Goal: Task Accomplishment & Management: Manage account settings

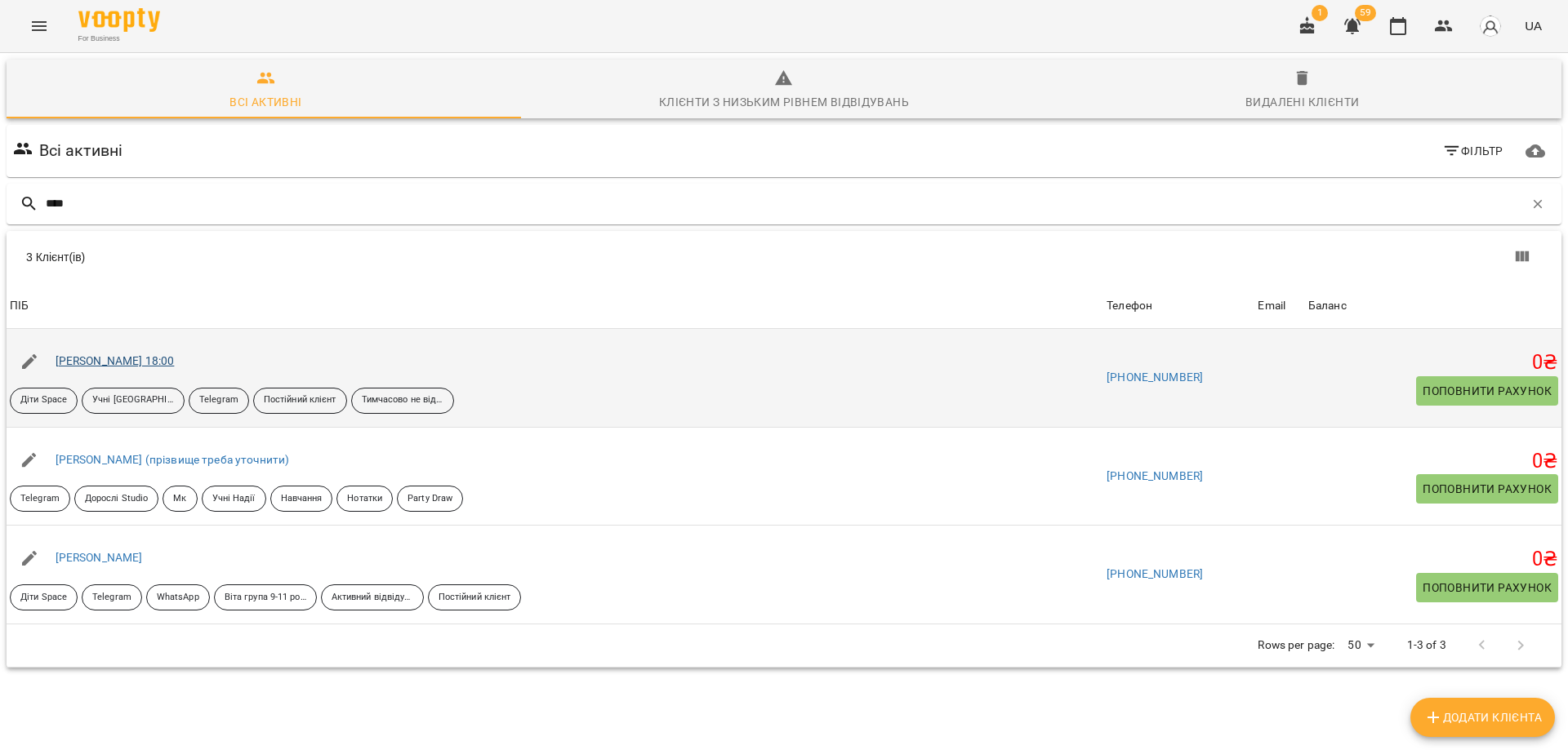
type input "****"
click at [164, 360] on link "[PERSON_NAME] 18:00" at bounding box center [114, 361] width 119 height 13
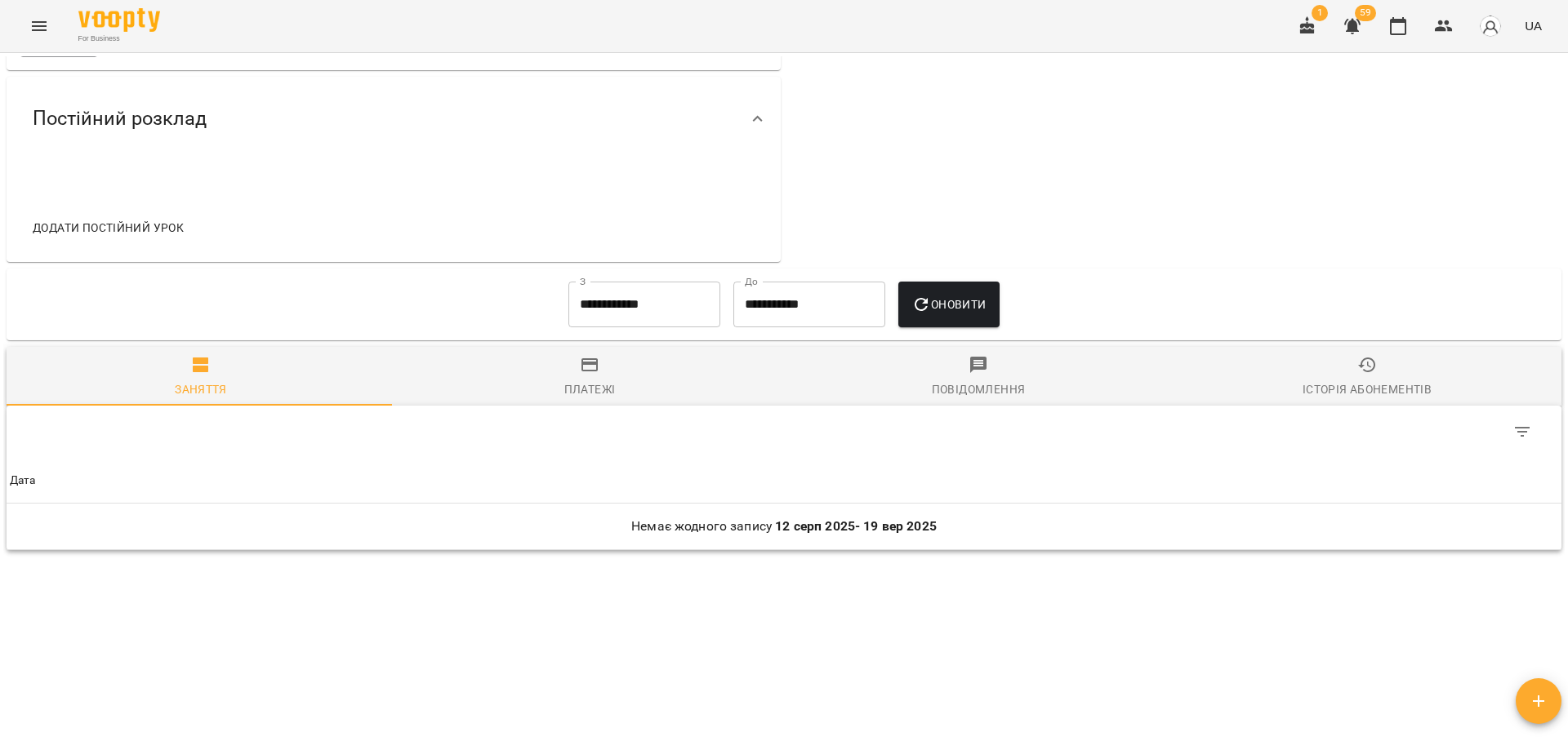
scroll to position [549, 0]
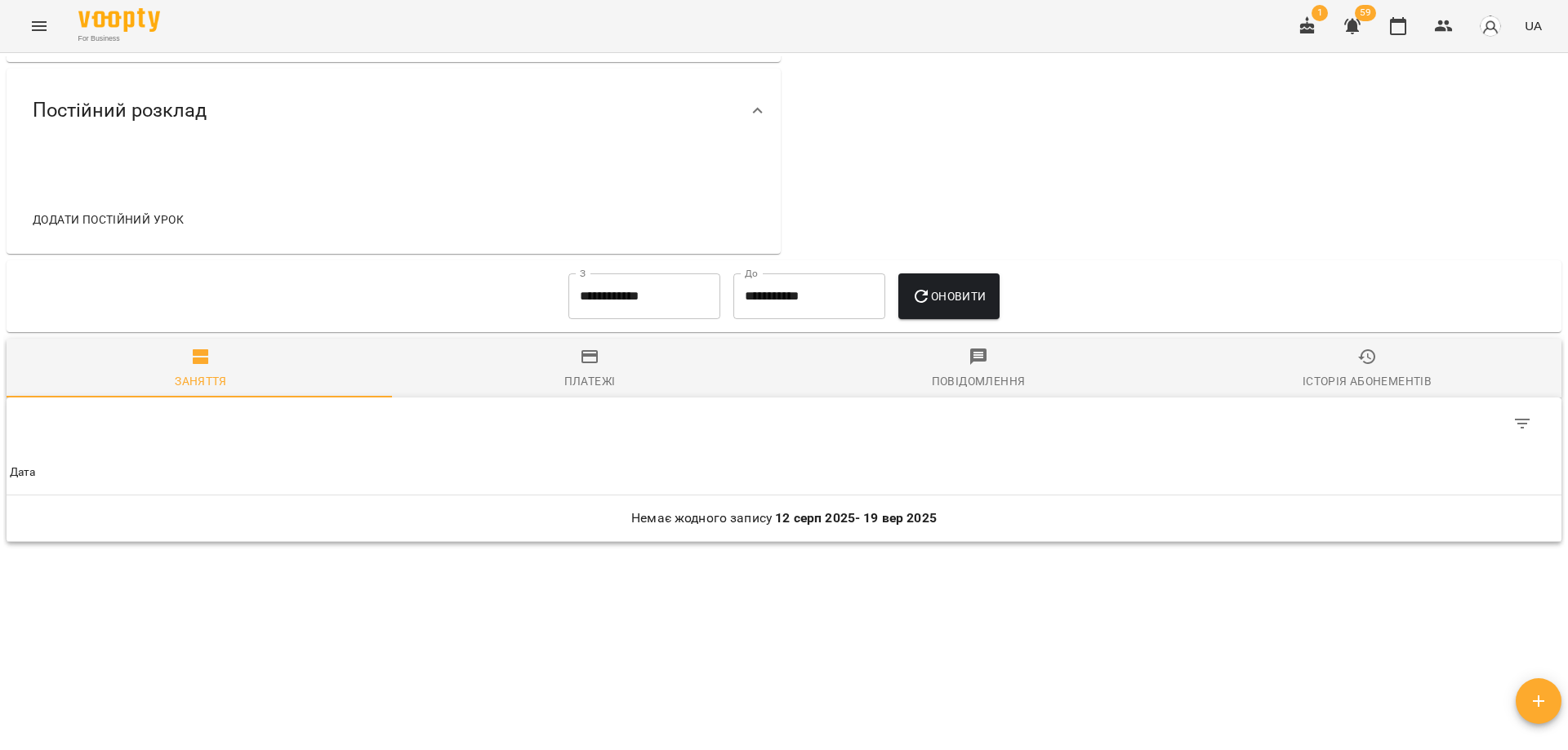
click at [613, 301] on input "**********" at bounding box center [644, 296] width 152 height 46
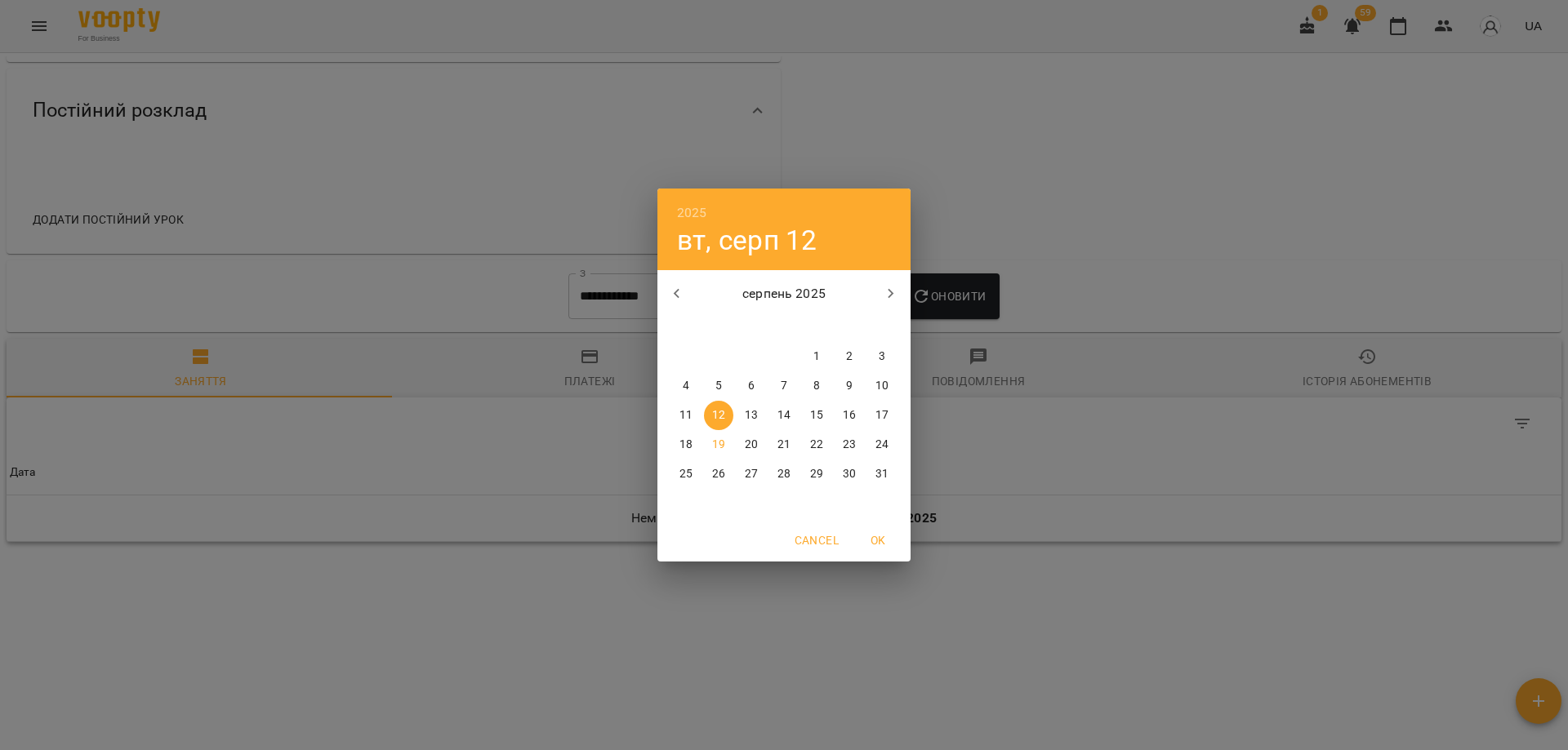
click at [681, 296] on icon "button" at bounding box center [677, 294] width 20 height 20
click at [814, 356] on p "2" at bounding box center [816, 356] width 6 height 16
type input "**********"
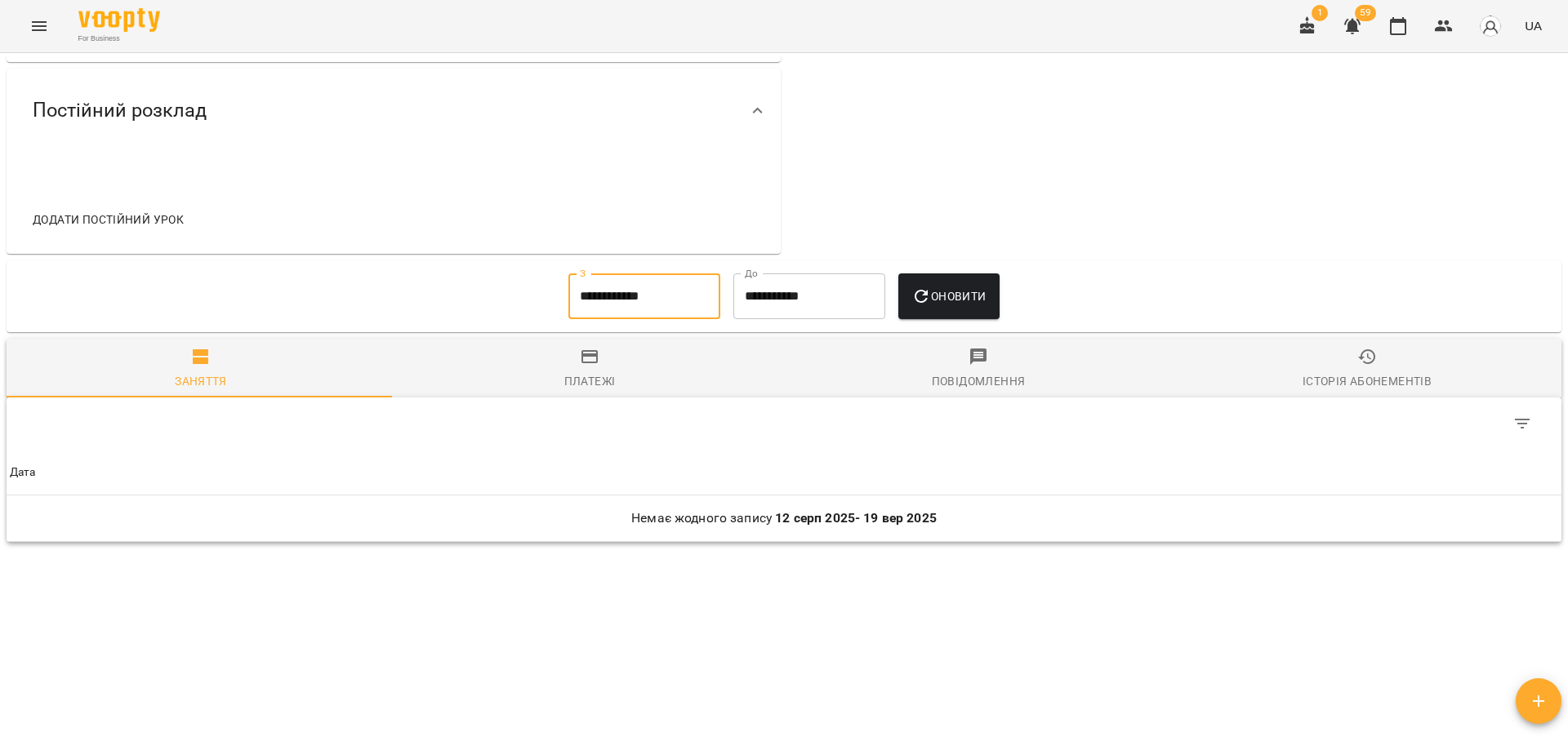
click at [936, 305] on button "Оновити" at bounding box center [948, 296] width 100 height 46
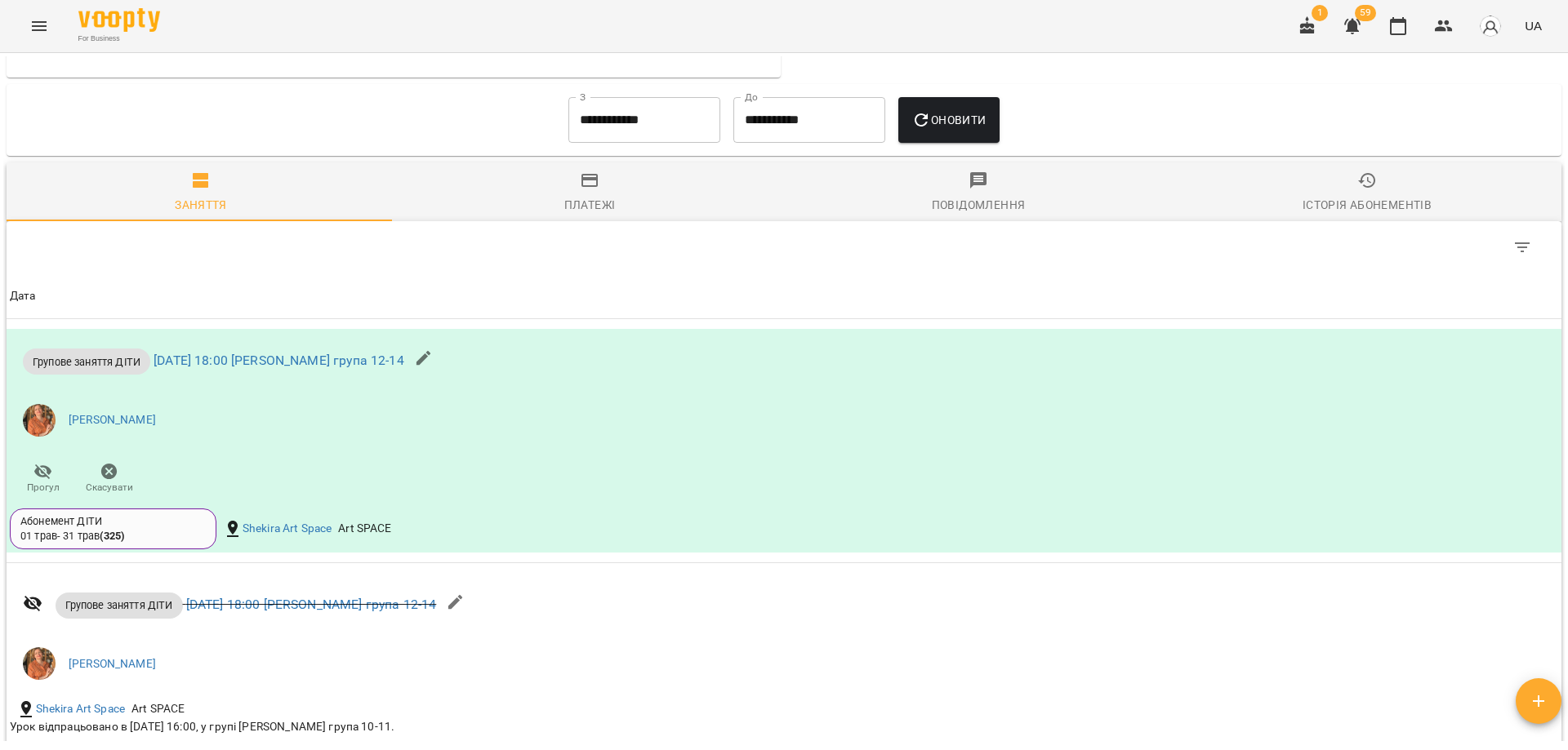
click at [1354, 204] on span "Історія абонементів" at bounding box center [1366, 192] width 369 height 44
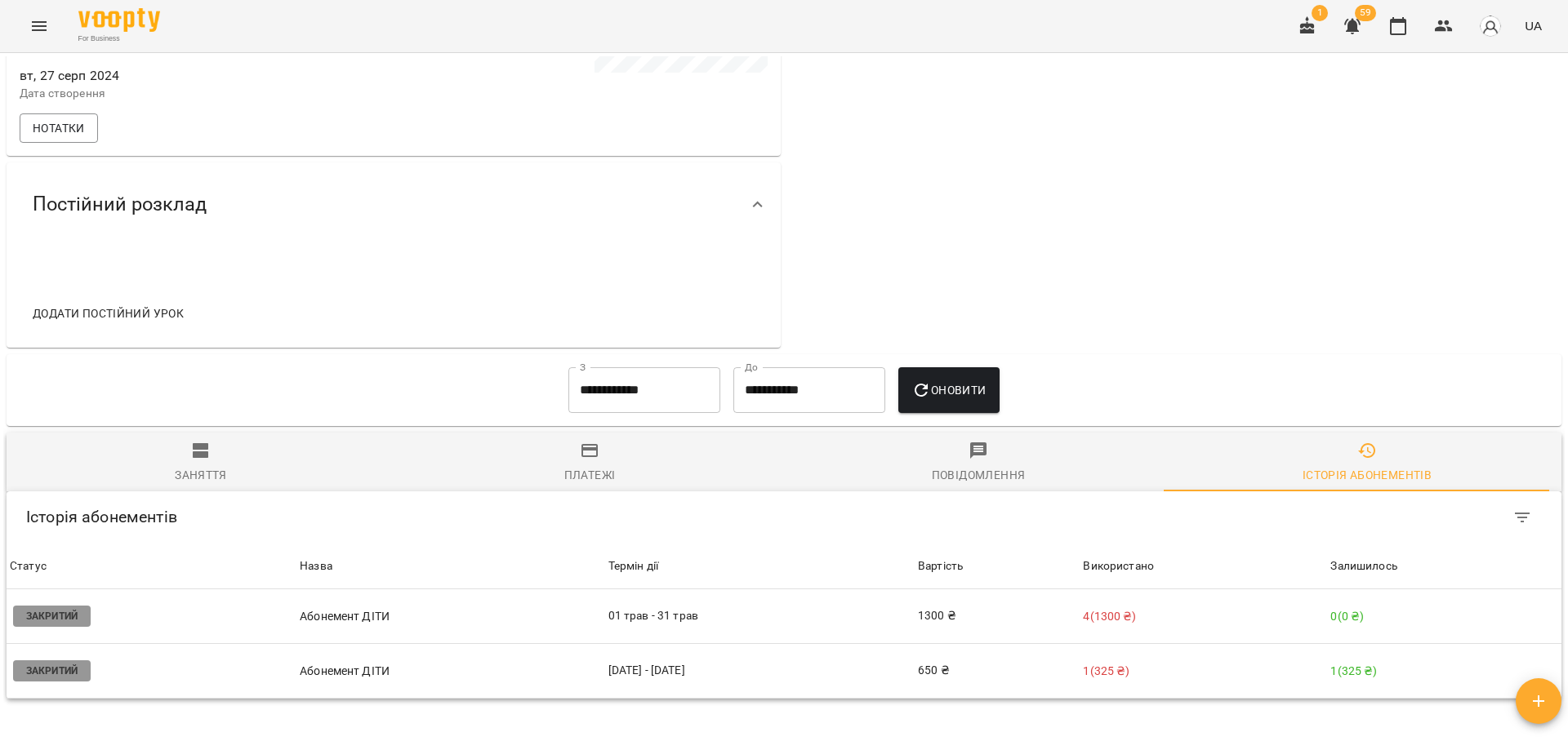
scroll to position [612, 0]
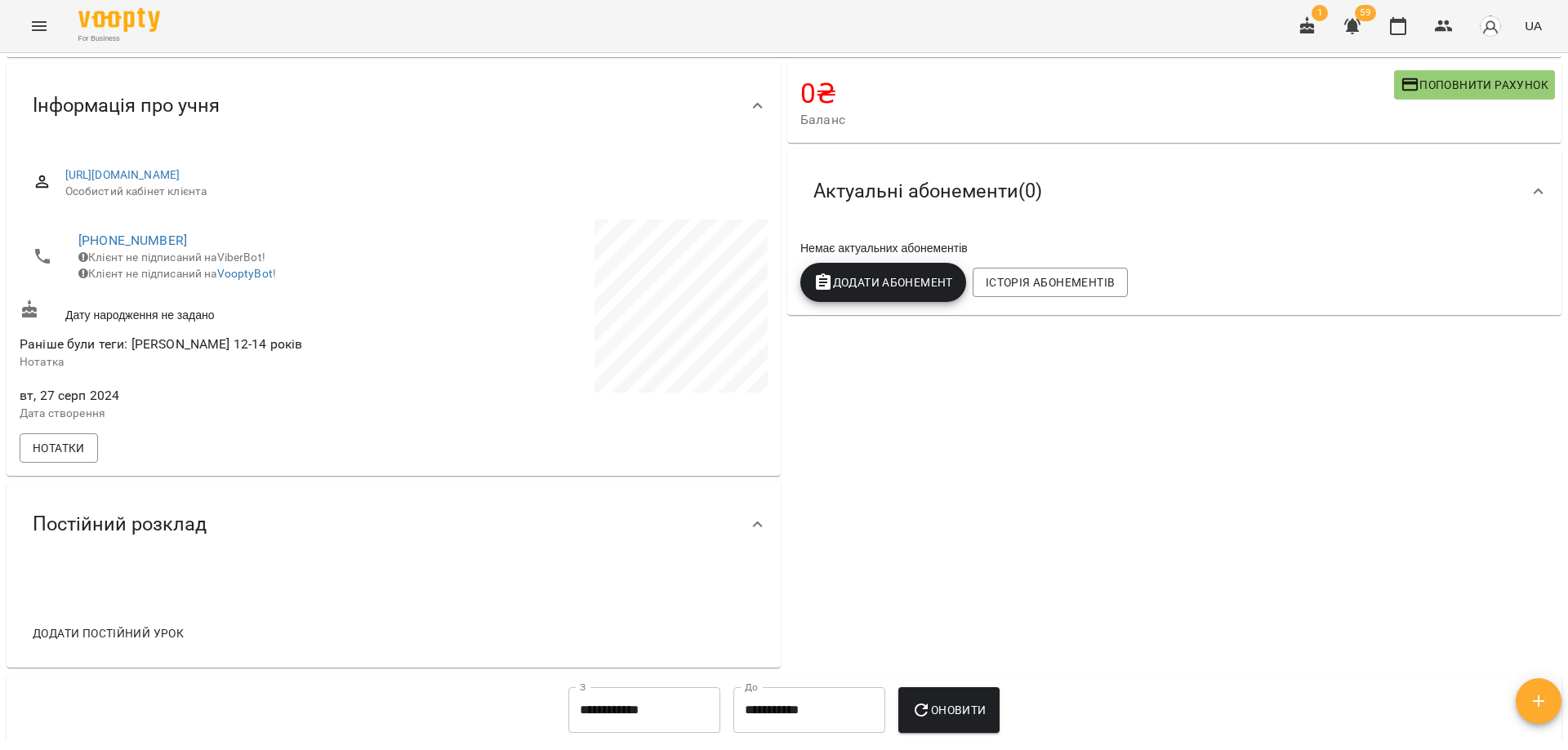
scroll to position [0, 0]
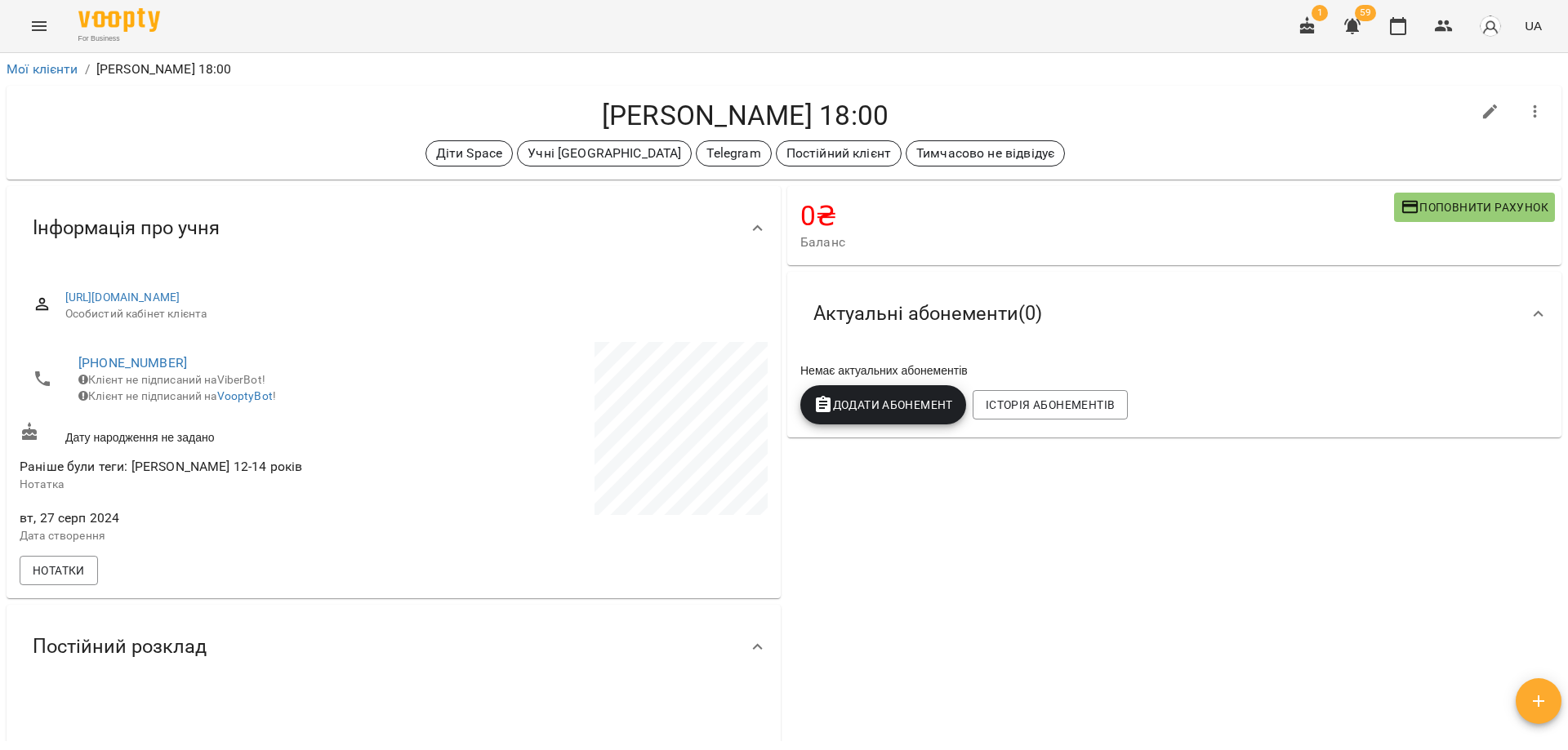
click at [1173, 129] on h4 "[PERSON_NAME] 18:00" at bounding box center [745, 115] width 1451 height 33
click at [1480, 118] on icon "button" at bounding box center [1490, 112] width 20 height 20
select select "**"
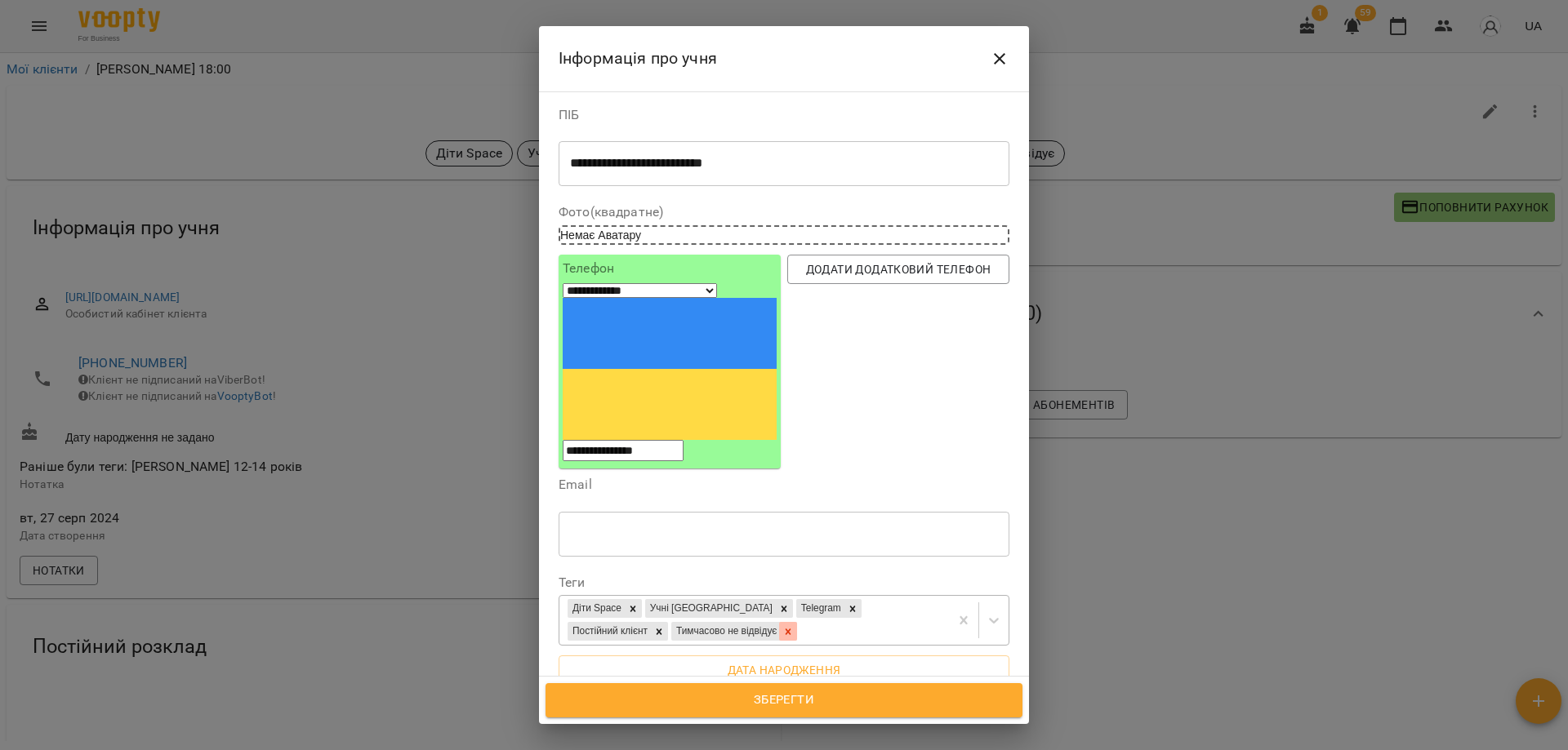
click at [791, 629] on icon at bounding box center [788, 631] width 5 height 5
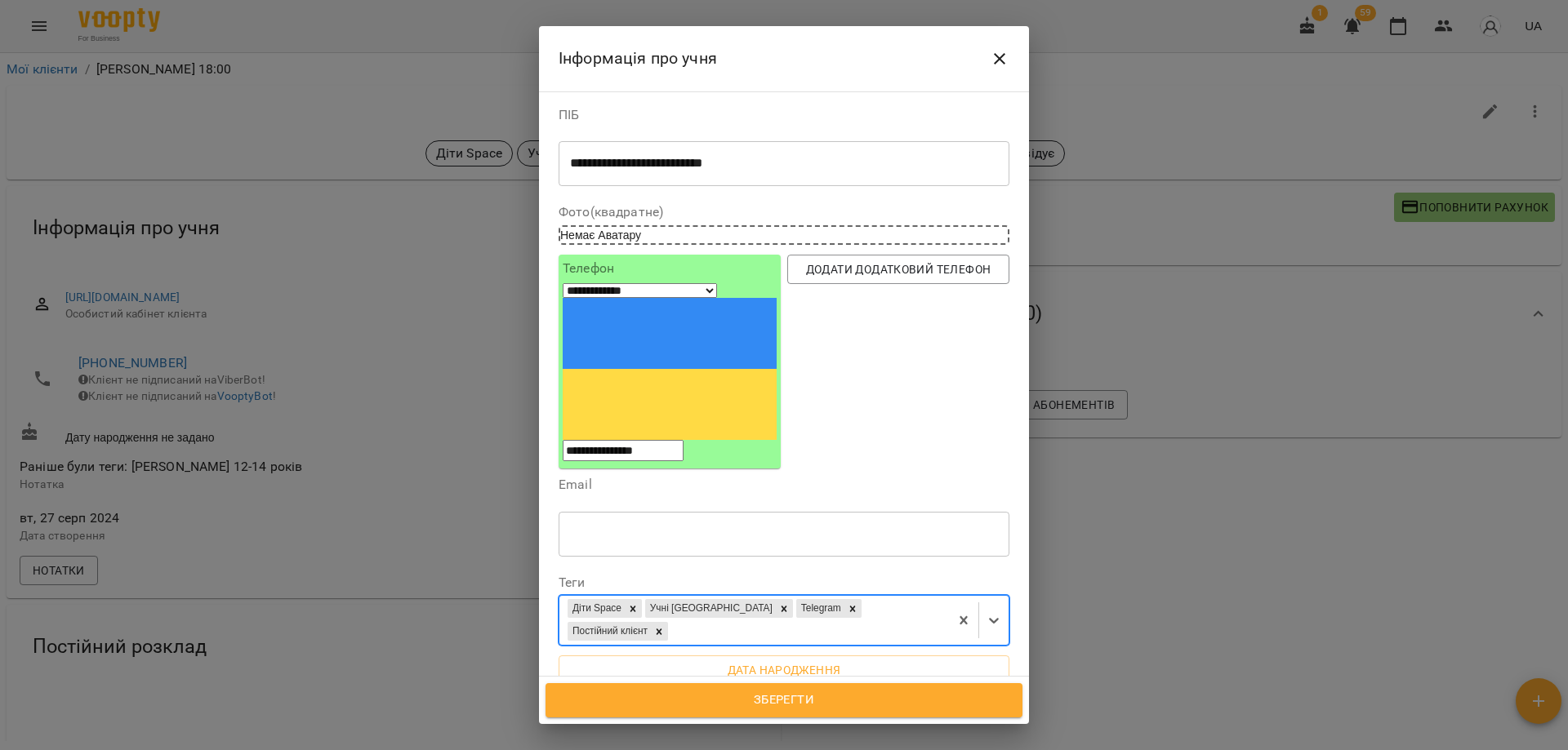
click at [820, 596] on div "Діти Space Учні Вікторії Telegram Постійний клієнт" at bounding box center [754, 620] width 390 height 49
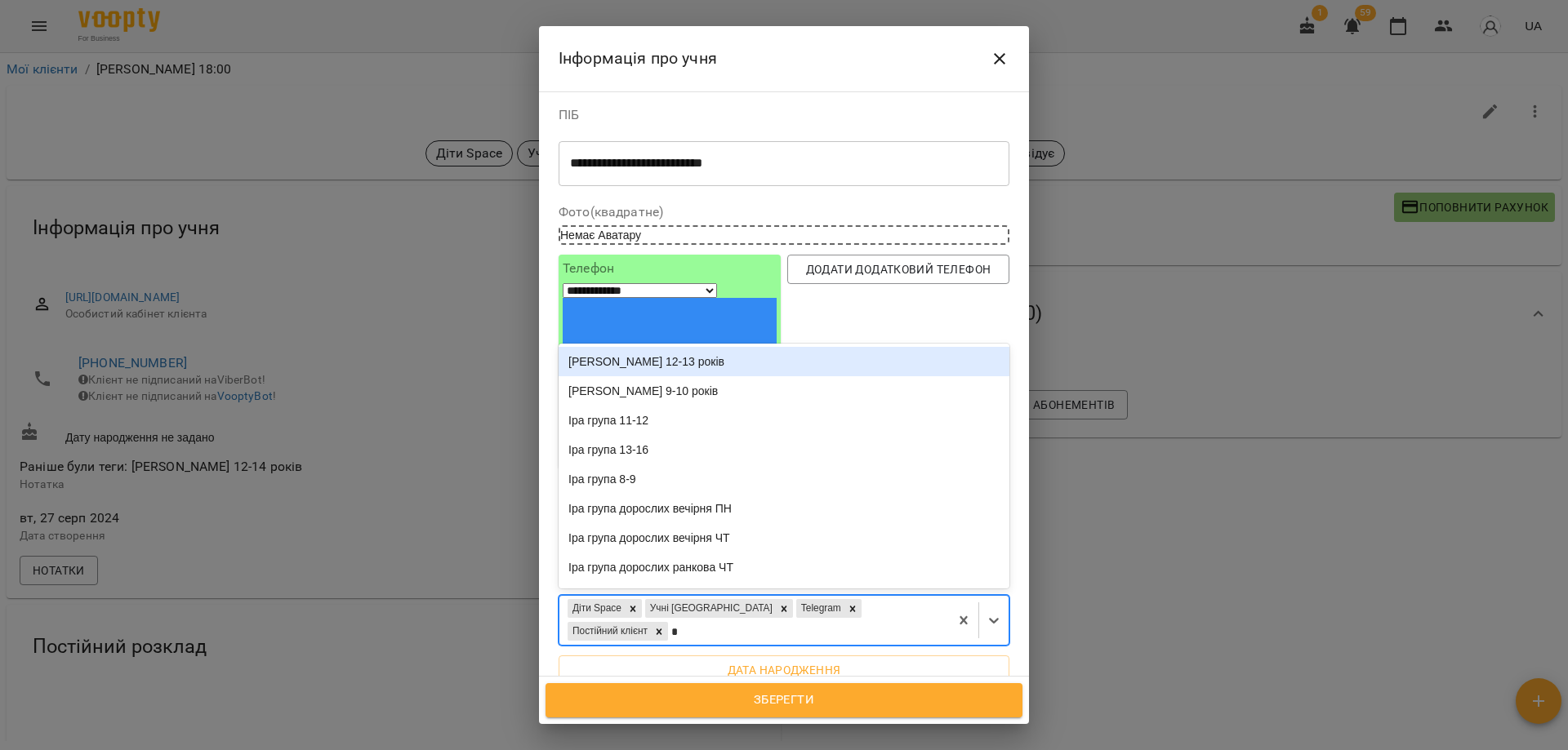
type input "**"
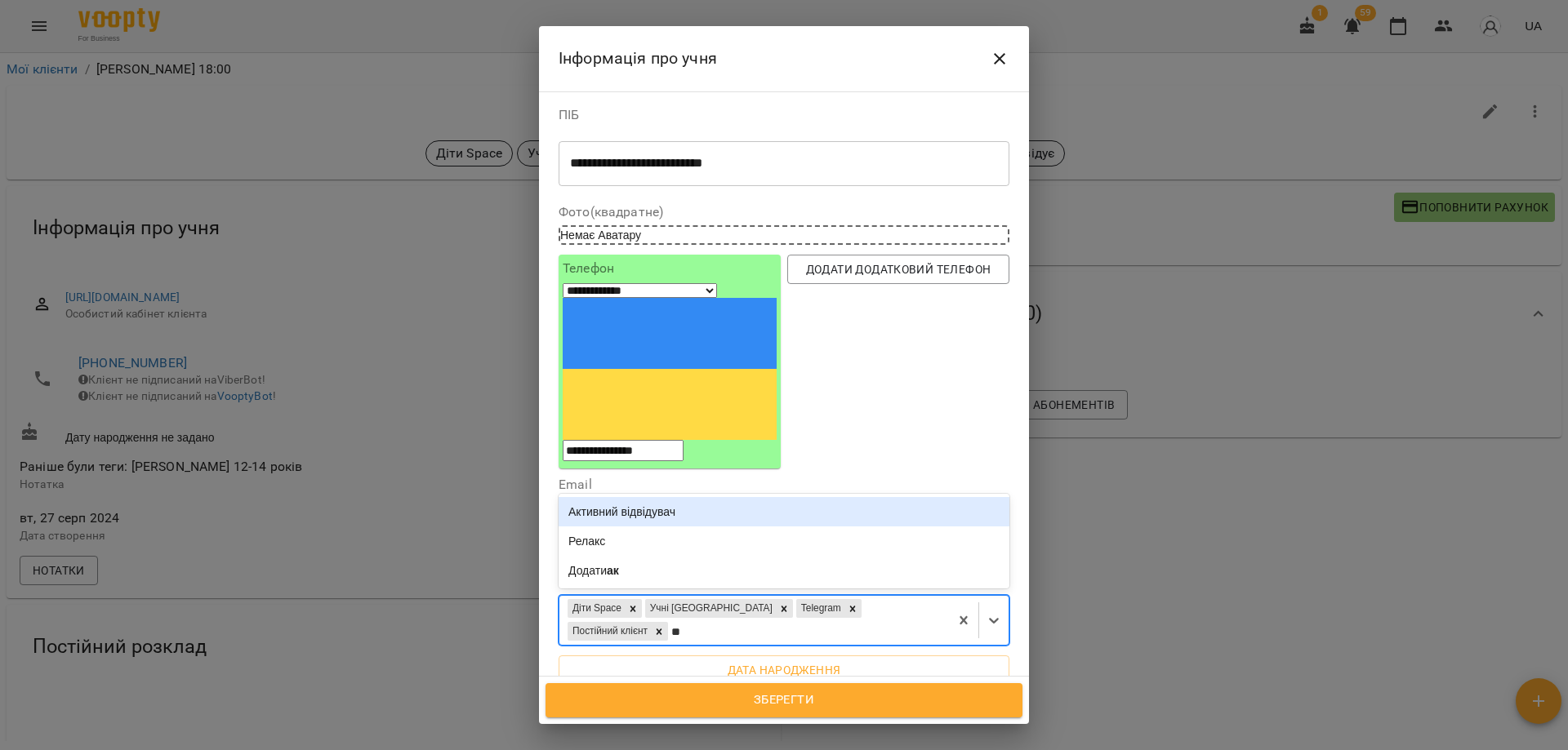
click at [687, 497] on div "Активний відвідувач" at bounding box center [784, 512] width 450 height 29
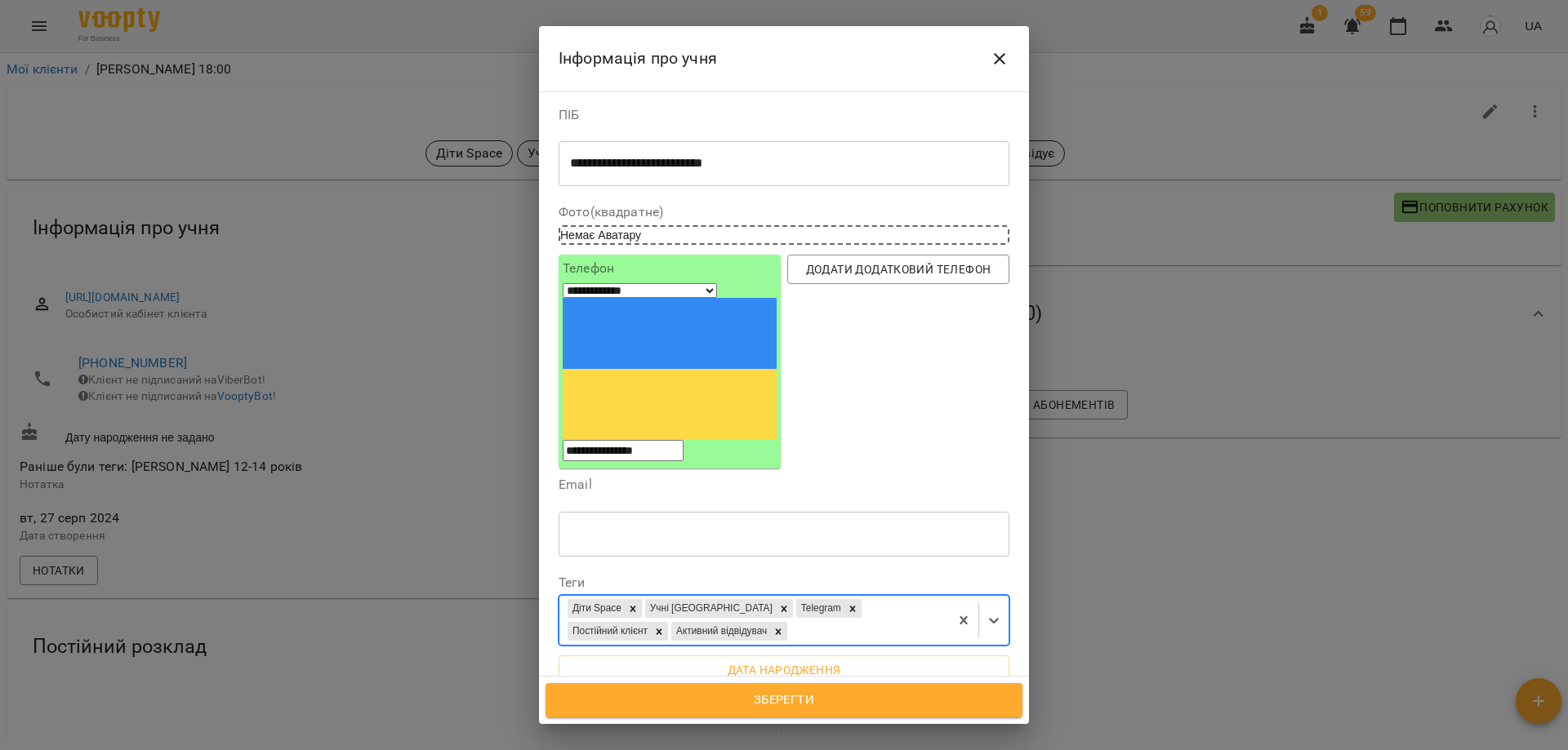
click at [851, 596] on div "Діти Space Учні Вікторії Telegram Постійний клієнт Активний відвідувач" at bounding box center [754, 620] width 390 height 49
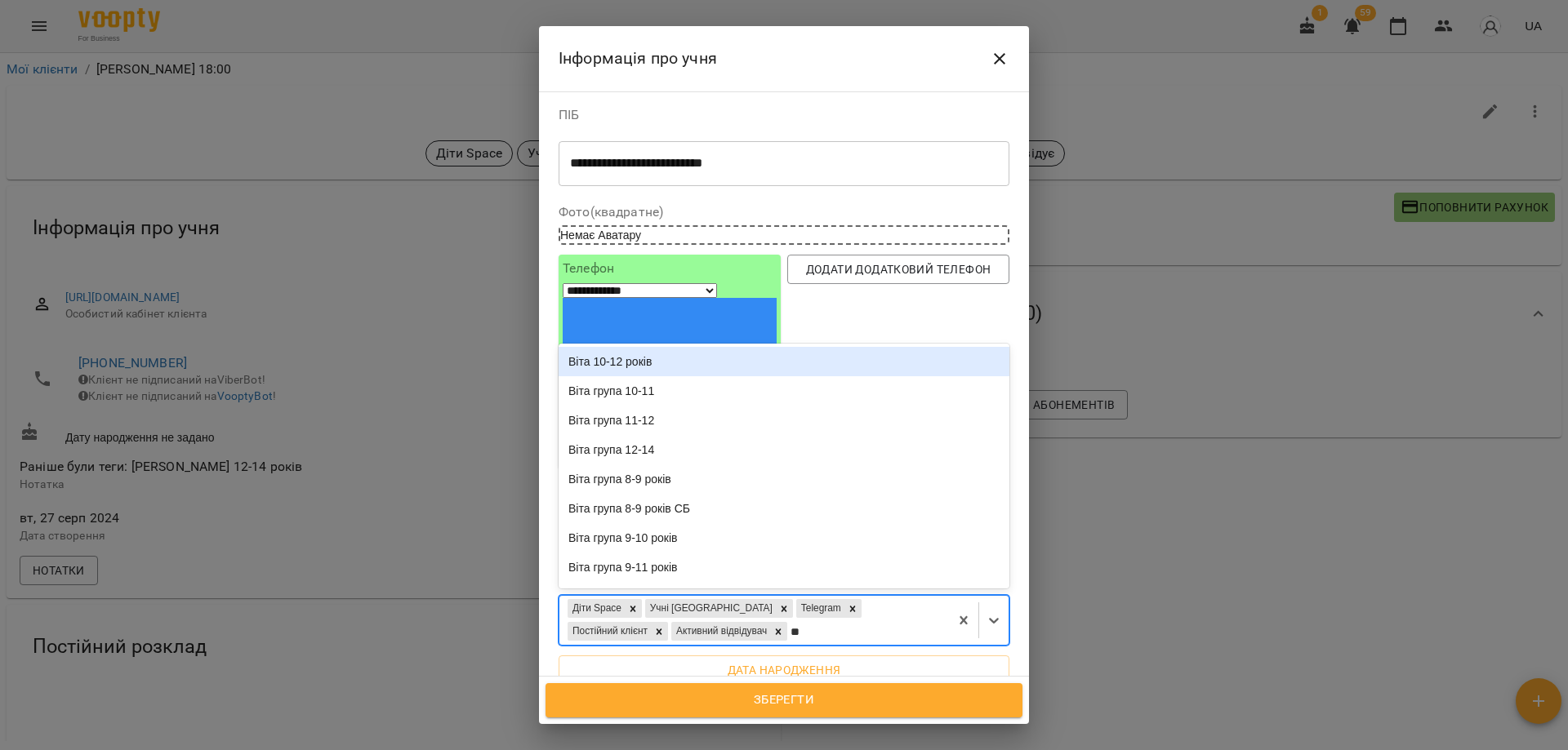
type input "***"
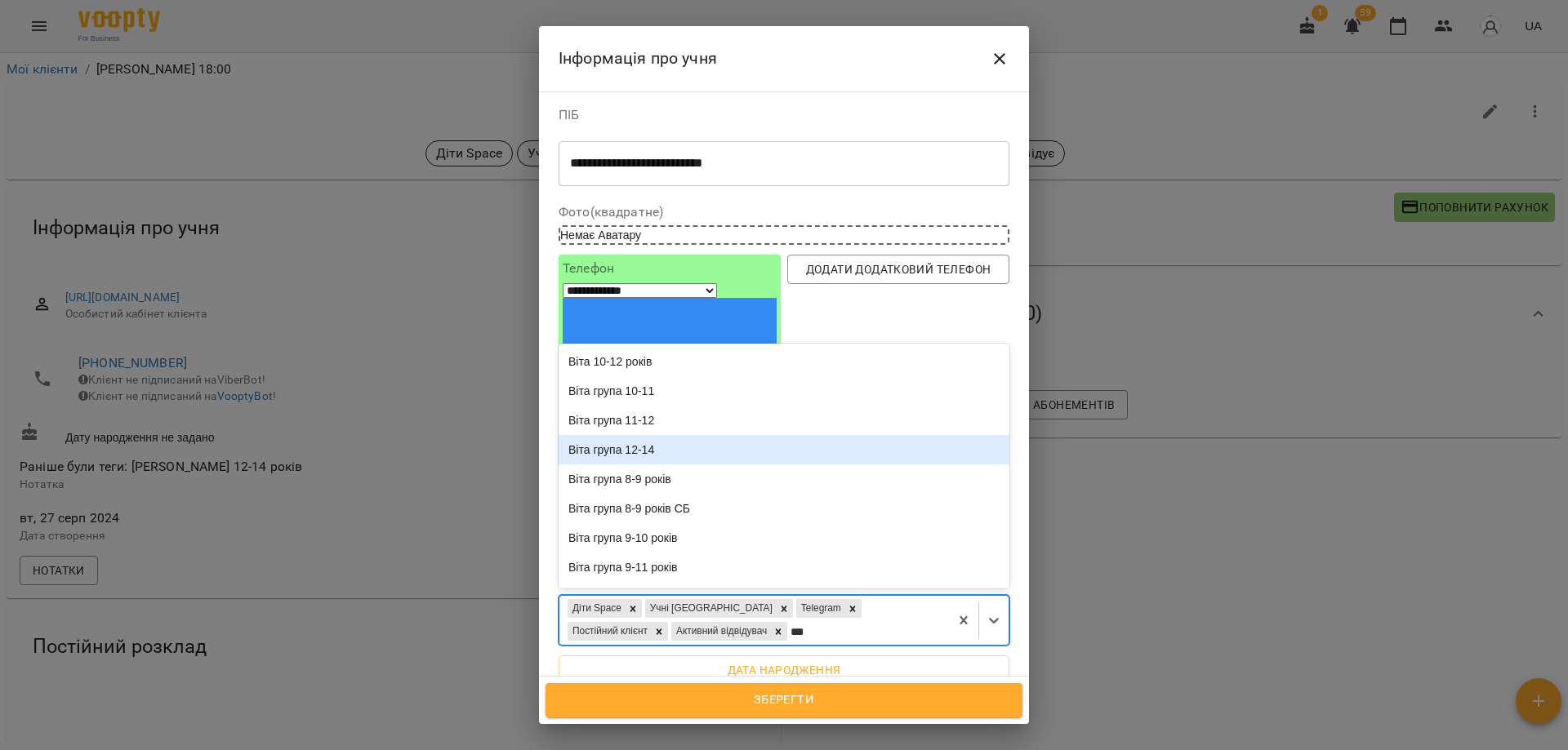
click at [698, 435] on div "Віта група 12-14" at bounding box center [784, 449] width 450 height 29
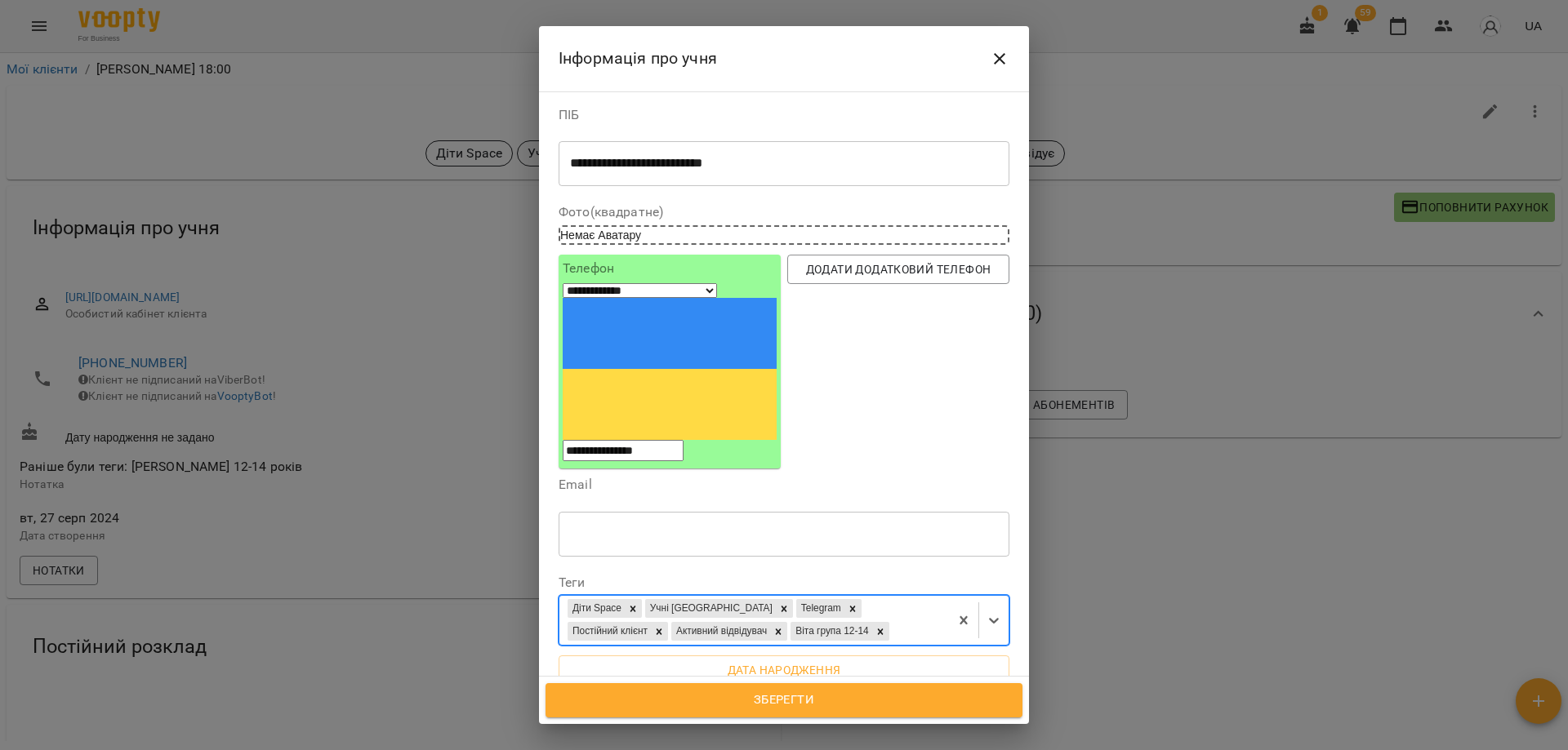
click at [823, 697] on span "Зберегти" at bounding box center [784, 700] width 440 height 21
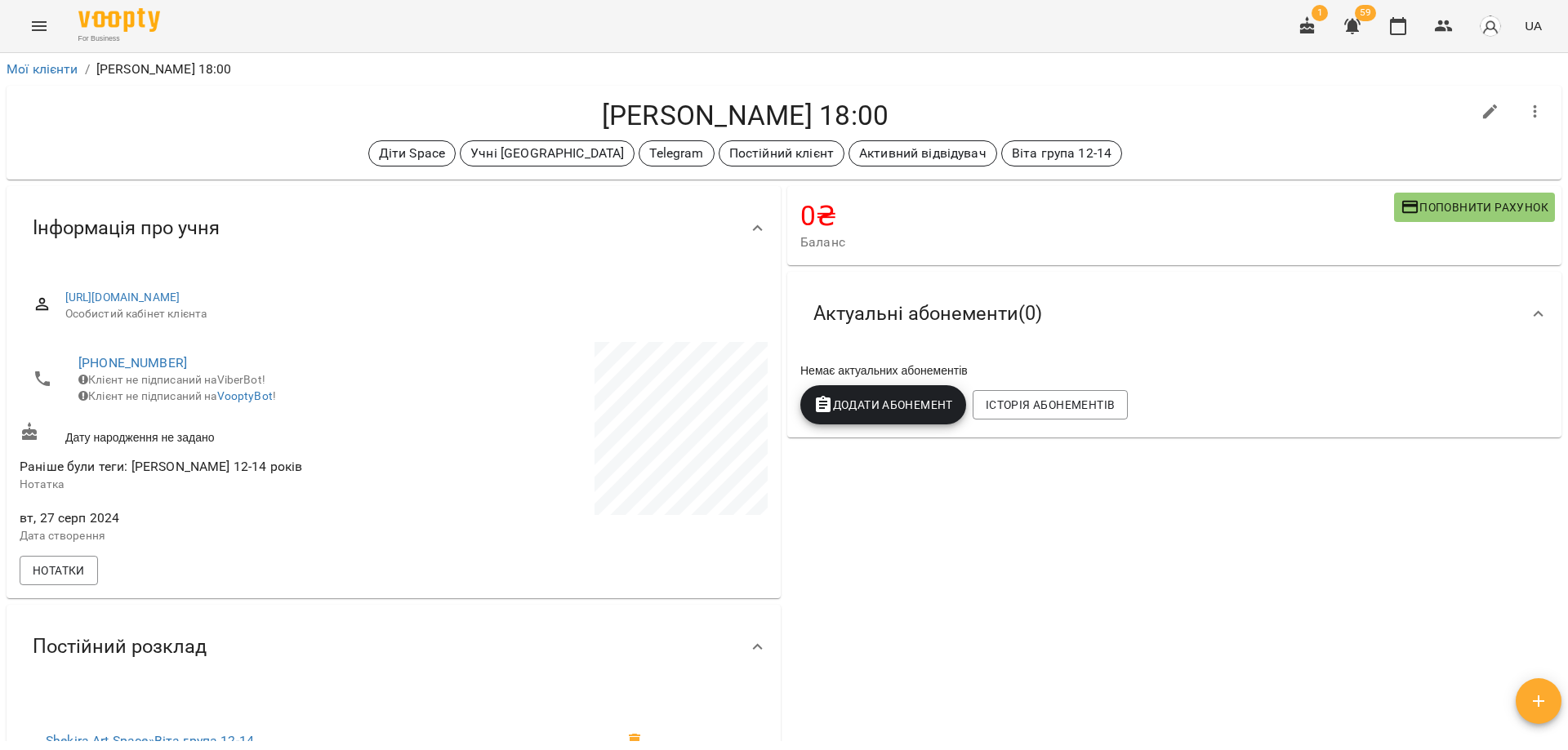
click at [1323, 588] on div "0 ₴ Баланс Поповнити рахунок Актуальні абонементи ( 0 ) Немає актуальних абонем…" at bounding box center [1174, 634] width 781 height 903
click at [1416, 30] on button "button" at bounding box center [1398, 26] width 39 height 39
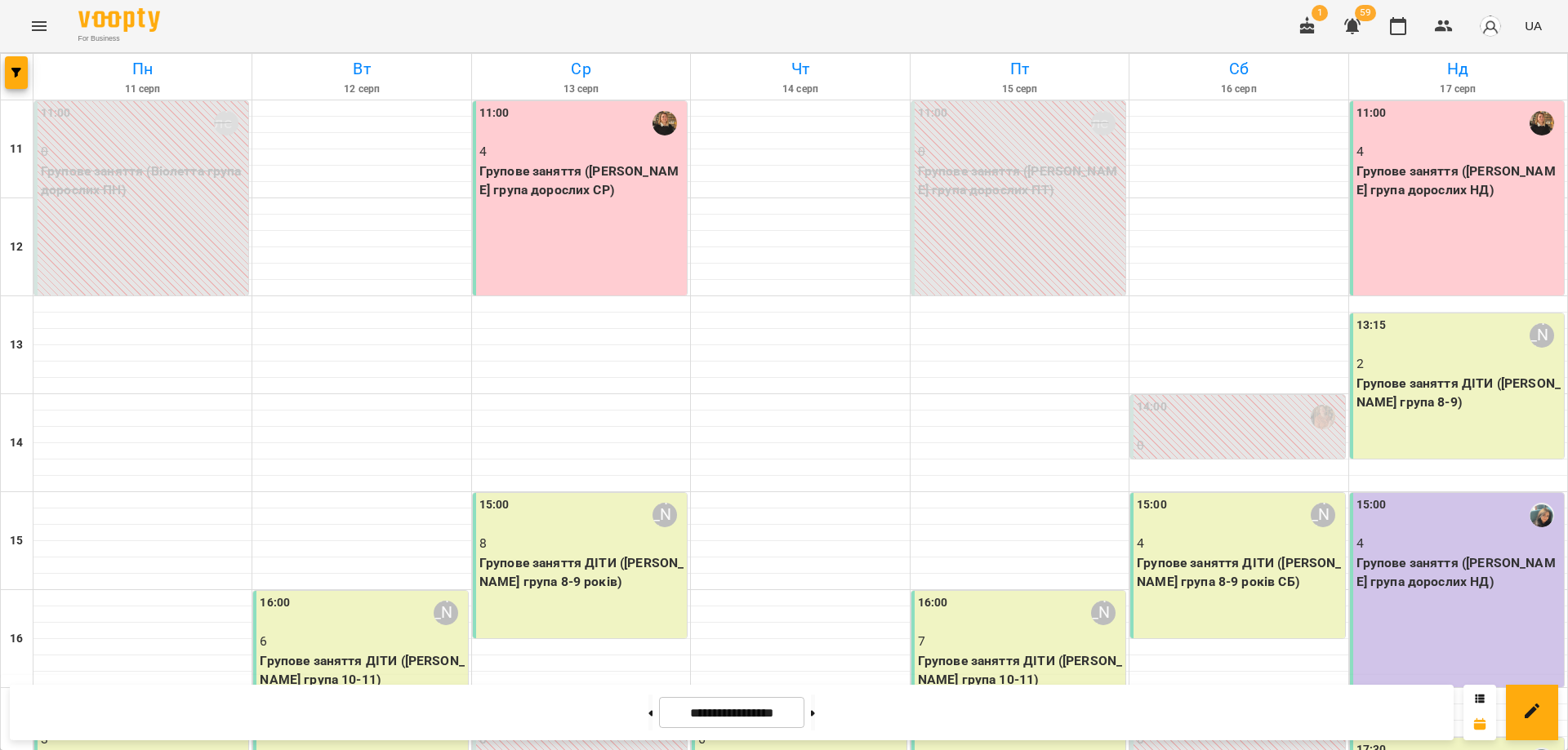
scroll to position [305, 0]
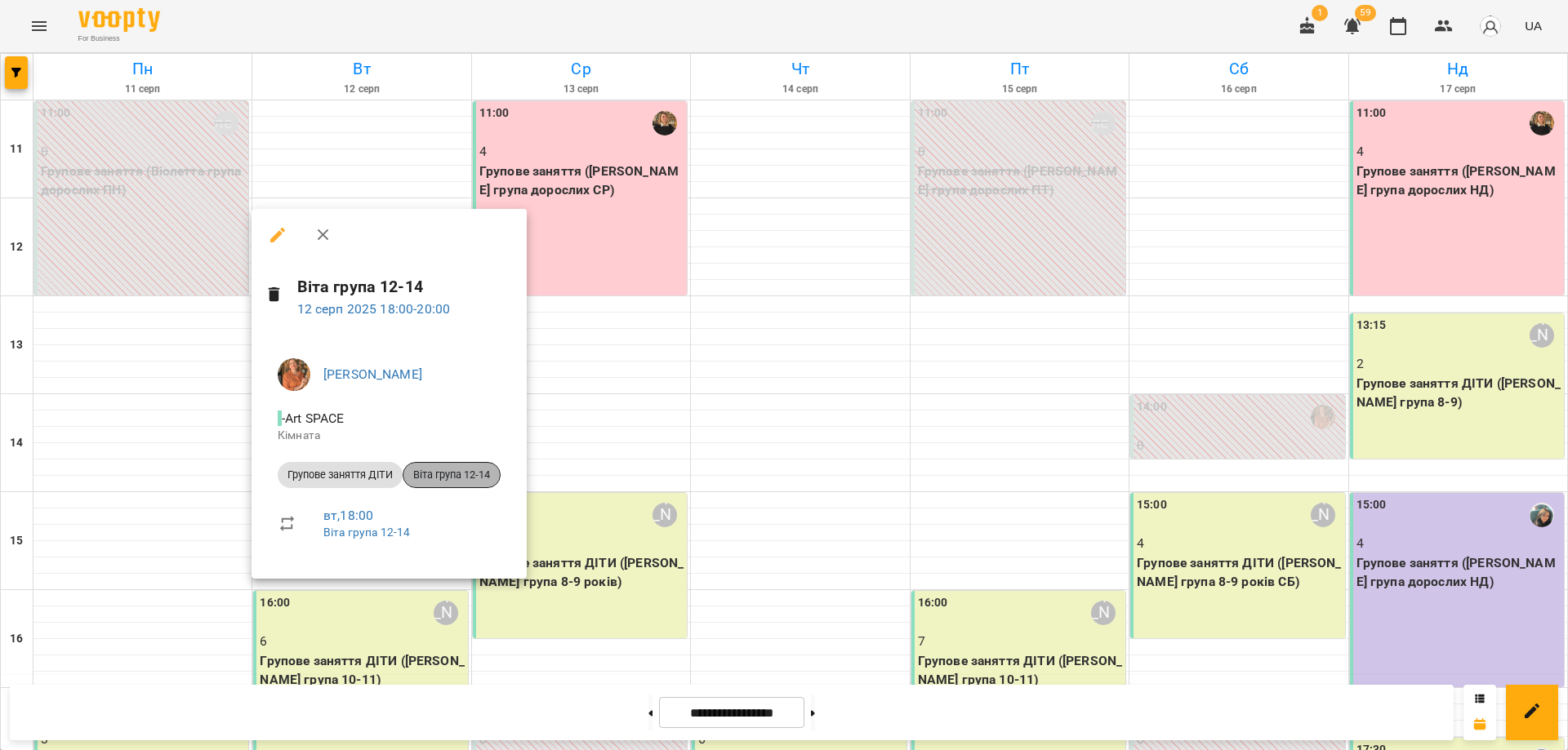
click at [451, 475] on span "Віта група 12-14" at bounding box center [451, 475] width 96 height 14
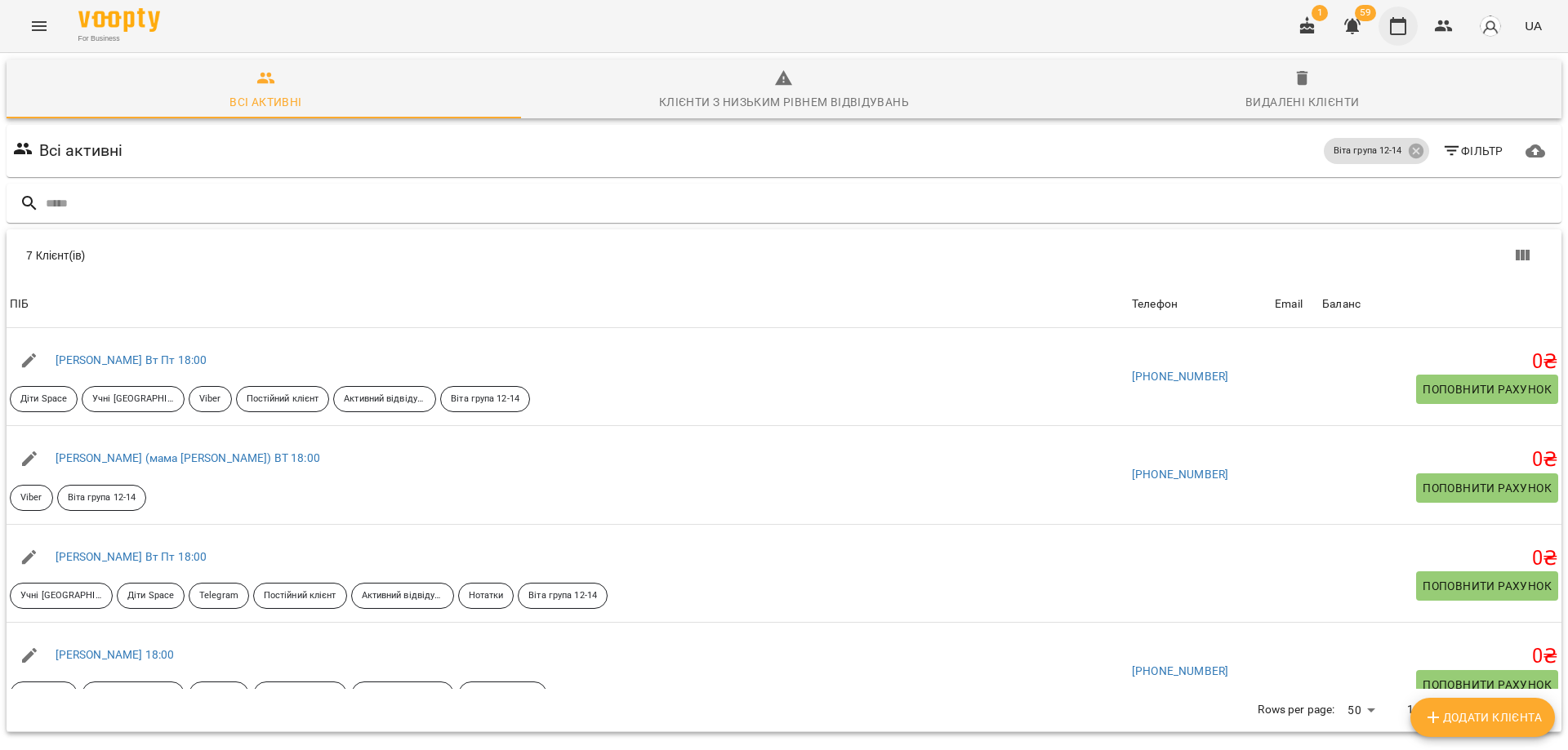
click at [1401, 35] on icon "button" at bounding box center [1397, 26] width 20 height 20
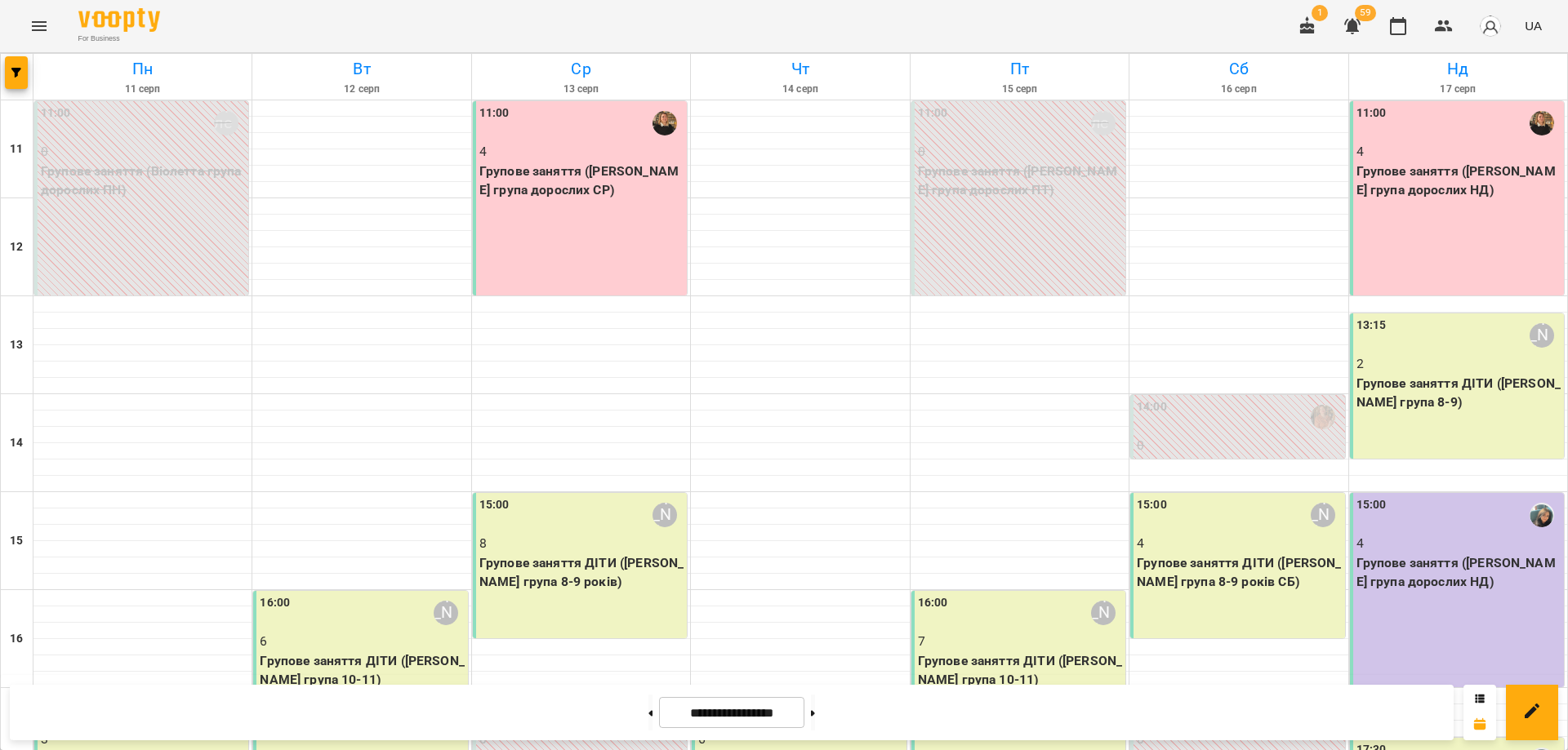
click at [580, 187] on p "Групове заняття (Оксана група дорослих СР)" at bounding box center [581, 180] width 204 height 38
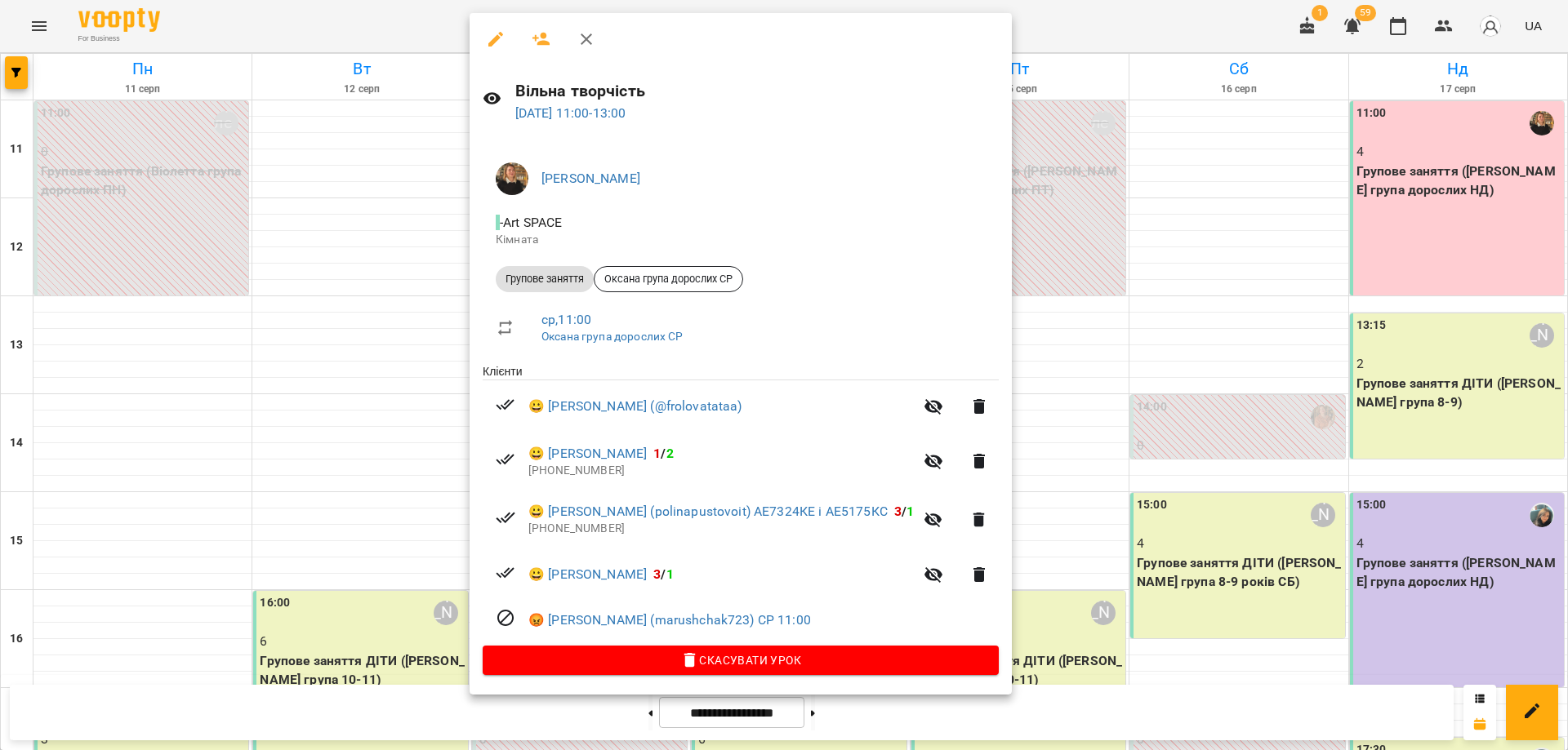
click at [1321, 196] on div at bounding box center [784, 375] width 1568 height 750
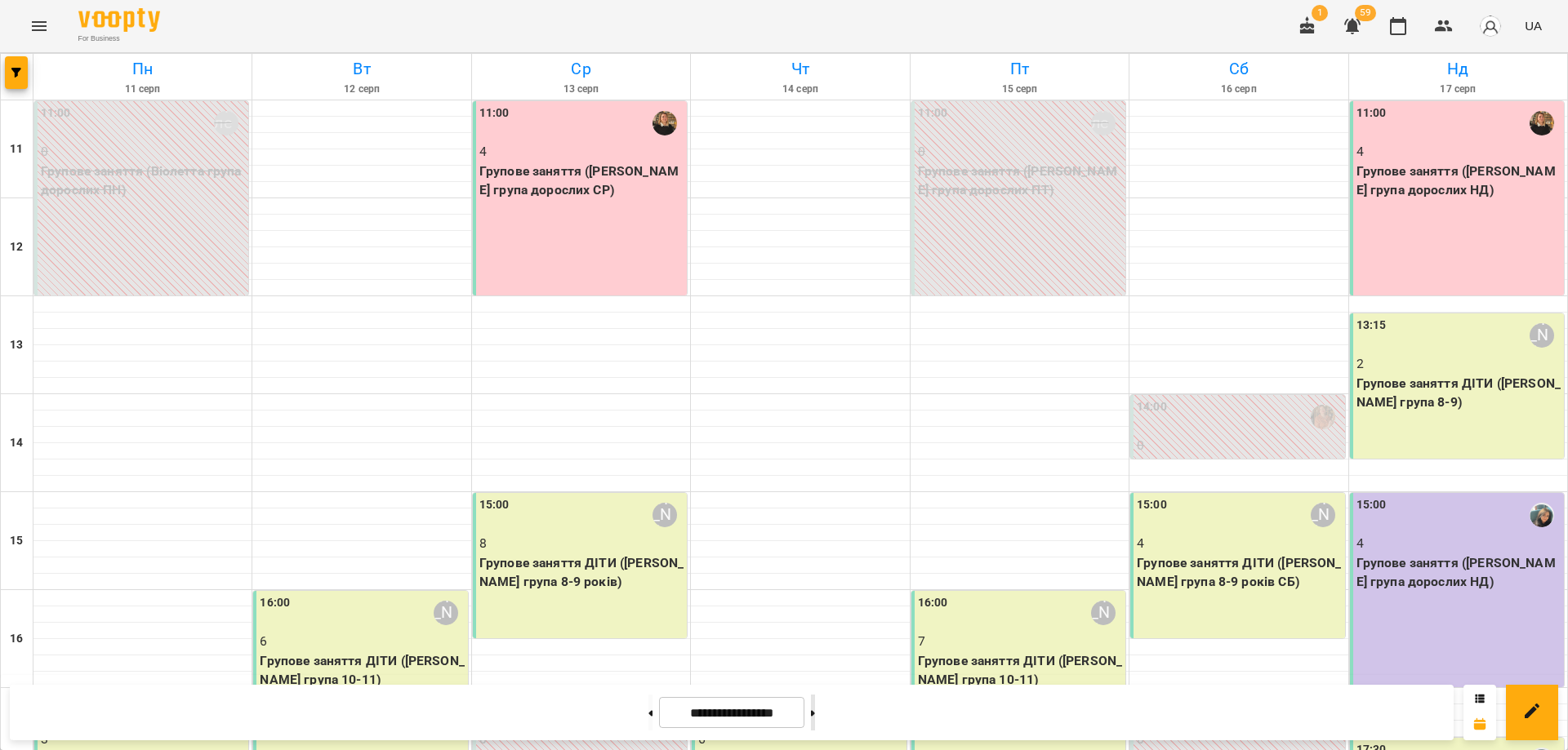
click at [815, 715] on button at bounding box center [812, 712] width 4 height 36
type input "**********"
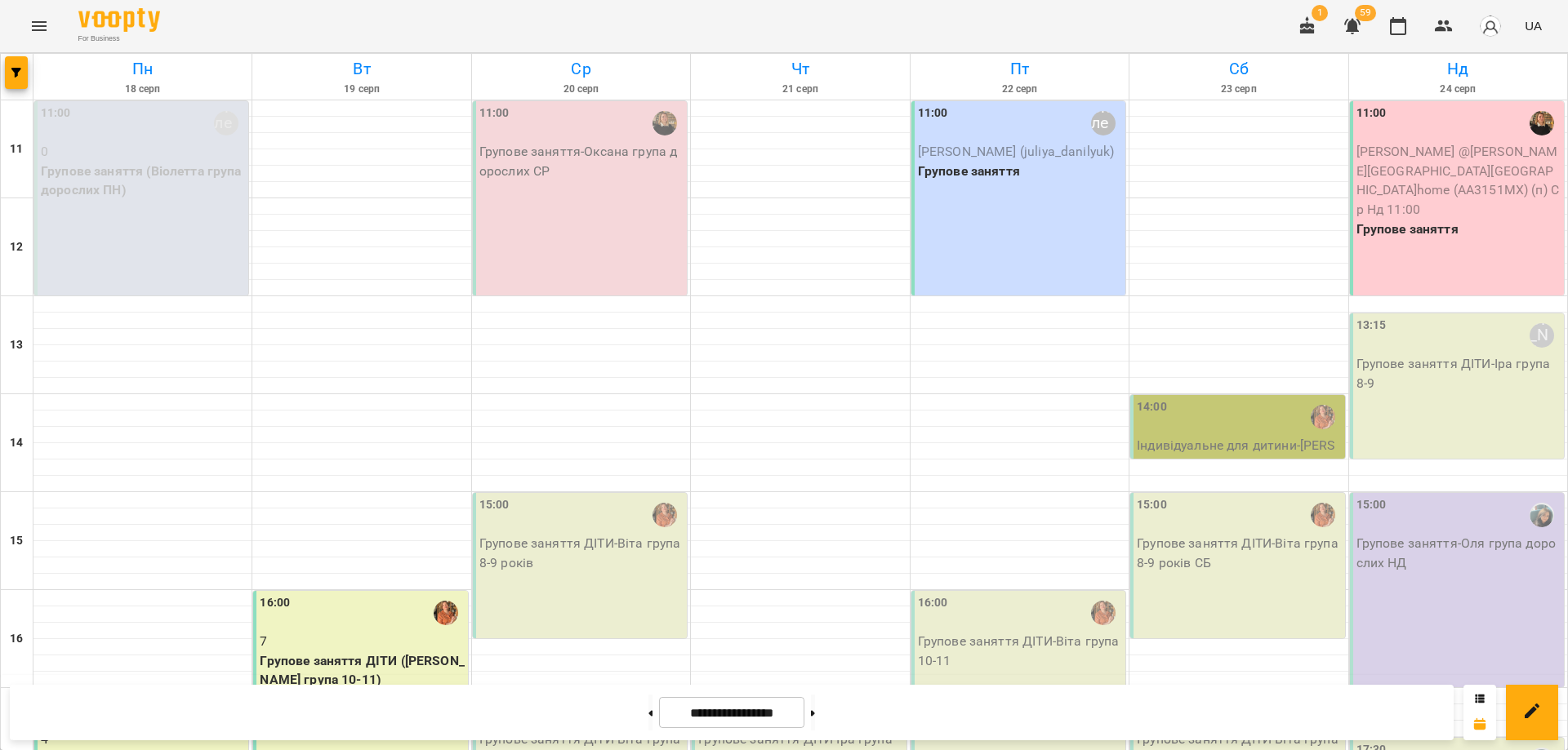
click at [583, 163] on p "Групове заняття - Оксана група дорослих СР" at bounding box center [581, 161] width 204 height 38
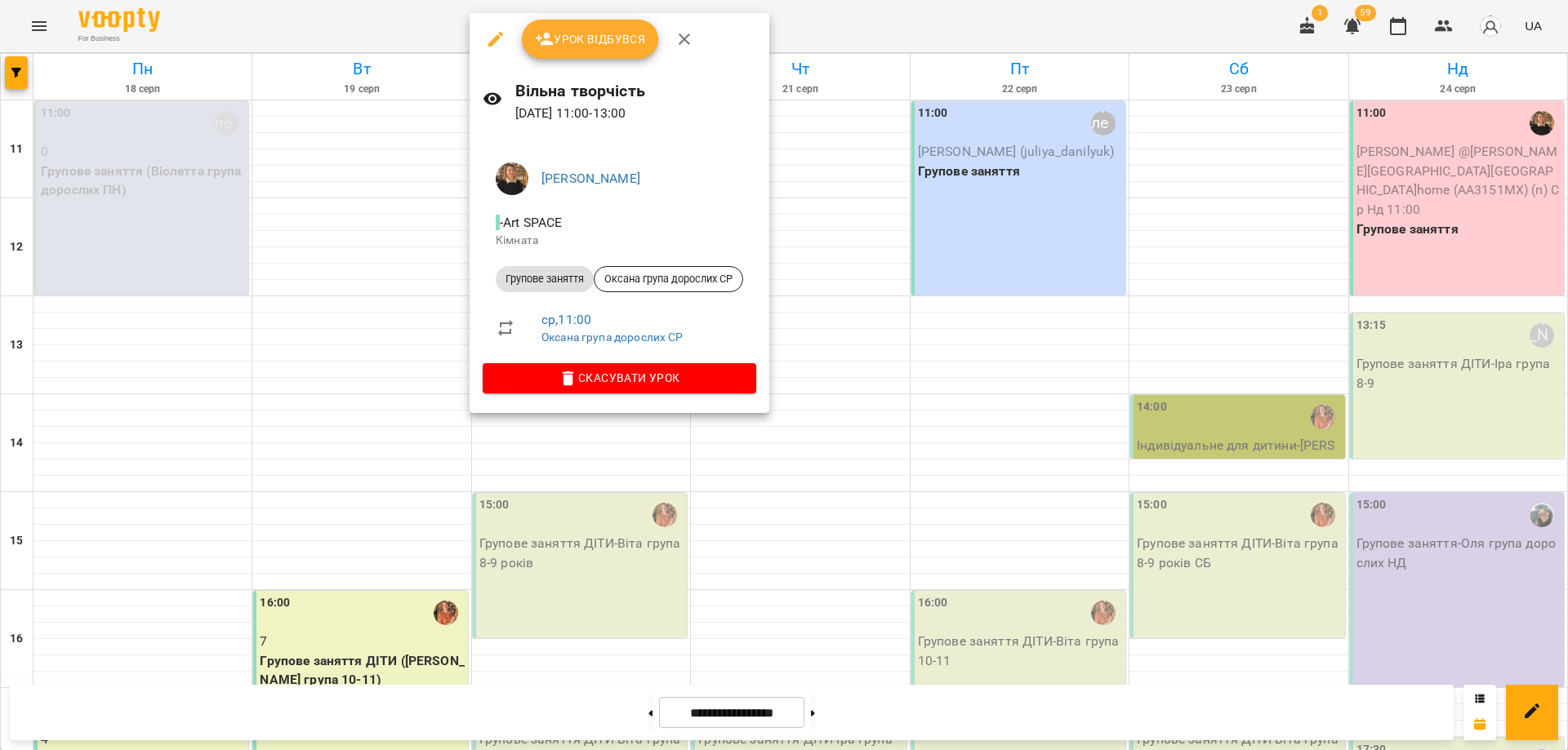
click at [563, 46] on span "Урок відбувся" at bounding box center [591, 39] width 111 height 20
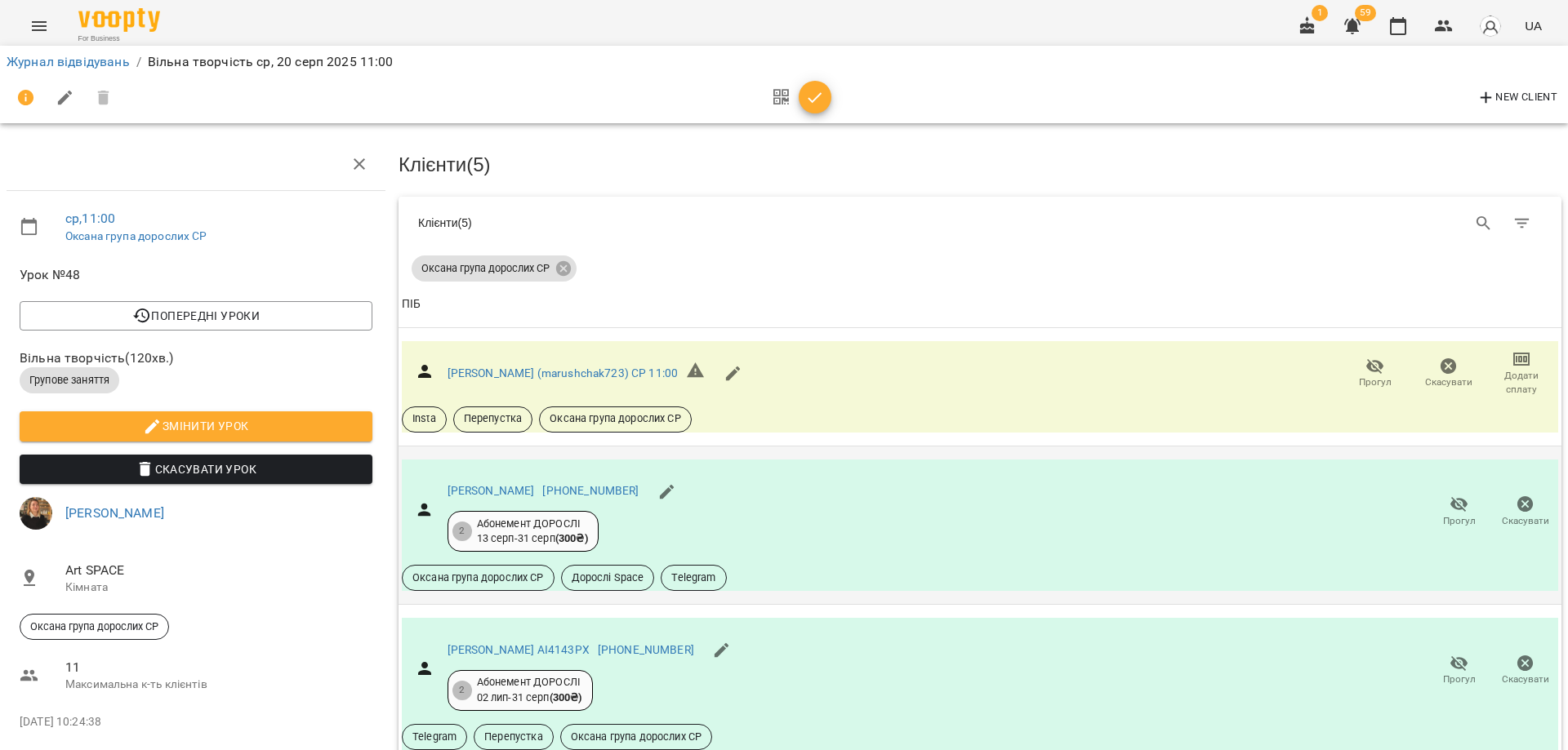
scroll to position [404, 0]
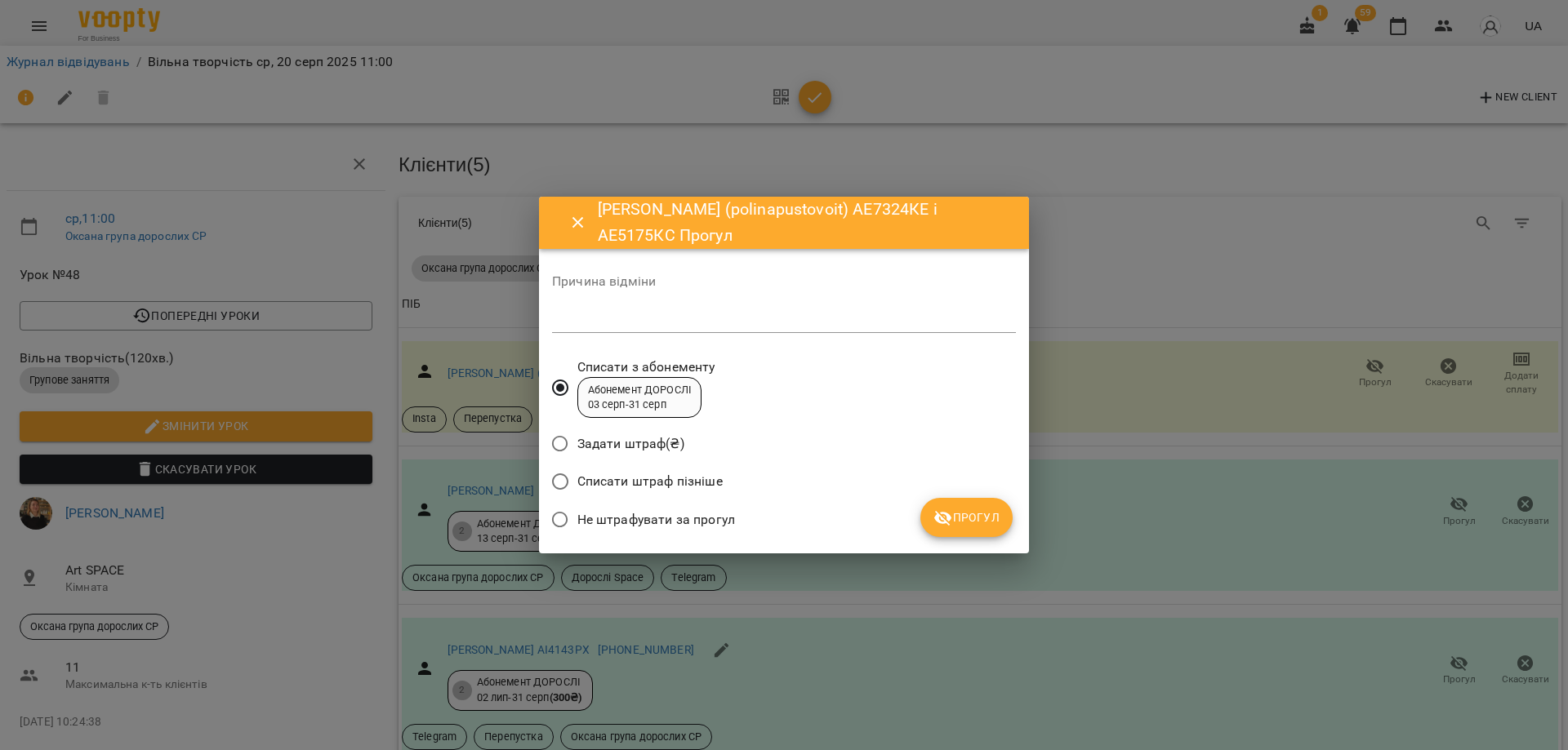
click at [690, 519] on span "Не штрафувати за прогул" at bounding box center [656, 520] width 157 height 20
click at [969, 514] on span "Прогул" at bounding box center [966, 517] width 66 height 20
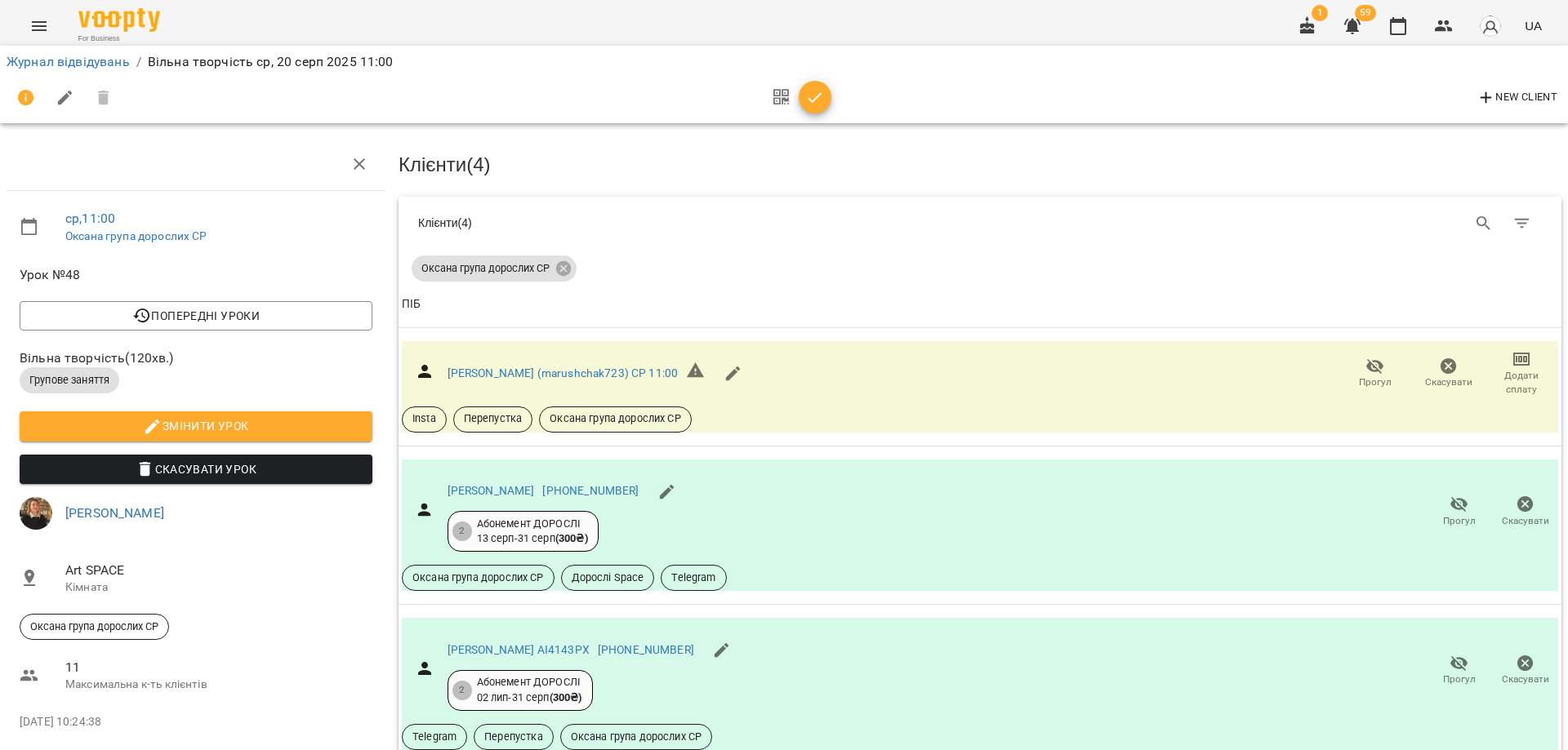
click at [818, 98] on icon "button" at bounding box center [815, 98] width 20 height 20
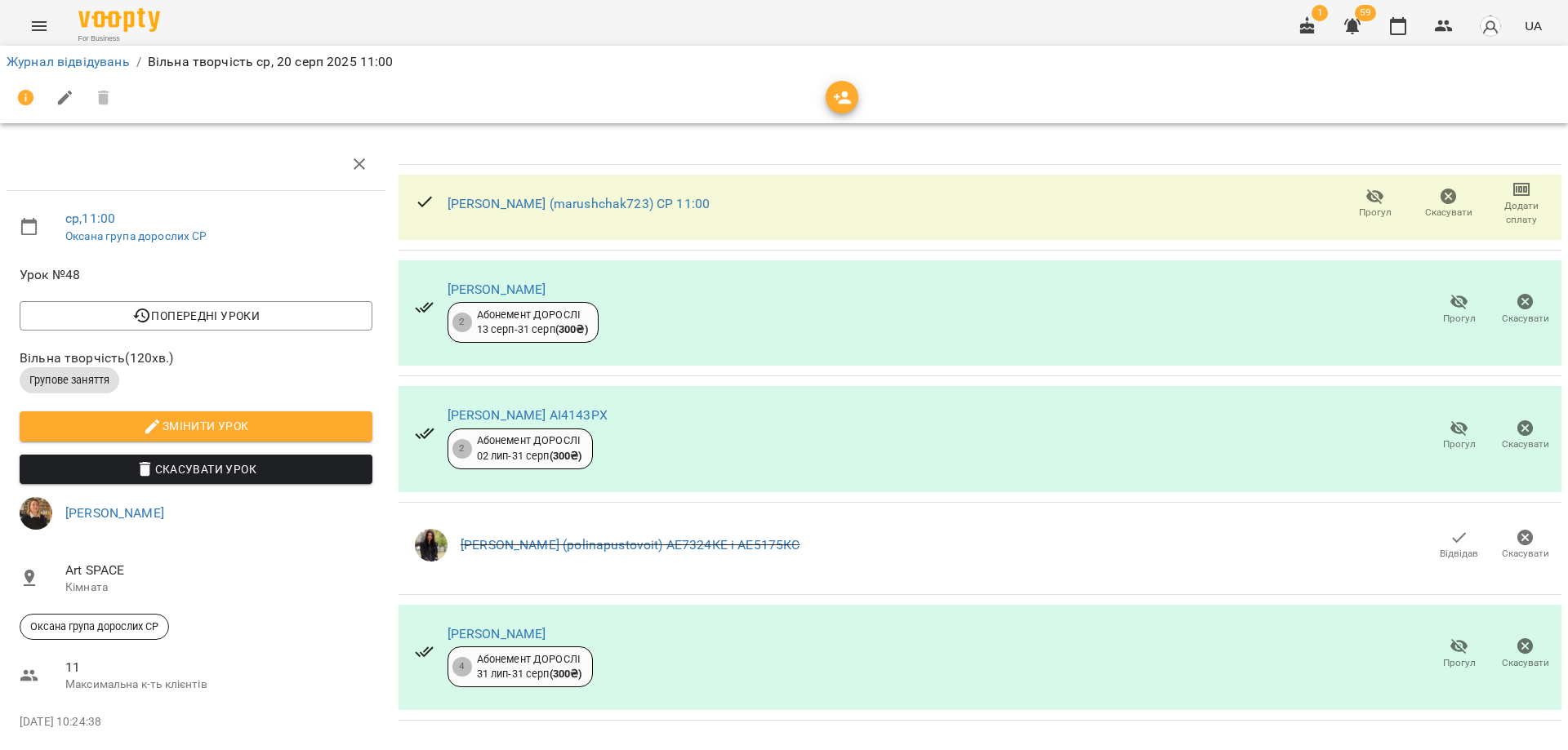
scroll to position [71, 0]
click at [1394, 36] on button "button" at bounding box center [1398, 26] width 39 height 39
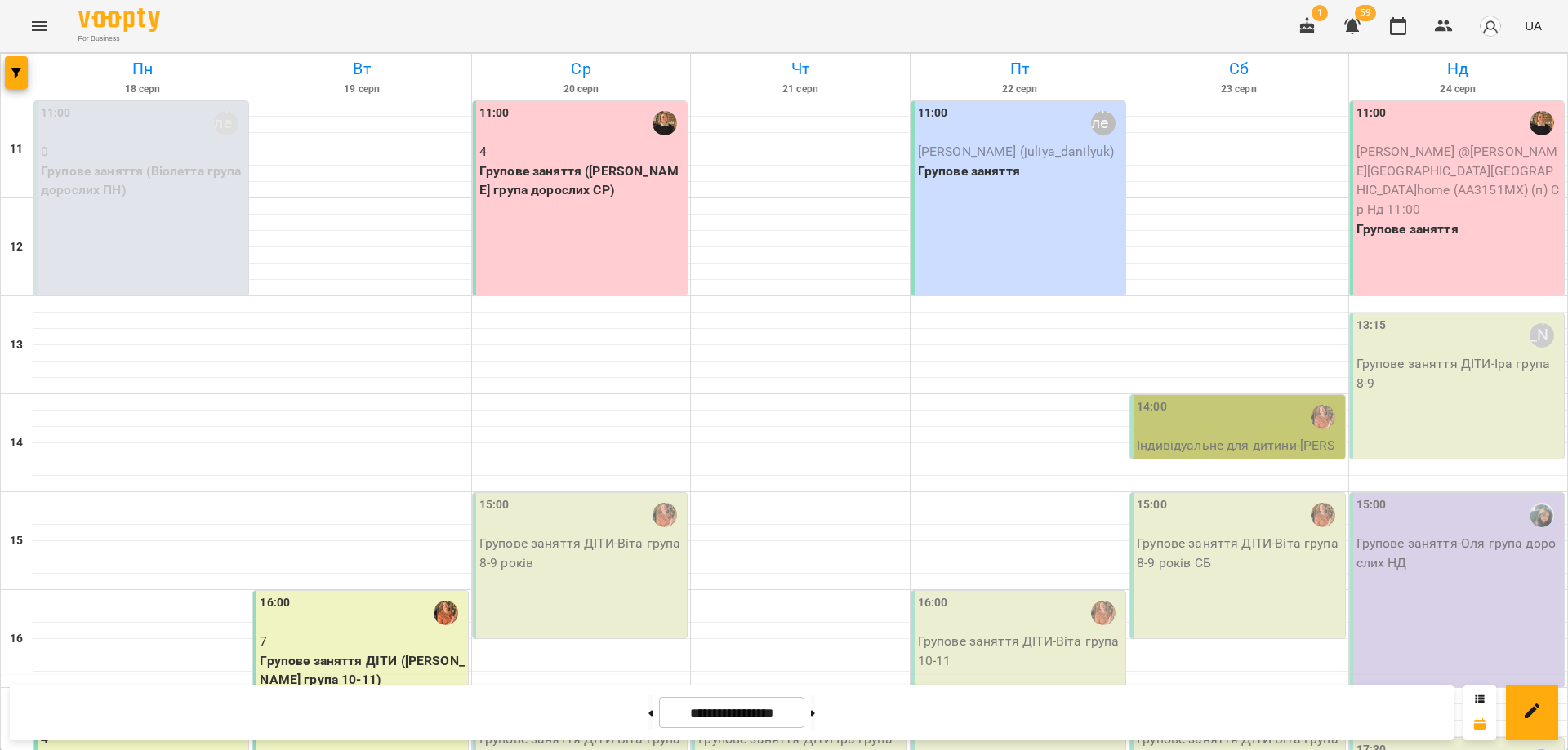
scroll to position [305, 0]
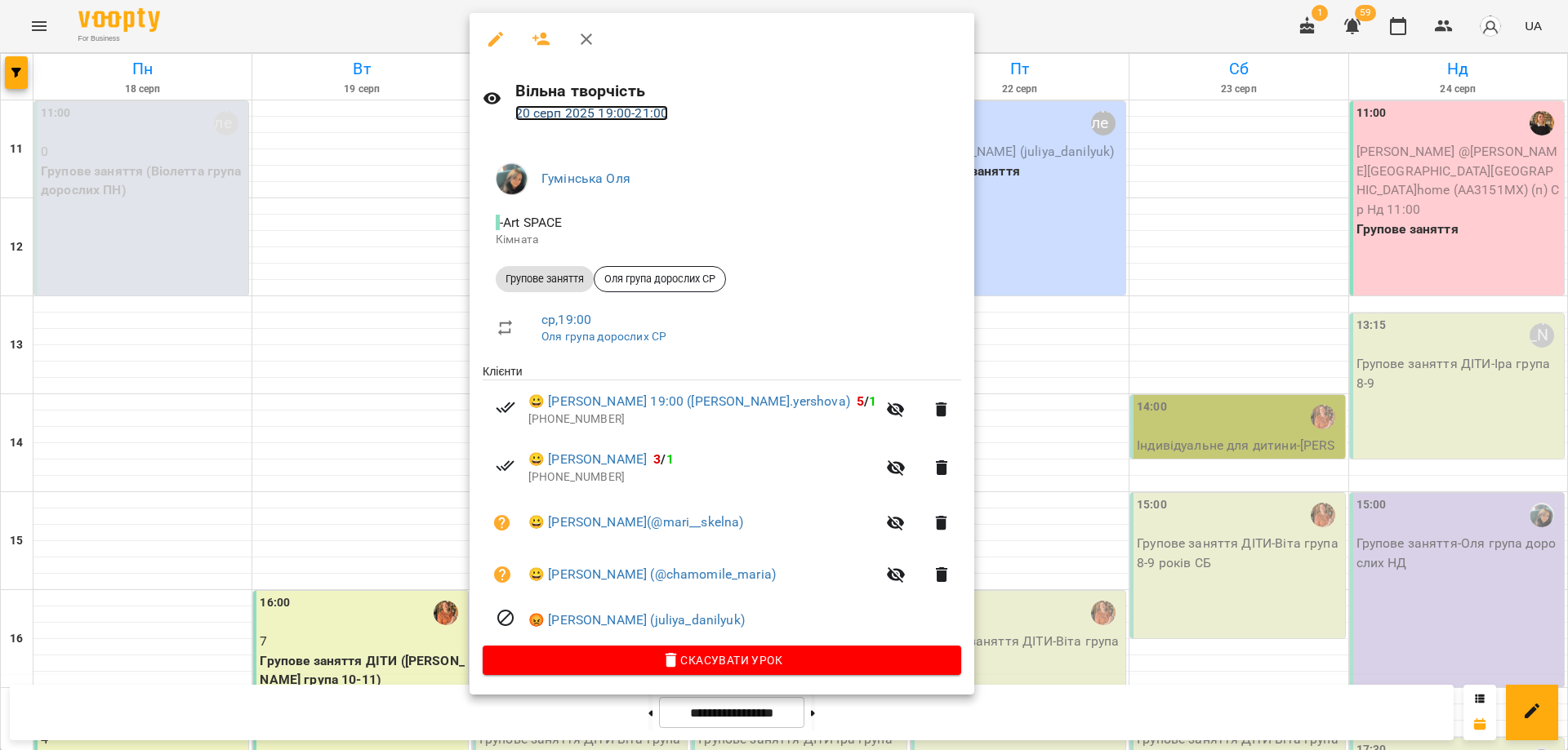
click at [567, 112] on link "20 серп 2025 19:00 - 21:00" at bounding box center [592, 112] width 154 height 15
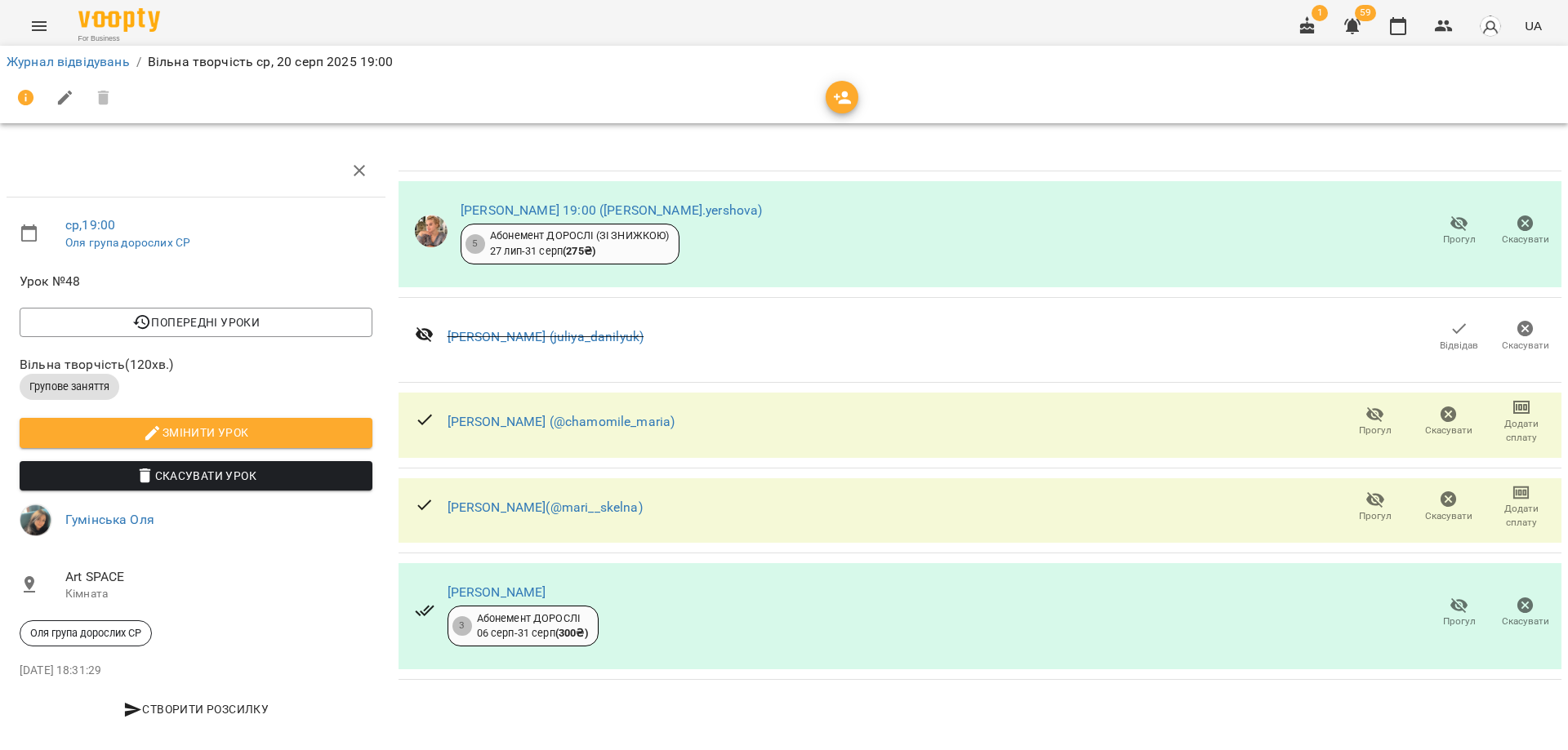
drag, startPoint x: 829, startPoint y: 103, endPoint x: 829, endPoint y: 121, distance: 18.0
click at [829, 103] on span "button" at bounding box center [842, 98] width 33 height 20
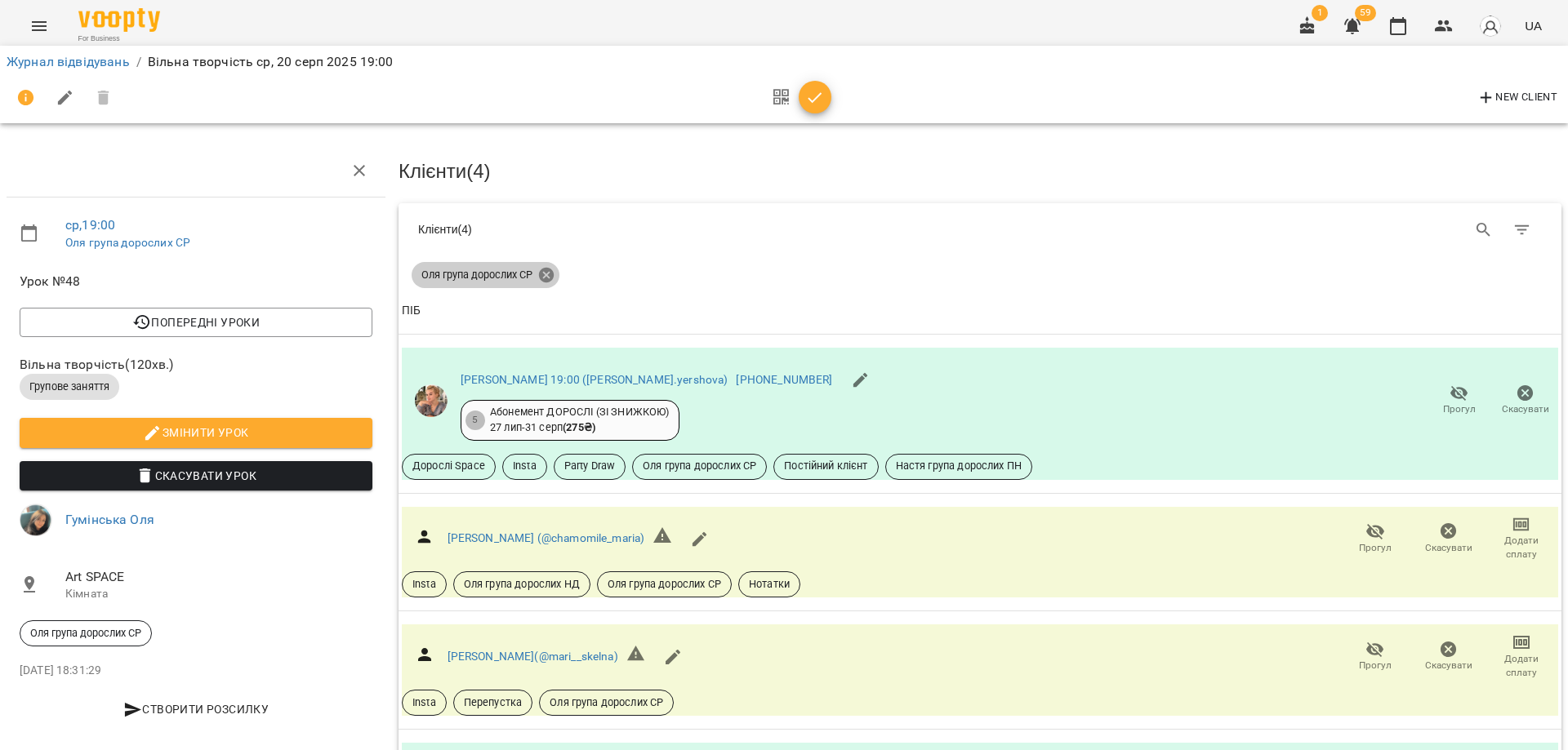
click at [549, 277] on icon at bounding box center [546, 275] width 14 height 14
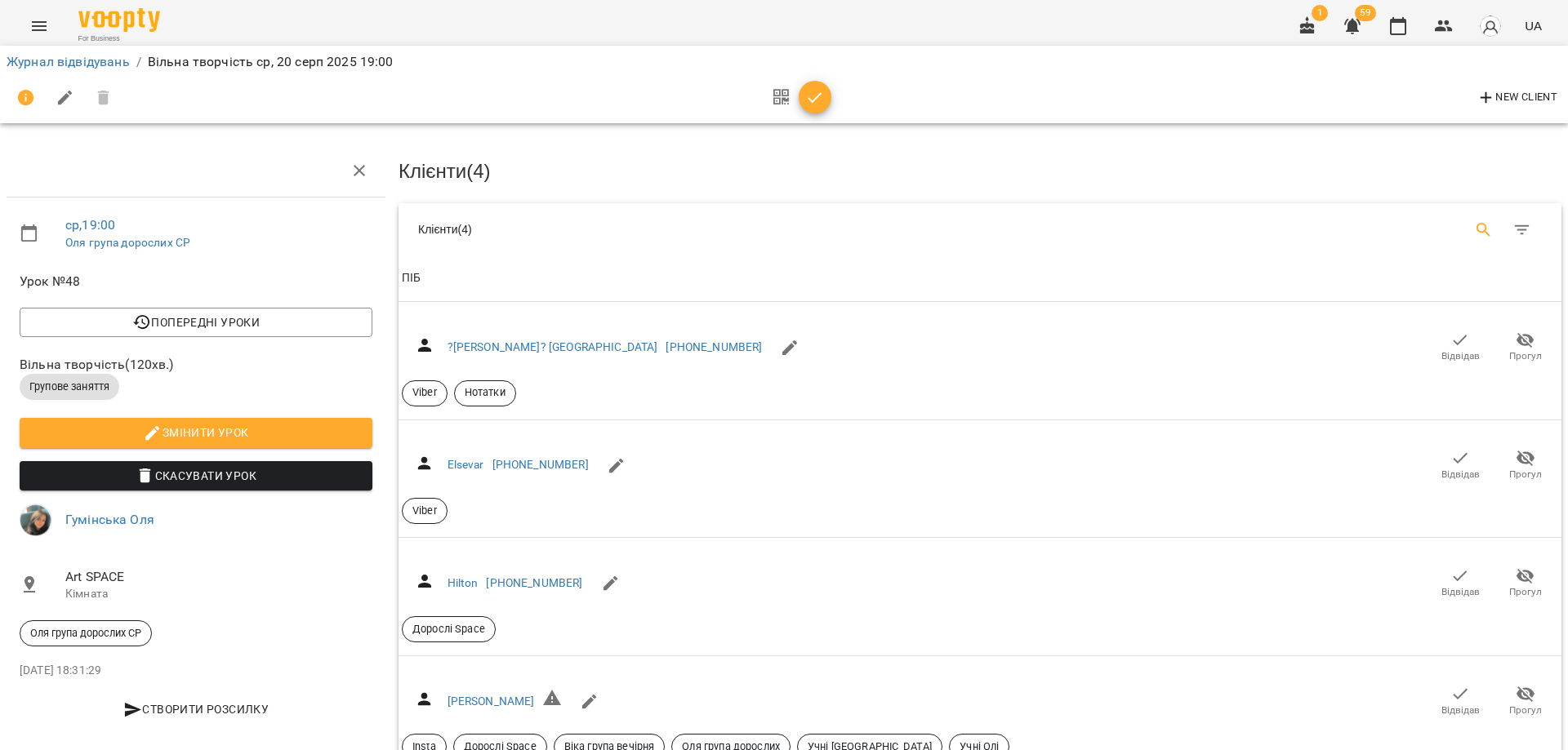
click at [1476, 225] on icon "Search" at bounding box center [1483, 230] width 20 height 20
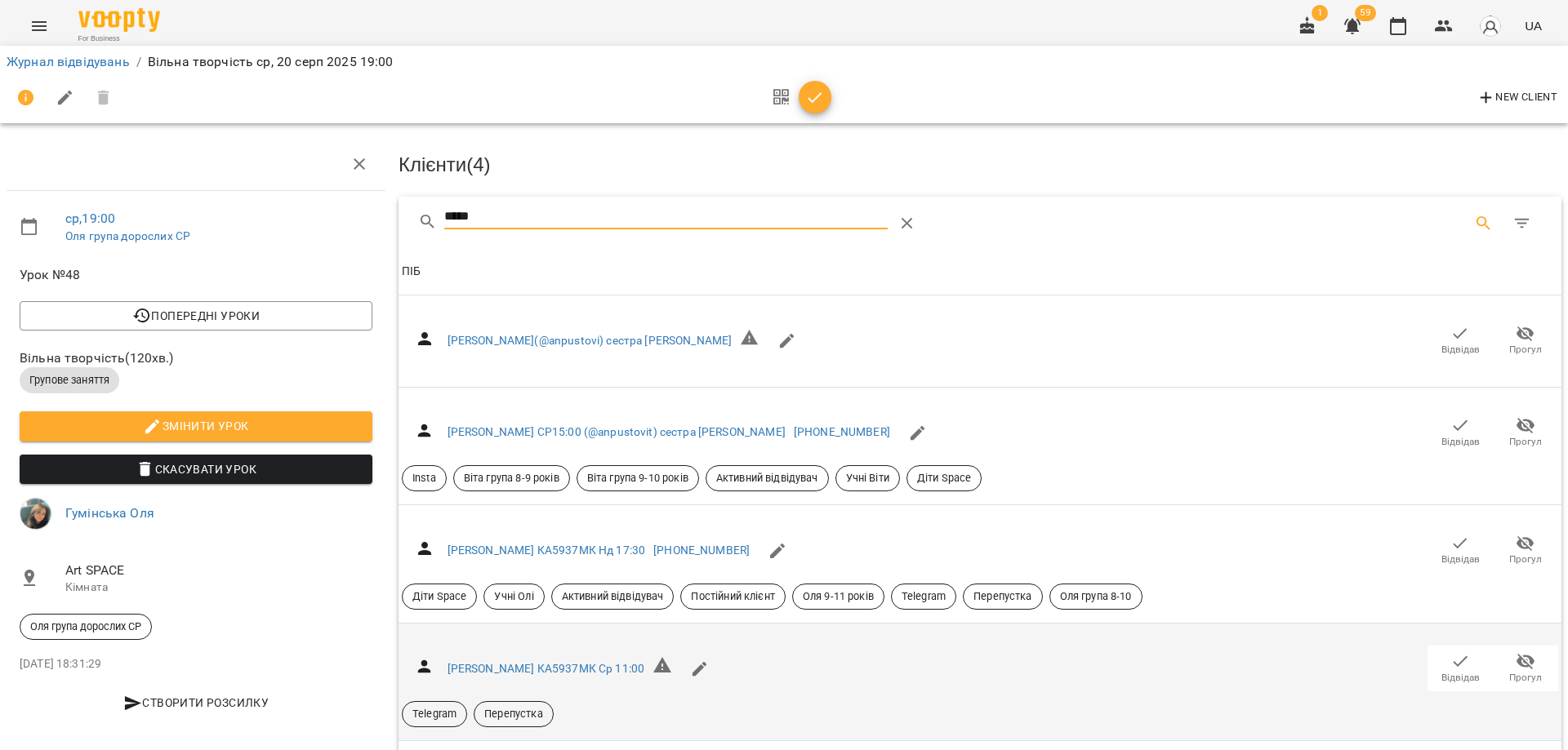
scroll to position [182, 0]
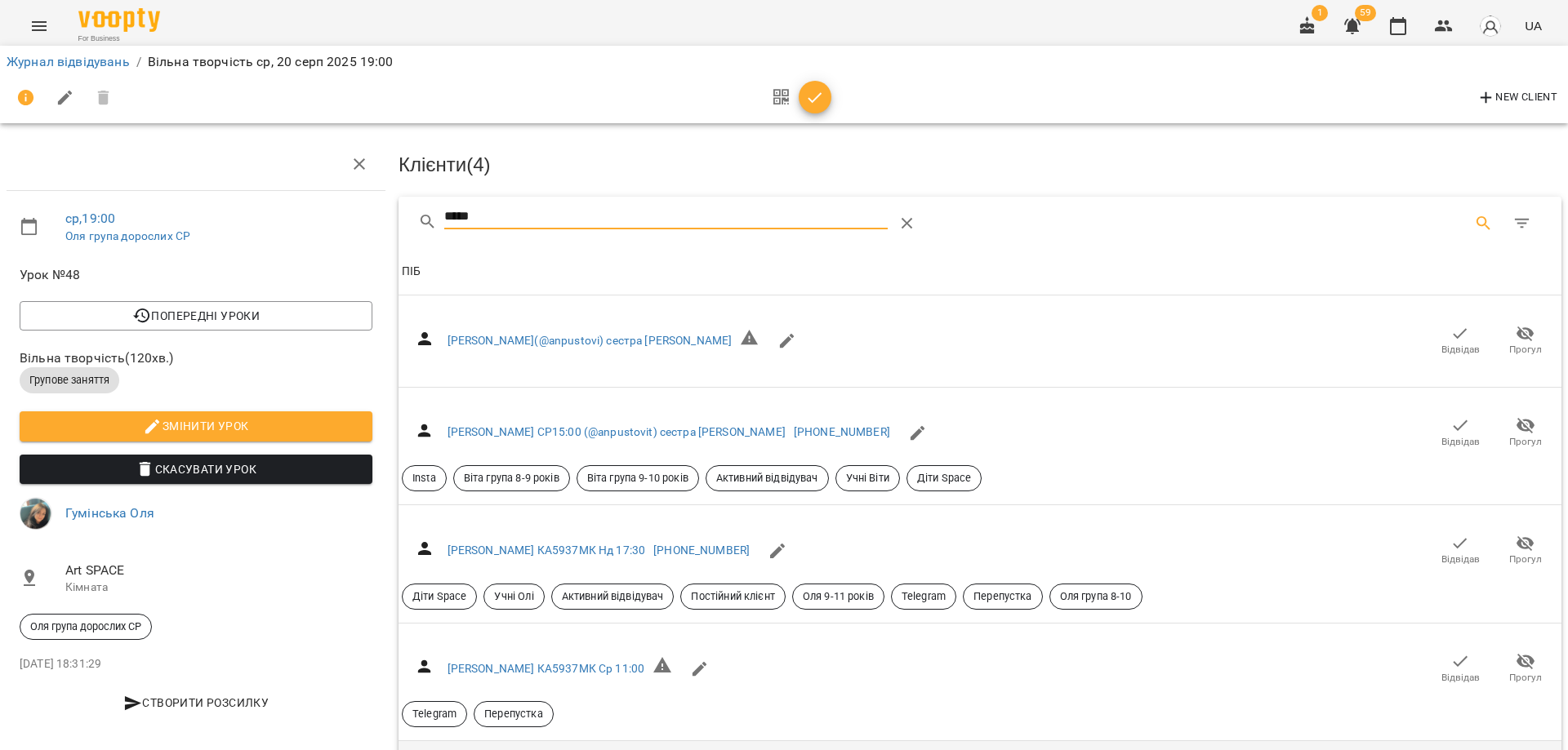
type input "*****"
click at [1398, 21] on icon "button" at bounding box center [1397, 26] width 16 height 18
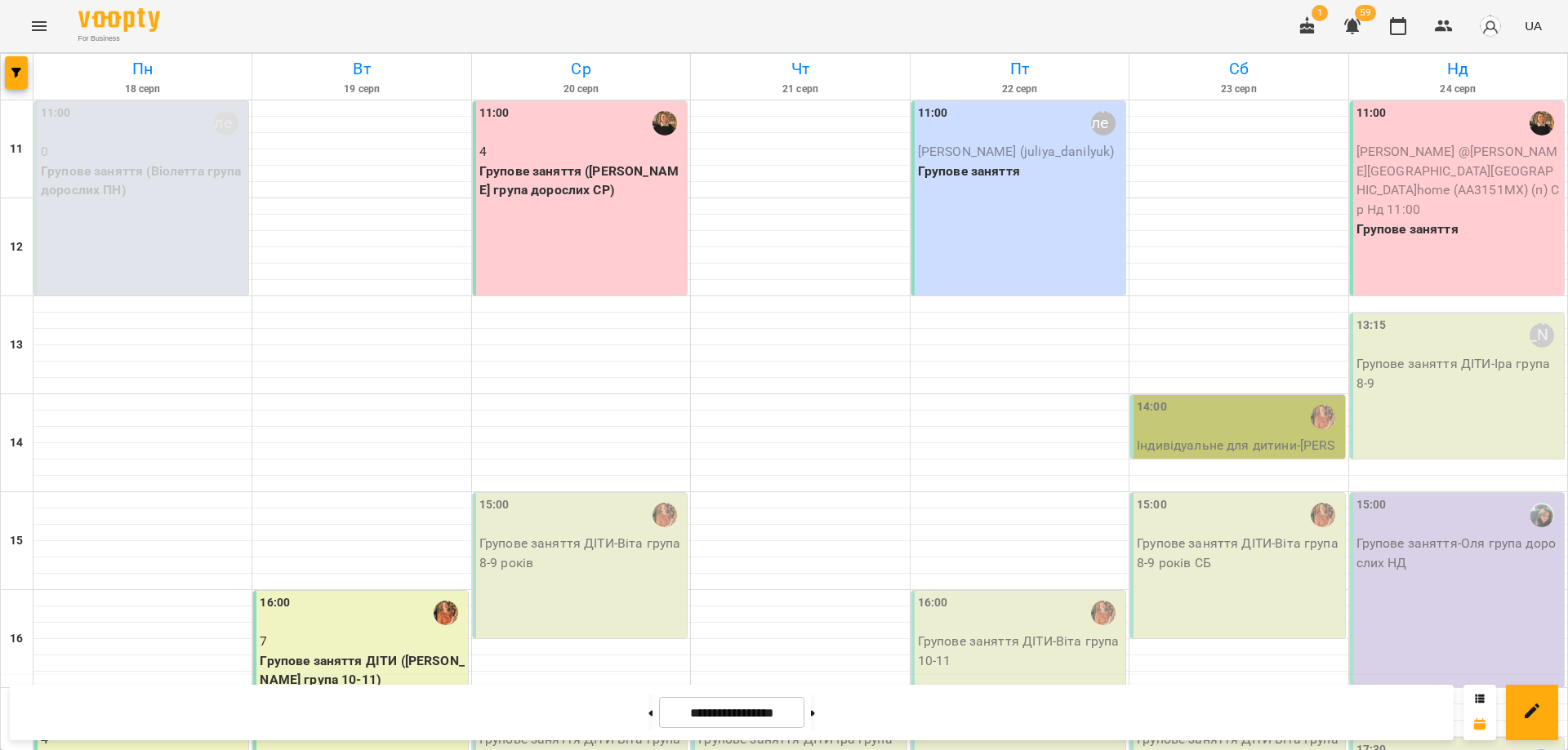
click at [1246, 13] on div "For Business 1 59 UA" at bounding box center [784, 26] width 1568 height 52
click at [375, 591] on div "16:00 7 Групове заняття ДІТИ (Віта група 10-11)" at bounding box center [359, 688] width 214 height 194
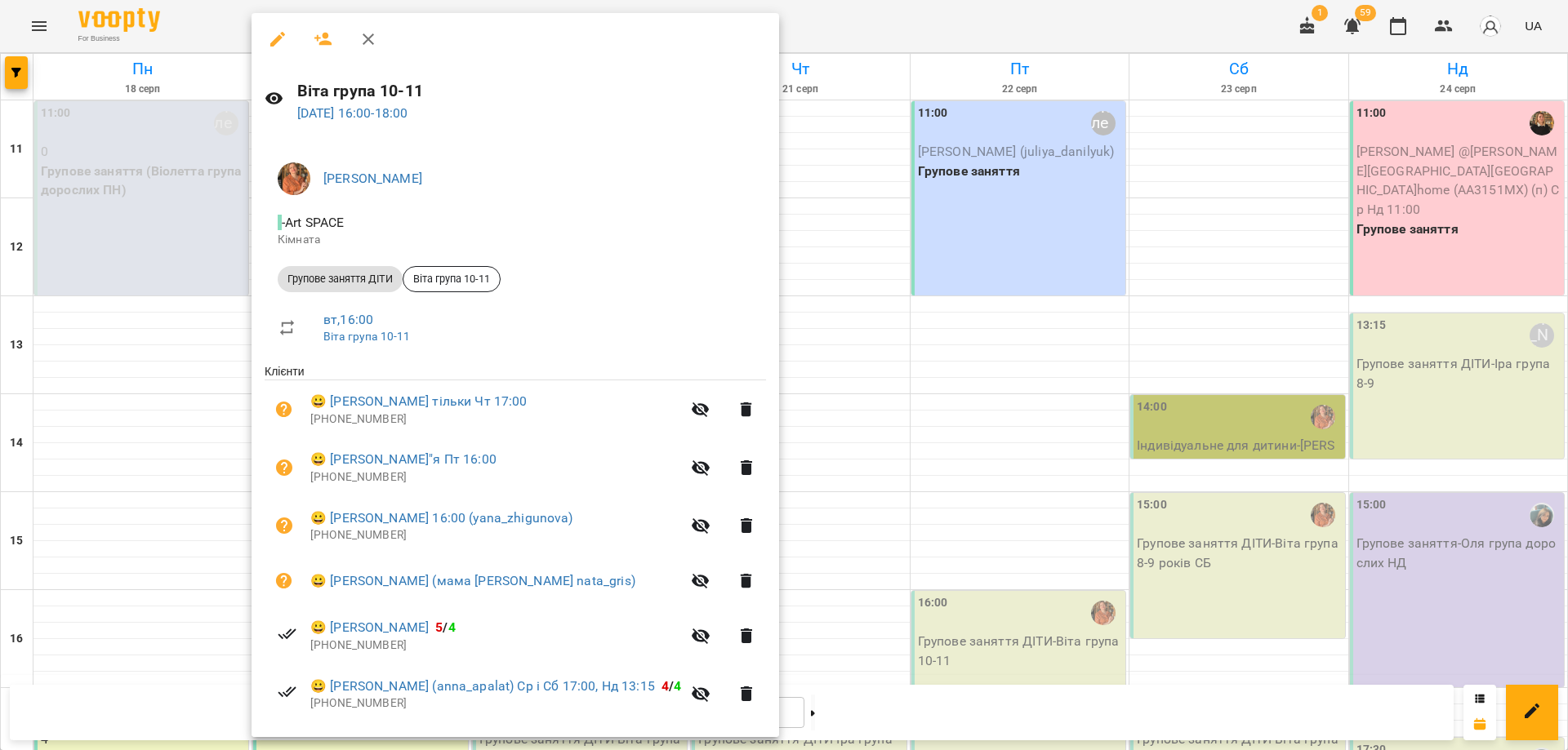
click at [818, 28] on div at bounding box center [784, 375] width 1568 height 750
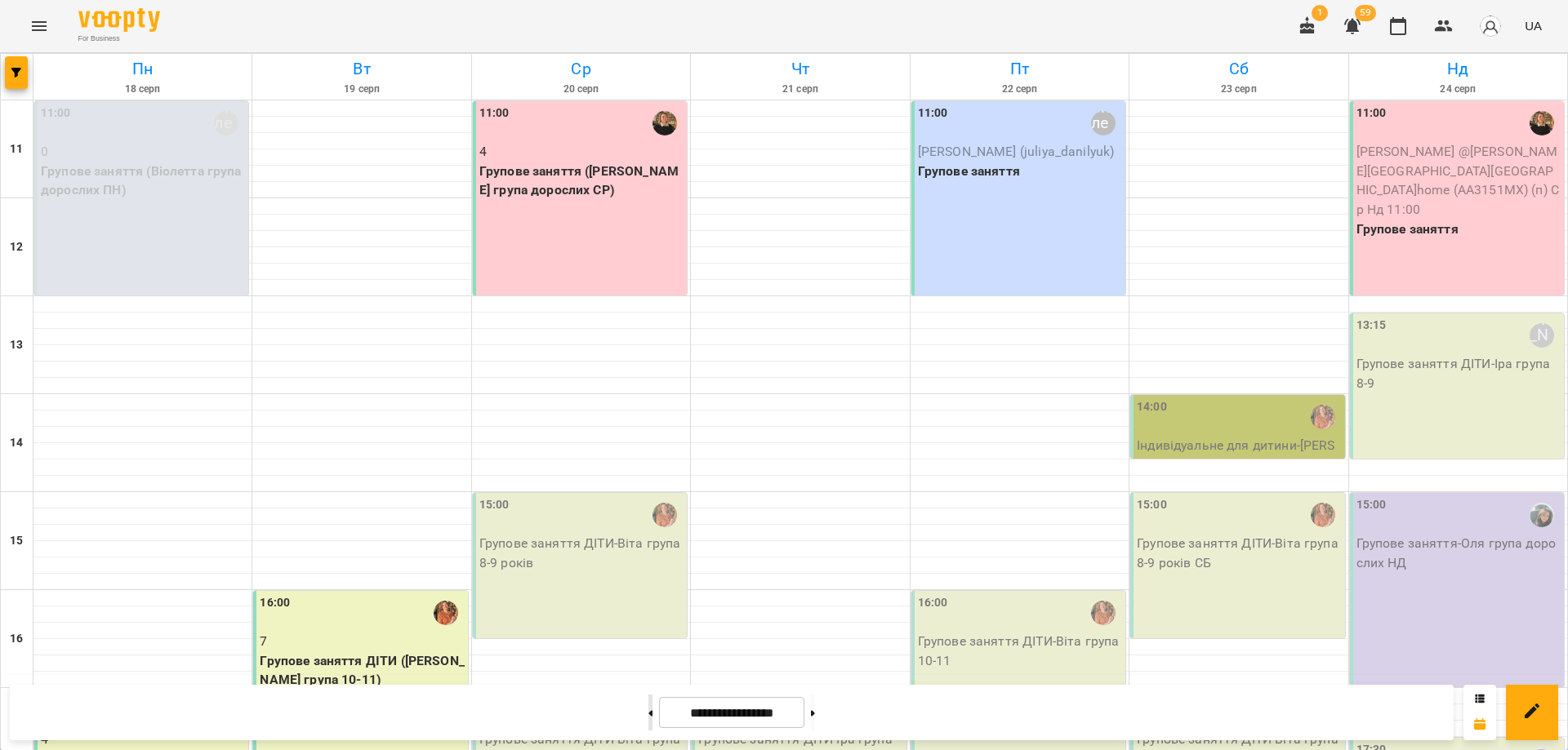
click at [649, 707] on button at bounding box center [650, 712] width 4 height 36
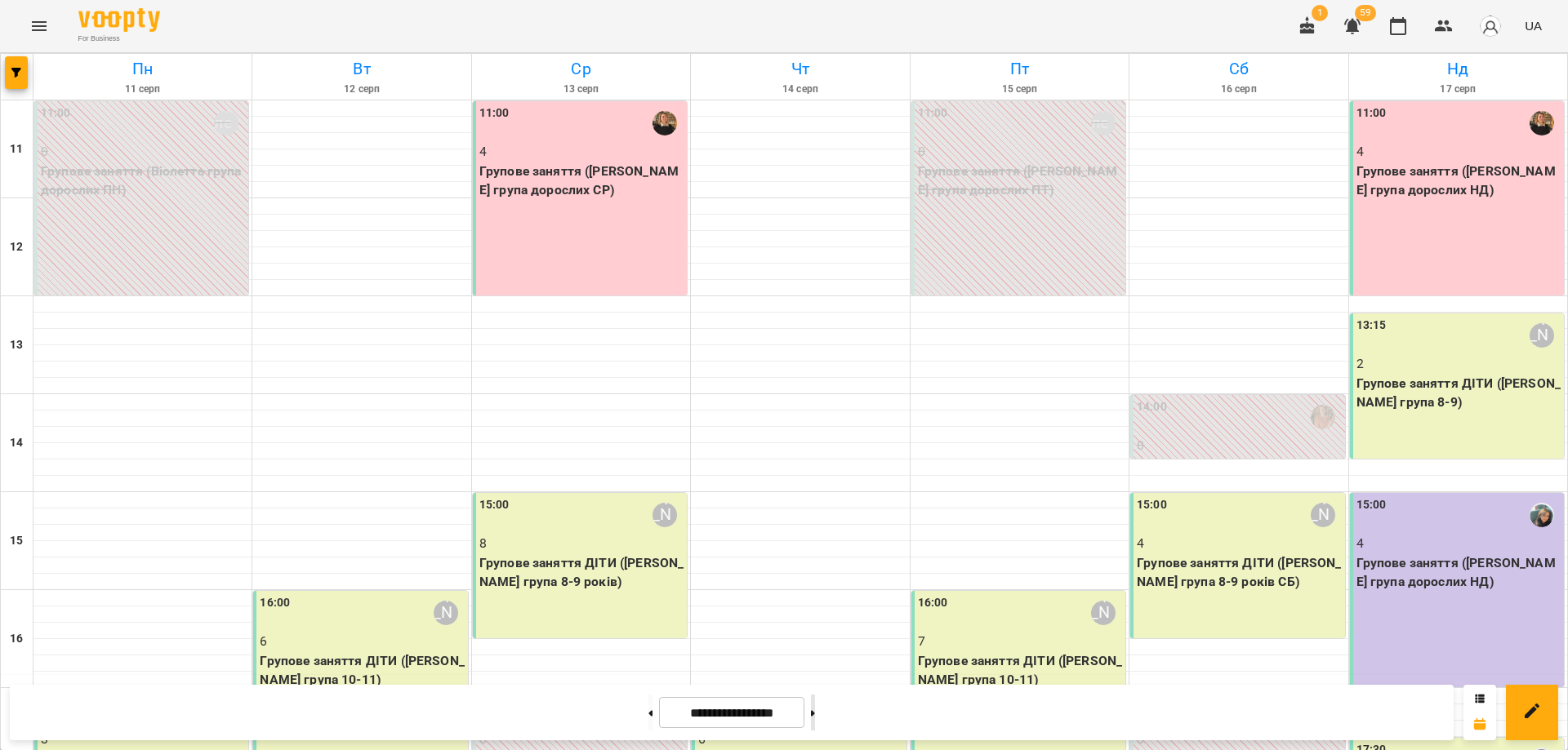
click at [815, 717] on button at bounding box center [812, 712] width 4 height 36
type input "**********"
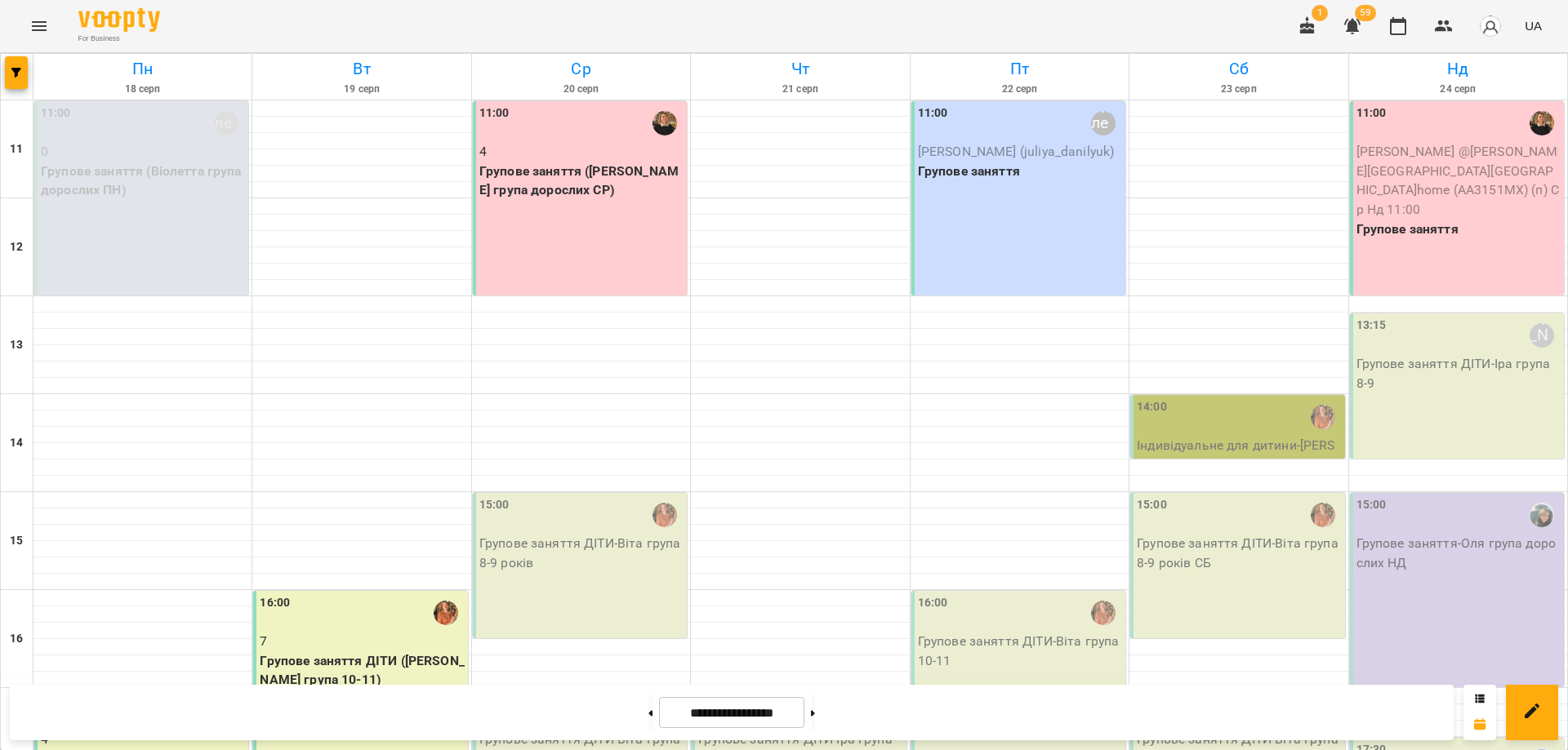
click at [356, 591] on div "16:00 7 Групове заняття ДІТИ (Віта група 10-11)" at bounding box center [359, 688] width 214 height 194
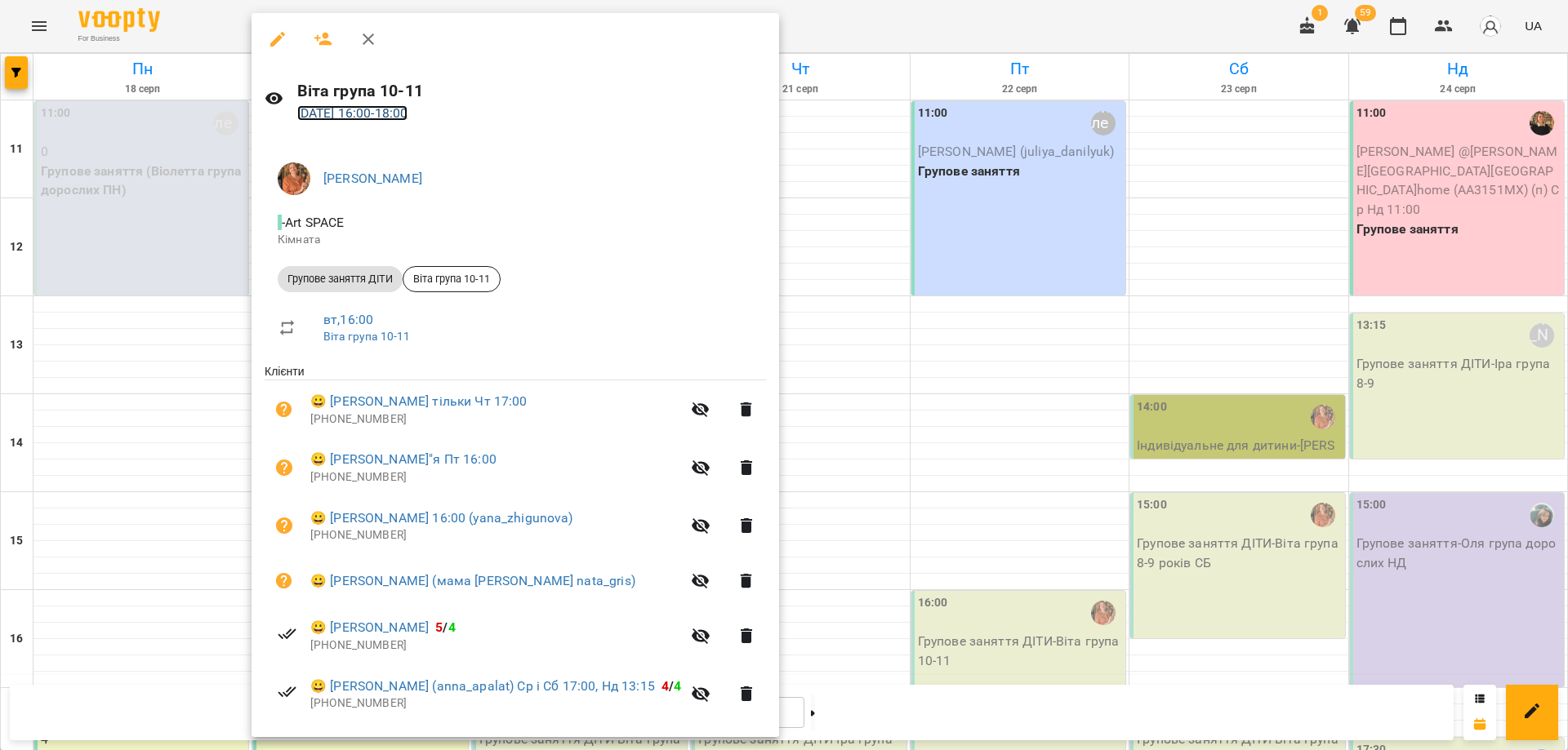
click at [376, 111] on link "19 серп 2025 16:00 - 18:00" at bounding box center [353, 112] width 111 height 15
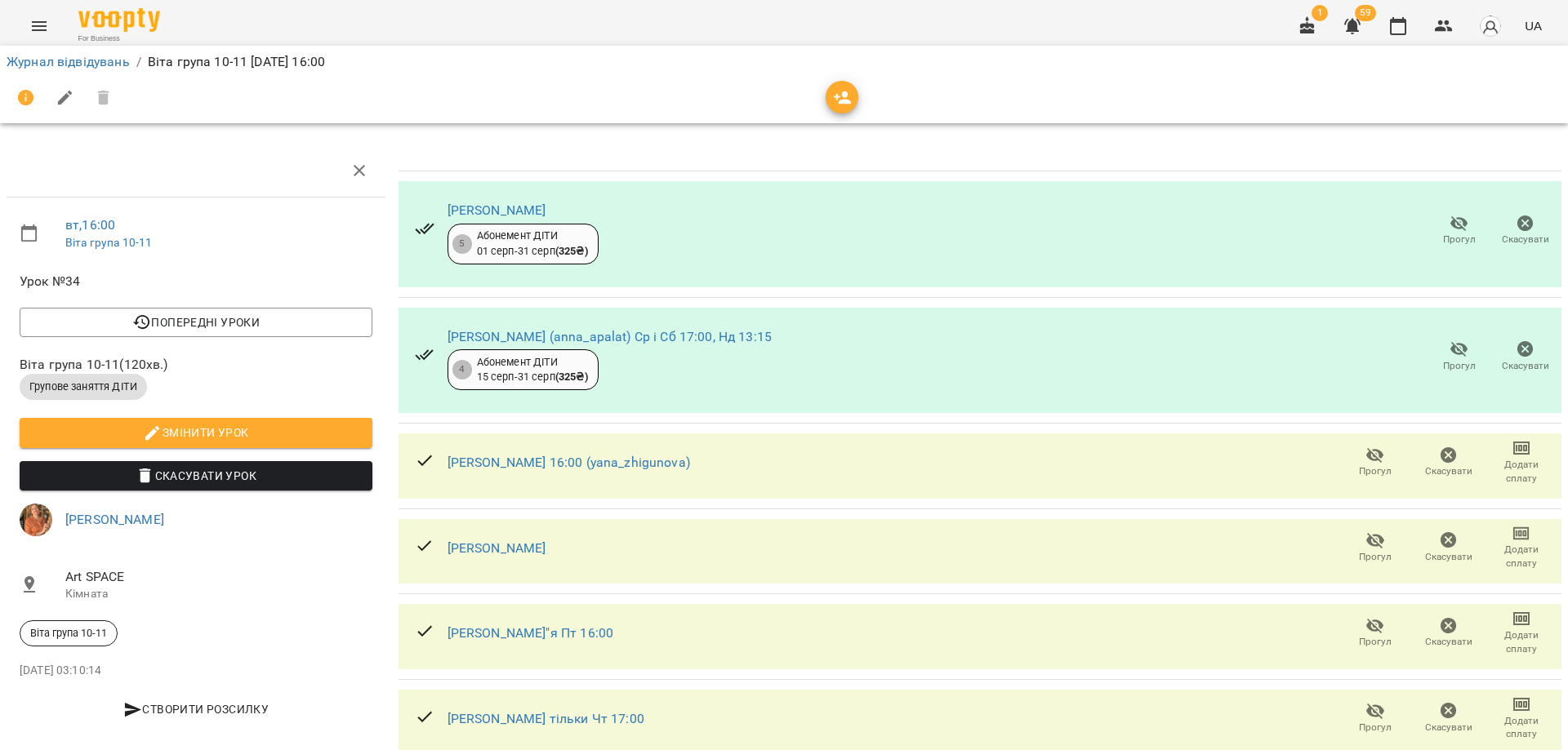
click at [838, 103] on icon "button" at bounding box center [843, 98] width 20 height 20
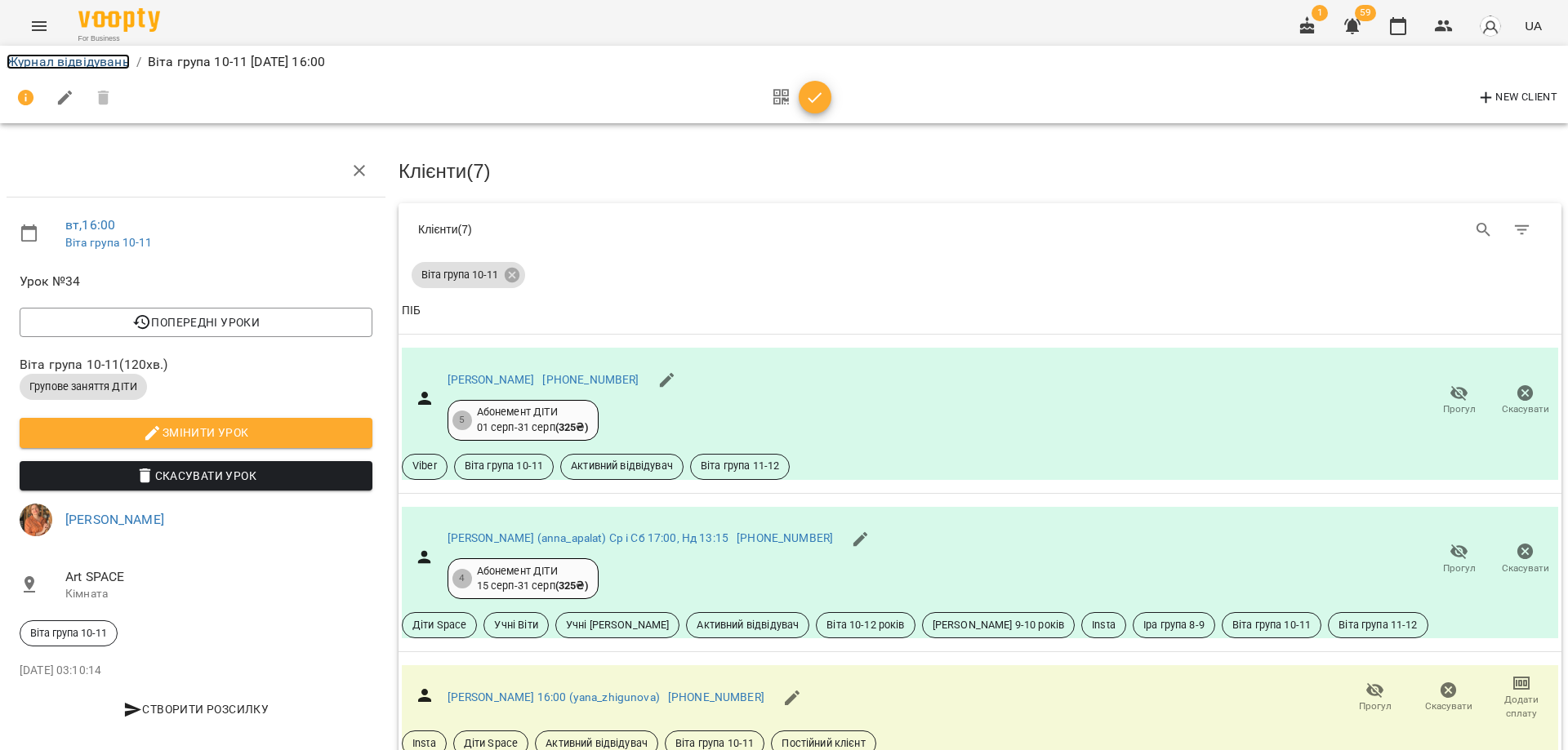
click at [51, 55] on link "Журнал відвідувань" at bounding box center [68, 61] width 123 height 15
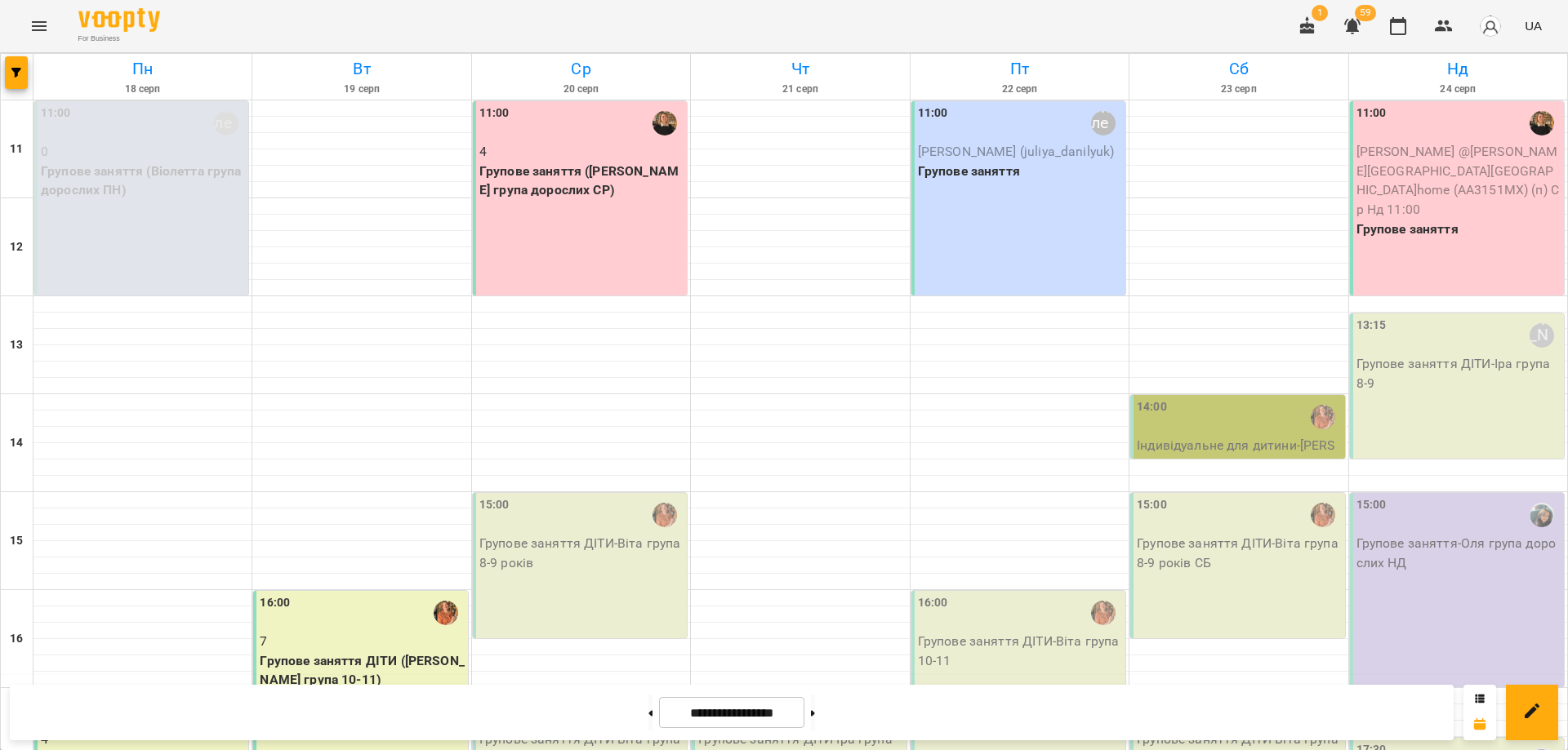
click at [50, 29] on button "Menu" at bounding box center [39, 26] width 39 height 39
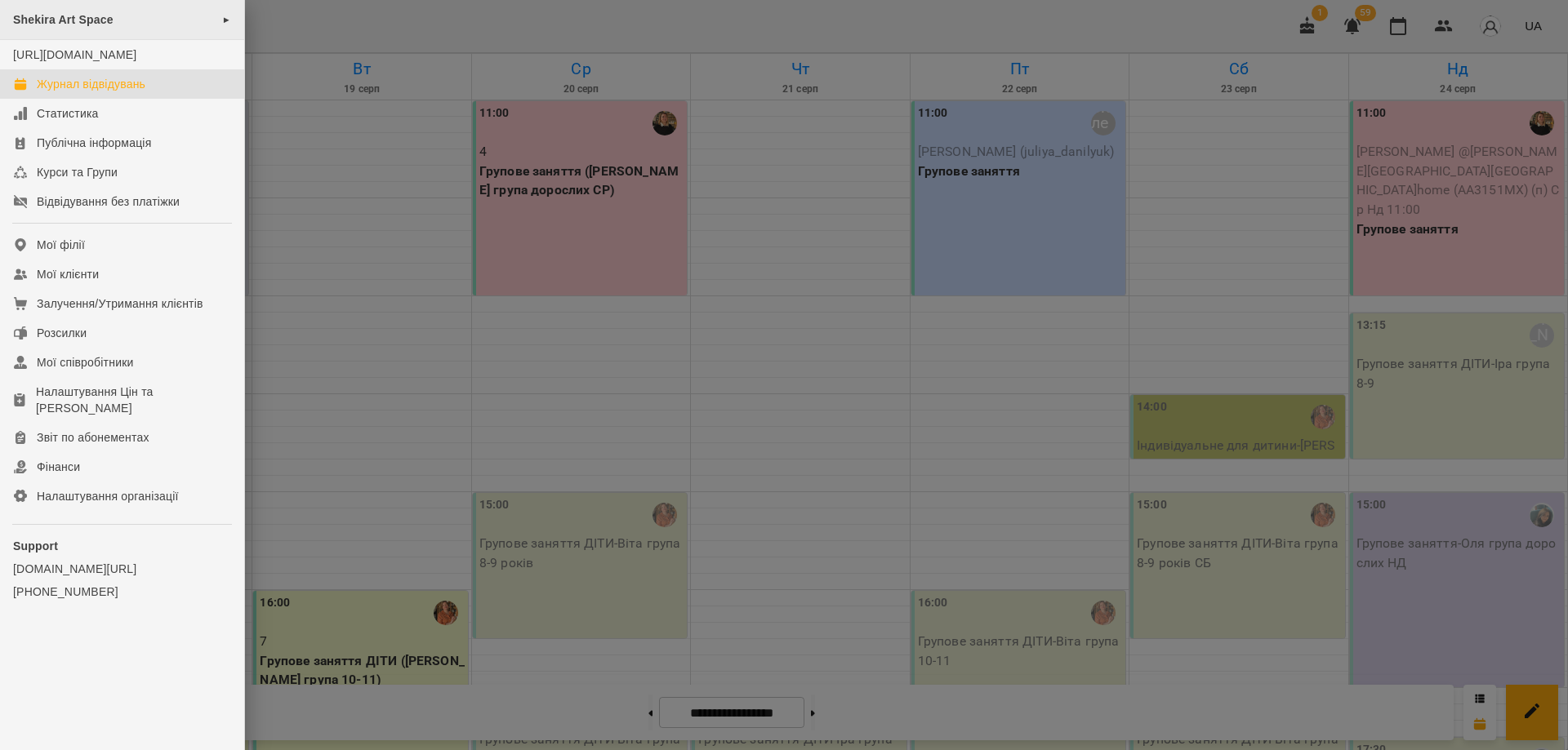
click at [63, 23] on span "Shekira Art Space" at bounding box center [63, 20] width 100 height 13
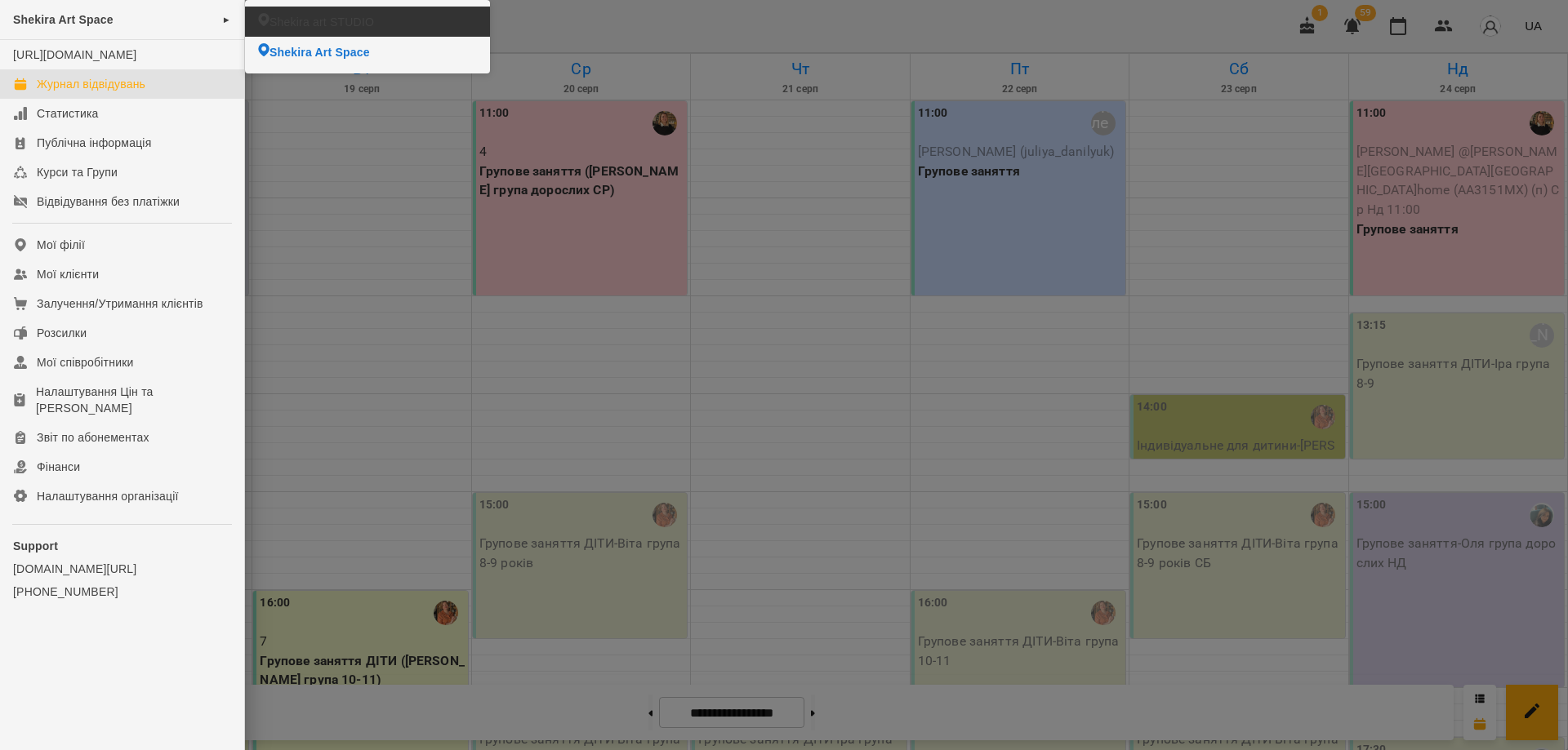
click at [323, 26] on span "Shekira art STUDIO" at bounding box center [322, 22] width 105 height 16
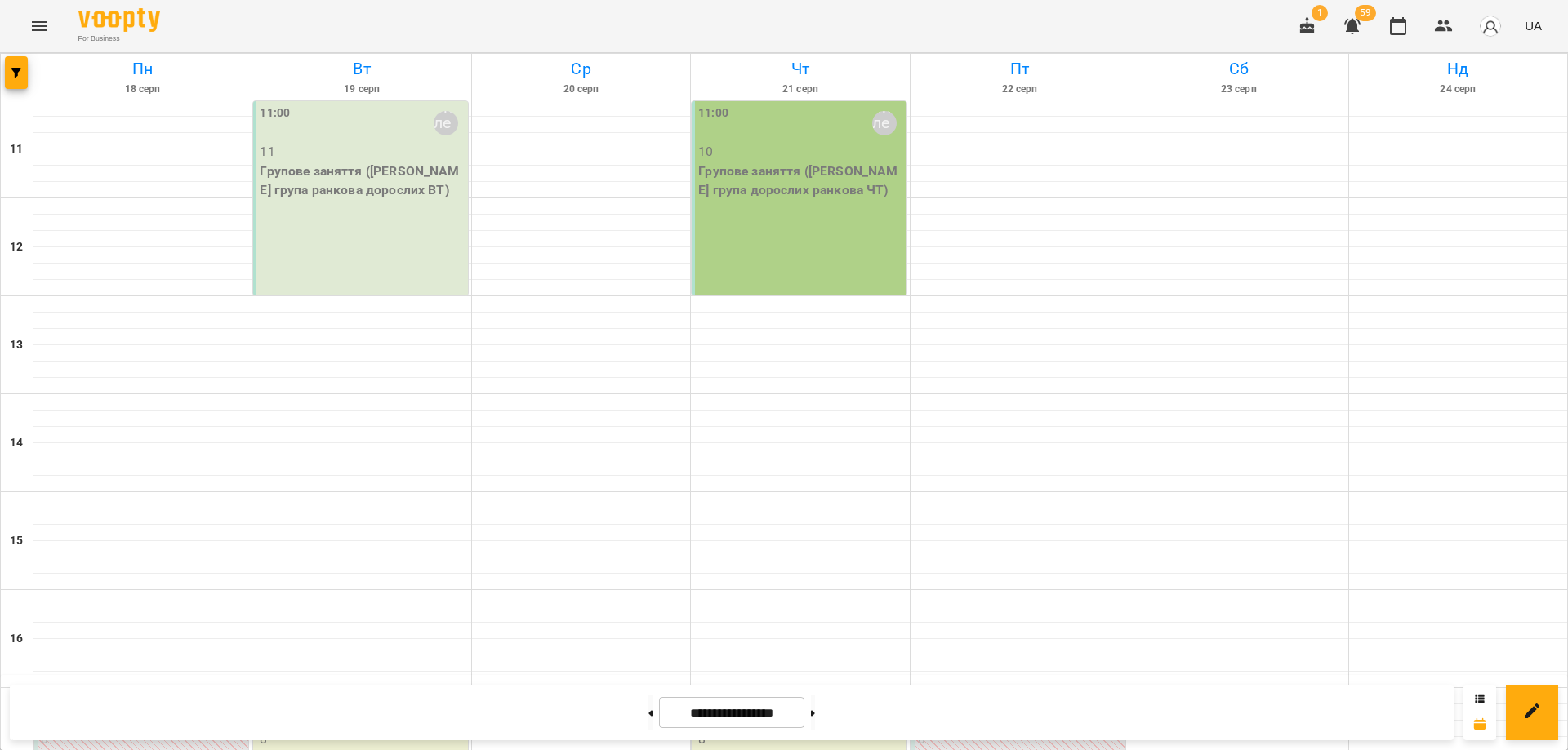
click at [353, 186] on p "Групове заняття (Іра група ранкова дорослих ВТ)" at bounding box center [362, 180] width 204 height 38
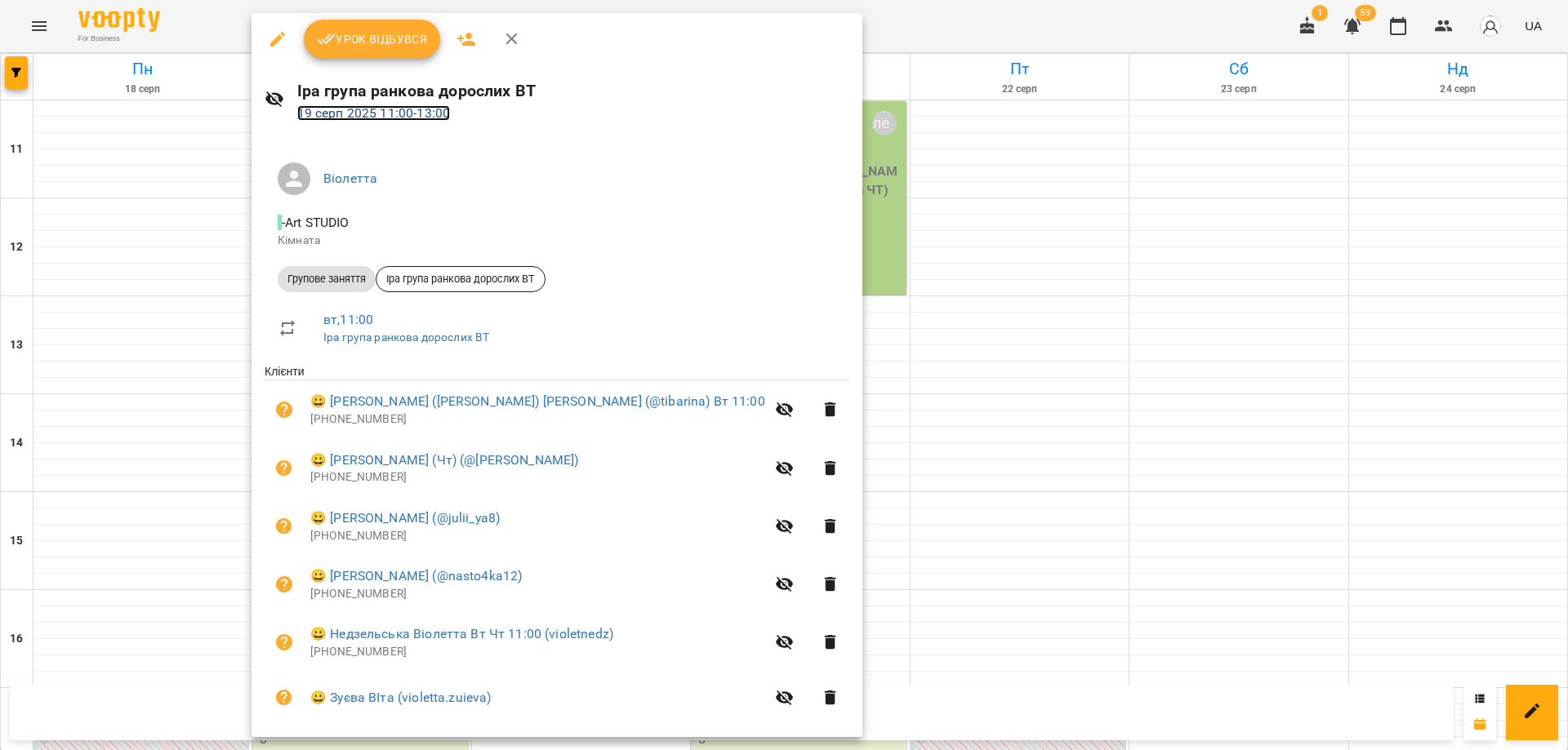
click at [392, 118] on link "19 серп 2025 11:00 - 13:00" at bounding box center [374, 112] width 154 height 15
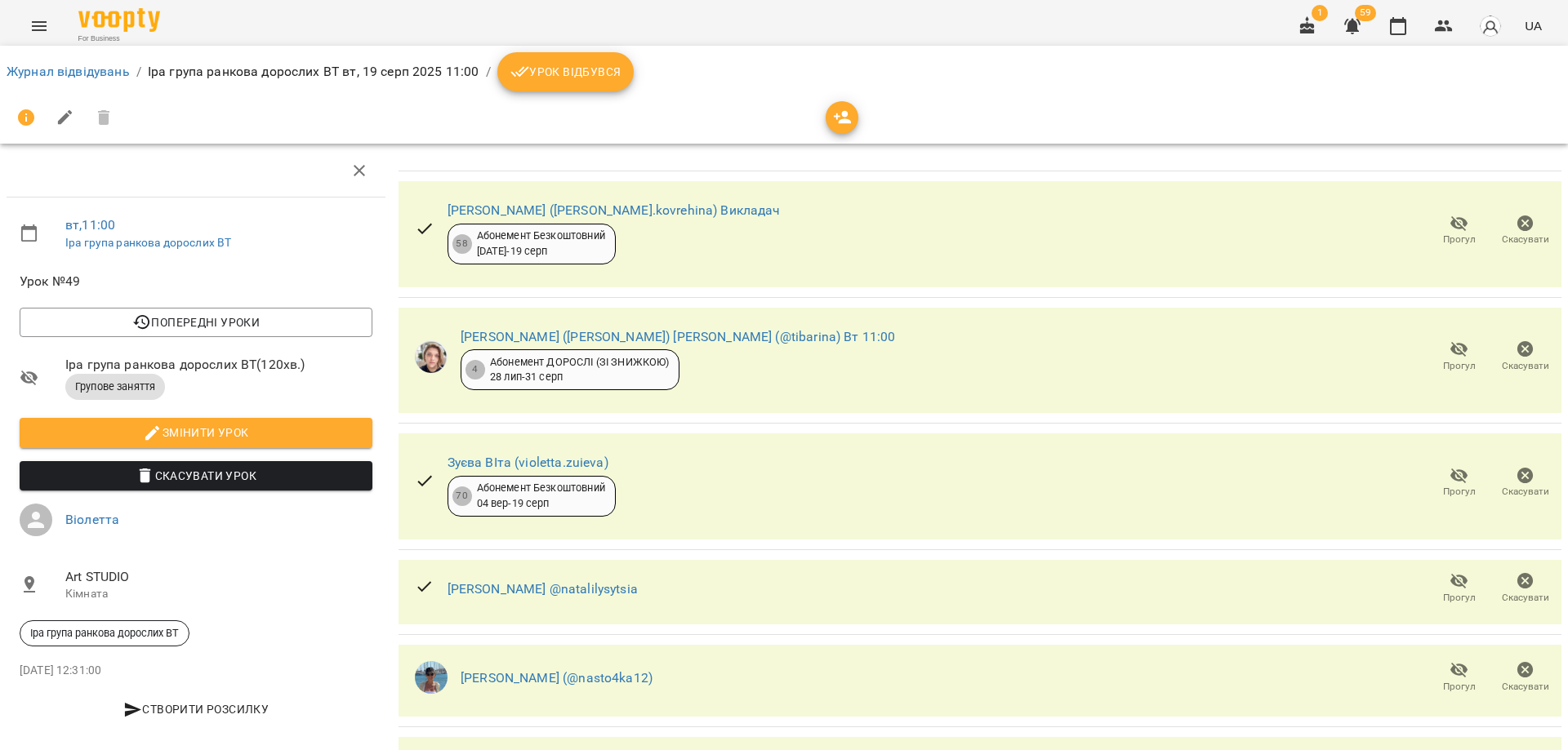
click at [838, 116] on icon "button" at bounding box center [843, 117] width 18 height 13
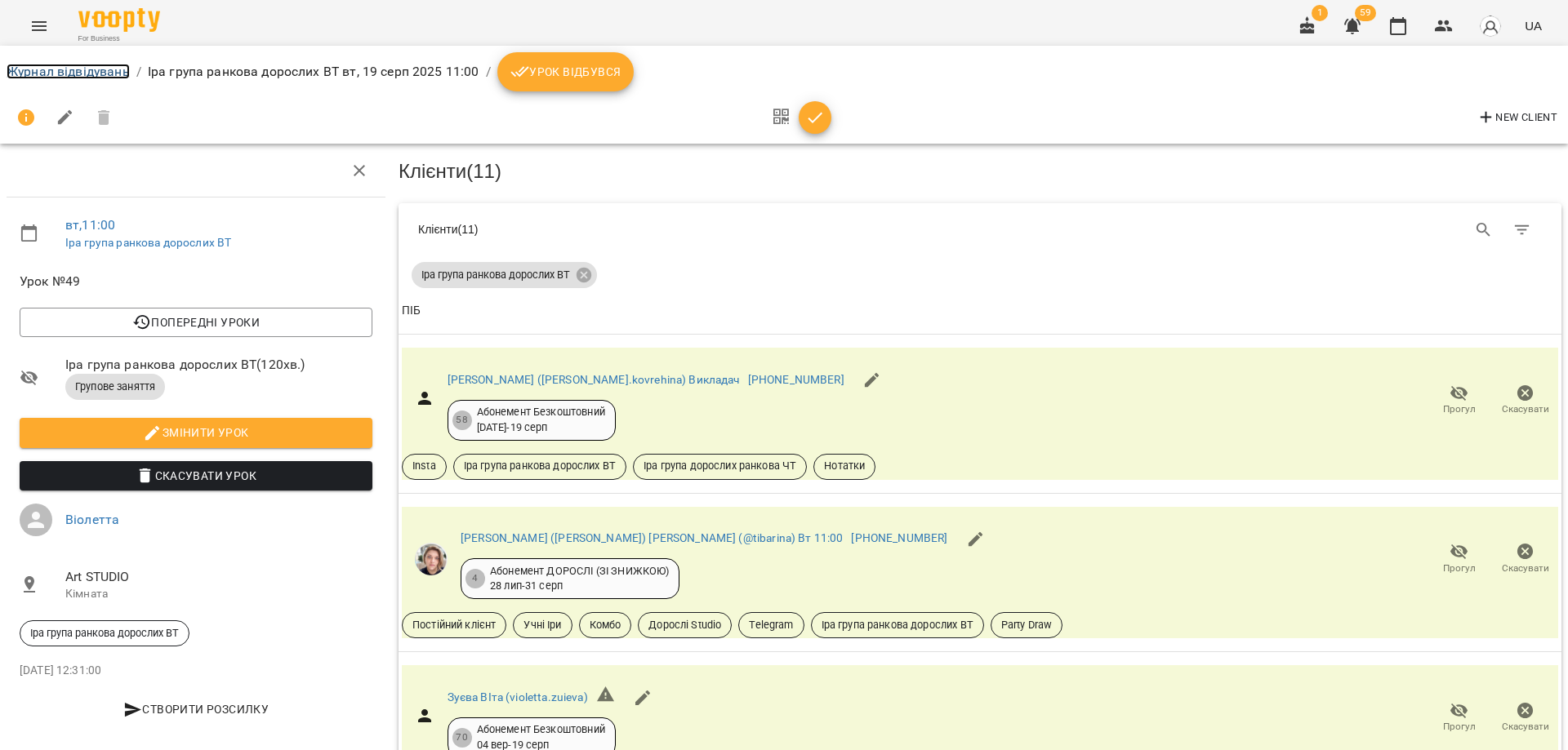
click at [106, 70] on link "Журнал відвідувань" at bounding box center [68, 71] width 123 height 15
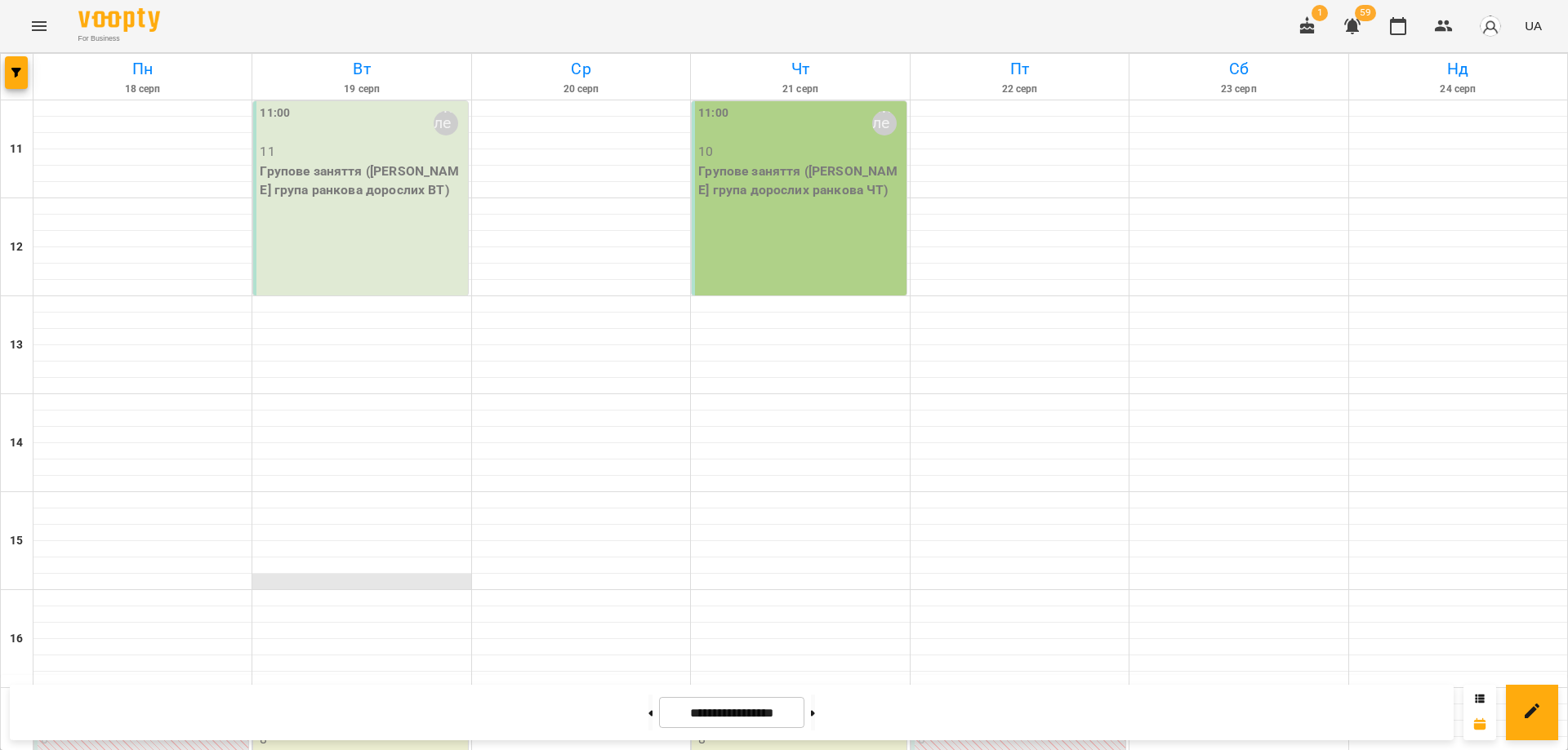
scroll to position [403, 0]
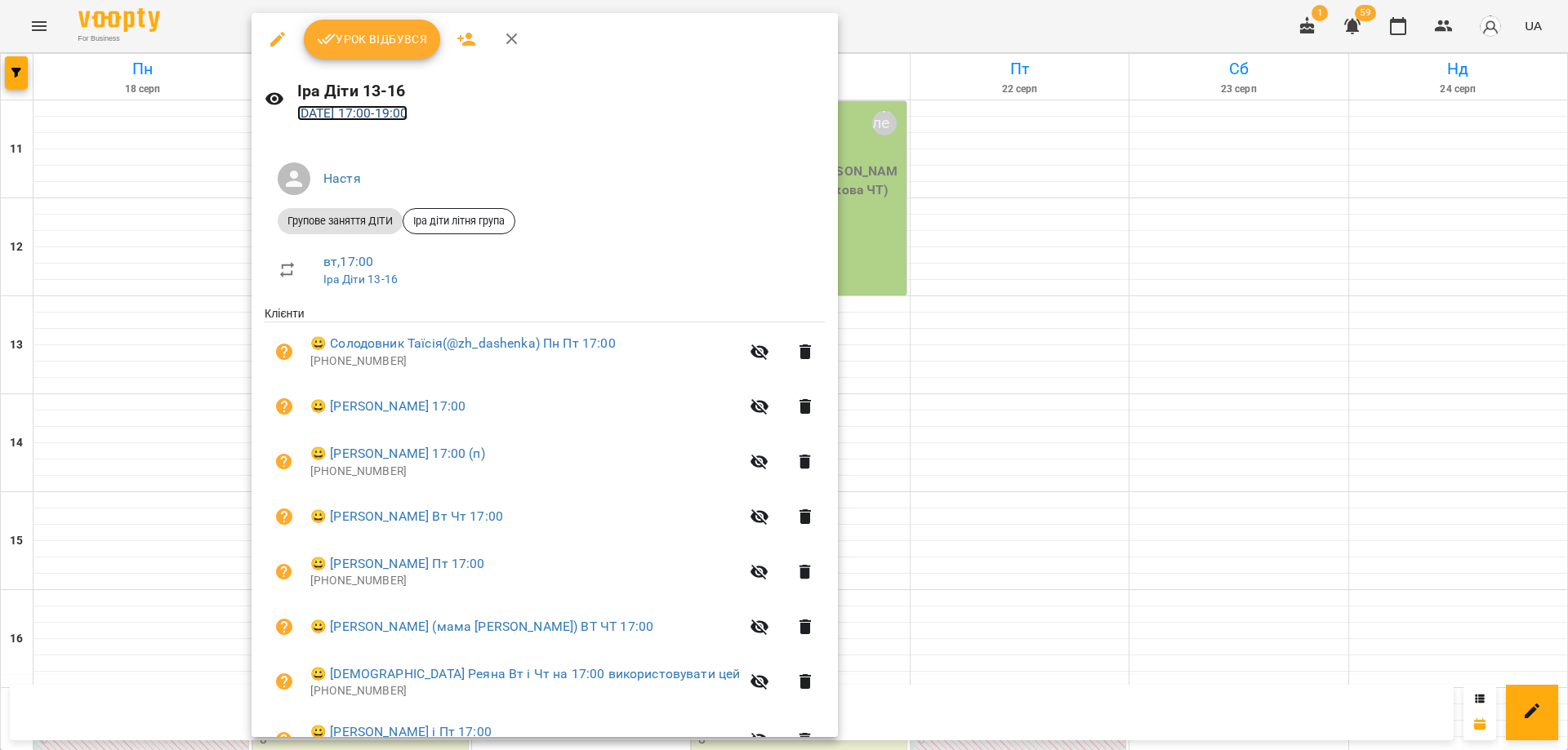
click at [398, 114] on link "19 серп 2025 17:00 - 19:00" at bounding box center [353, 112] width 111 height 15
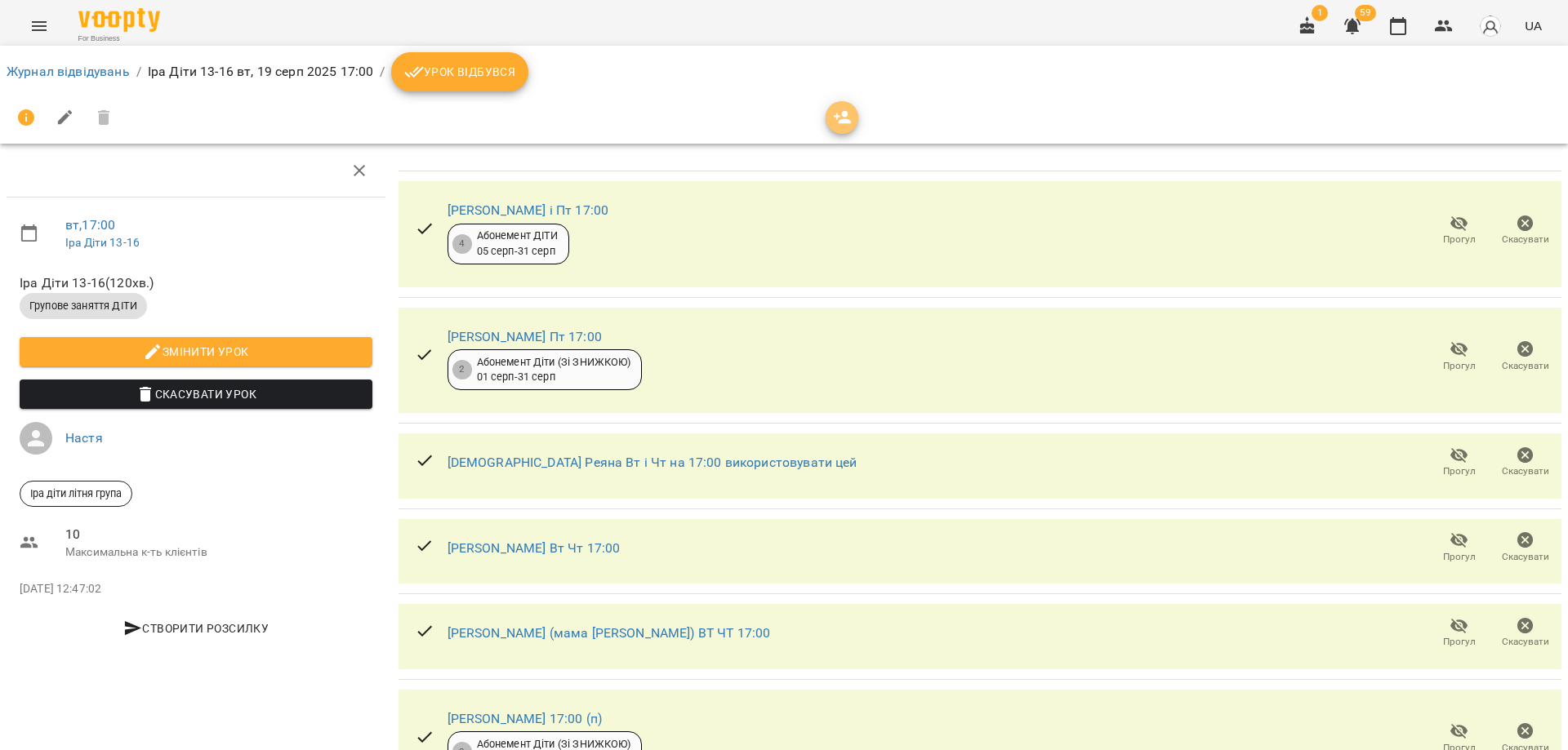
click at [844, 119] on icon "button" at bounding box center [843, 117] width 18 height 13
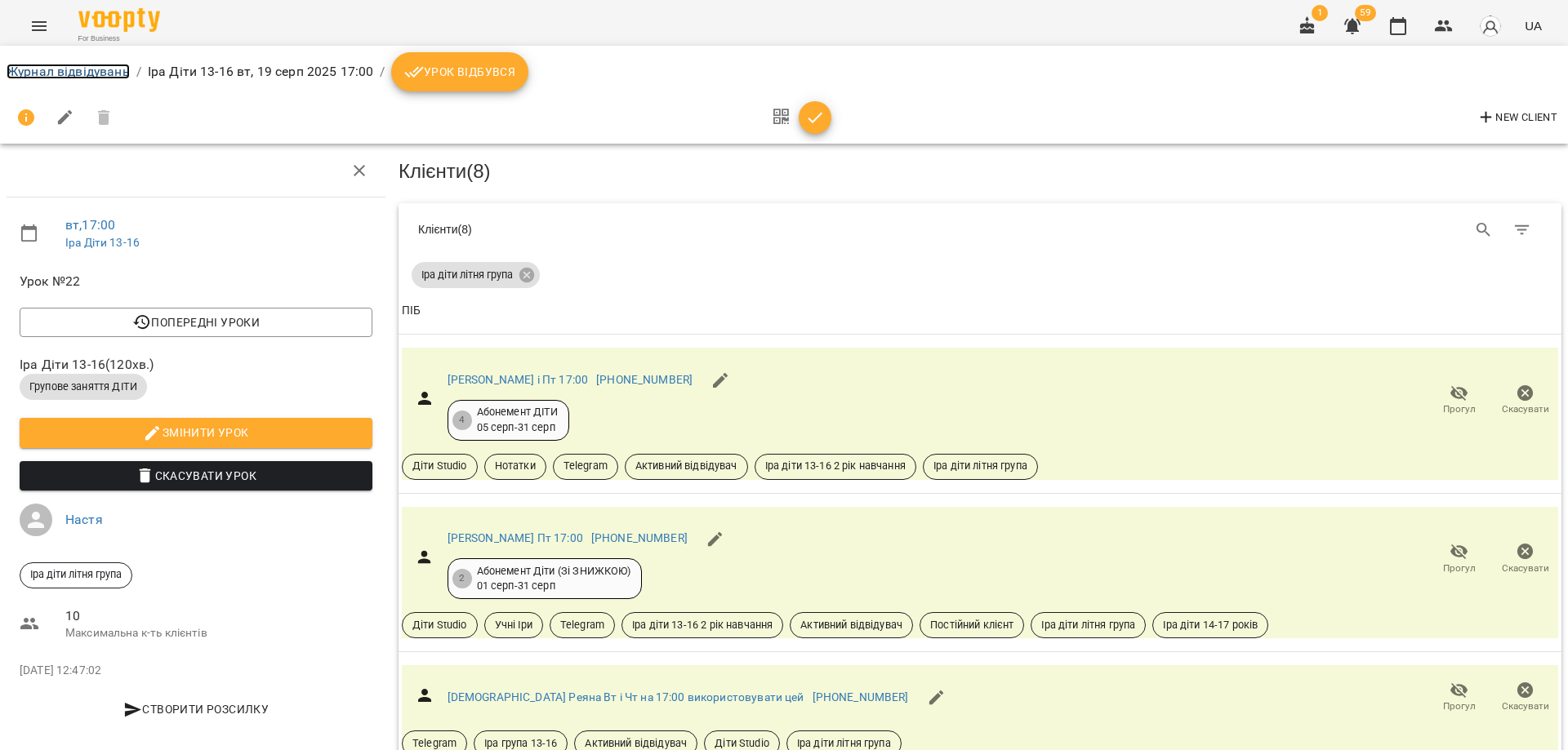
click at [87, 64] on link "Журнал відвідувань" at bounding box center [68, 71] width 123 height 15
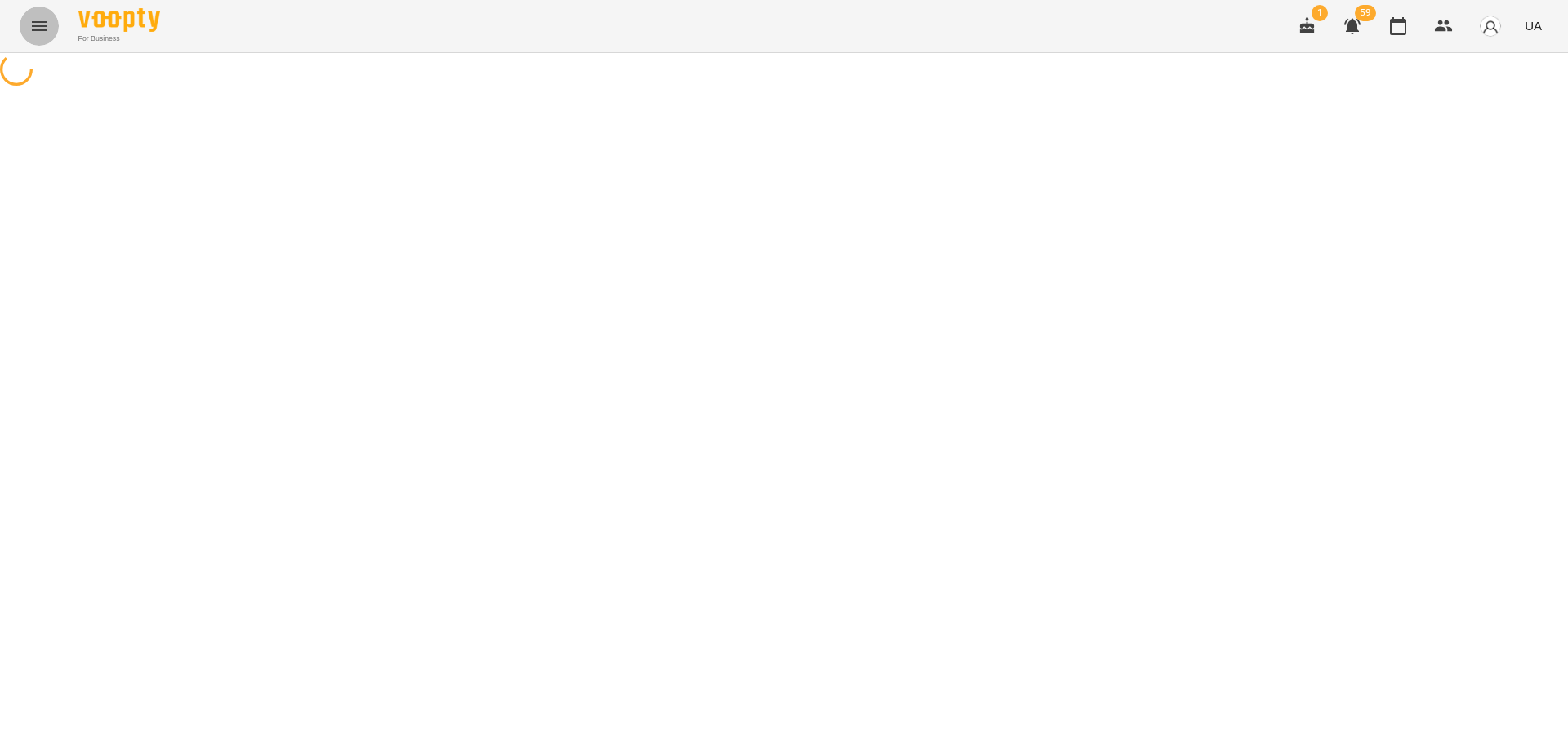
click at [33, 22] on icon "Menu" at bounding box center [39, 26] width 14 height 10
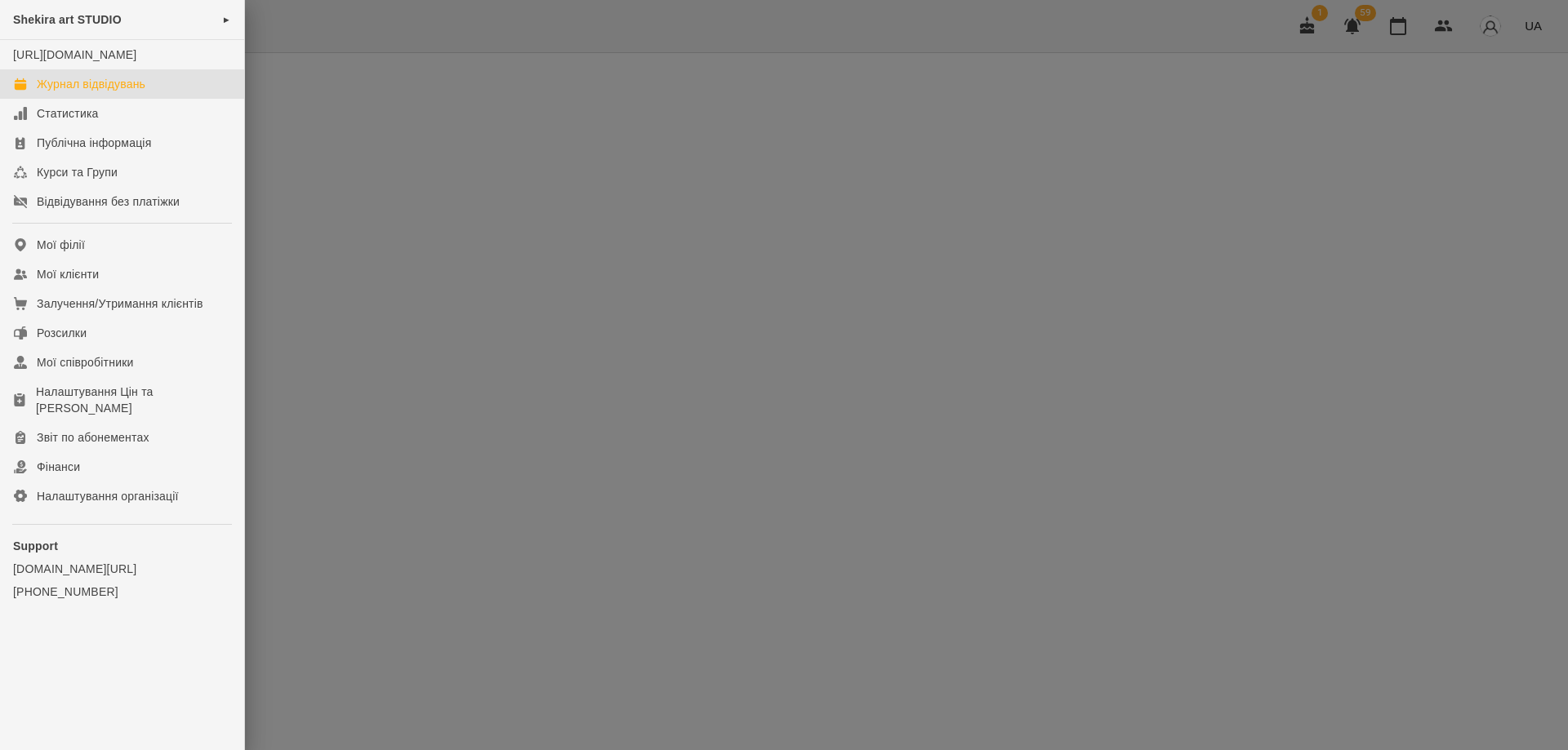
click at [89, 24] on span "Shekira art STUDIO" at bounding box center [68, 20] width 109 height 13
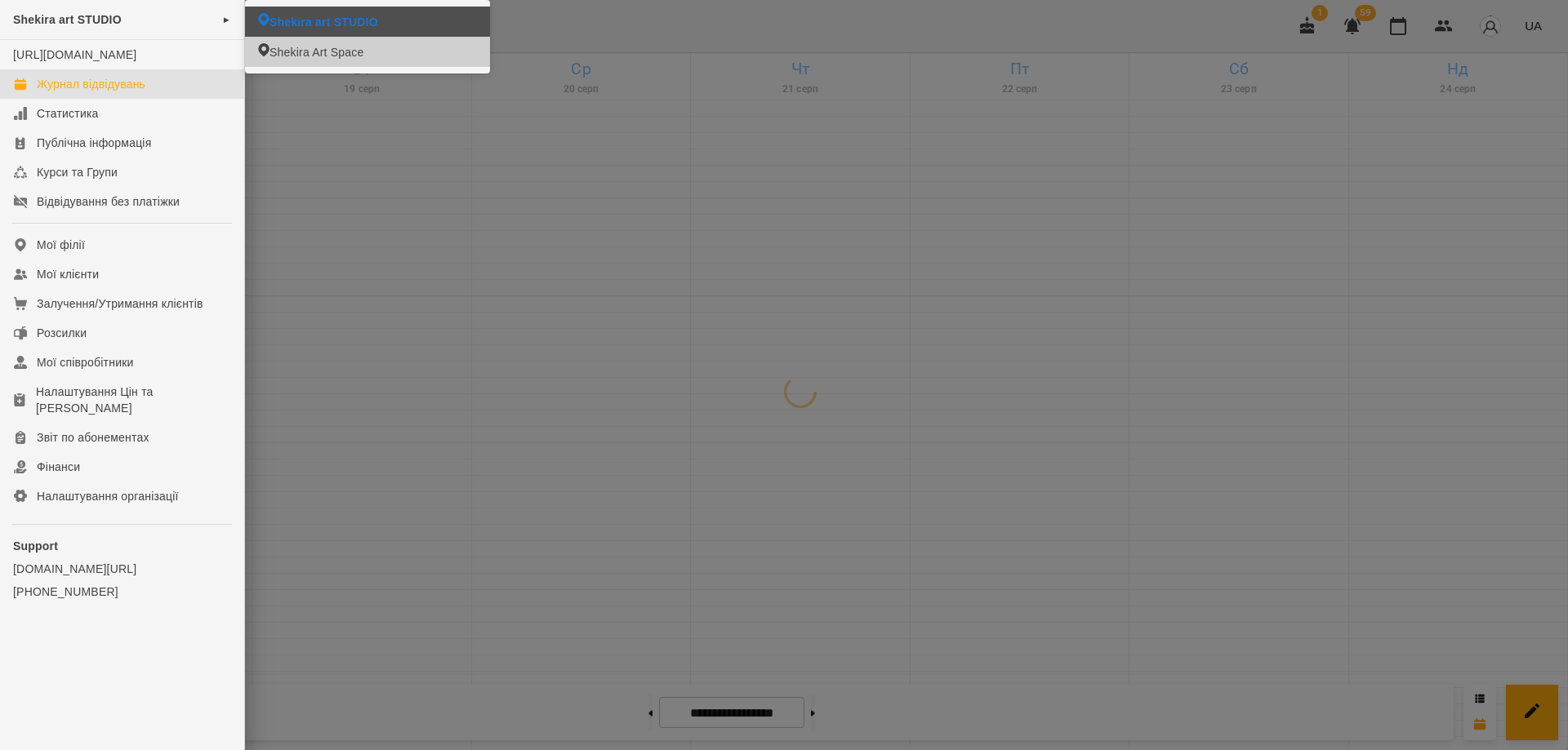
click at [345, 46] on span "Shekira Art Space" at bounding box center [316, 52] width 94 height 16
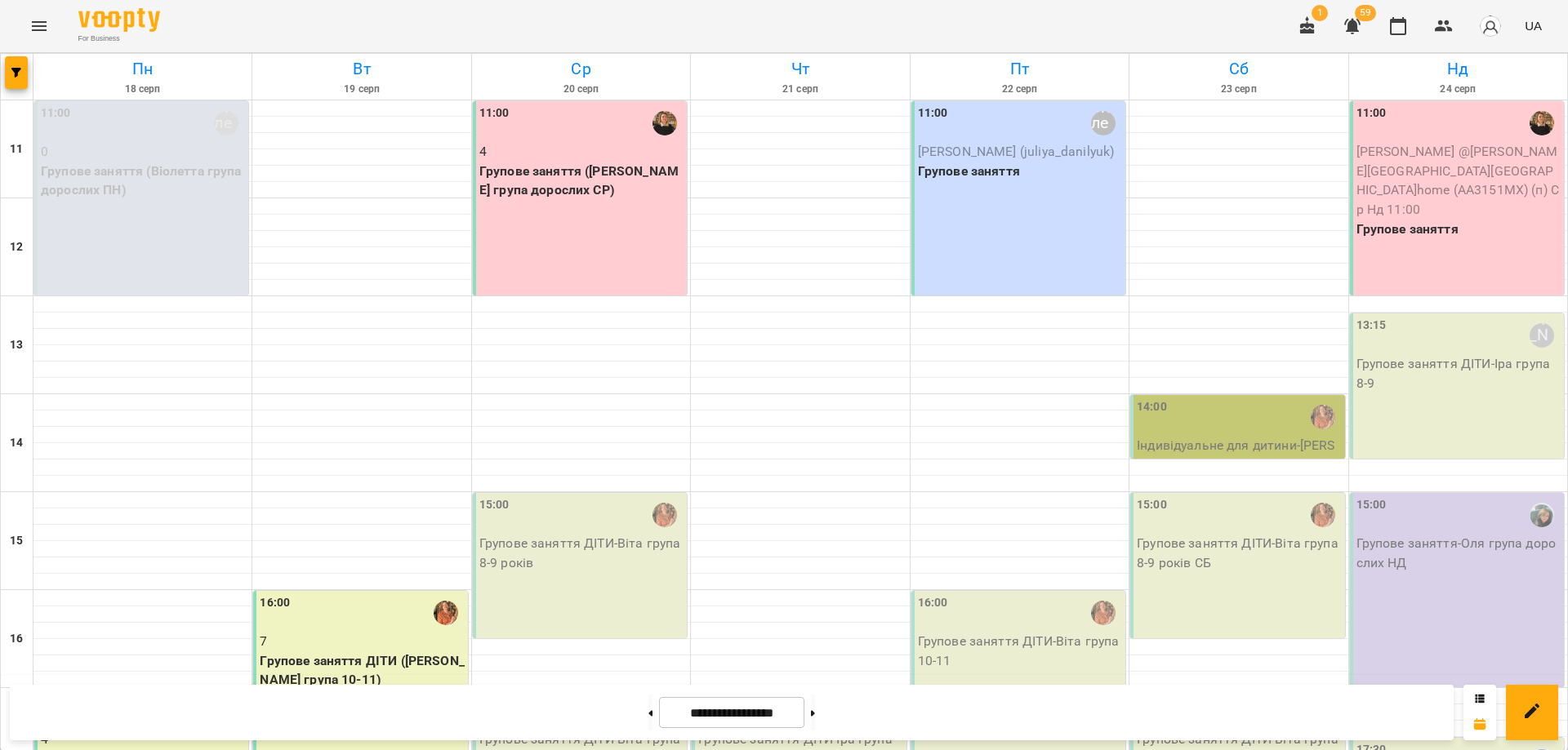
scroll to position [305, 0]
click at [365, 651] on p "Групове заняття ДІТИ (Віта група 10-11)" at bounding box center [362, 670] width 204 height 38
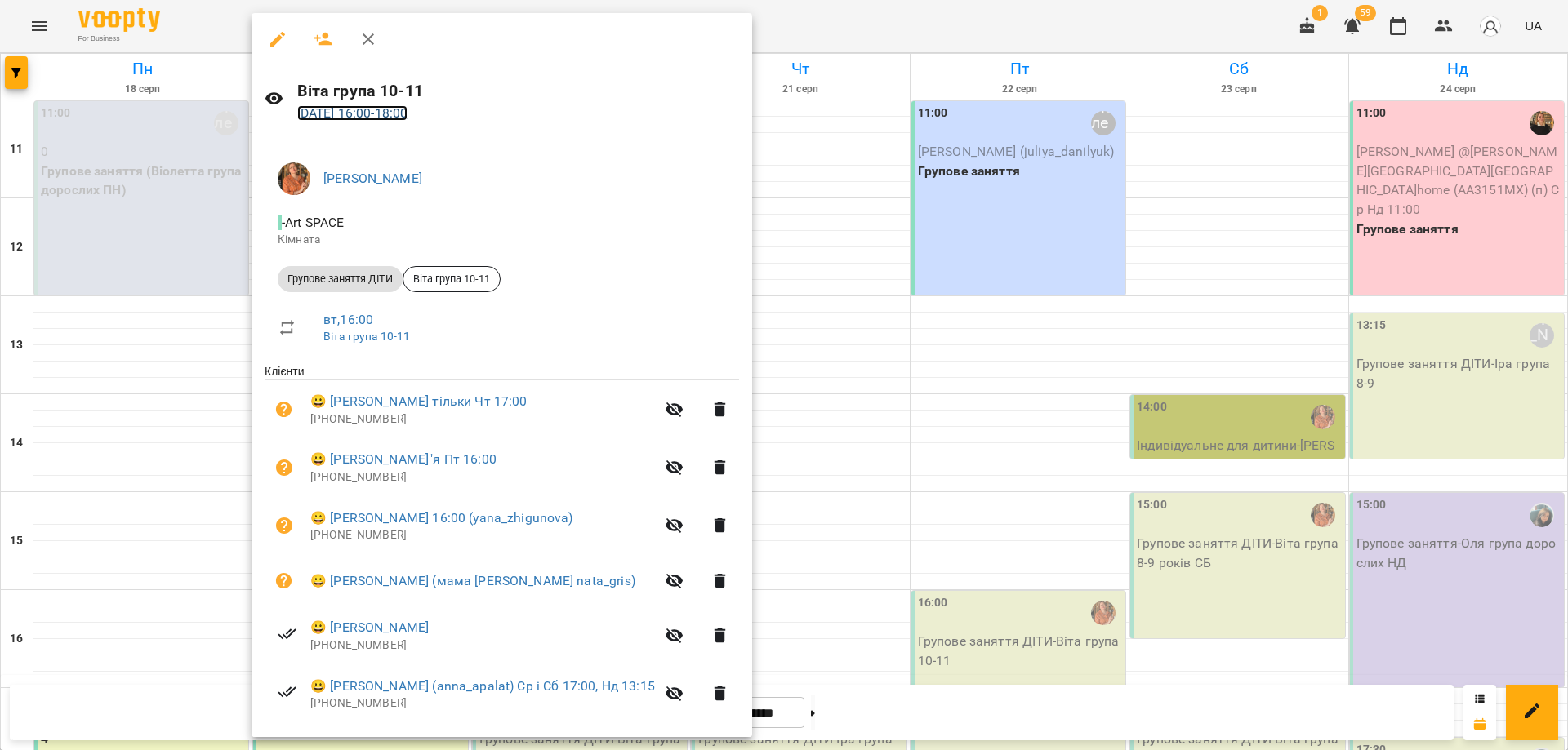
click at [395, 111] on link "19 серп 2025 16:00 - 18:00" at bounding box center [353, 112] width 111 height 15
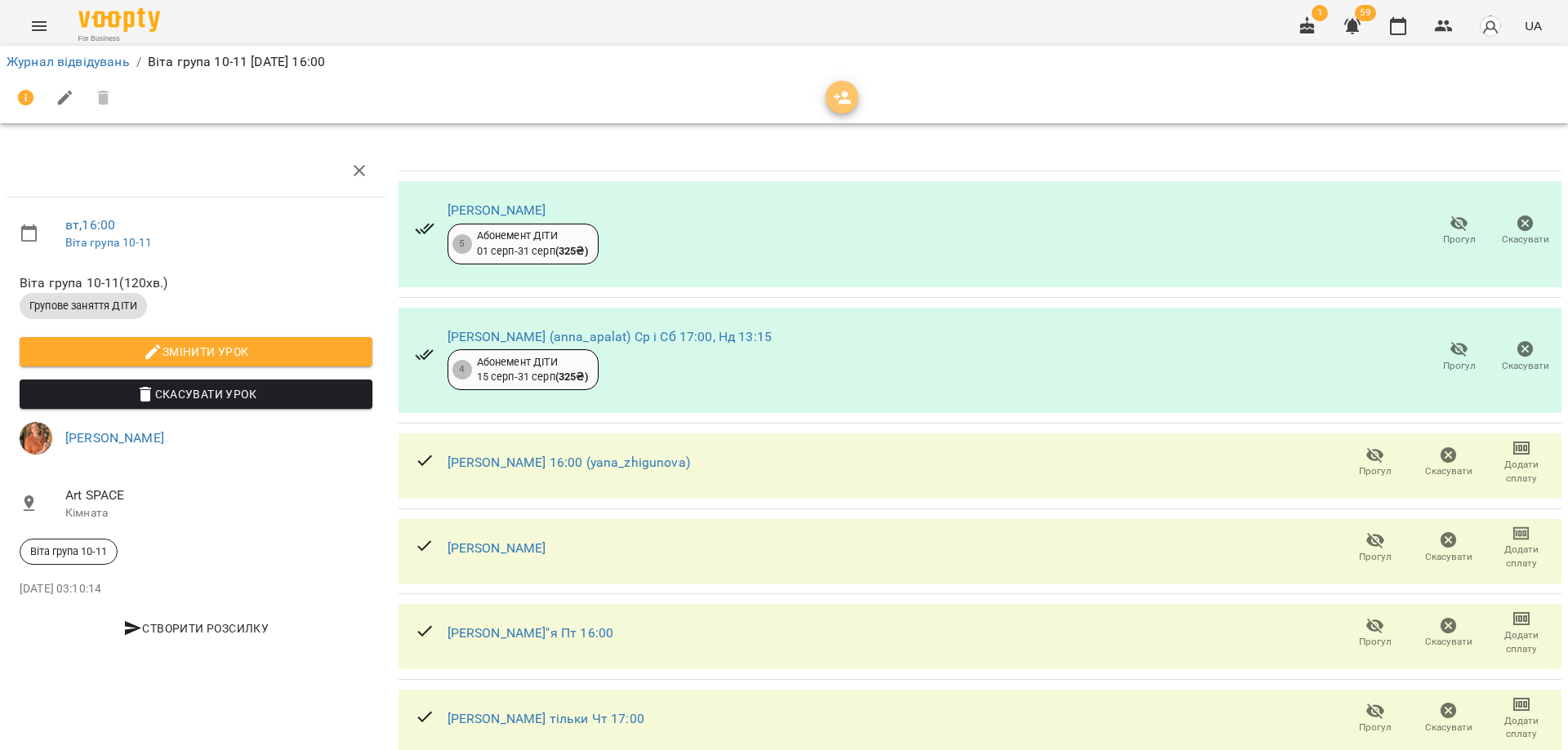
click at [851, 99] on icon "button" at bounding box center [843, 98] width 20 height 20
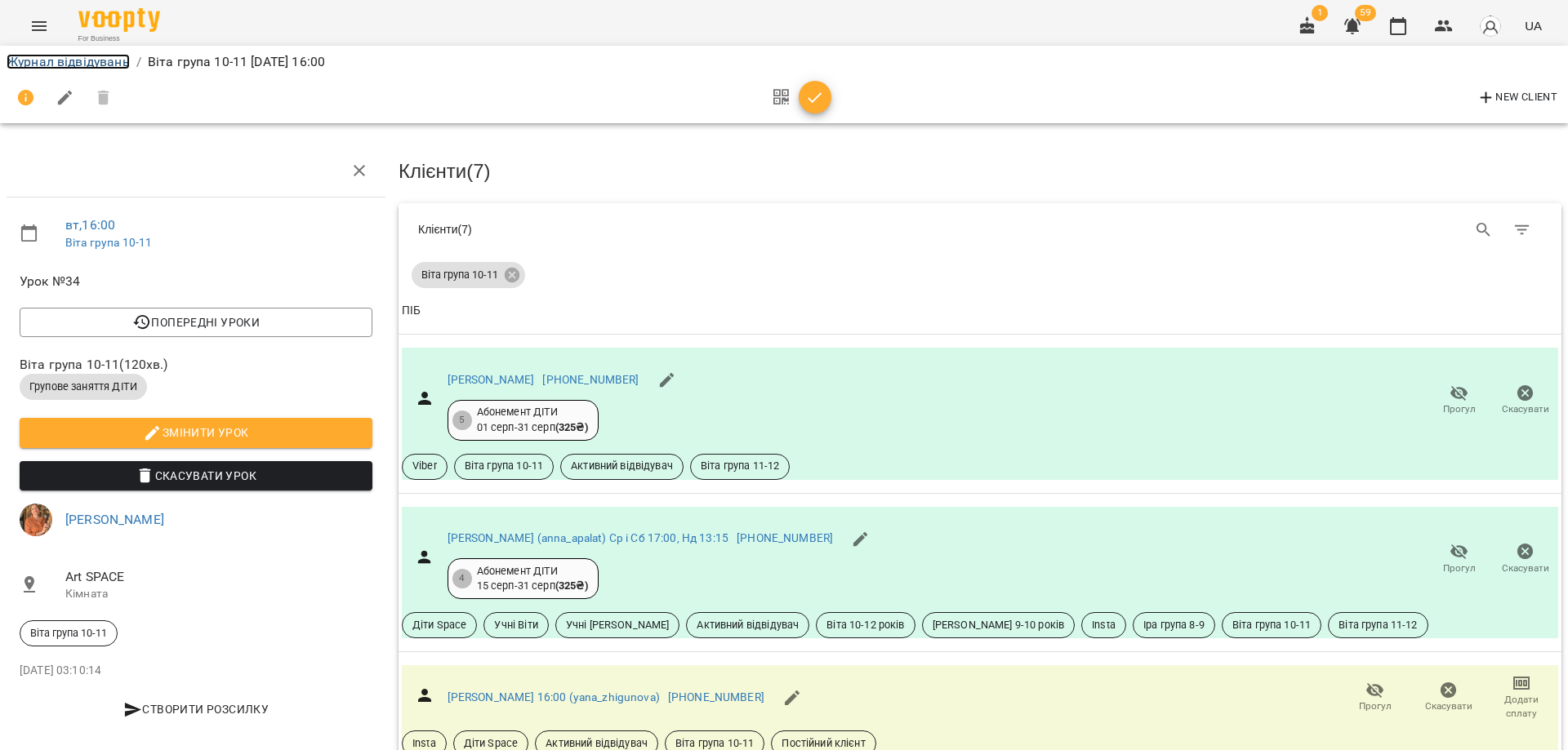
click at [71, 59] on link "Журнал відвідувань" at bounding box center [68, 61] width 123 height 15
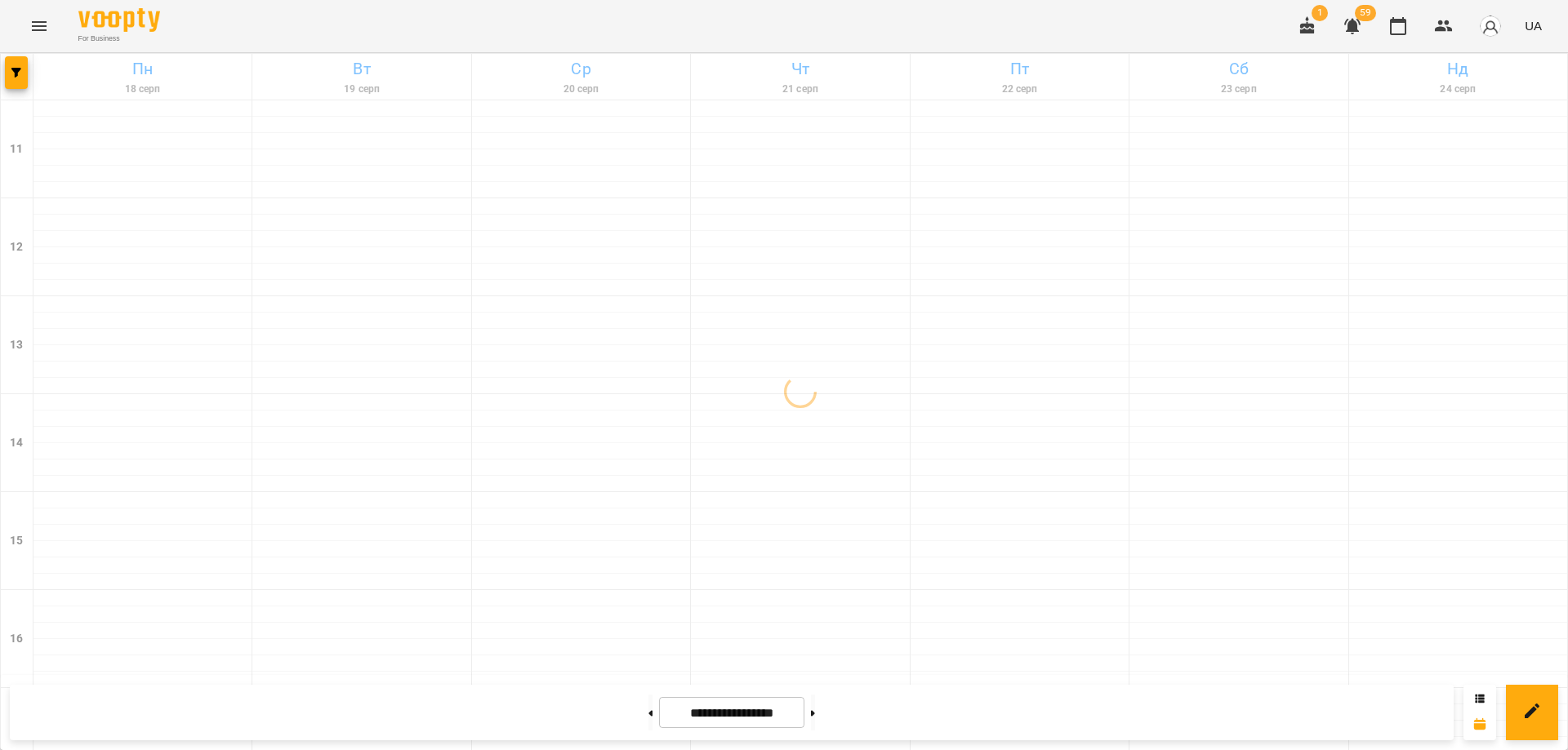
scroll to position [305, 0]
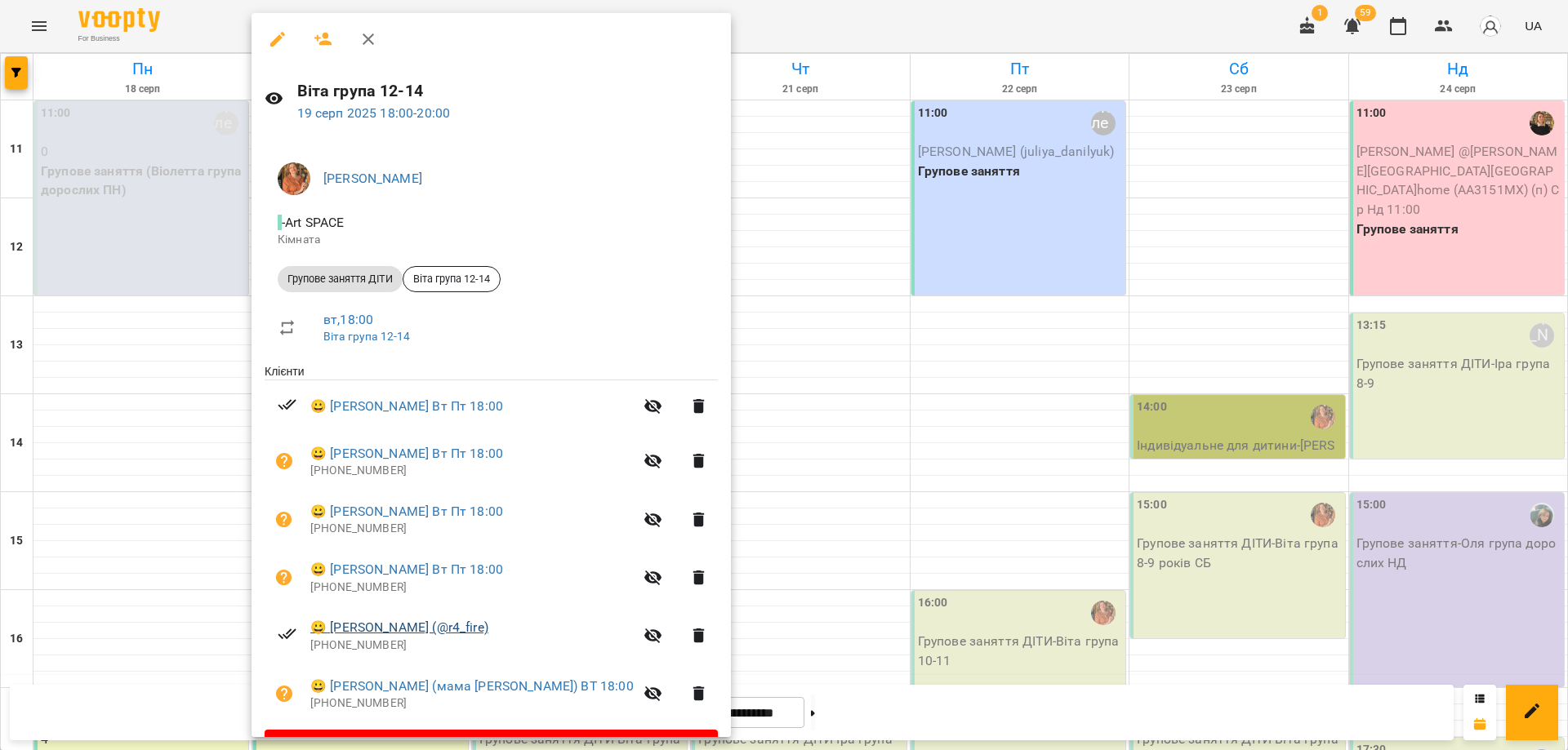
scroll to position [44, 0]
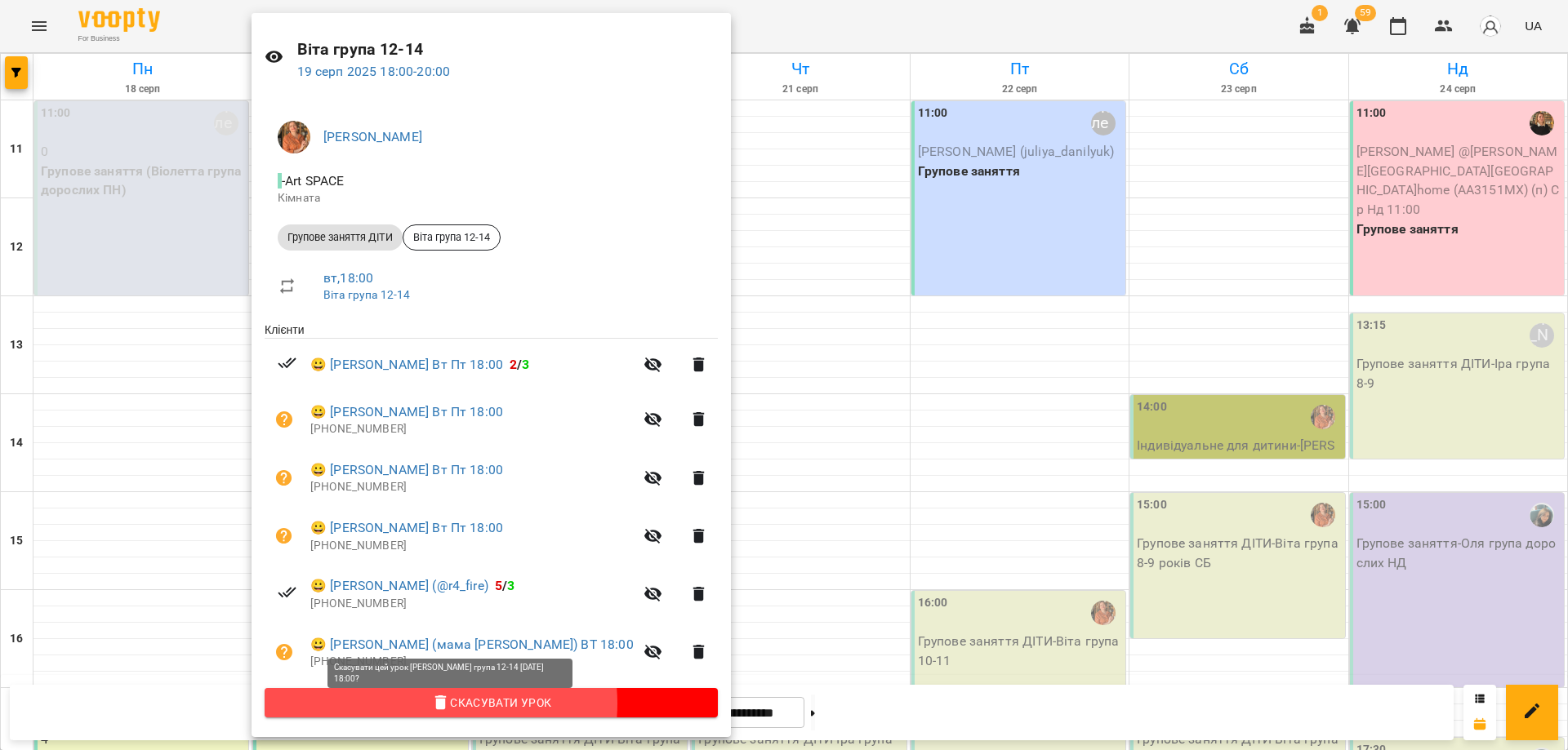
click at [432, 704] on span "Скасувати Урок" at bounding box center [491, 703] width 427 height 20
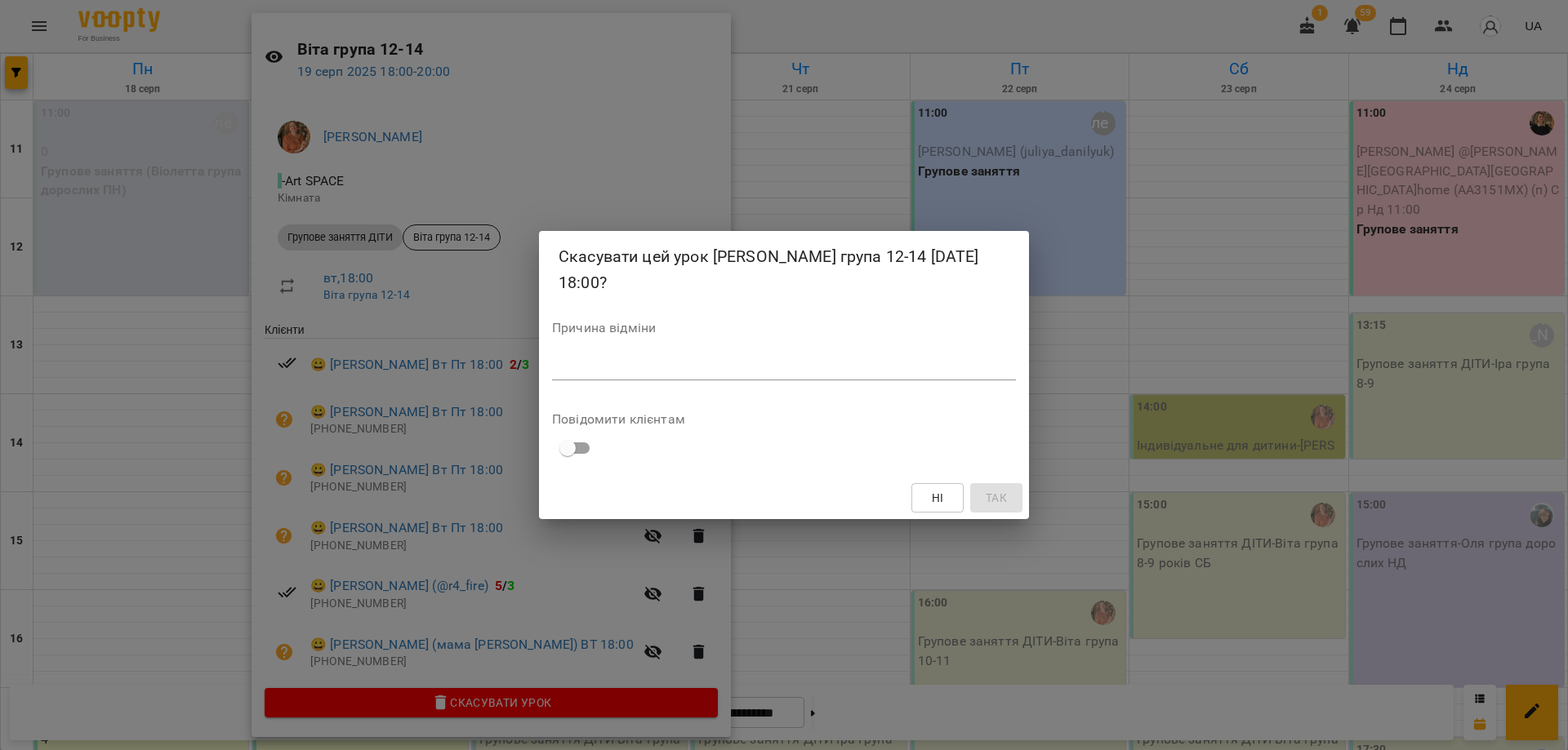
click at [603, 359] on textarea at bounding box center [784, 366] width 464 height 15
type textarea "*"
click at [988, 488] on span "Так" at bounding box center [996, 497] width 21 height 20
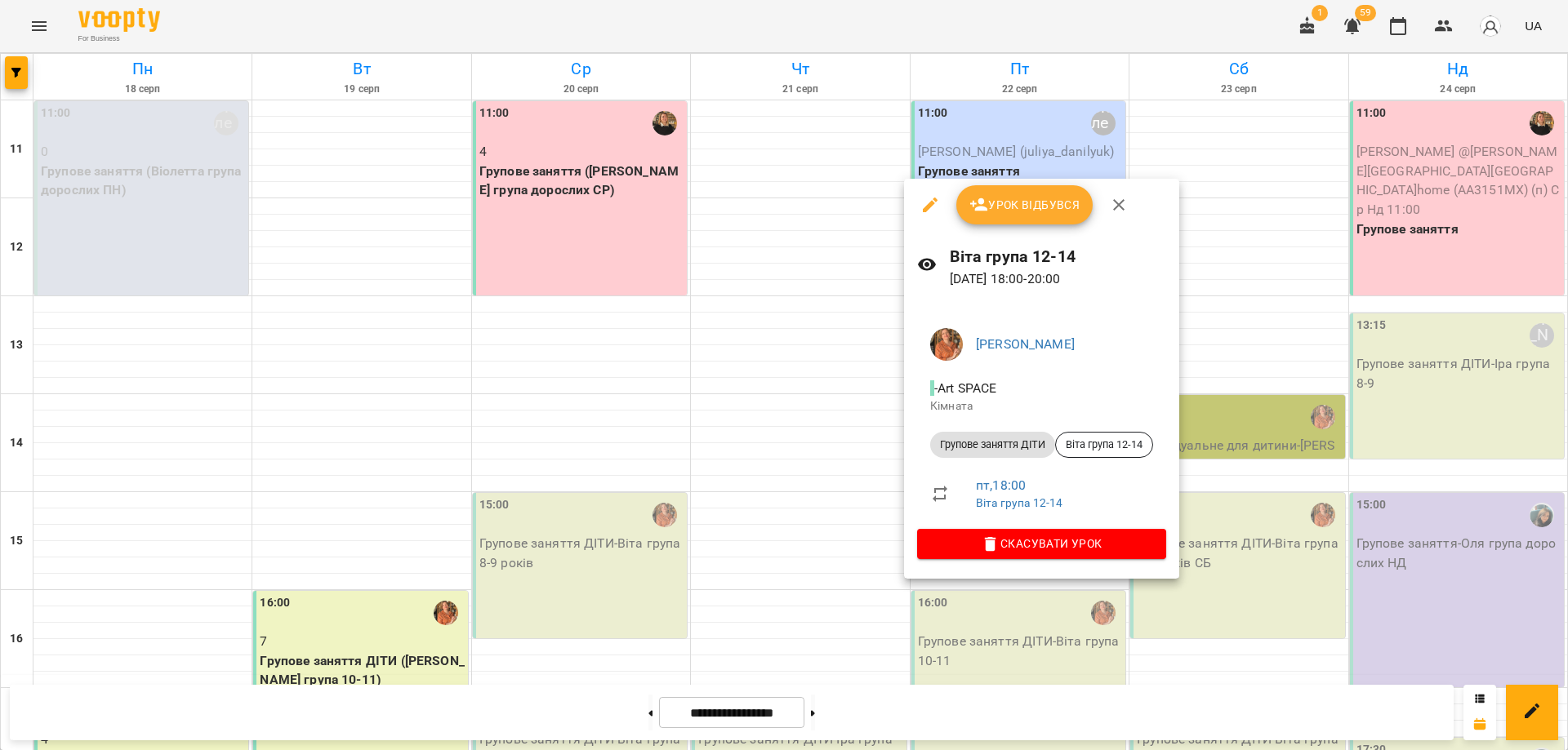
click at [1073, 542] on span "Скасувати Урок" at bounding box center [1041, 544] width 222 height 20
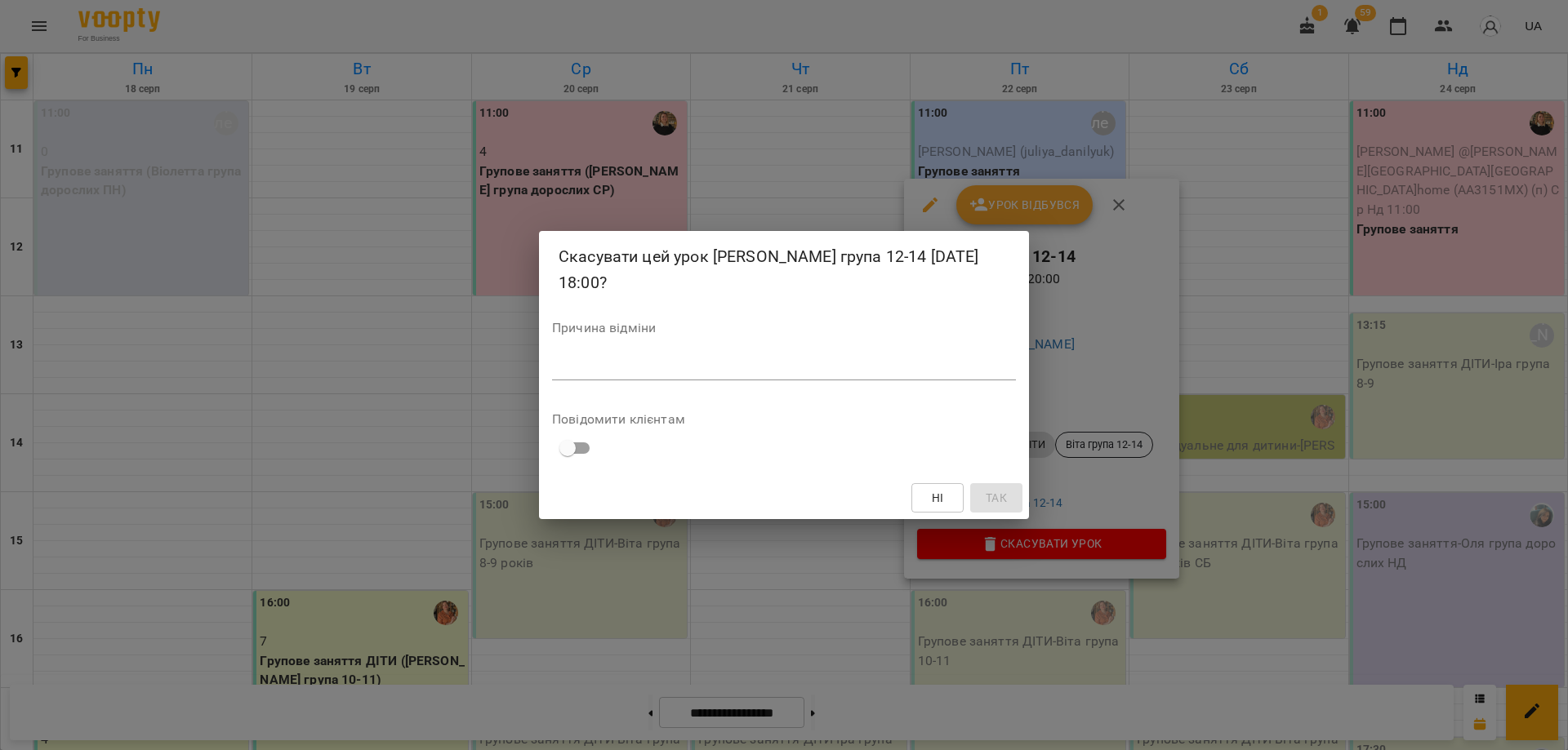
click at [931, 361] on textarea at bounding box center [784, 366] width 464 height 15
type textarea "*"
click at [985, 492] on span "Так" at bounding box center [996, 497] width 21 height 20
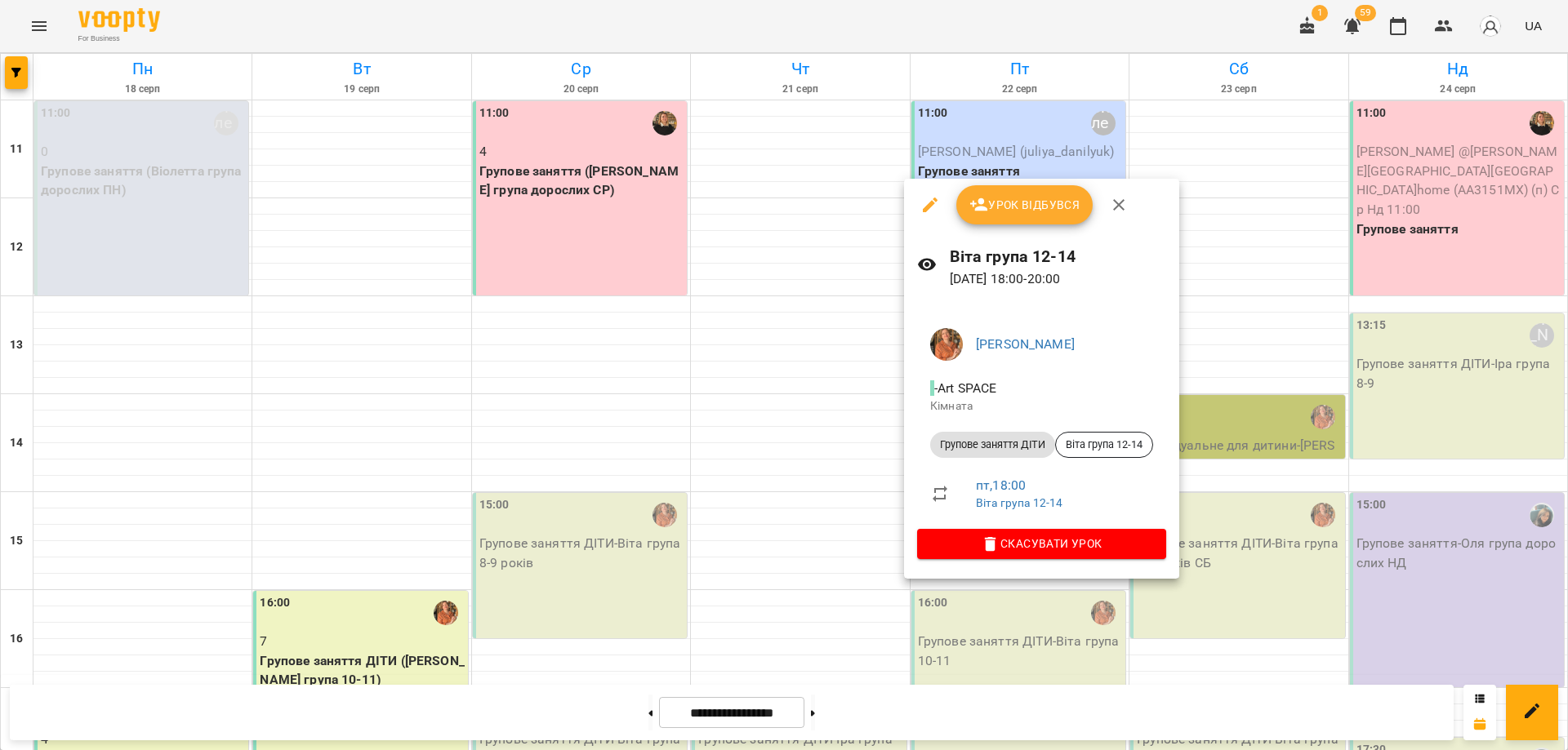
click at [650, 474] on div at bounding box center [784, 375] width 1568 height 750
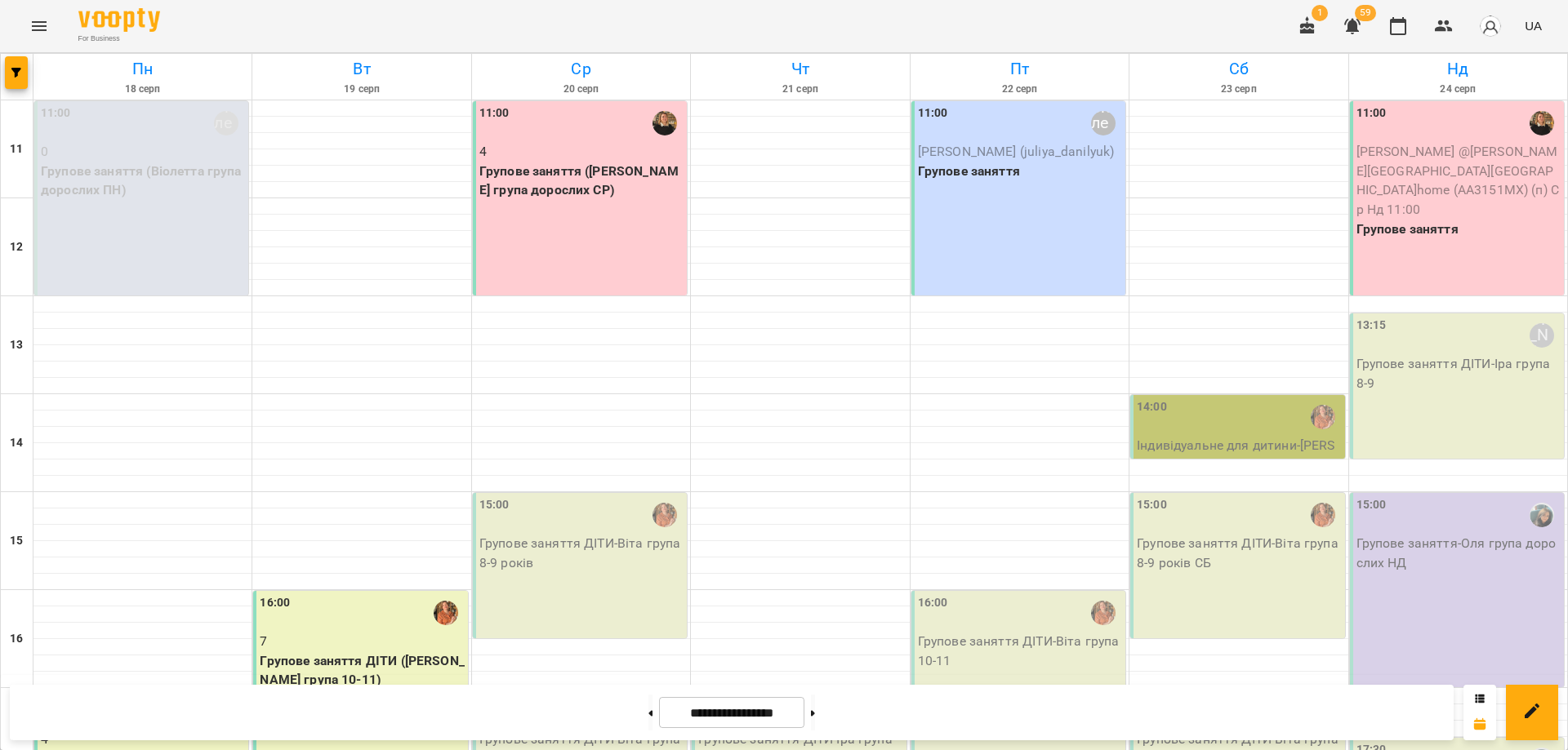
click at [633, 688] on div "17:00 Групове заняття ДІТИ - Віта група 9-11 років" at bounding box center [579, 761] width 214 height 146
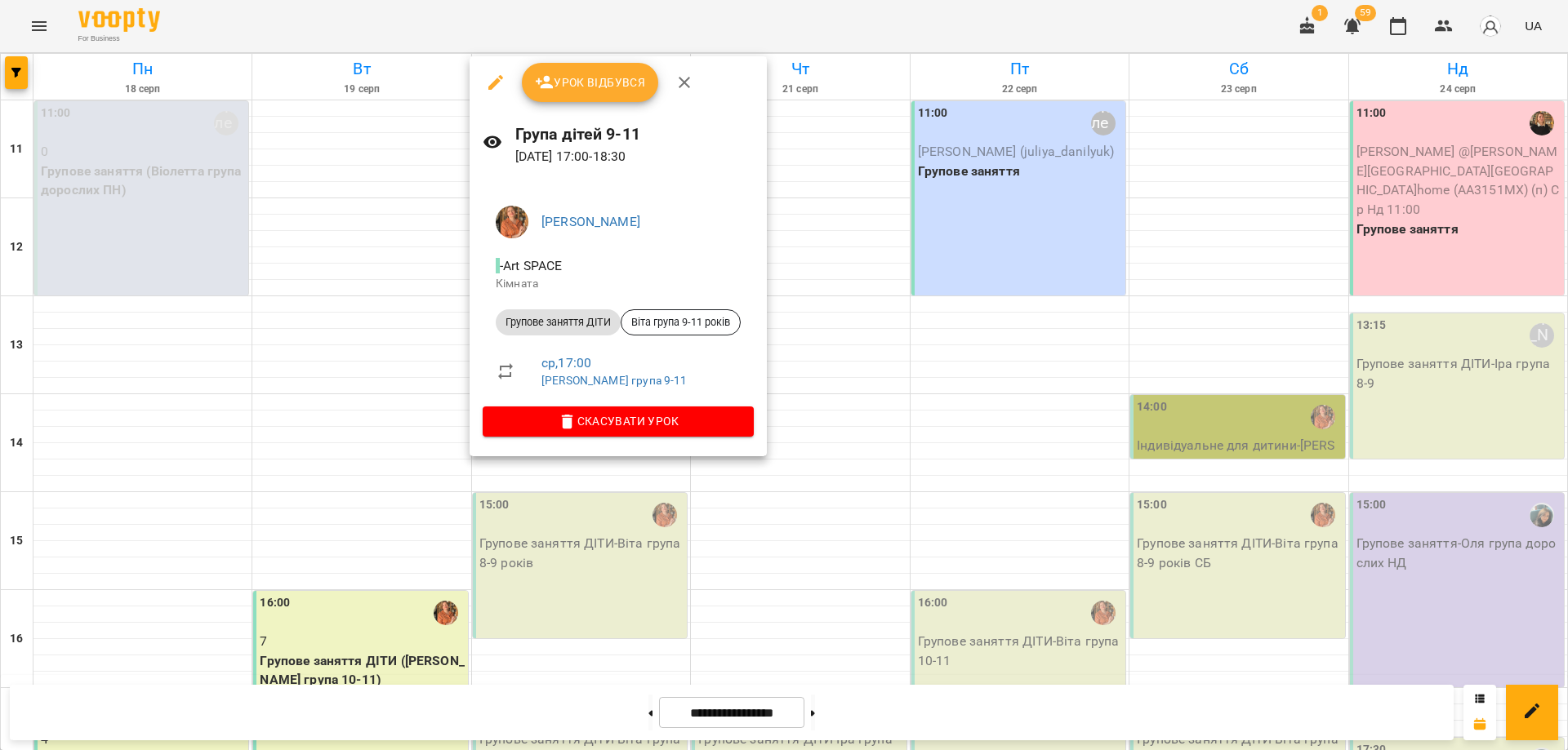
click at [706, 425] on span "Скасувати Урок" at bounding box center [618, 421] width 245 height 20
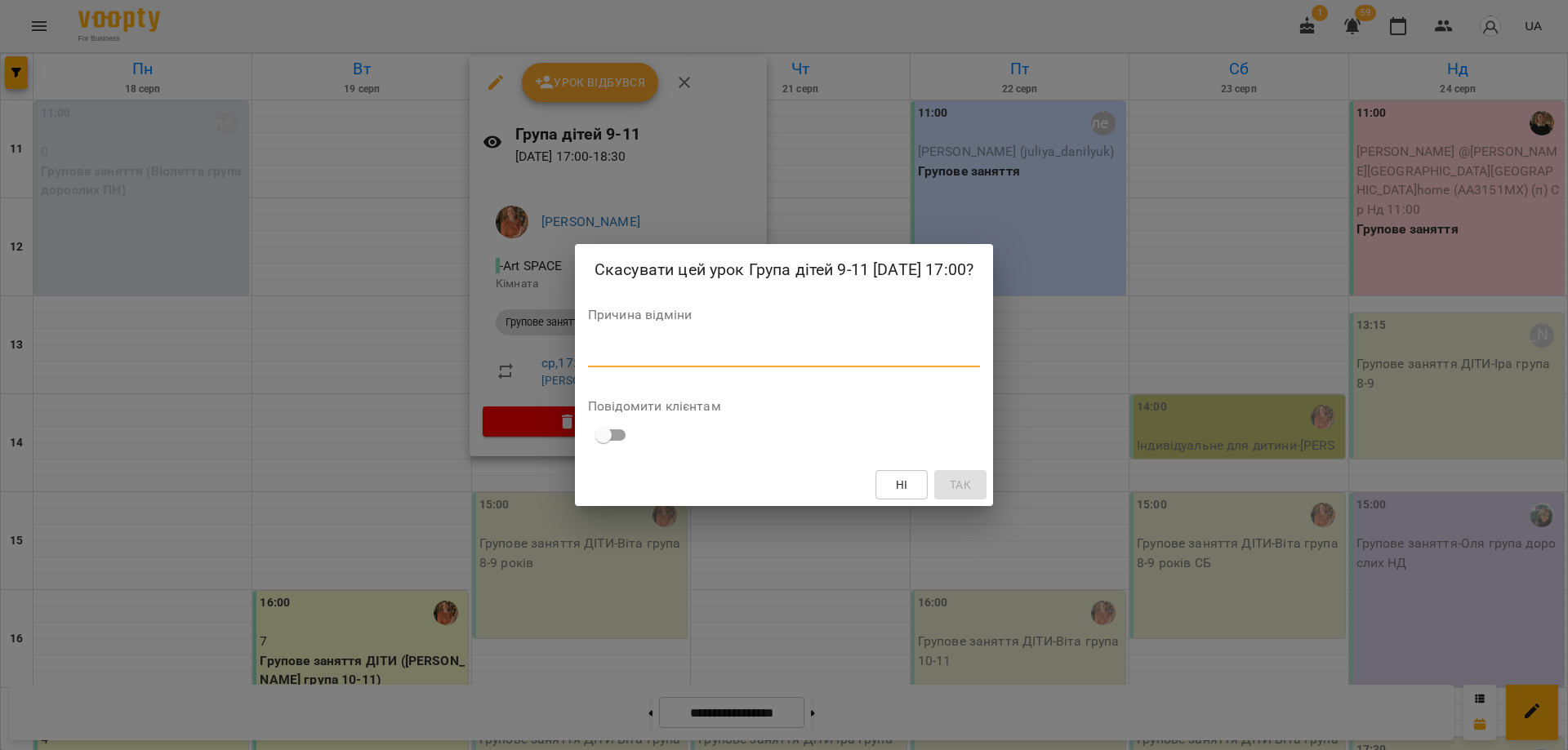
click at [868, 358] on textarea at bounding box center [784, 353] width 392 height 15
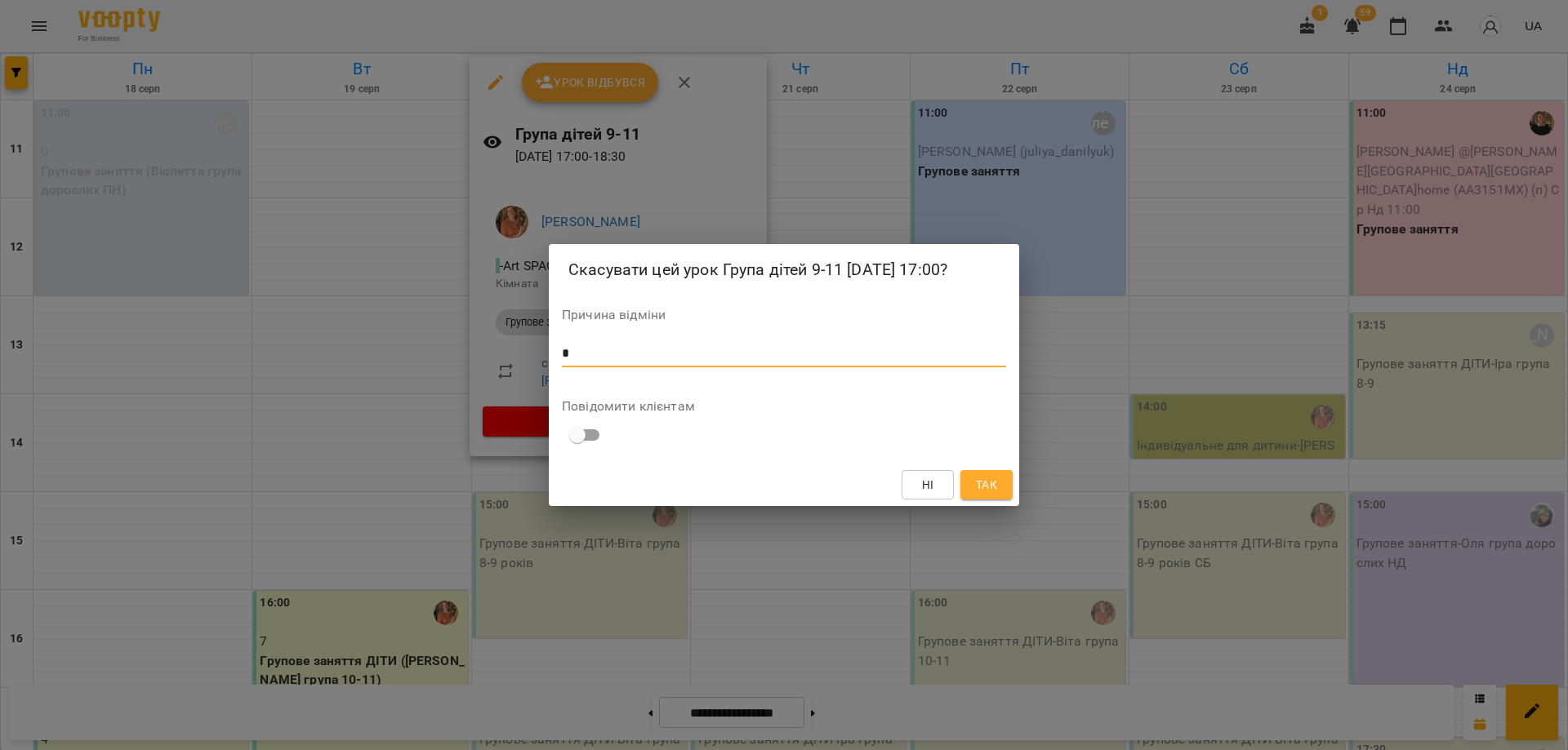
type textarea "*"
click at [994, 488] on span "Так" at bounding box center [986, 485] width 21 height 20
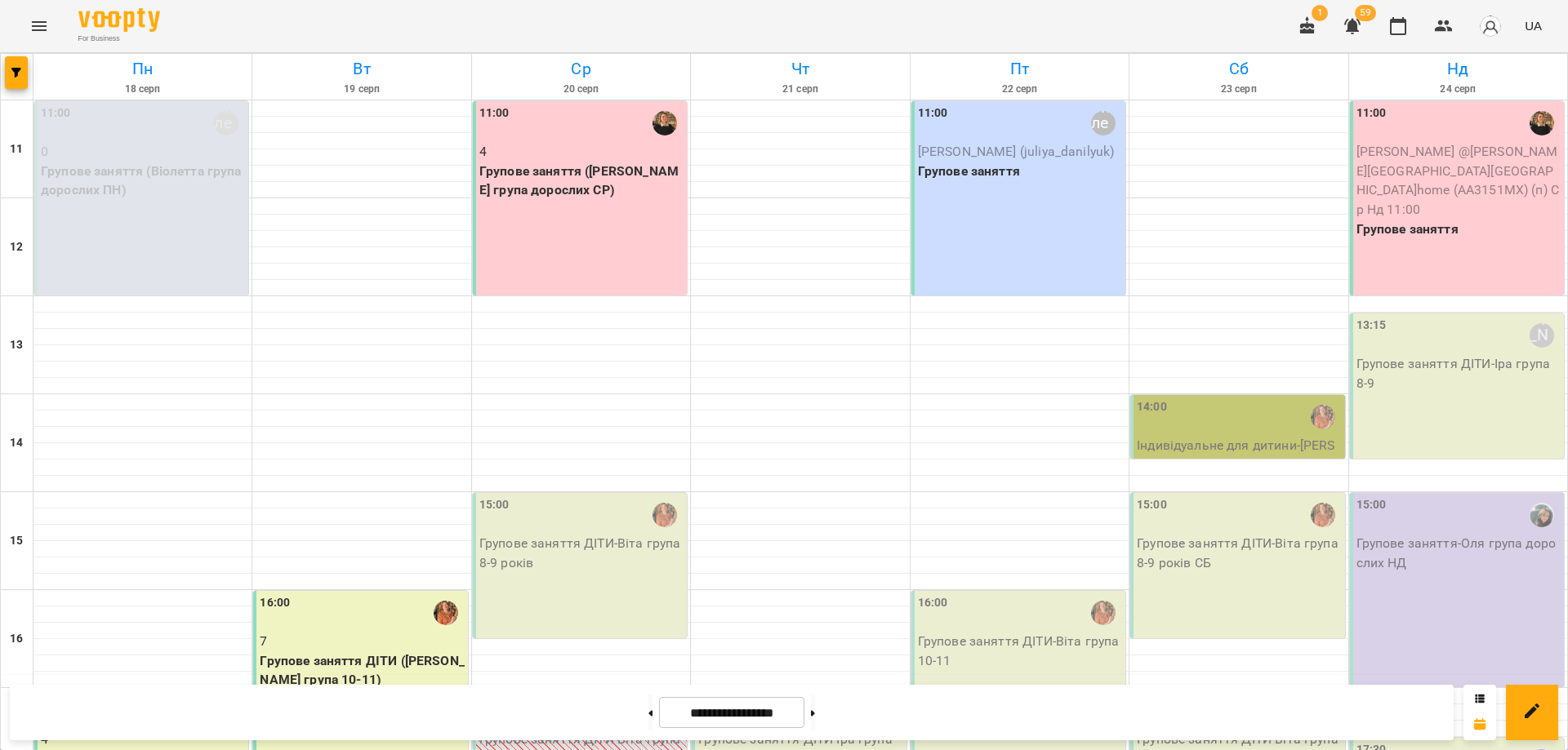
click at [1203, 729] on p "Групове заняття ДІТИ - Віта група 9-11 років" at bounding box center [1238, 748] width 204 height 38
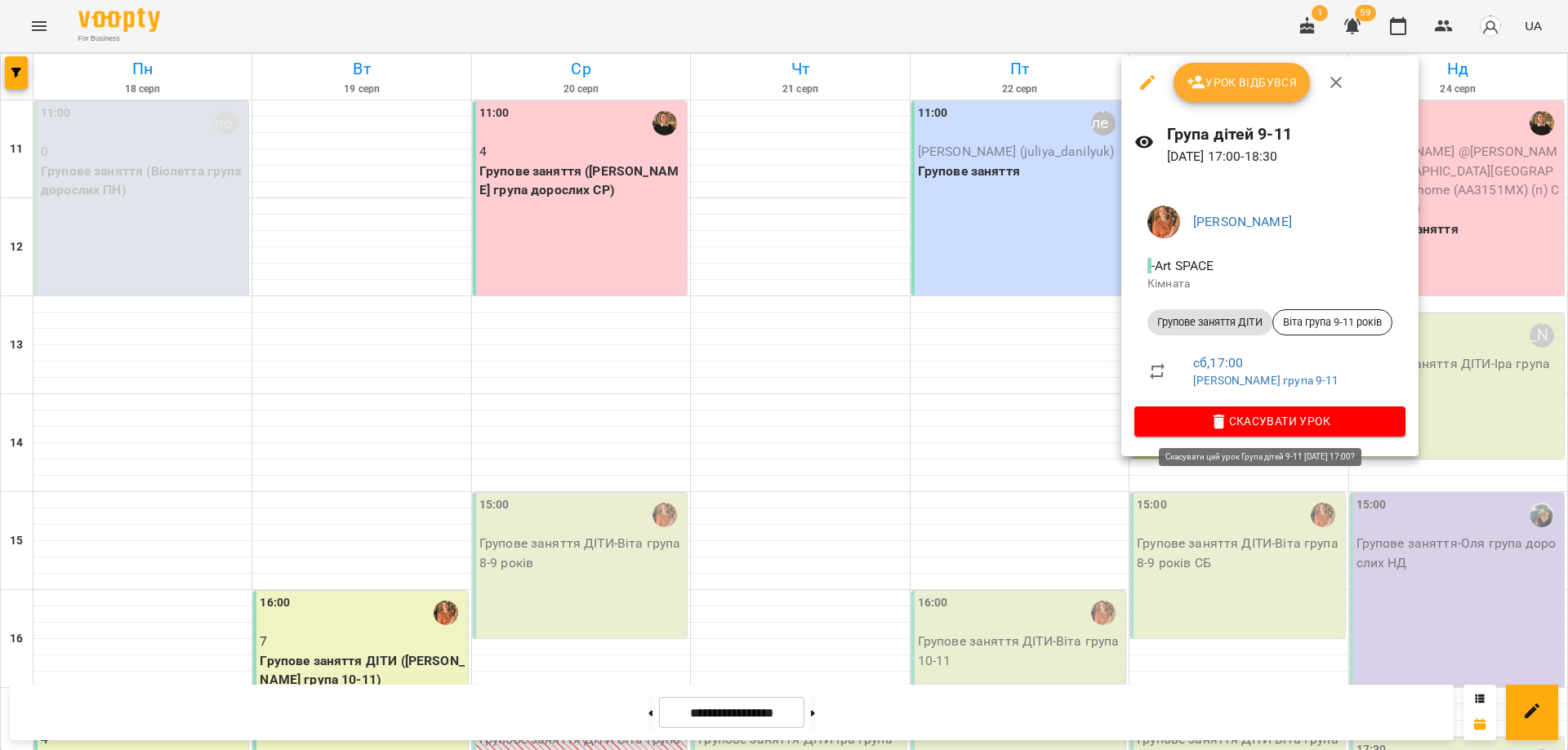
click at [1277, 421] on span "Скасувати Урок" at bounding box center [1270, 421] width 245 height 20
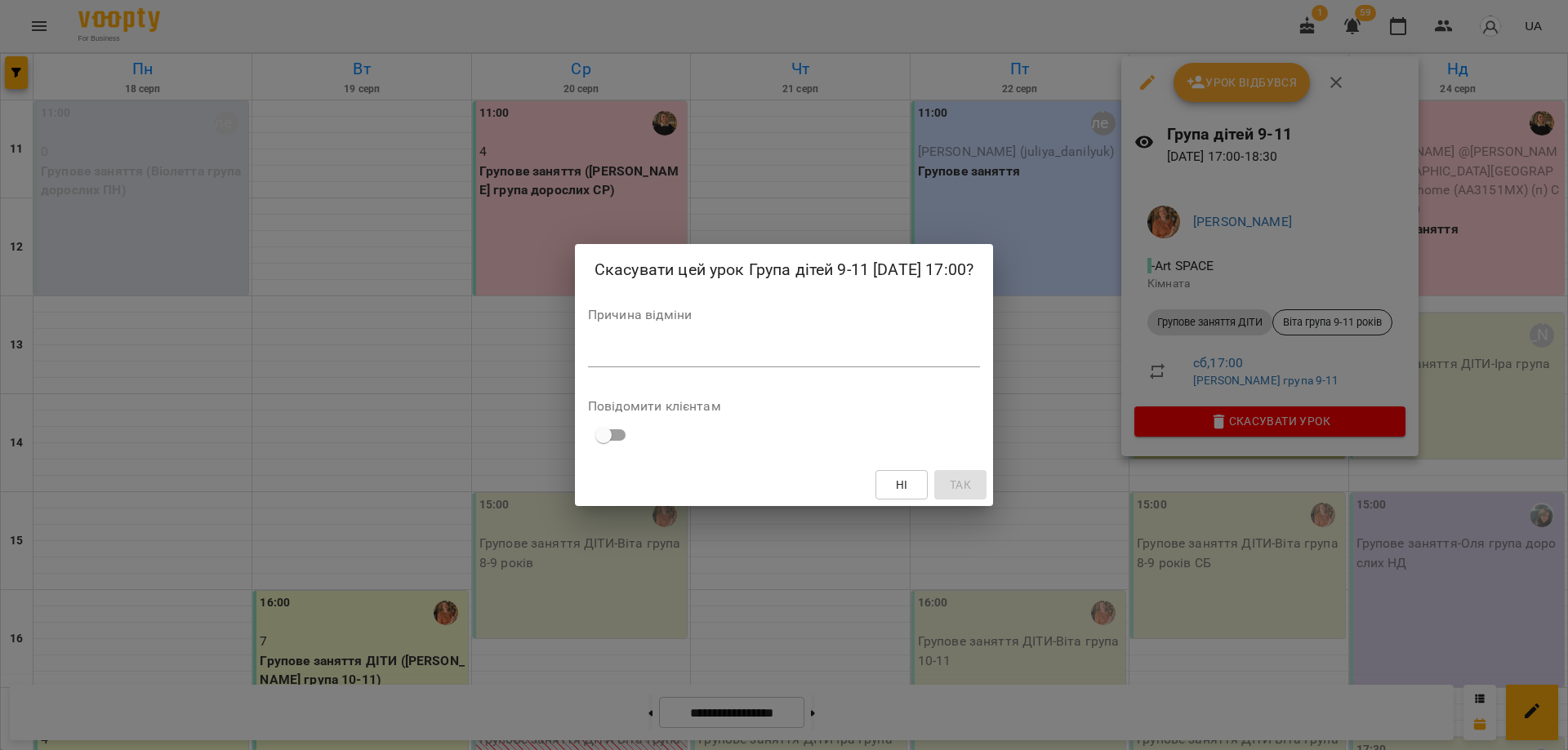
click at [767, 347] on textarea at bounding box center [784, 353] width 392 height 15
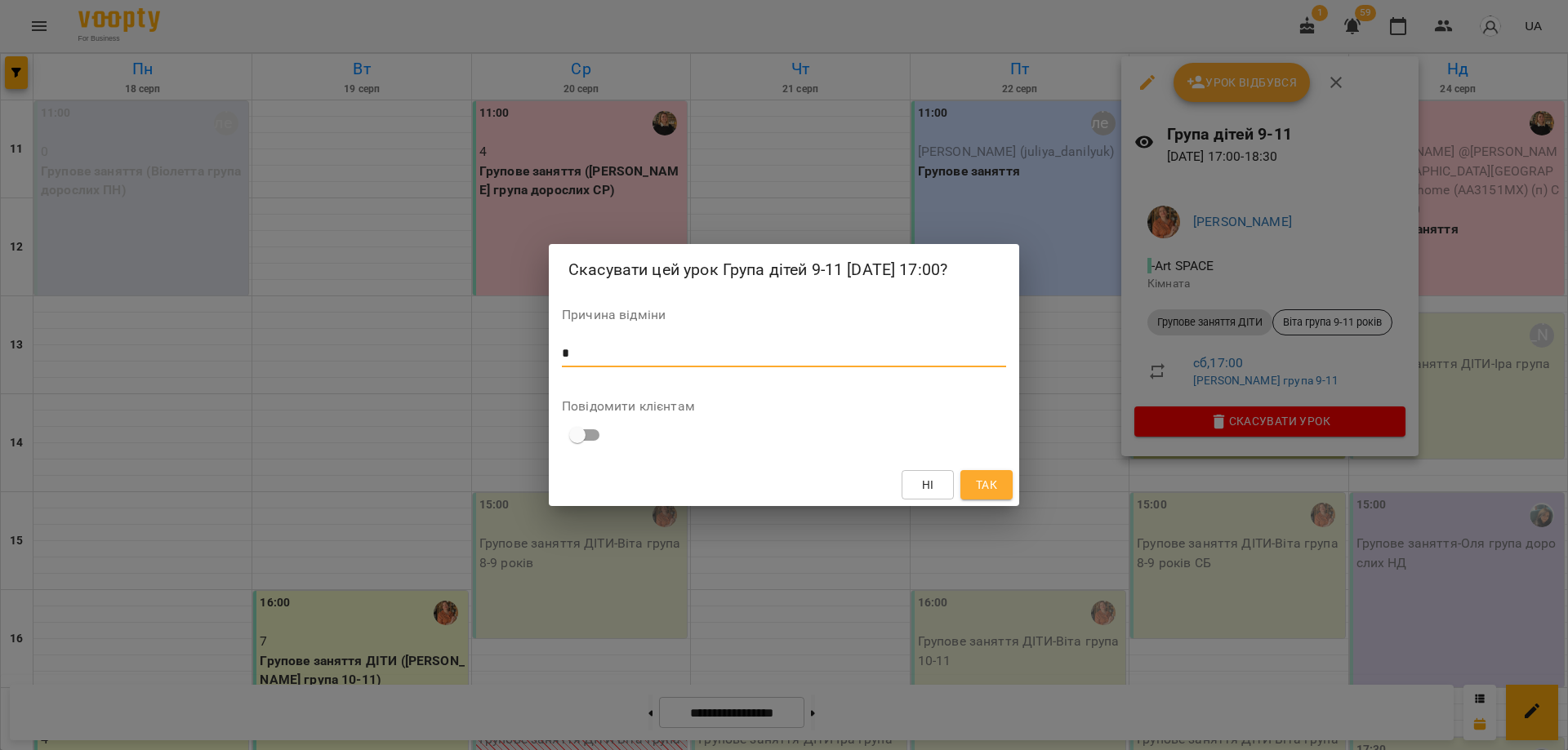
type textarea "*"
click at [993, 482] on span "Так" at bounding box center [986, 485] width 21 height 20
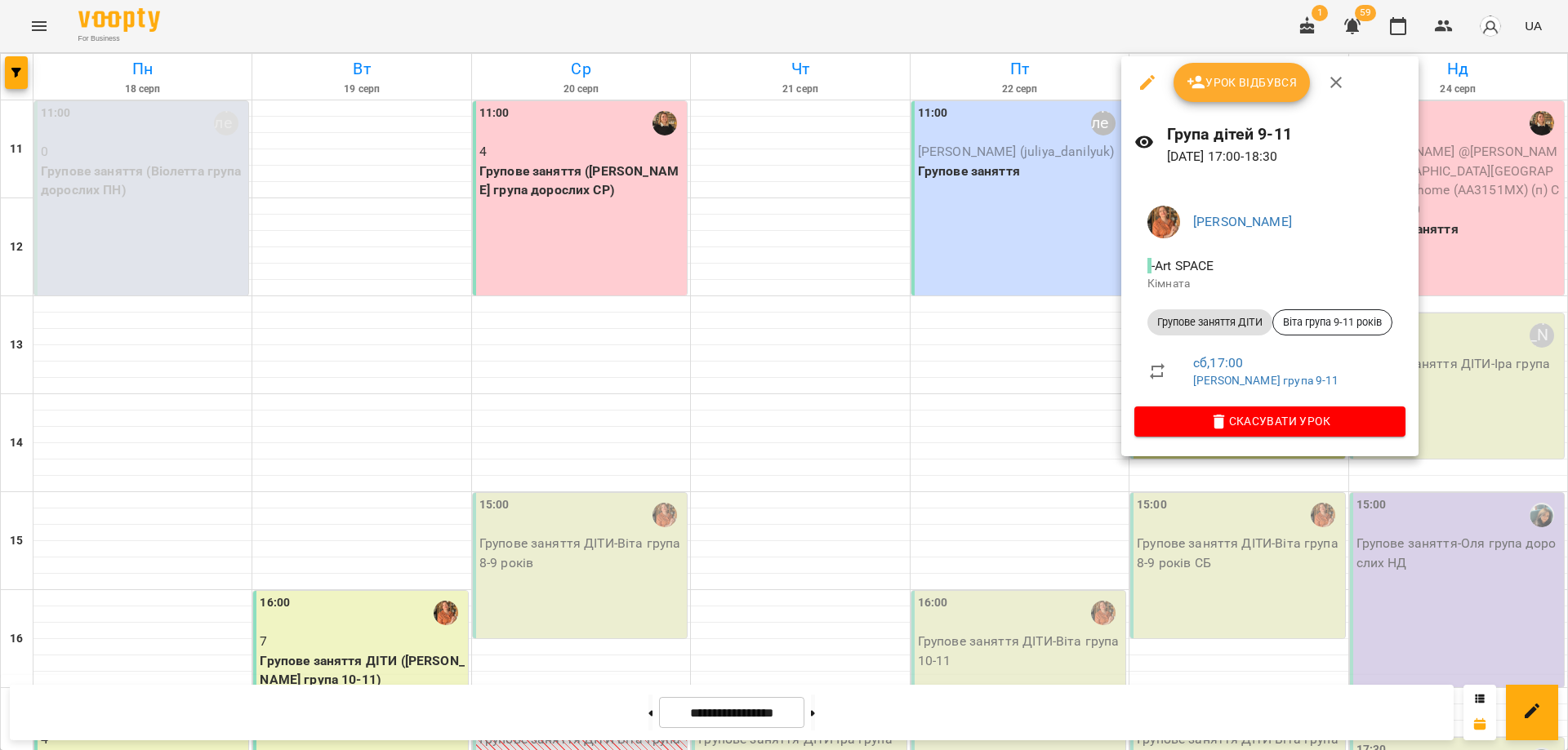
click at [150, 466] on div at bounding box center [784, 375] width 1568 height 750
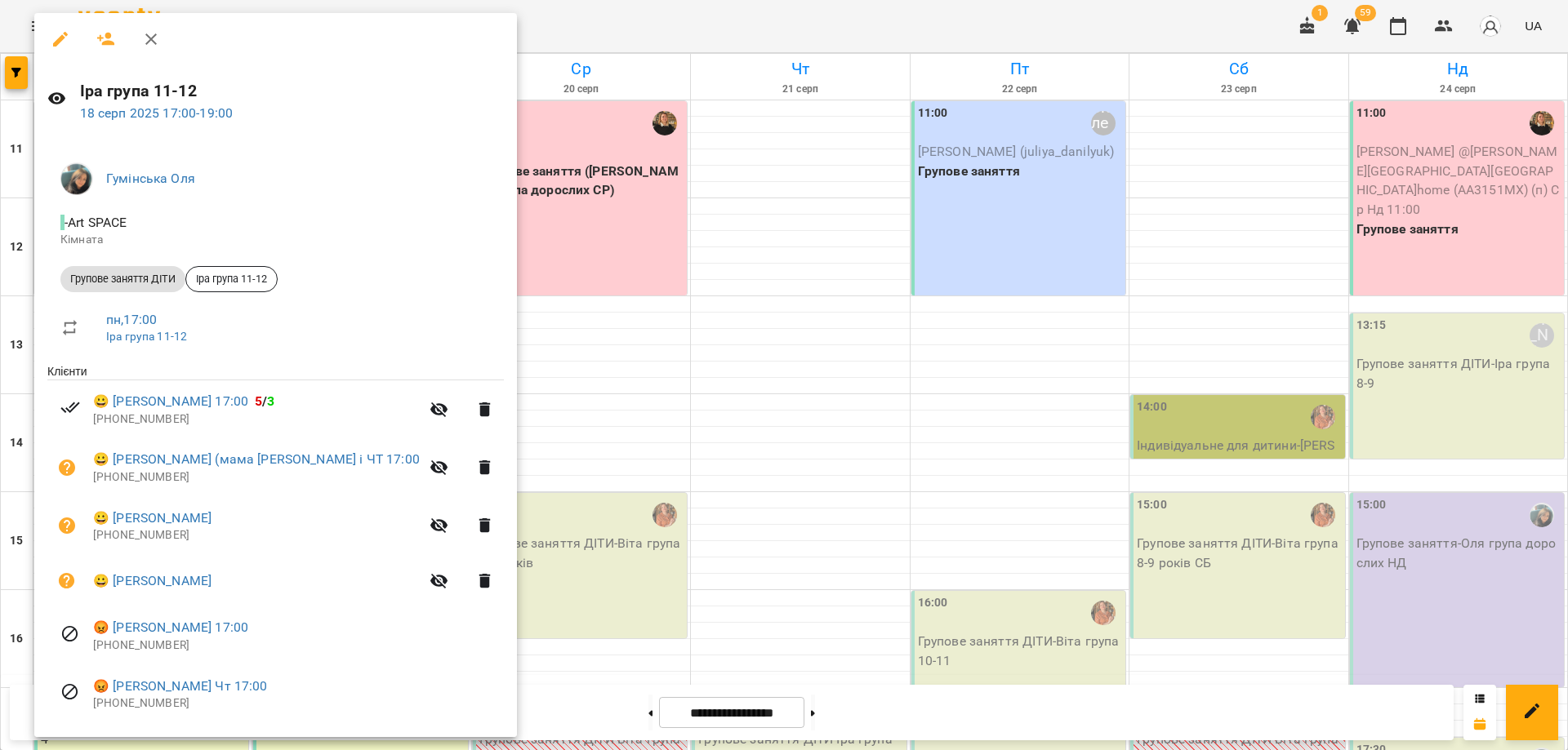
click at [724, 410] on div at bounding box center [784, 375] width 1568 height 750
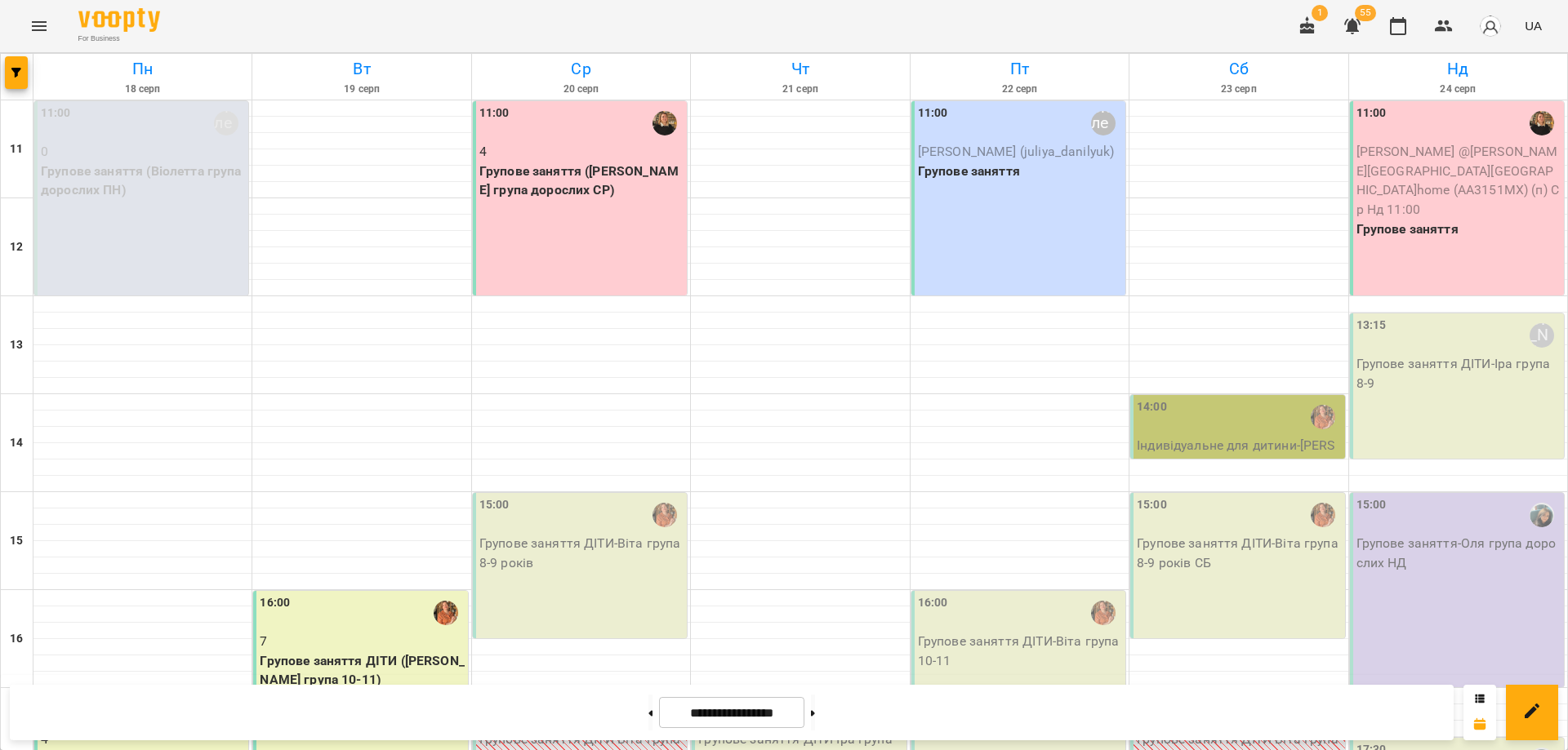
scroll to position [0, 0]
click at [606, 184] on p "Групове заняття ([PERSON_NAME] група дорослих СР)" at bounding box center [581, 180] width 204 height 38
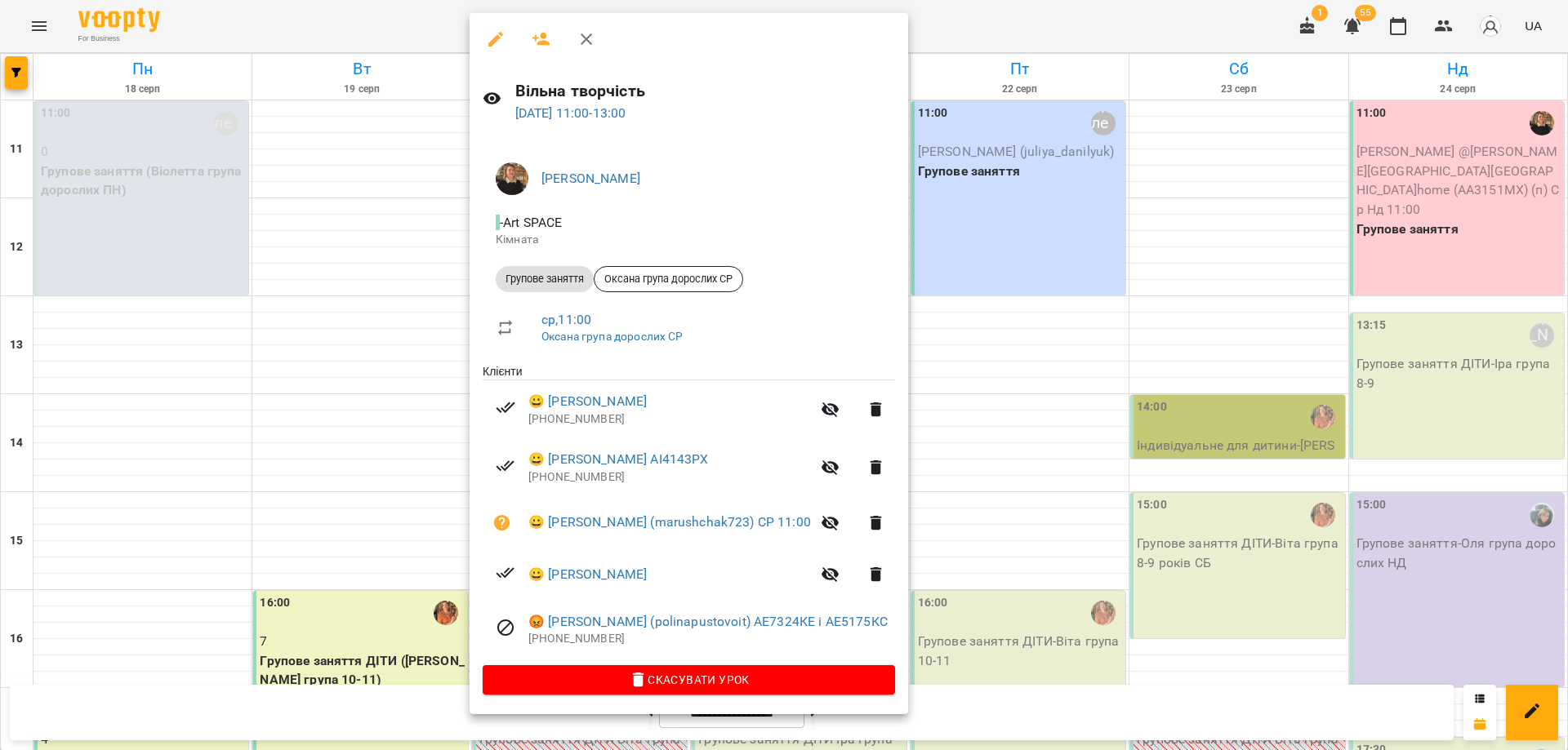
click at [600, 100] on h6 "Вільна творчість" at bounding box center [706, 91] width 381 height 25
click at [601, 109] on link "20 серп 2025 11:00 - 13:00" at bounding box center [571, 112] width 111 height 15
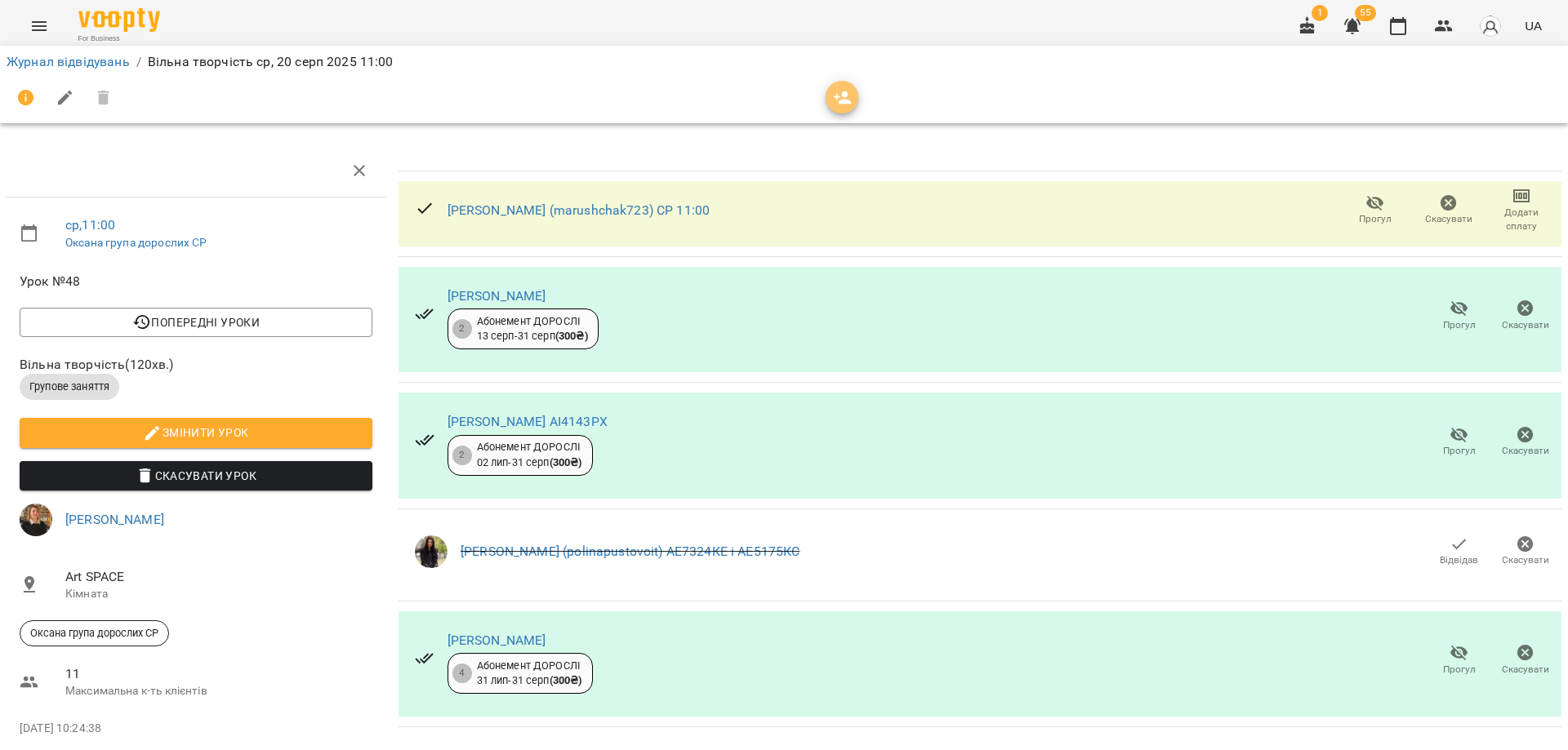
click at [836, 106] on icon "button" at bounding box center [843, 98] width 20 height 20
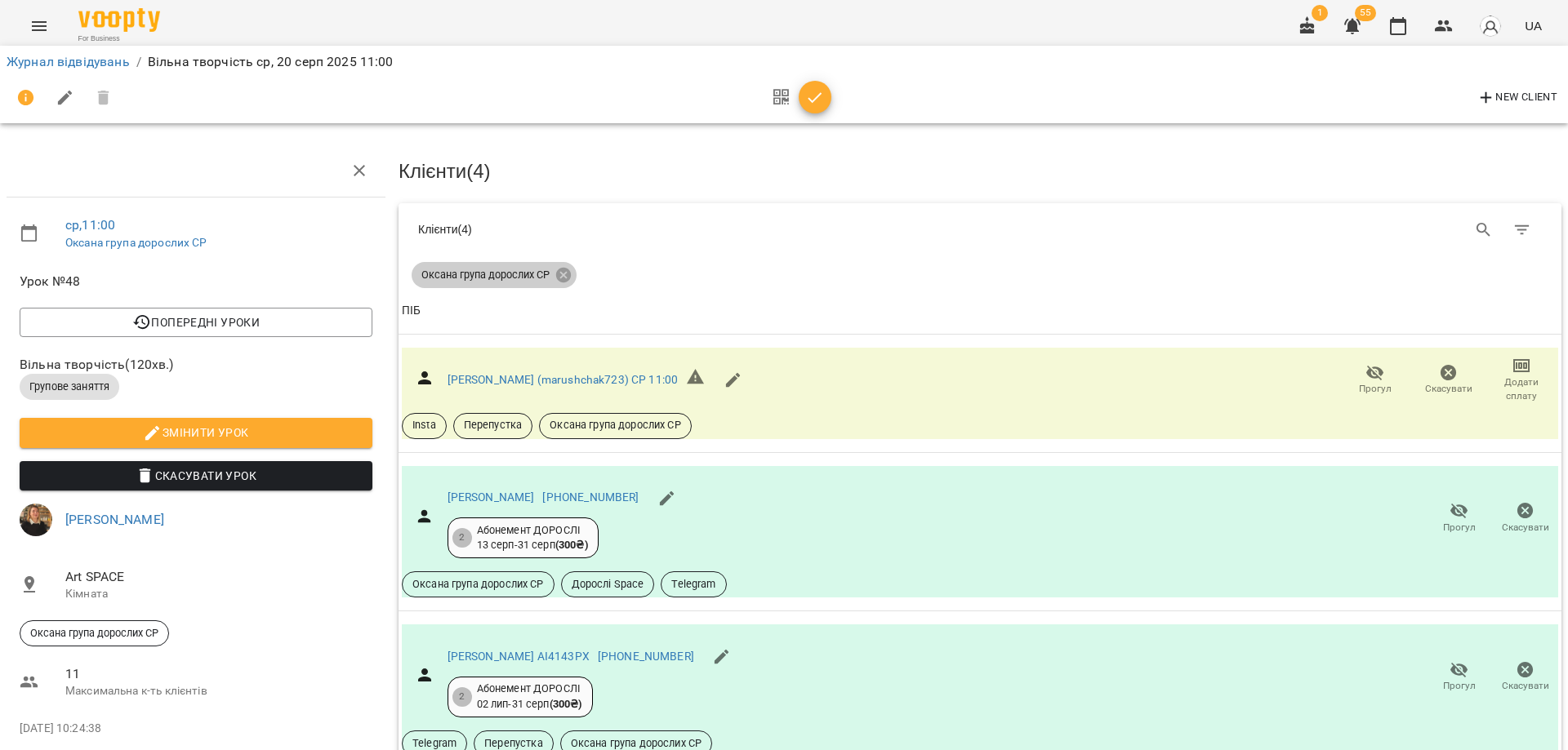
drag, startPoint x: 559, startPoint y: 273, endPoint x: 1464, endPoint y: 270, distance: 905.0
click at [561, 275] on icon at bounding box center [563, 275] width 18 height 18
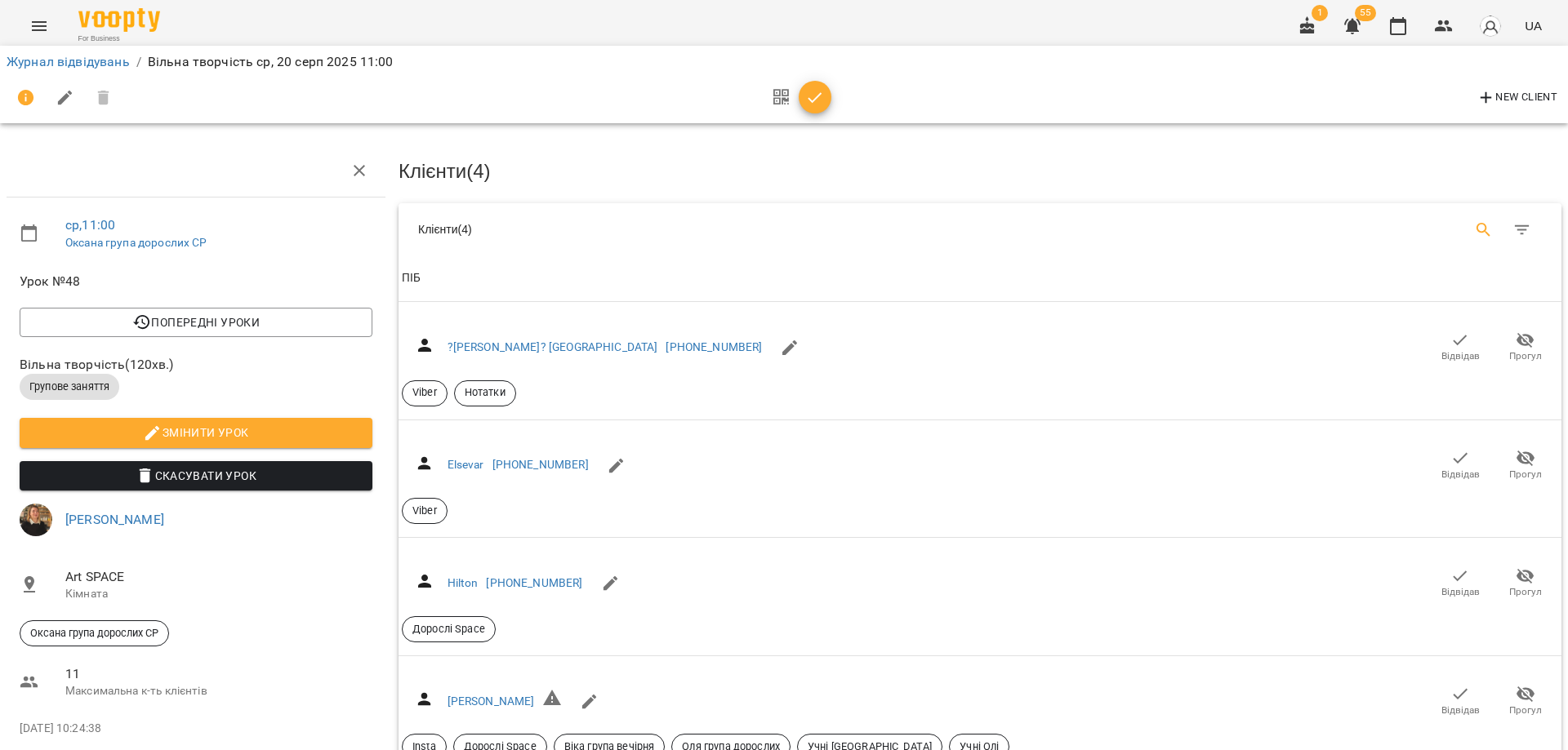
click at [1473, 223] on icon "Search" at bounding box center [1483, 230] width 20 height 20
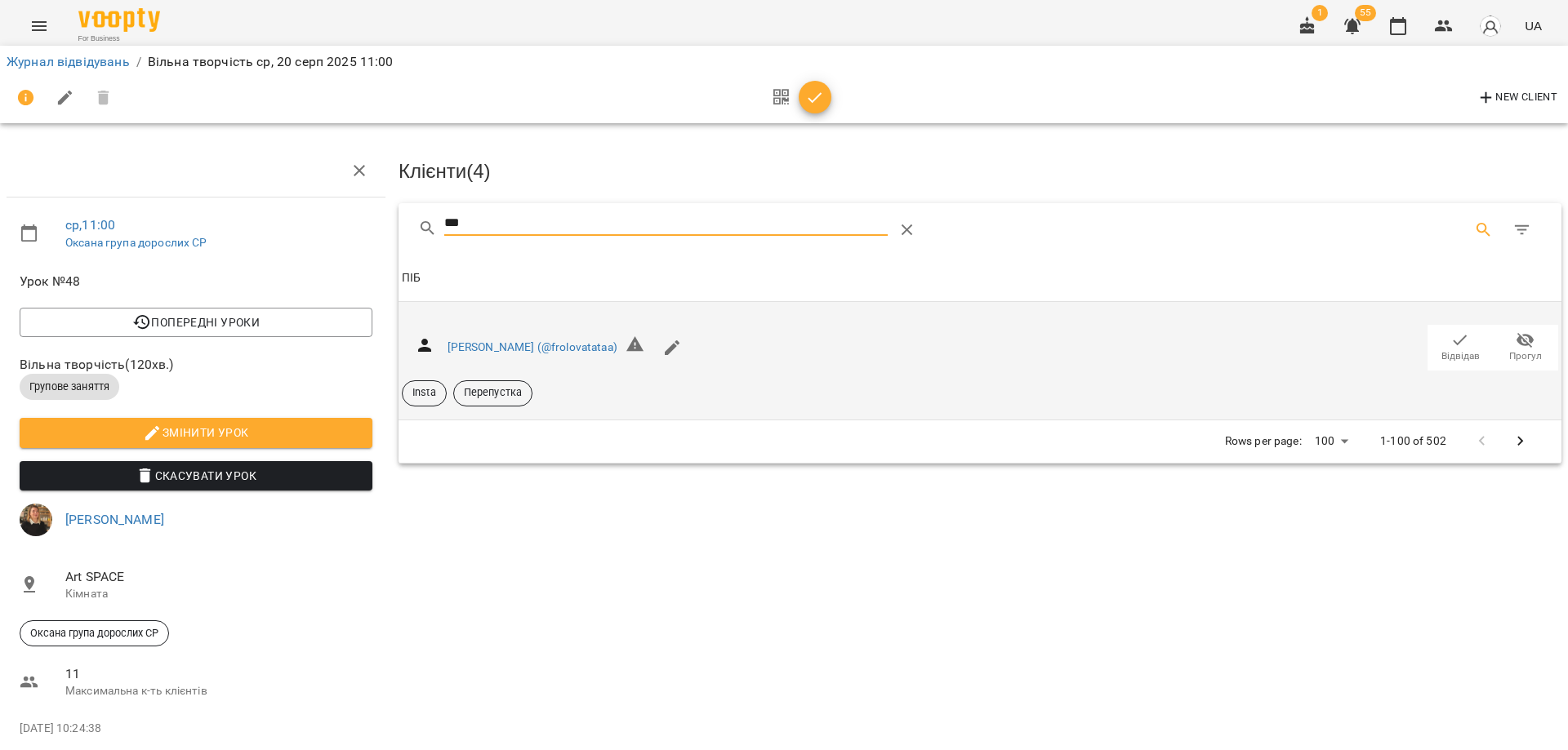
type input "***"
click at [1464, 345] on span "Відвідав" at bounding box center [1459, 346] width 46 height 33
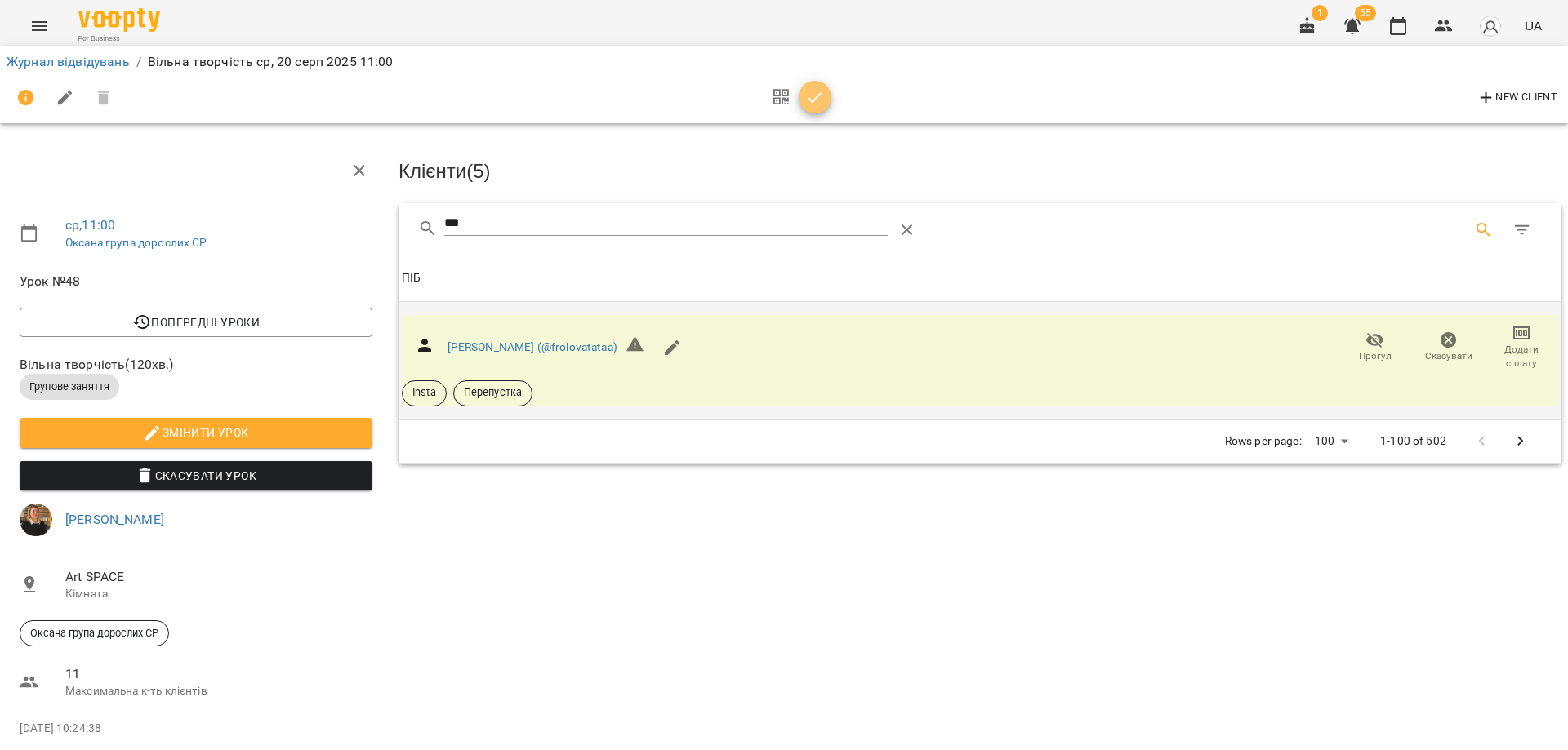
click at [805, 102] on icon "button" at bounding box center [815, 98] width 20 height 20
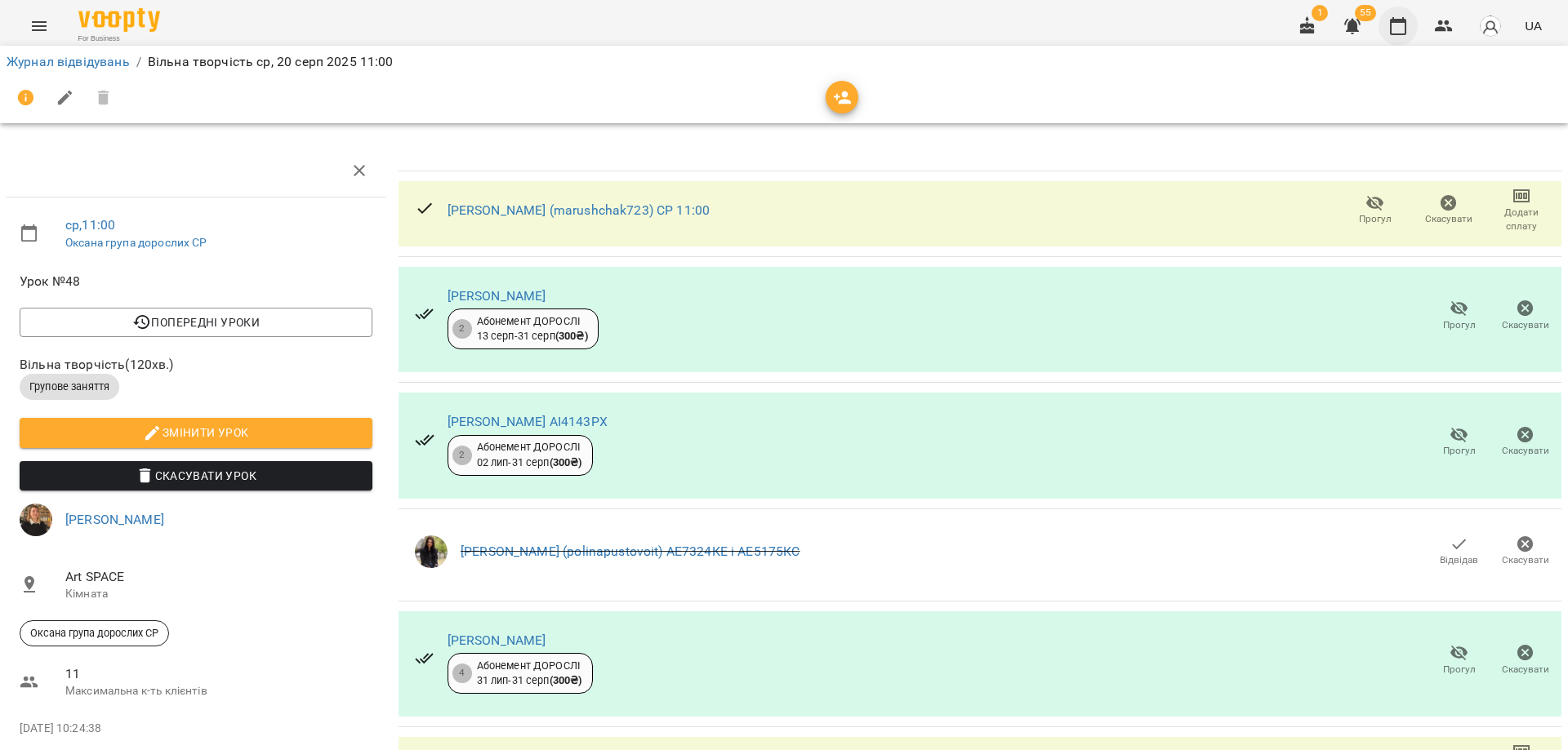
click at [1407, 31] on icon "button" at bounding box center [1397, 26] width 20 height 20
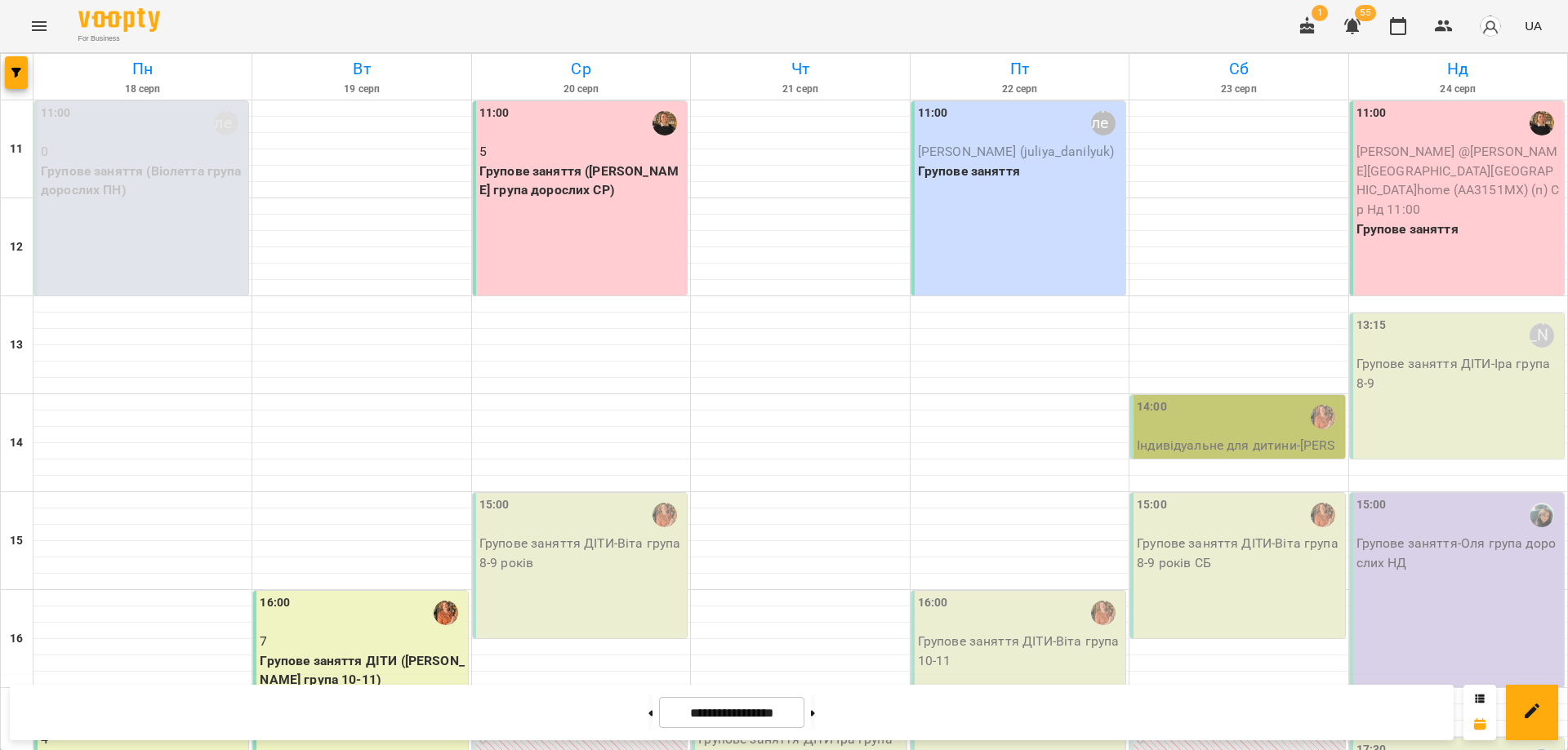
scroll to position [245, 0]
click at [358, 591] on div "16:00 7 Групове заняття ДІТИ (Віта група 10-11)" at bounding box center [359, 688] width 214 height 194
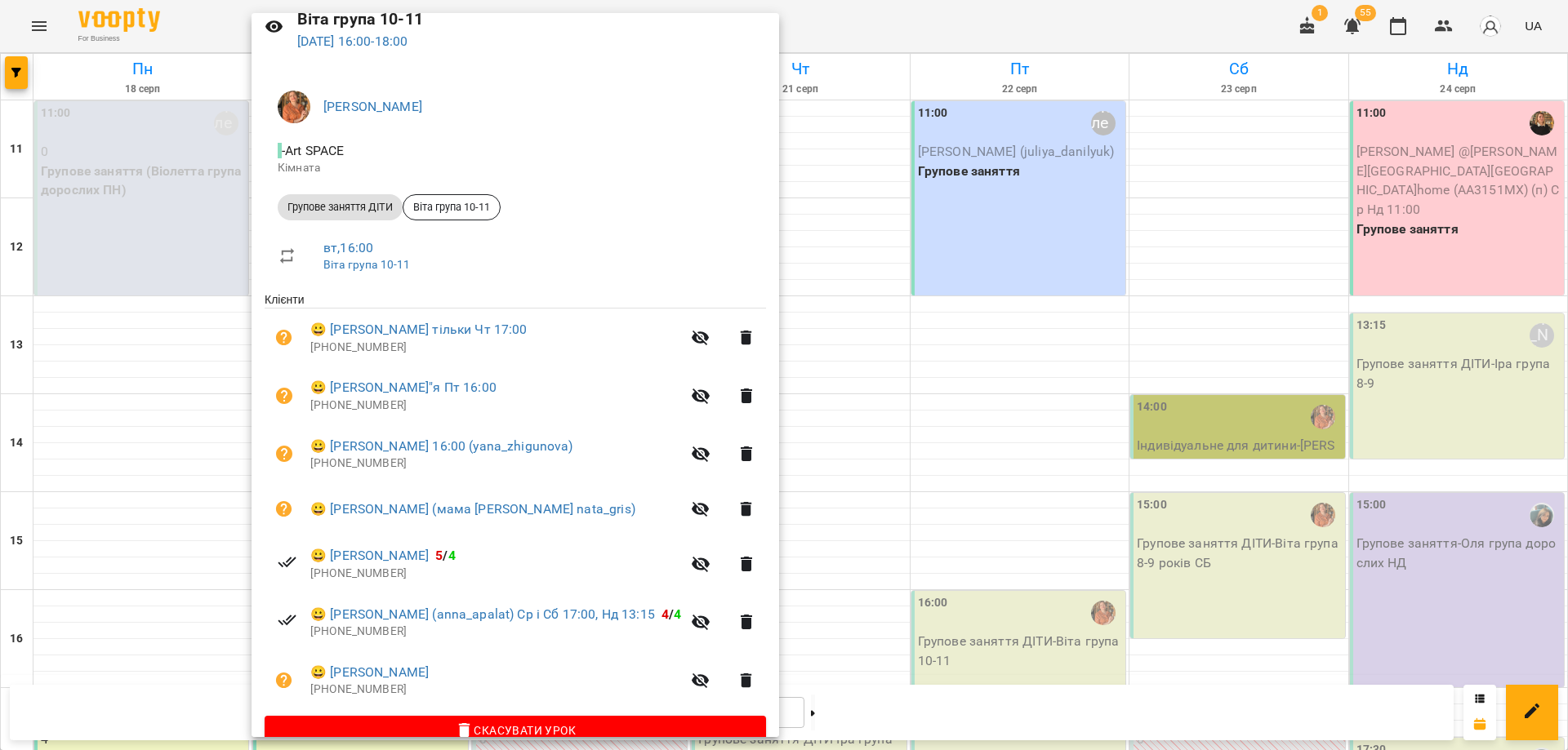
scroll to position [102, 0]
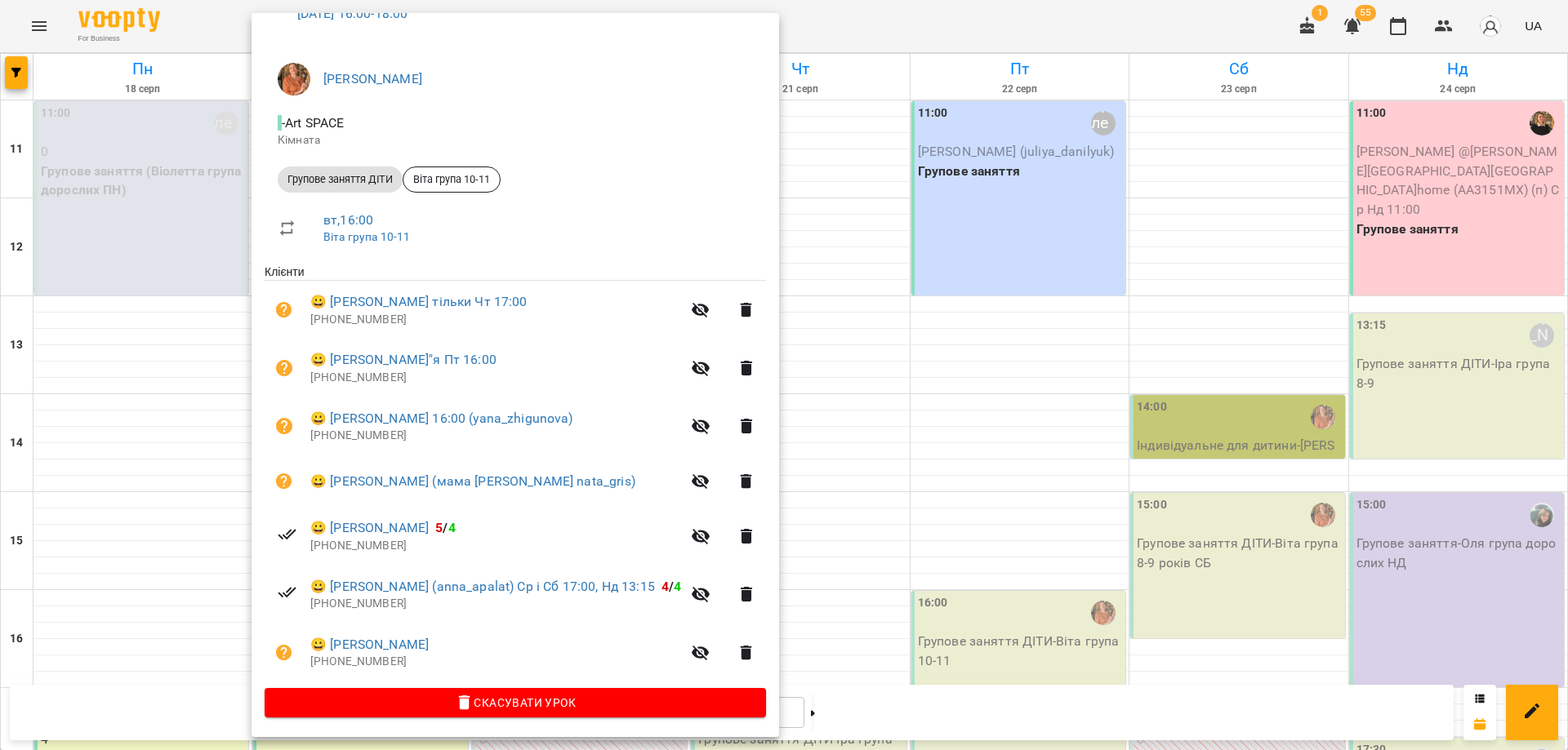
click at [907, 507] on div at bounding box center [784, 375] width 1568 height 750
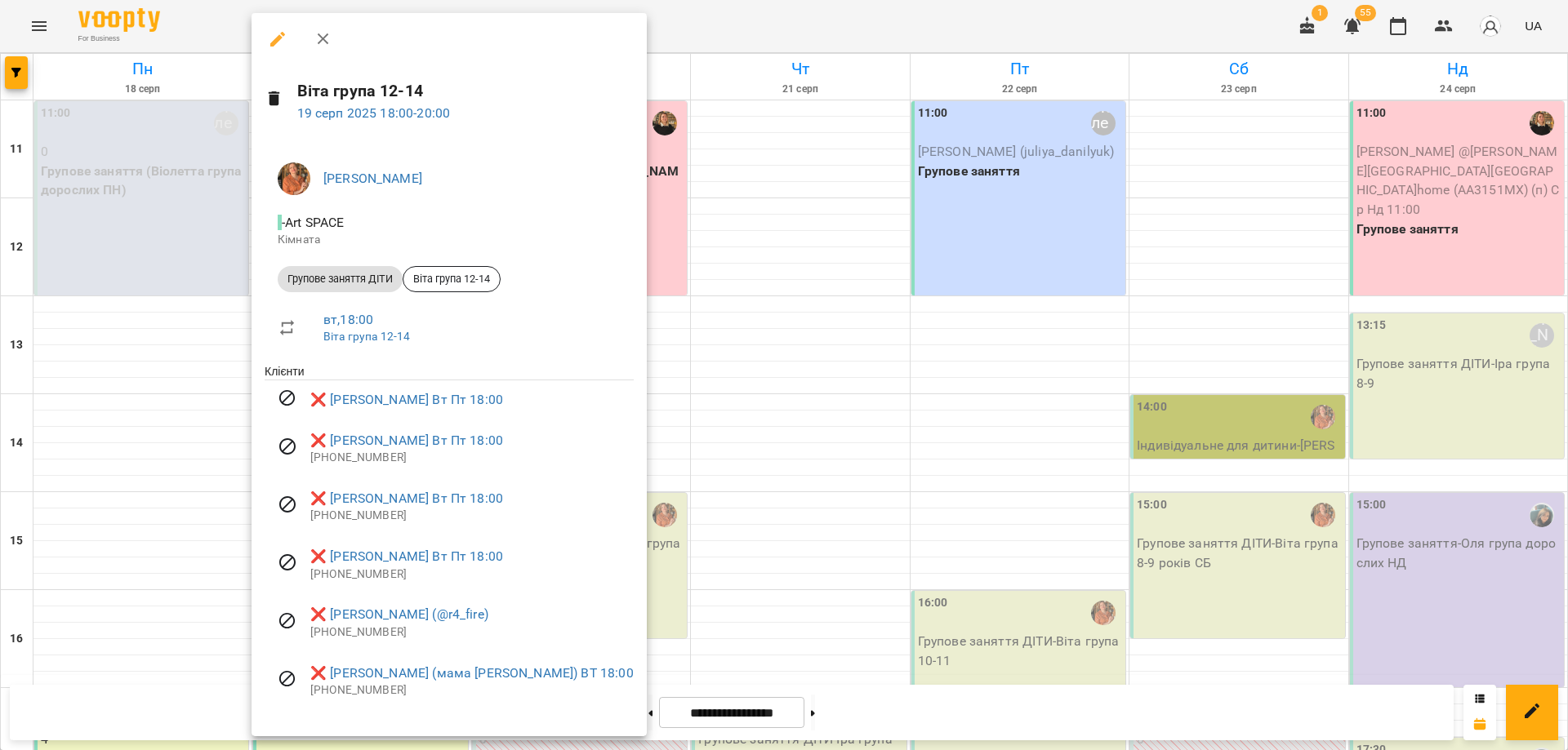
scroll to position [2, 0]
click at [1463, 12] on div at bounding box center [784, 375] width 1568 height 750
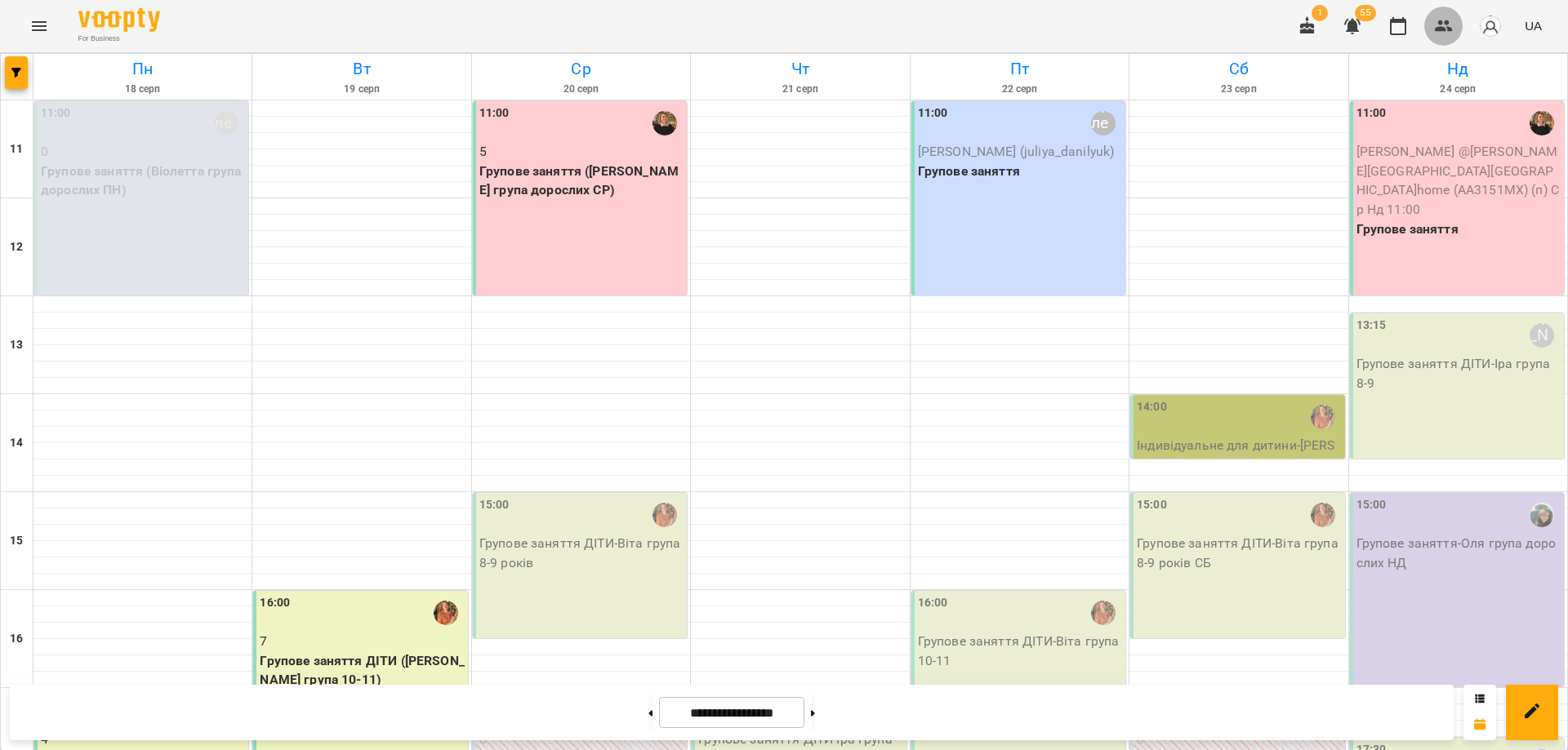
click at [1443, 31] on icon "button" at bounding box center [1444, 26] width 18 height 12
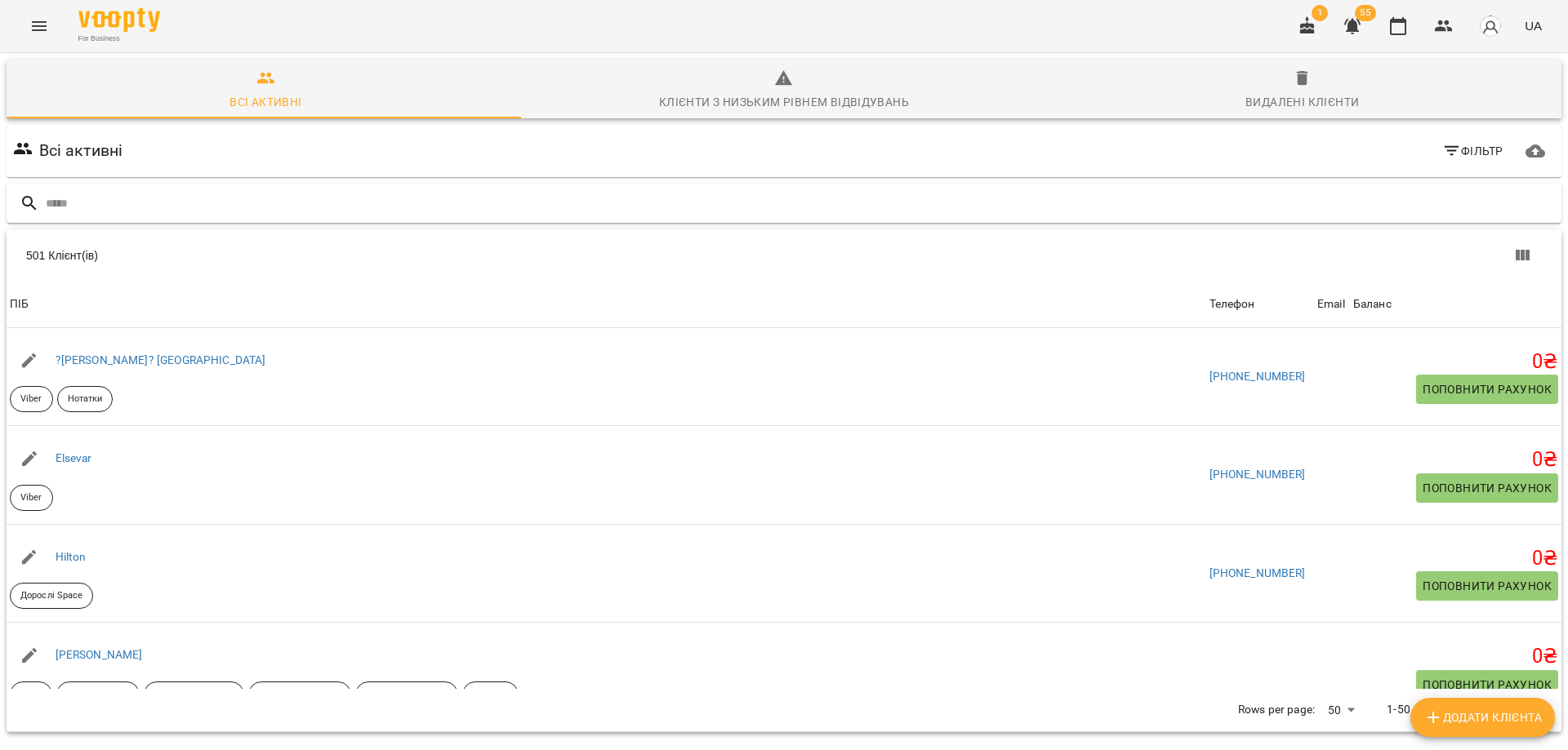
click at [185, 207] on input "text" at bounding box center [800, 204] width 1509 height 27
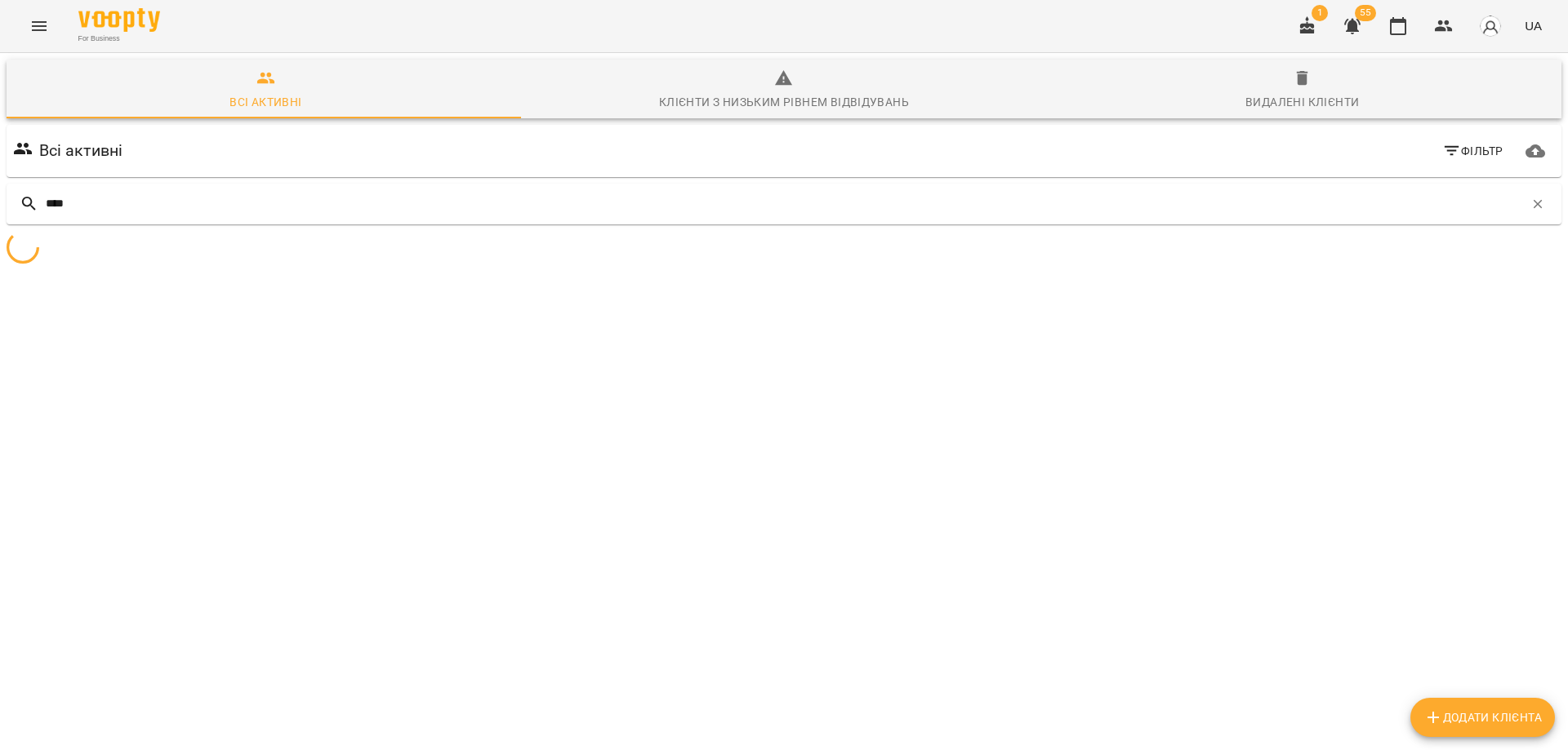
drag, startPoint x: 136, startPoint y: 205, endPoint x: 0, endPoint y: 204, distance: 136.0
click at [0, 204] on div "Всі активні Клієнти з низьким рівнем відвідувань Видалені клієнти Всі активні Ф…" at bounding box center [784, 221] width 1574 height 342
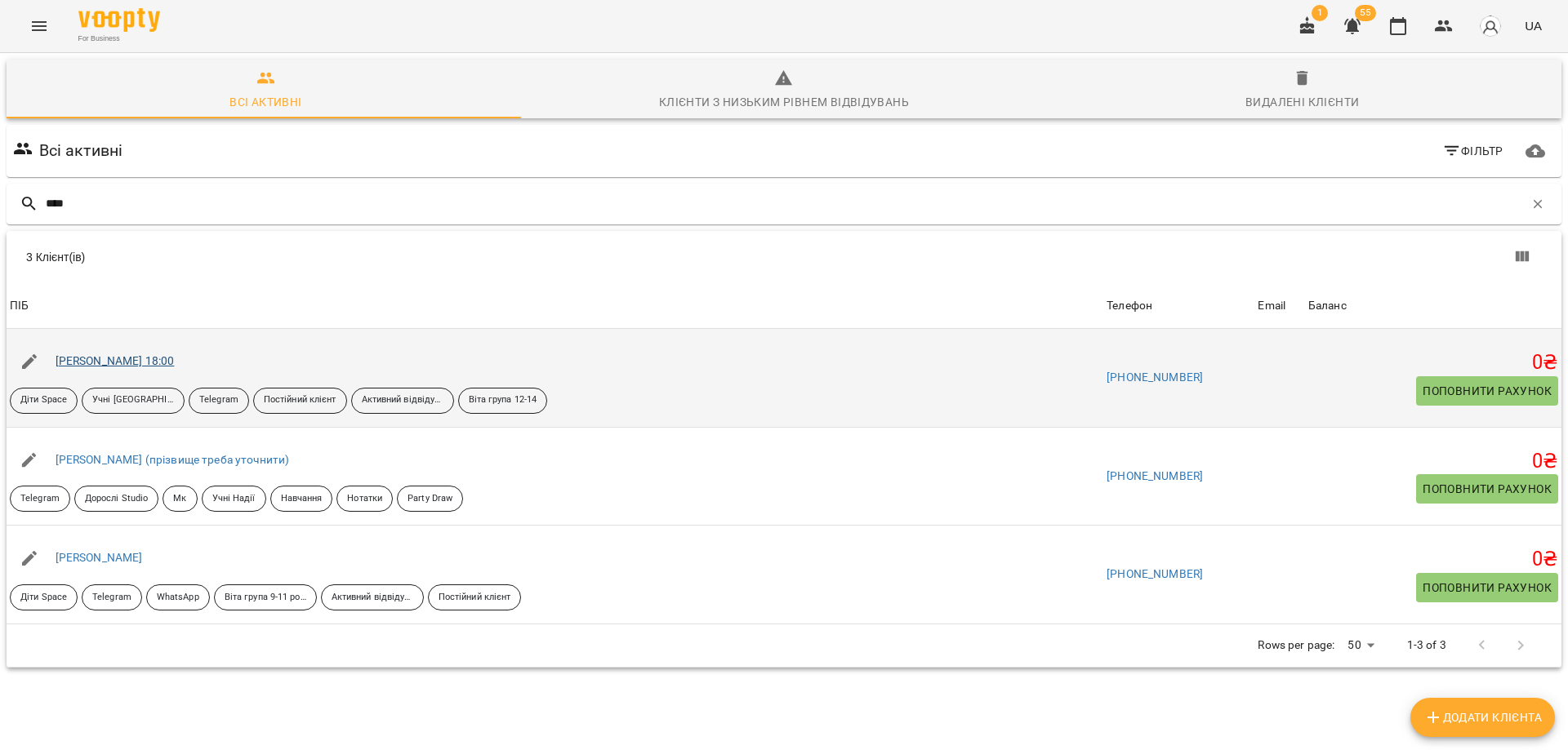
type input "****"
click at [161, 361] on link "Дмитренко Христина Пт 18:00" at bounding box center [114, 361] width 119 height 13
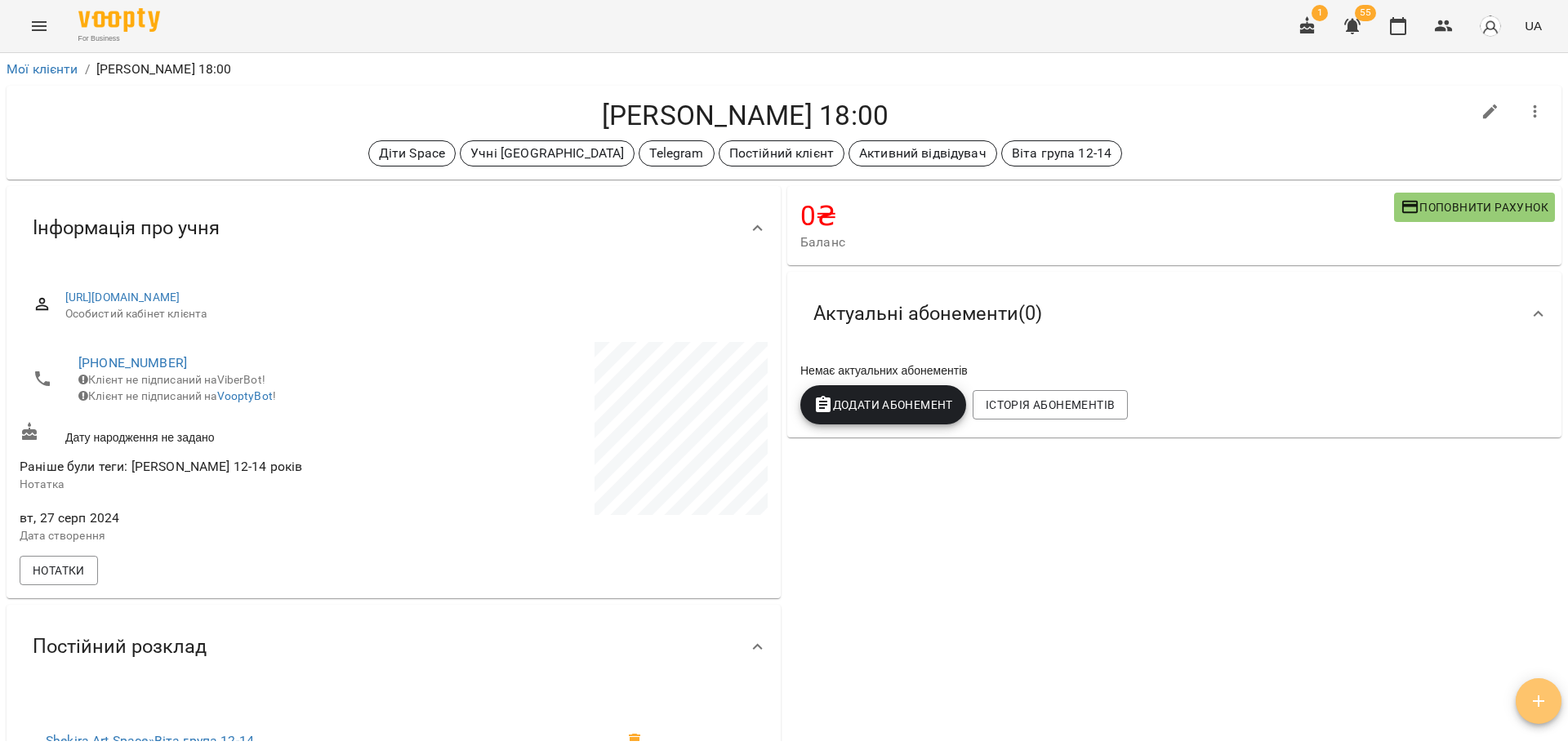
click at [1537, 709] on icon "button" at bounding box center [1539, 701] width 20 height 20
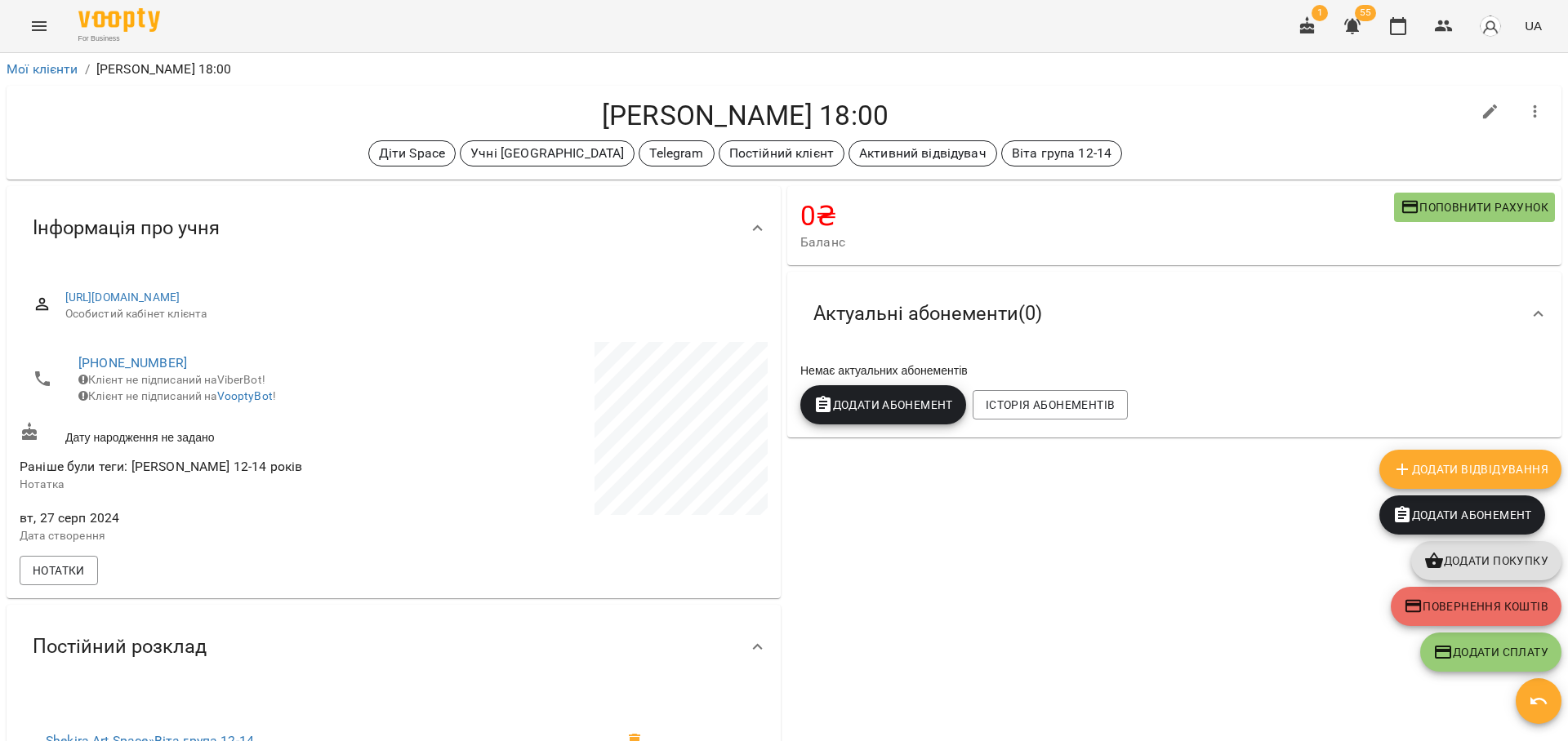
click at [1472, 520] on span "Додати Абонемент" at bounding box center [1462, 515] width 139 height 20
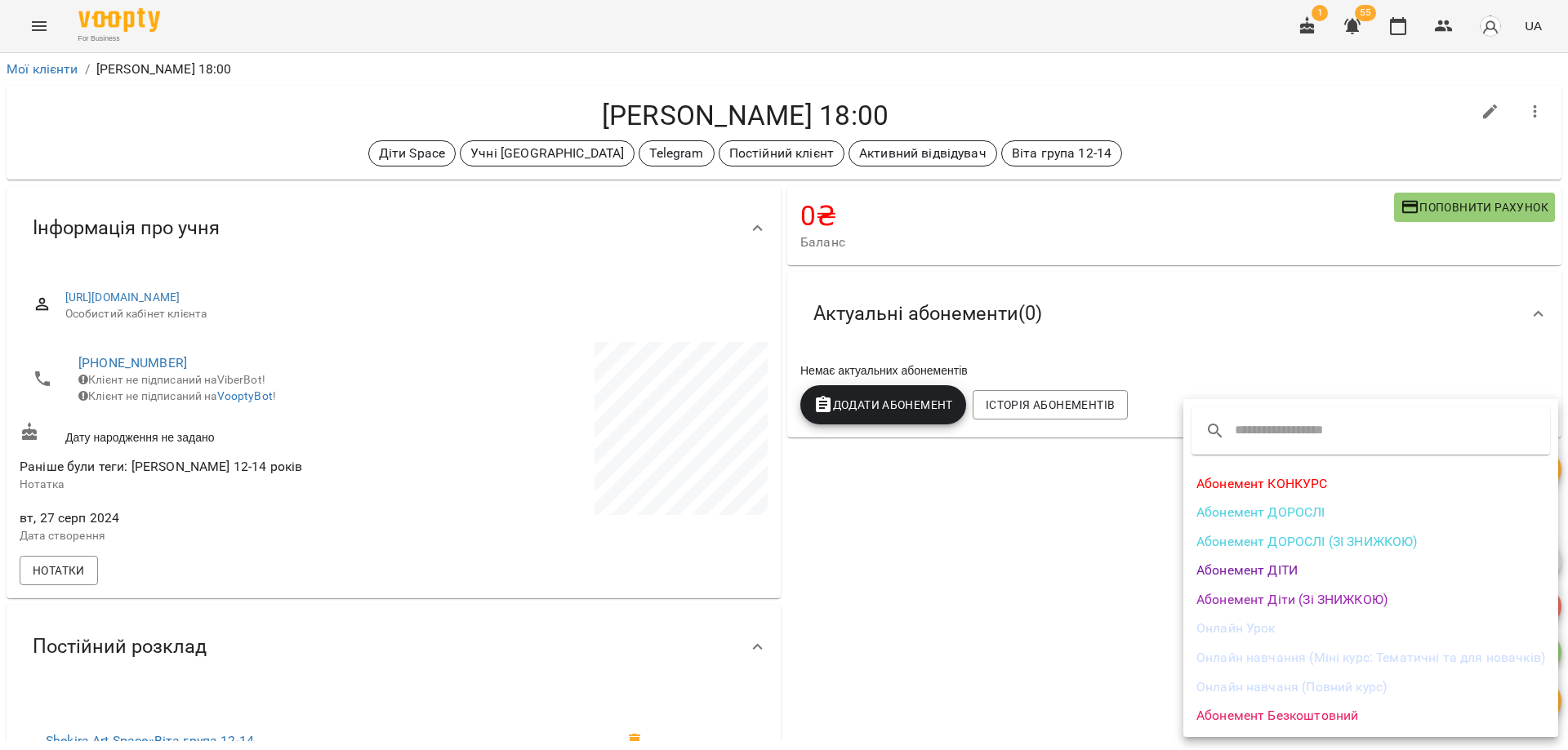
click at [1317, 603] on li "Абонемент Діти (Зі ЗНИЖКОЮ)" at bounding box center [1370, 599] width 374 height 29
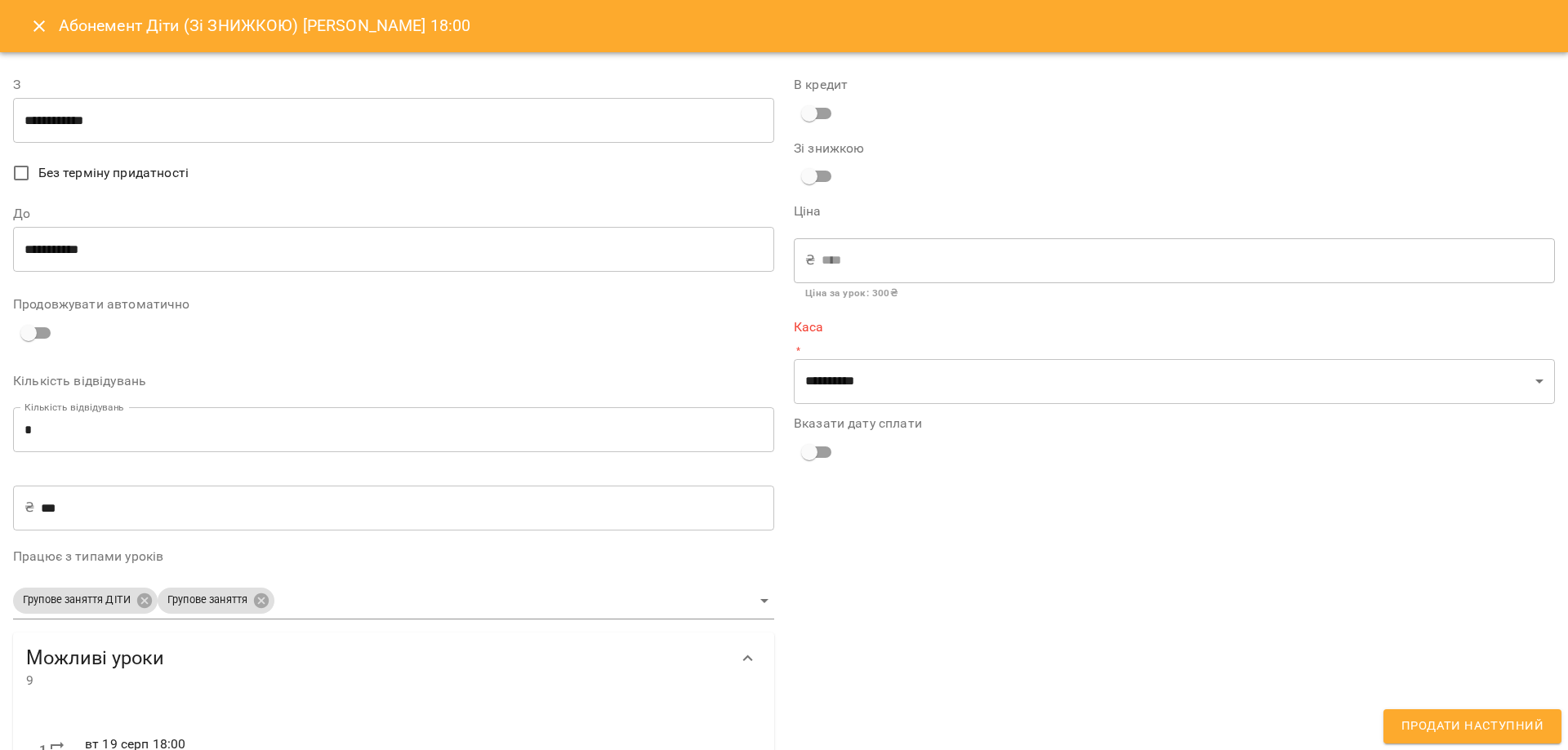
click at [131, 268] on input "**********" at bounding box center [394, 249] width 761 height 46
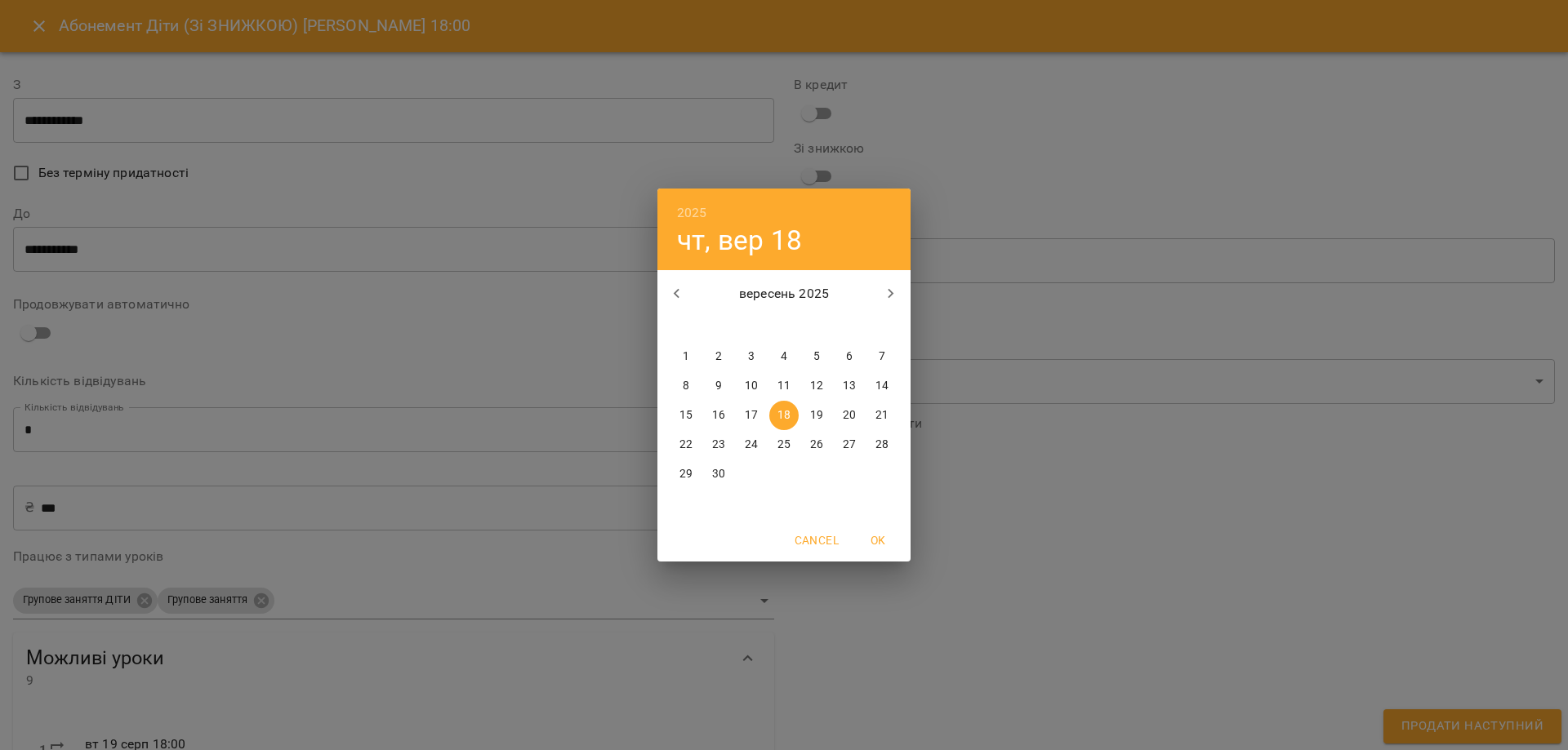
click at [678, 298] on icon "button" at bounding box center [676, 293] width 5 height 10
click at [887, 476] on p "31" at bounding box center [882, 474] width 13 height 16
type input "**********"
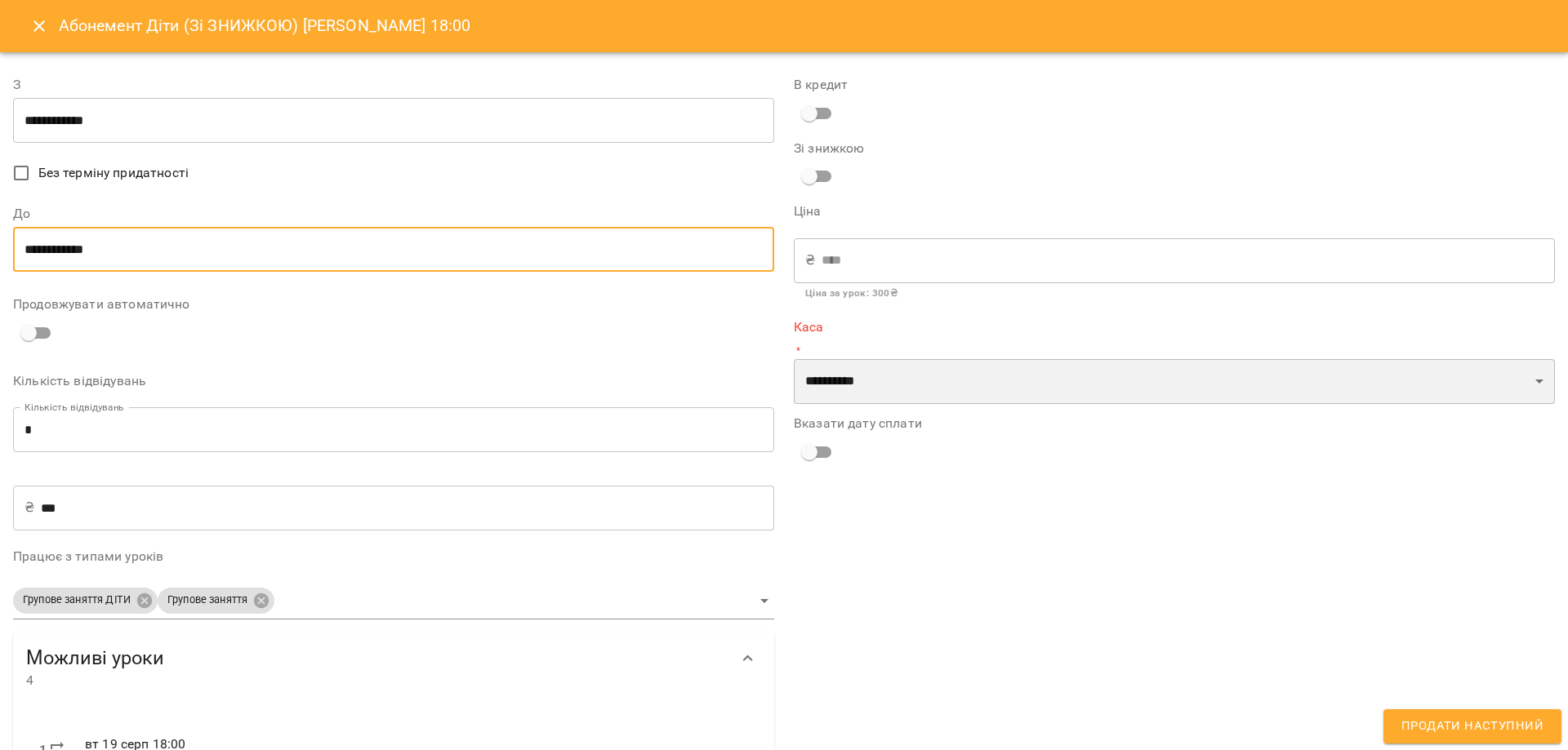
click at [888, 392] on select "**********" at bounding box center [1174, 381] width 761 height 46
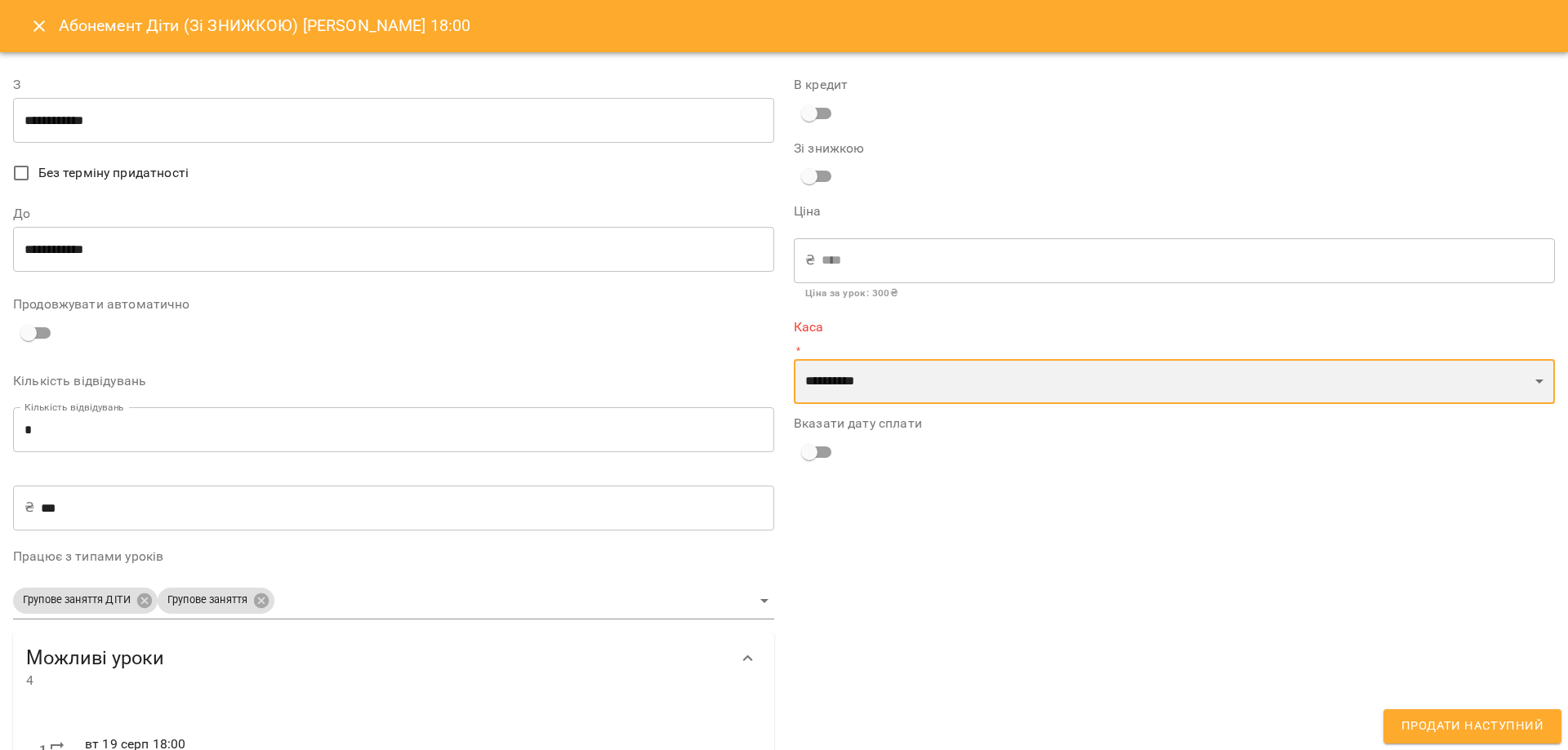
select select "**********"
click at [793, 359] on select "**********" at bounding box center [1174, 381] width 761 height 46
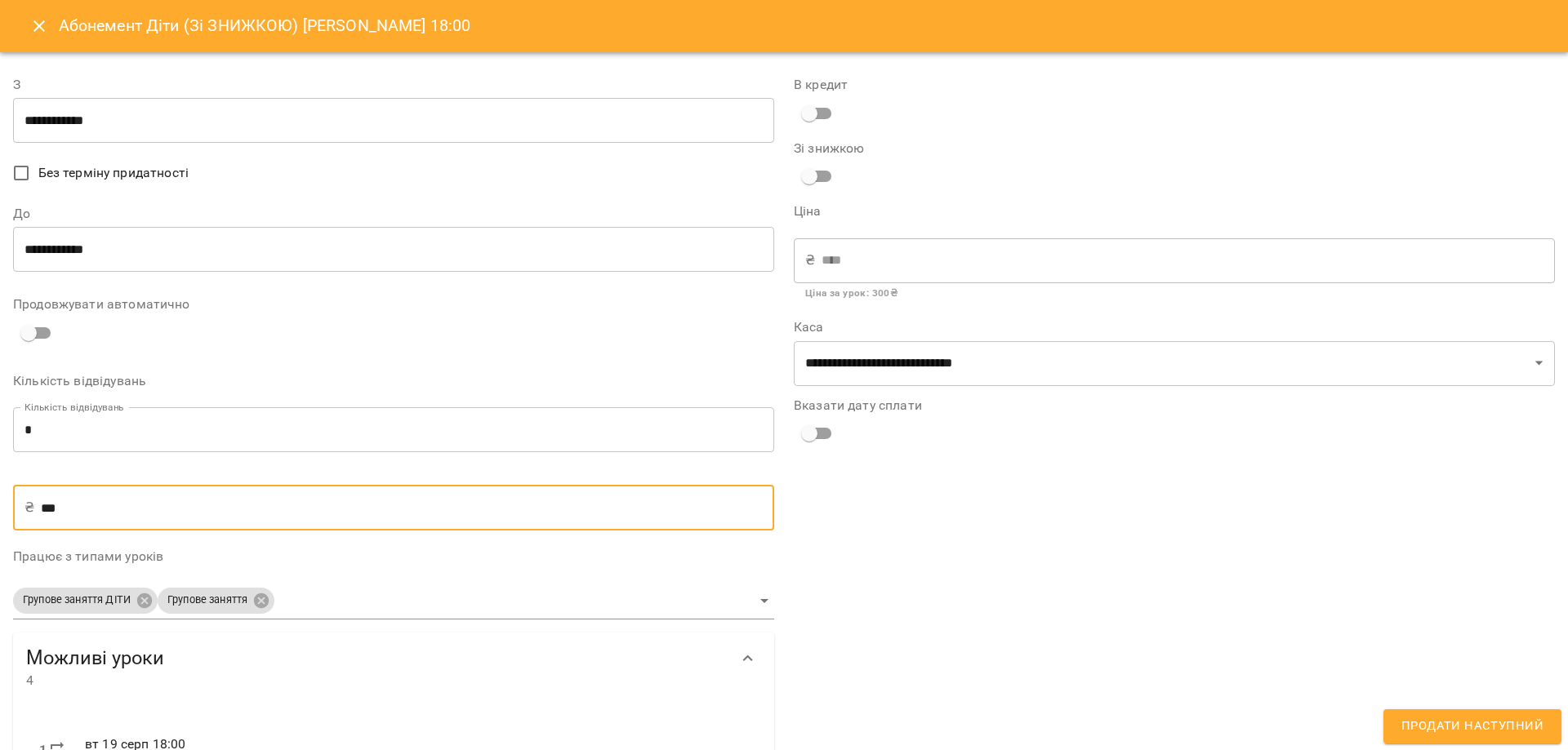
drag, startPoint x: 93, startPoint y: 516, endPoint x: 0, endPoint y: 507, distance: 93.4
click at [0, 509] on div "**********" at bounding box center [784, 596] width 1568 height 1088
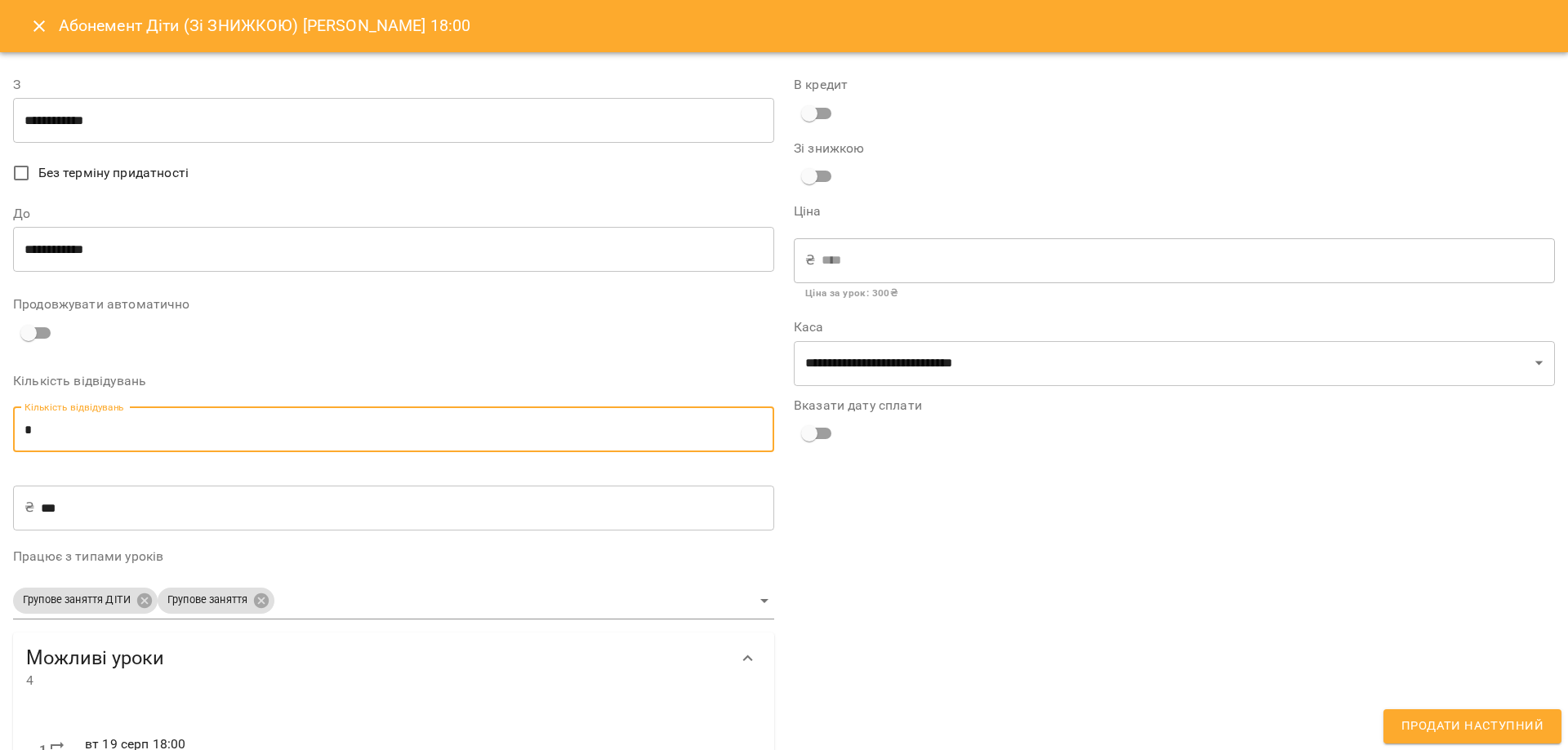
drag, startPoint x: 87, startPoint y: 439, endPoint x: 0, endPoint y: 445, distance: 87.2
click at [0, 445] on div "**********" at bounding box center [784, 596] width 1568 height 1088
type input "*"
type input "****"
type input "*"
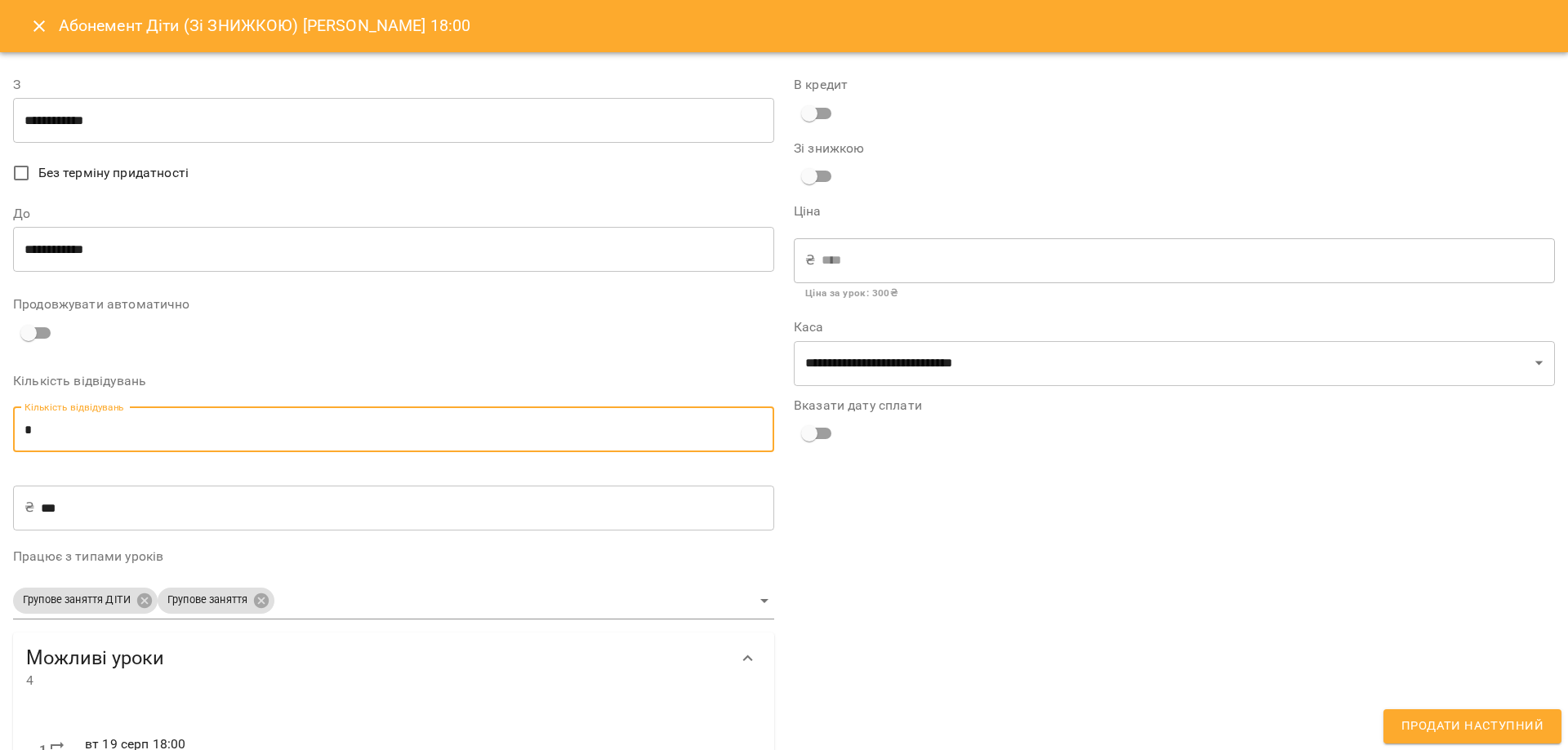
click at [1293, 535] on div "**********" at bounding box center [1174, 523] width 781 height 936
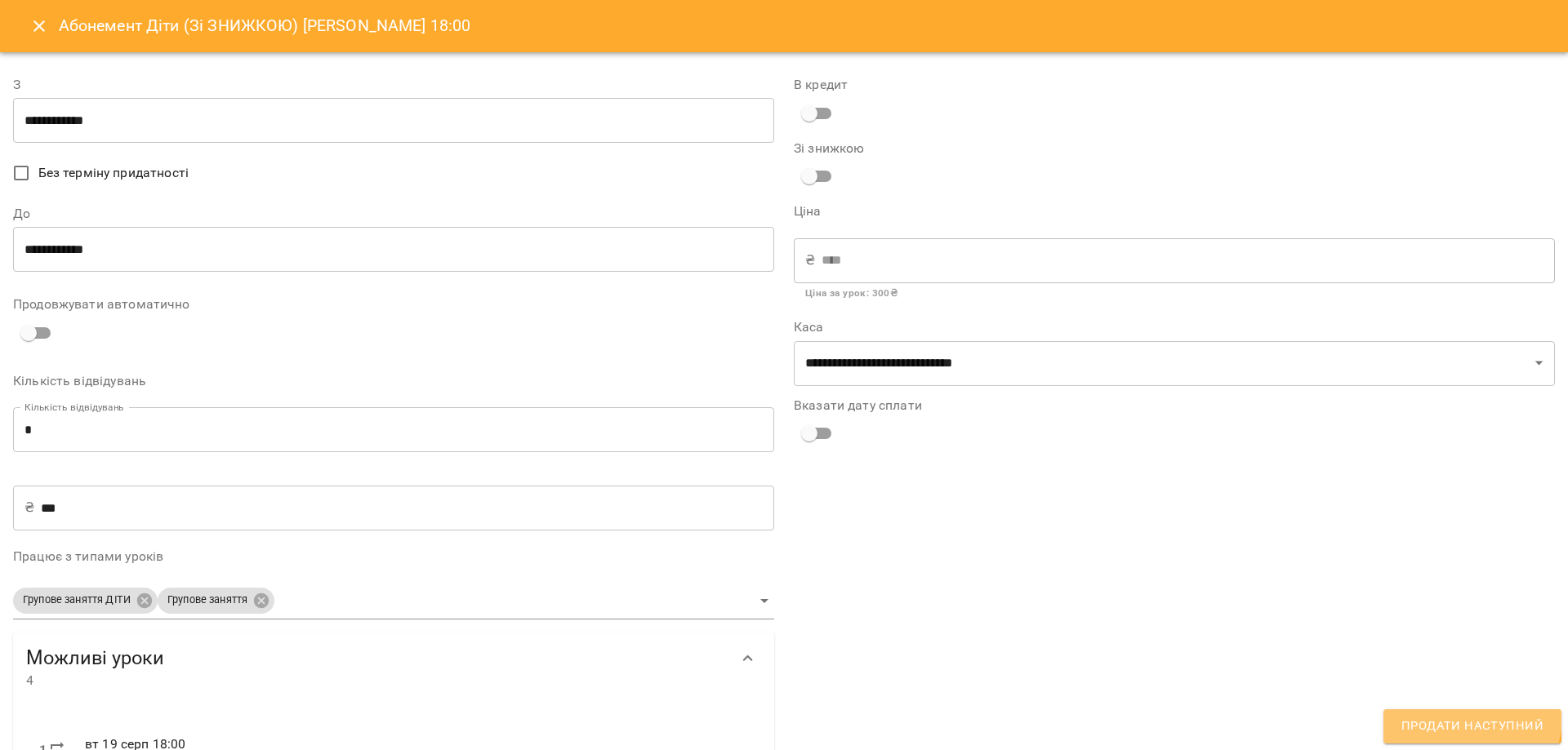
click at [1463, 715] on span "Продати наступний" at bounding box center [1472, 726] width 142 height 21
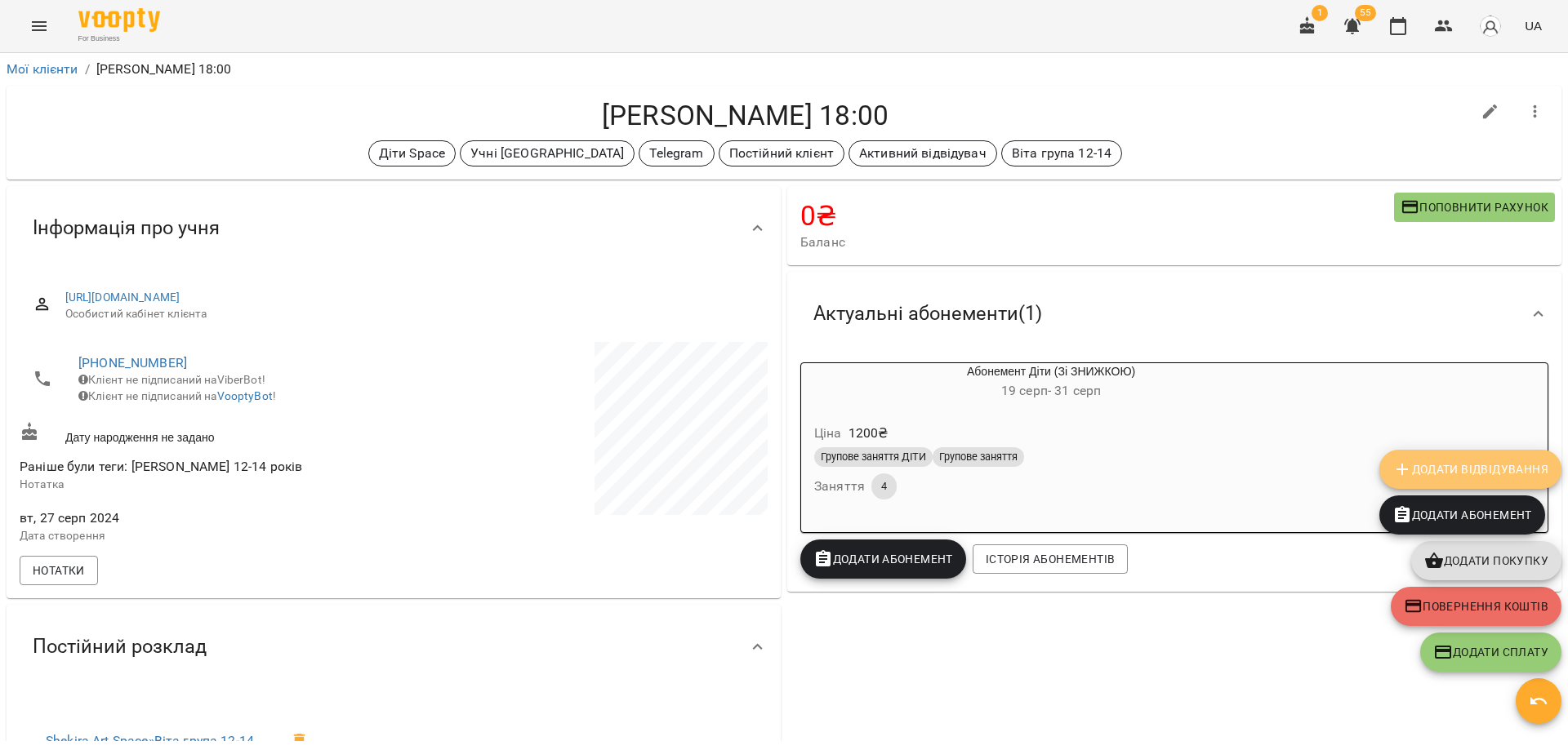
click at [1539, 471] on span "Додати Відвідування" at bounding box center [1470, 469] width 156 height 20
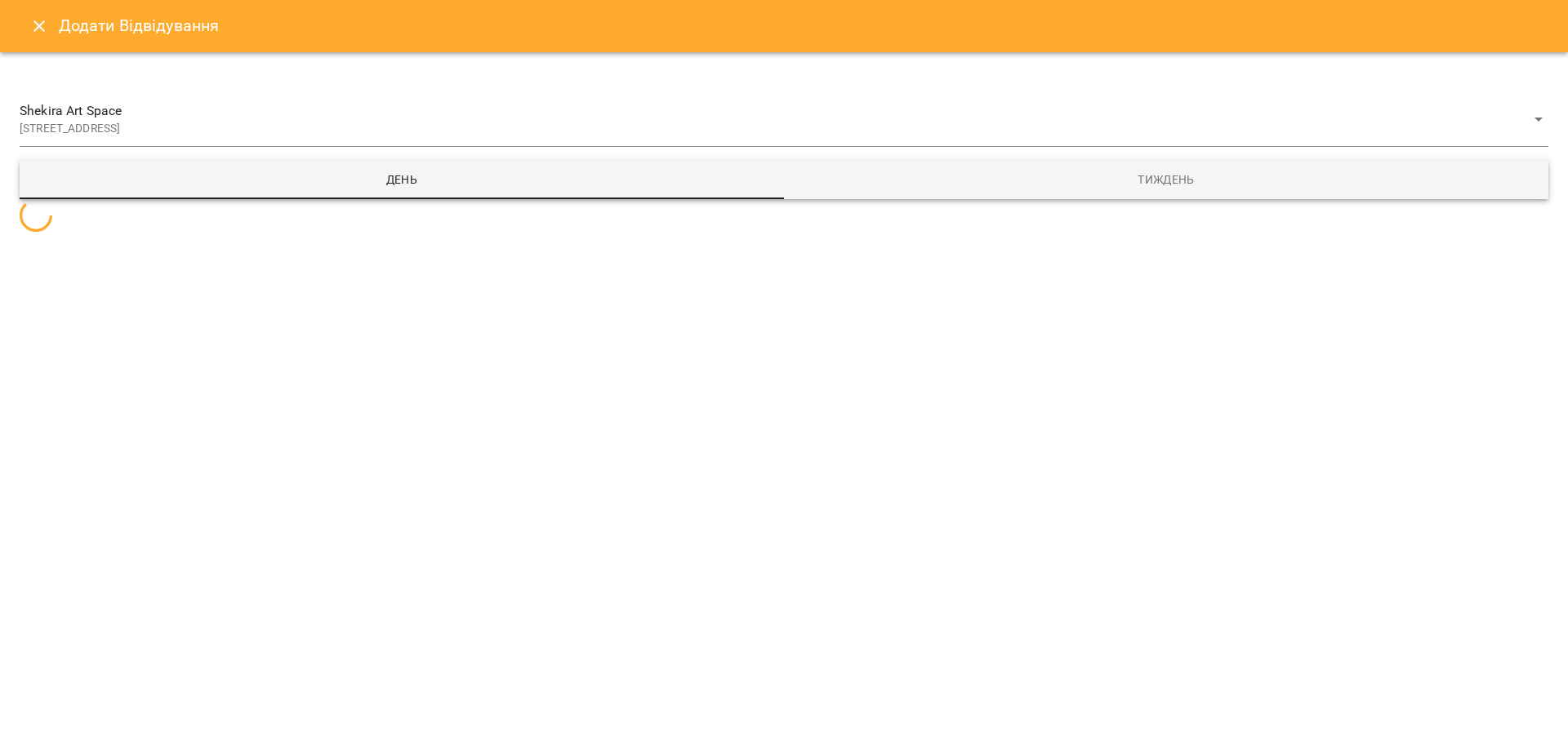
select select
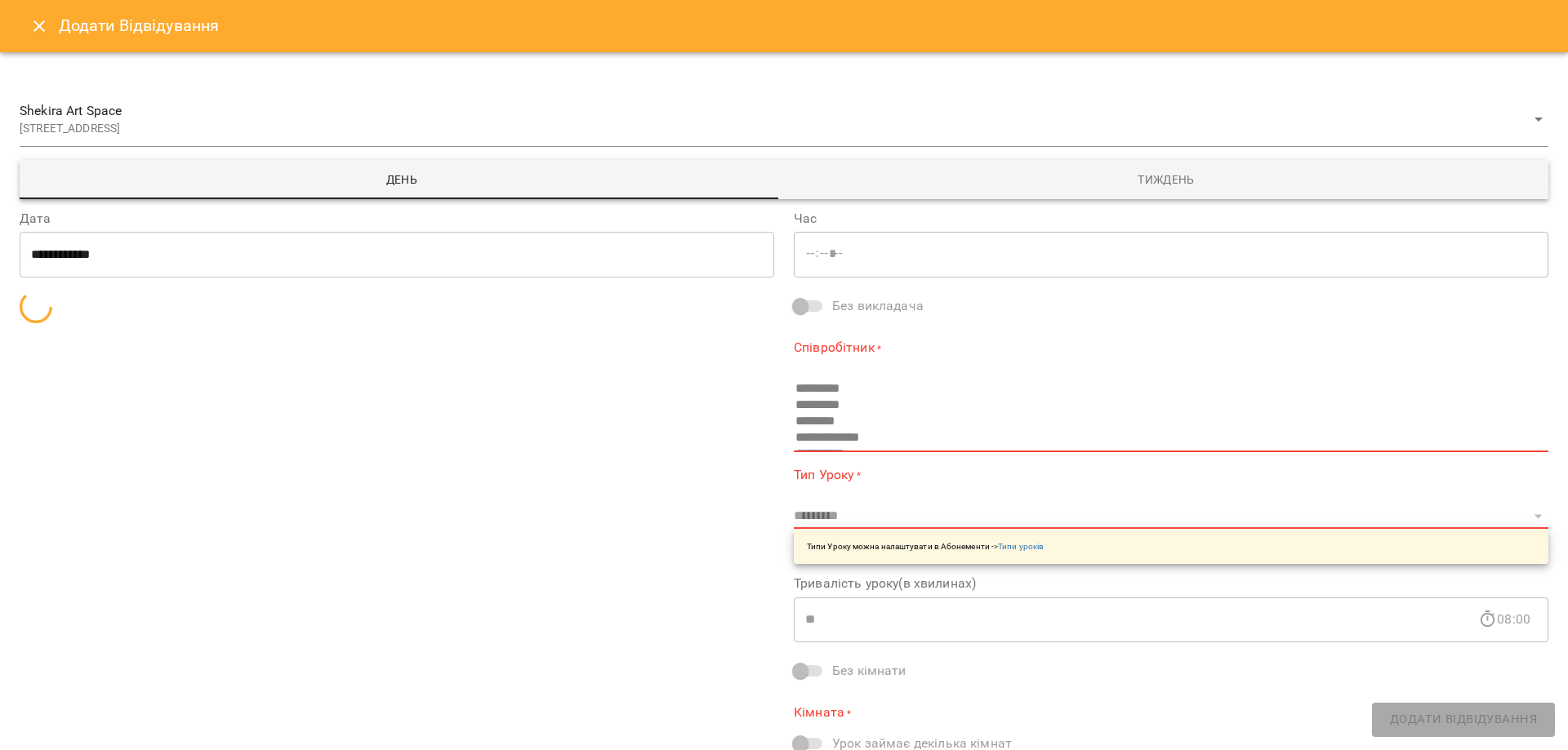
type input "*****"
type input "**********"
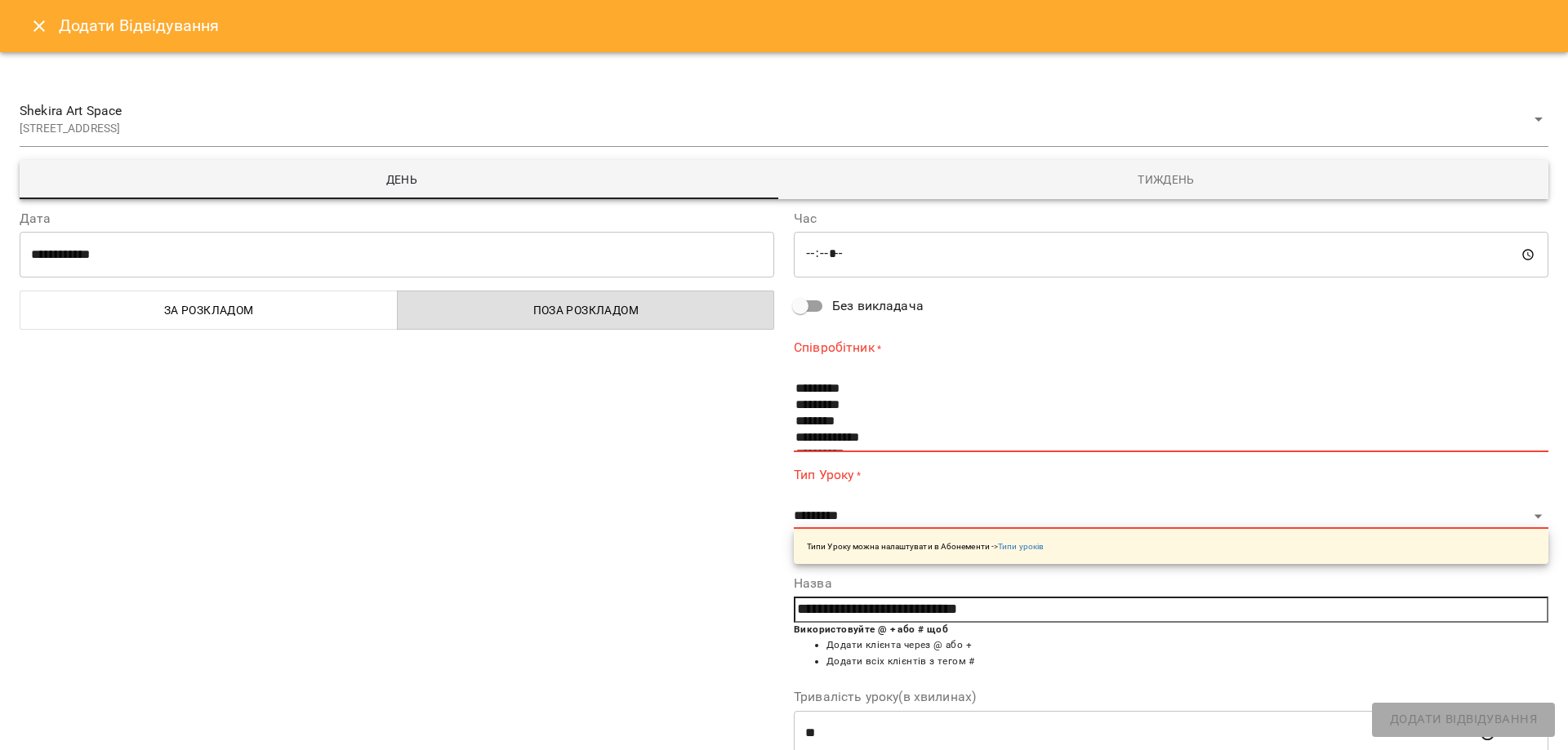
click at [1176, 179] on span "Тиждень" at bounding box center [1165, 179] width 744 height 20
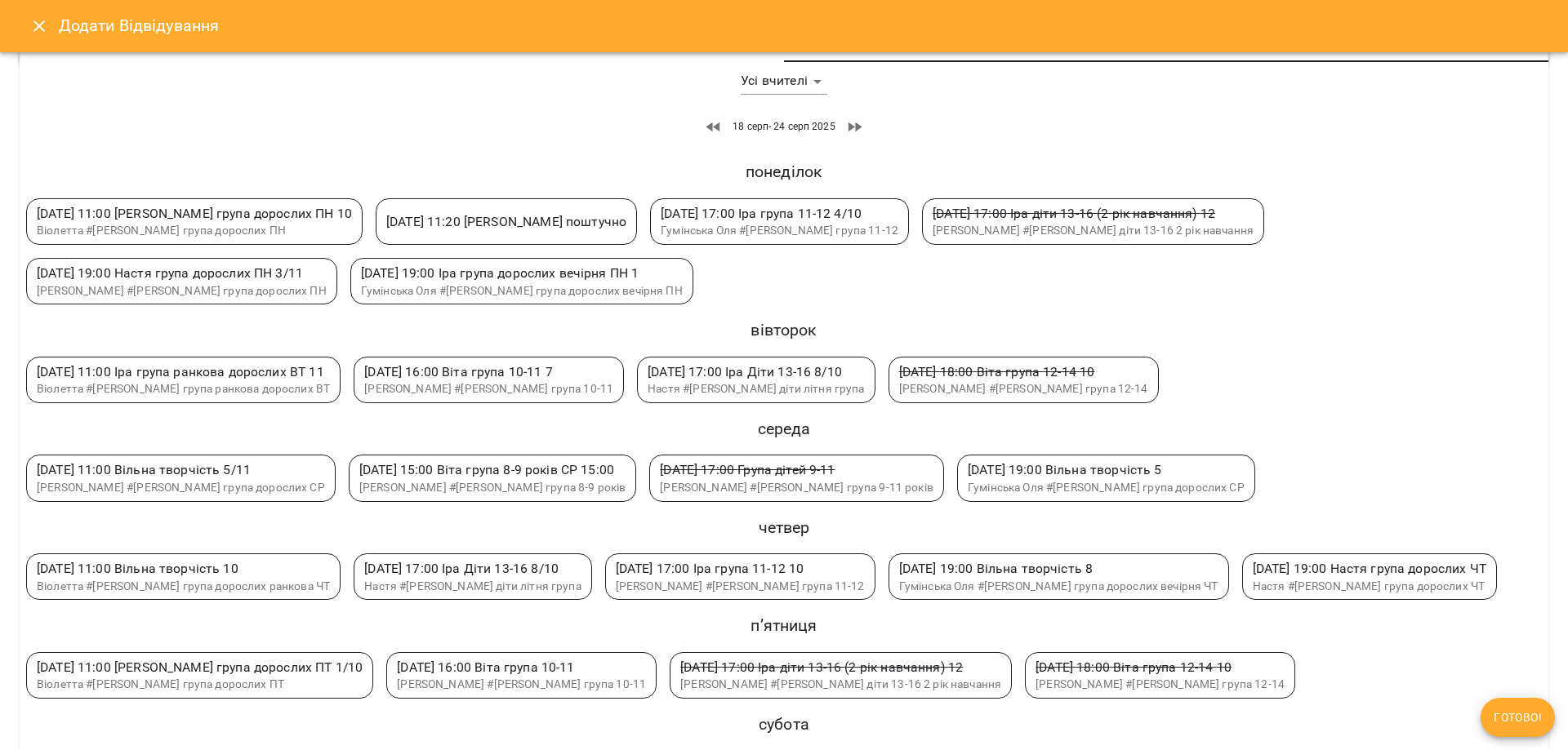
scroll to position [163, 0]
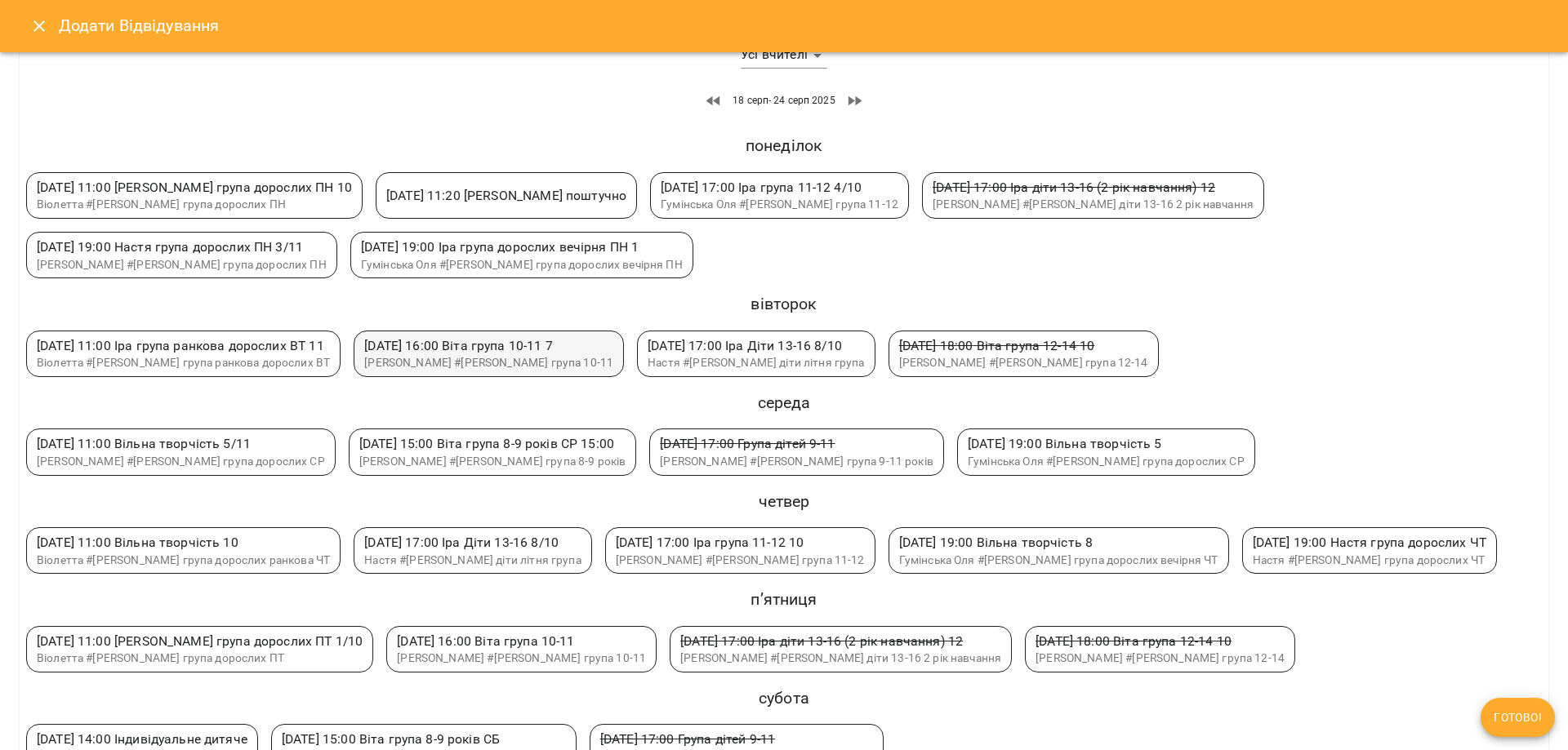
click at [515, 353] on span "вт 19 серп 16:00 Віта група 10-11 7" at bounding box center [458, 345] width 189 height 15
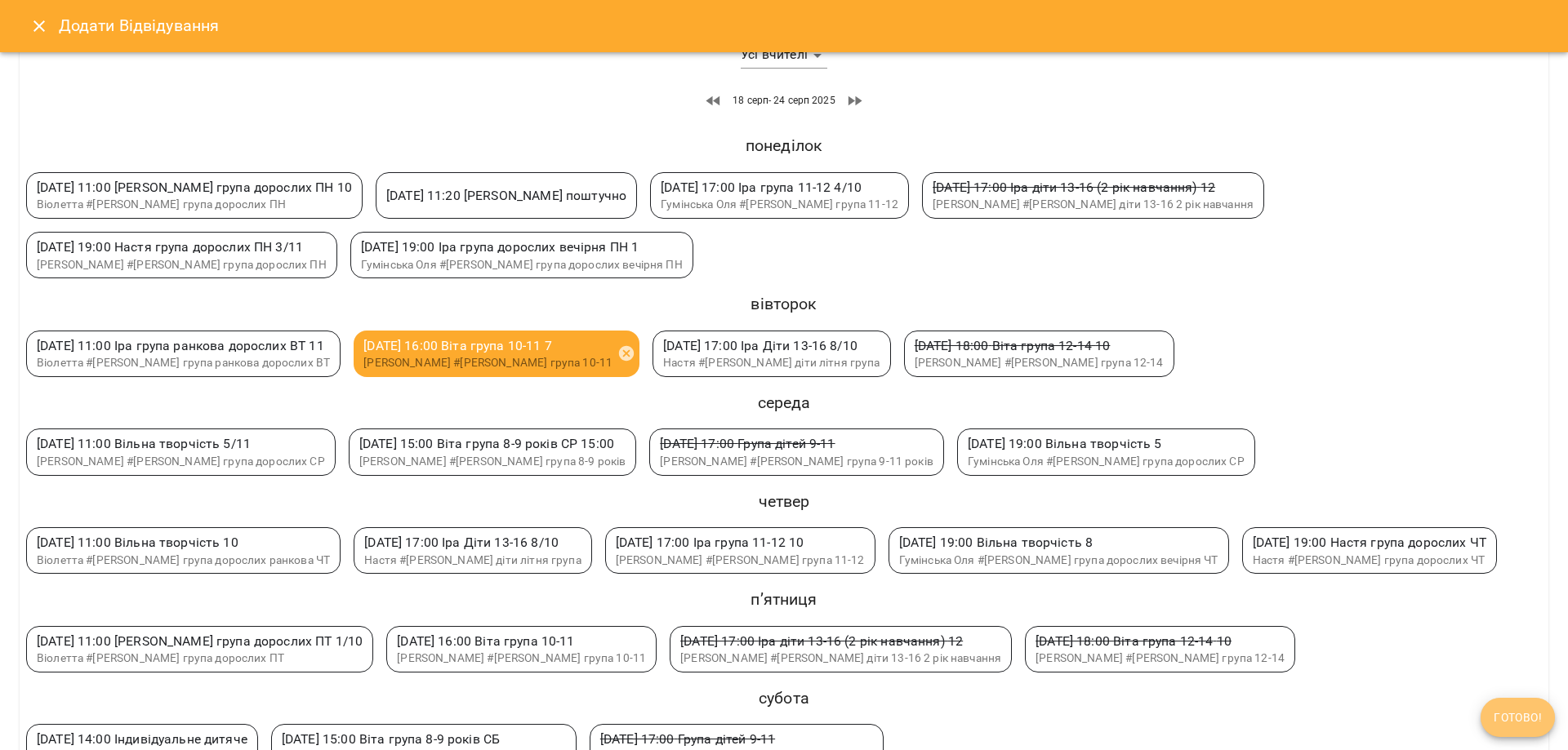
click at [1502, 724] on span "Готово!" at bounding box center [1517, 717] width 48 height 20
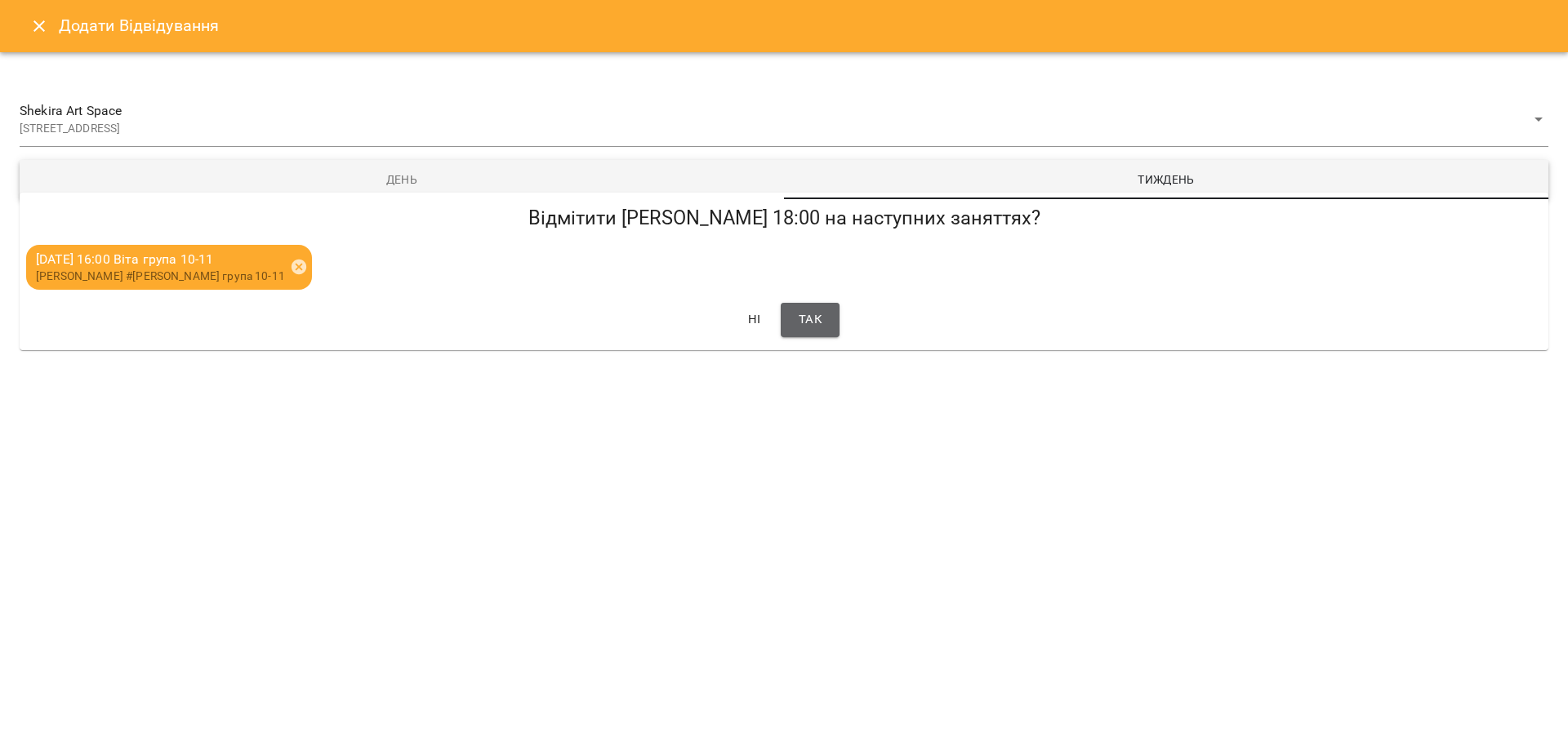
click at [819, 315] on span "Так" at bounding box center [810, 320] width 23 height 21
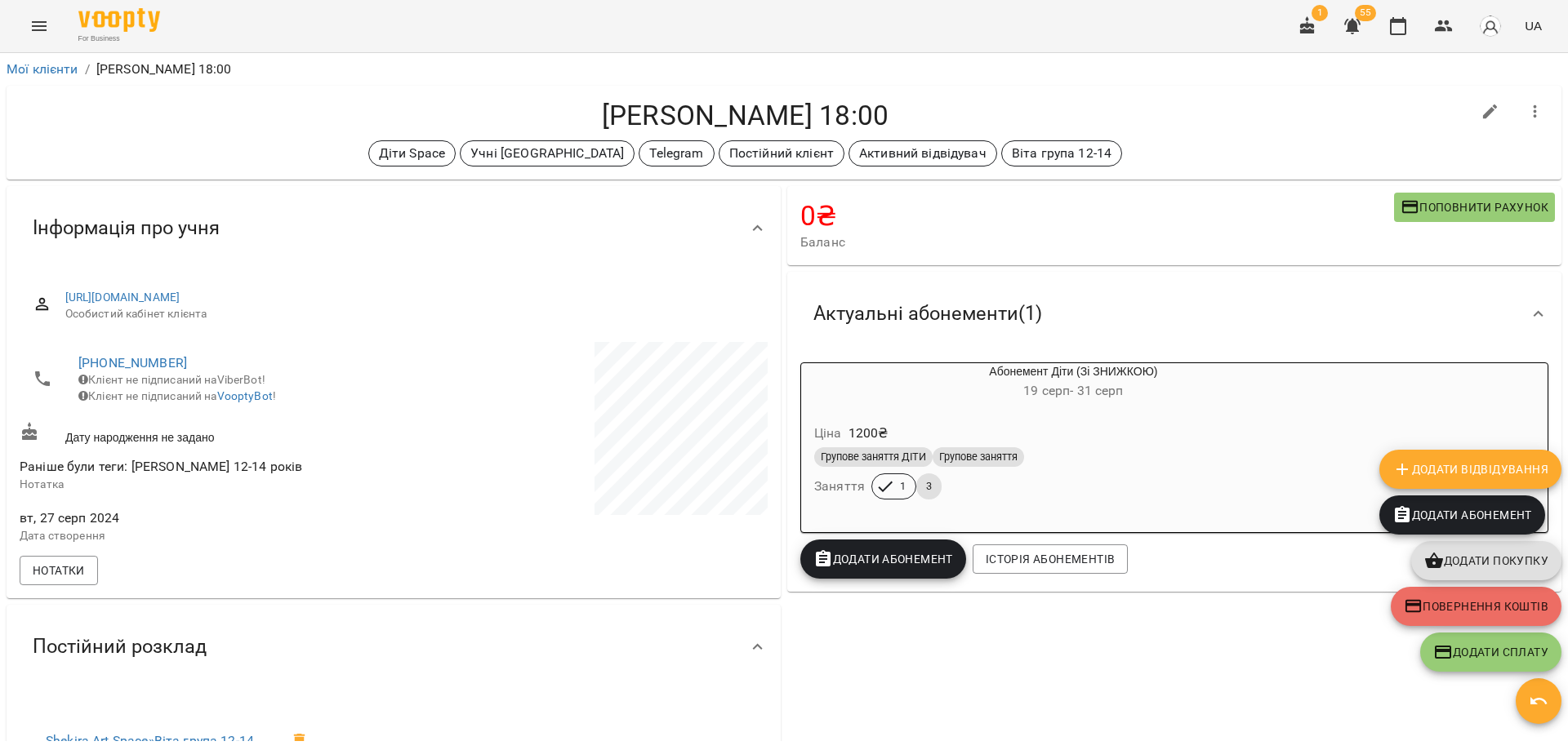
click at [1220, 109] on h4 "Дмитренко Христина Пт 18:00" at bounding box center [745, 115] width 1451 height 33
click at [1220, 126] on h4 "Дмитренко Христина Пт 18:00" at bounding box center [745, 115] width 1451 height 33
click at [1174, 109] on h4 "Дмитренко Христина Пт 18:00" at bounding box center [745, 115] width 1451 height 33
click at [1151, 130] on h4 "Дмитренко Христина Пт 18:00" at bounding box center [745, 115] width 1451 height 33
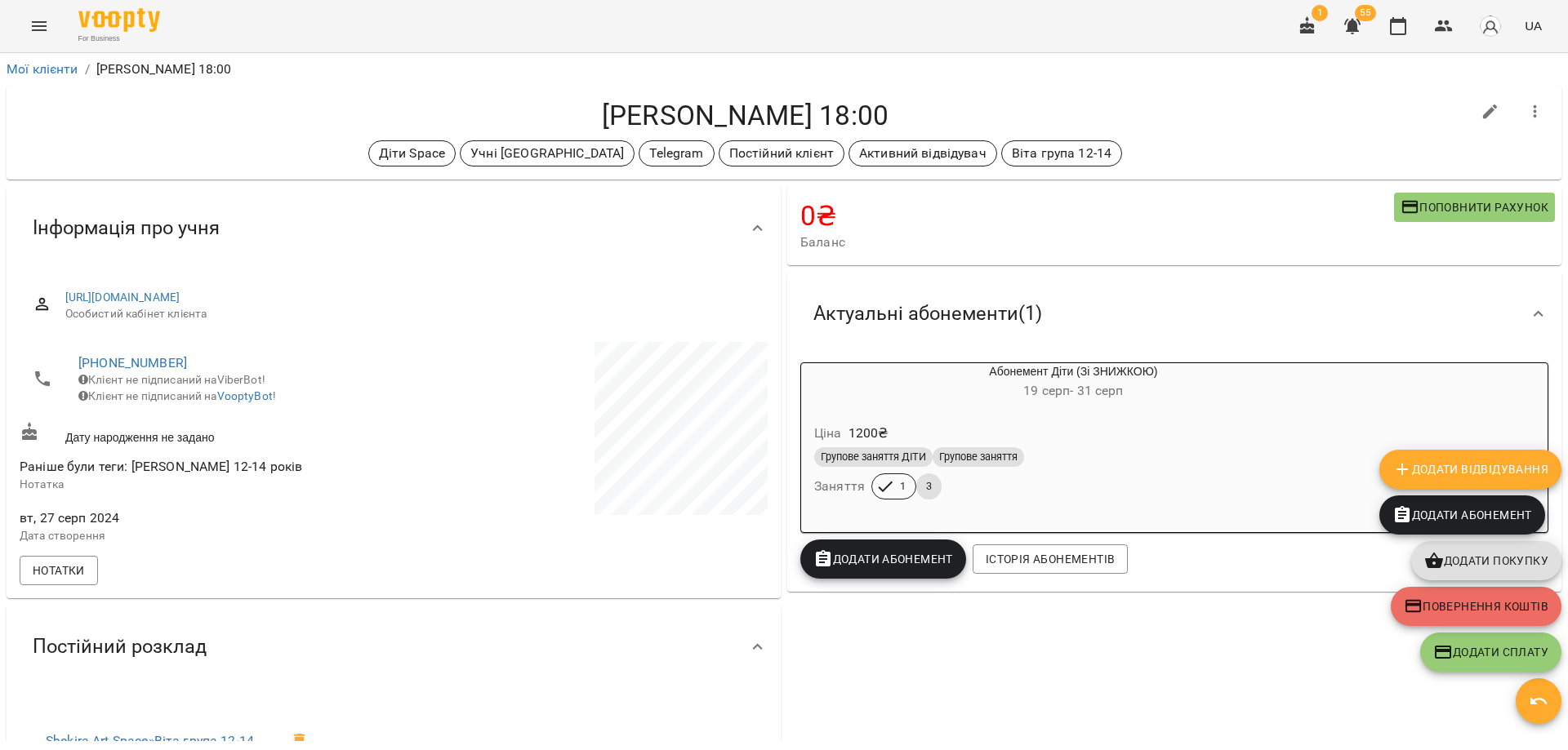
click at [1191, 62] on ol "Мої клієнти / Дмитренко Христина Пт 18:00" at bounding box center [784, 70] width 1555 height 20
drag, startPoint x: 1204, startPoint y: 141, endPoint x: 1210, endPoint y: 120, distance: 21.8
click at [1210, 120] on div "Дмитренко Христина Пт 18:00 Діти Space Учні Вікторії Telegram Постійний клієнт …" at bounding box center [745, 133] width 1451 height 68
click at [1210, 120] on h4 "Дмитренко Христина Пт 18:00" at bounding box center [745, 115] width 1451 height 33
click at [1218, 132] on div "Дмитренко Христина Пт 18:00 Діти Space Учні Вікторії Telegram Постійний клієнт …" at bounding box center [745, 133] width 1451 height 68
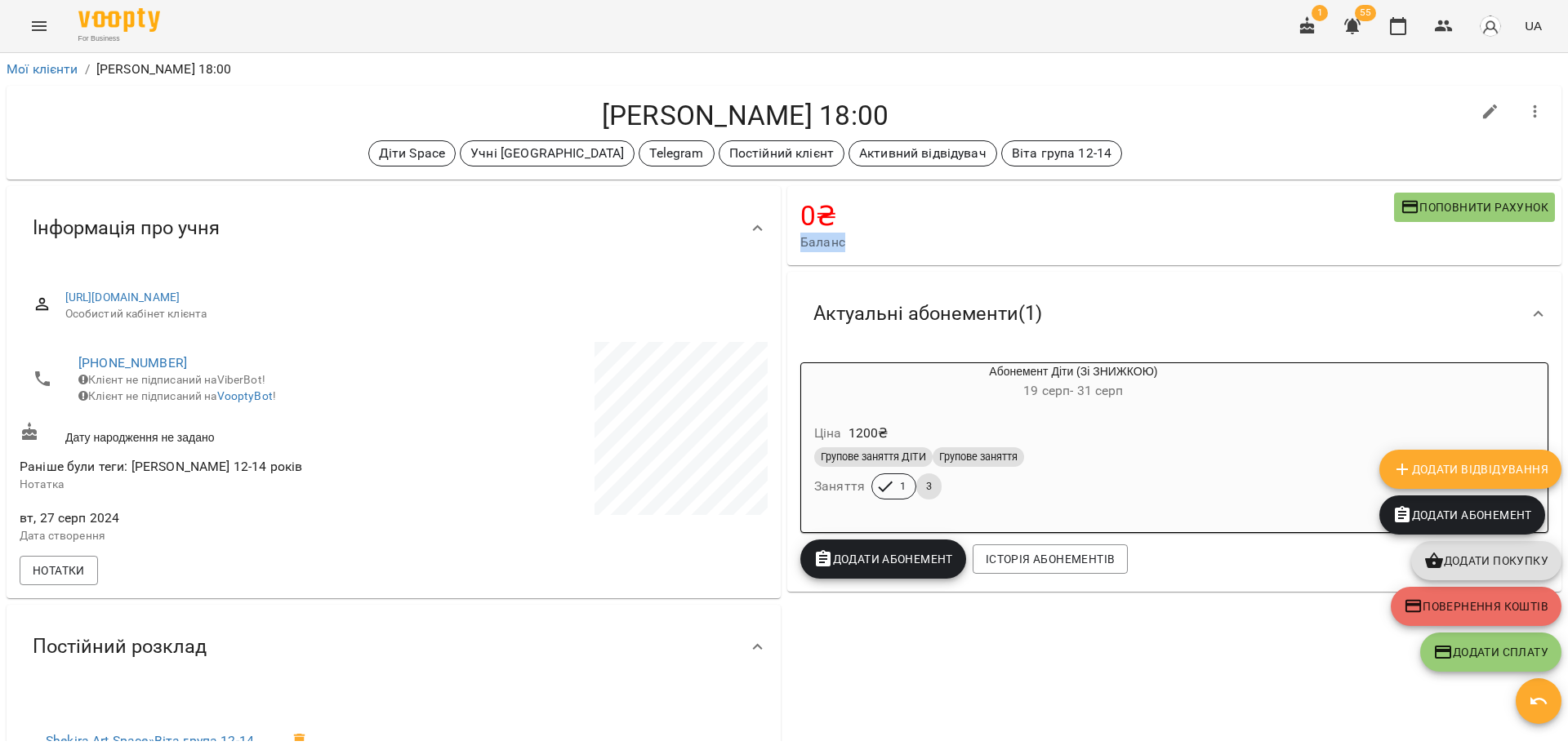
drag, startPoint x: 1164, startPoint y: 233, endPoint x: 1164, endPoint y: 210, distance: 23.0
click at [1164, 210] on div "0 ₴ Баланс" at bounding box center [1097, 225] width 593 height 53
click at [1164, 210] on h4 "0 ₴" at bounding box center [1097, 215] width 593 height 33
click at [1147, 106] on h4 "Дмитренко Христина Пт 18:00" at bounding box center [745, 115] width 1451 height 33
click at [1011, 152] on p "Віта група 12-14" at bounding box center [1061, 154] width 99 height 20
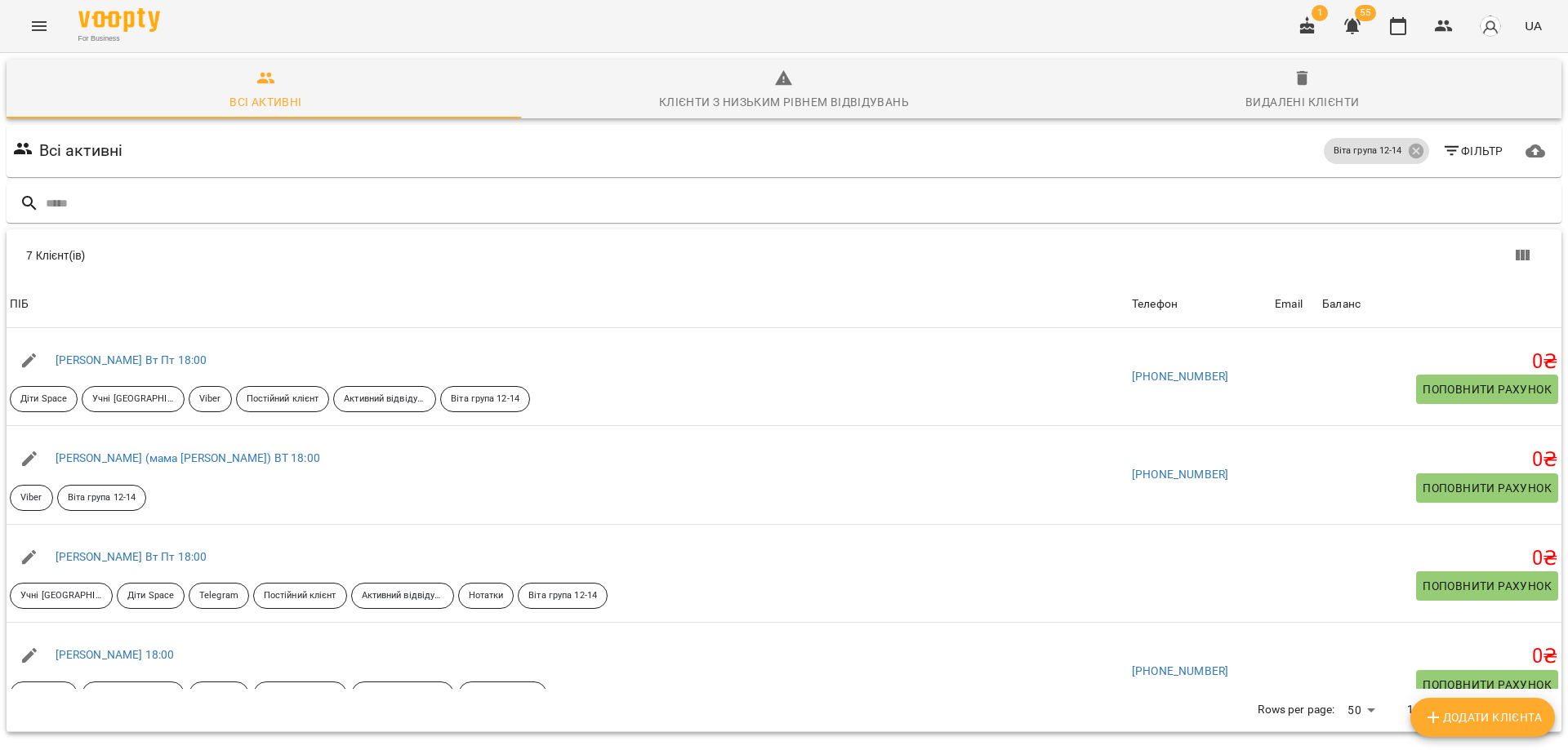
drag, startPoint x: 1011, startPoint y: 153, endPoint x: 985, endPoint y: 152, distance: 26.0
click at [986, 152] on div "Всі активні Віта група 12-14 Фільтр" at bounding box center [784, 150] width 1548 height 46
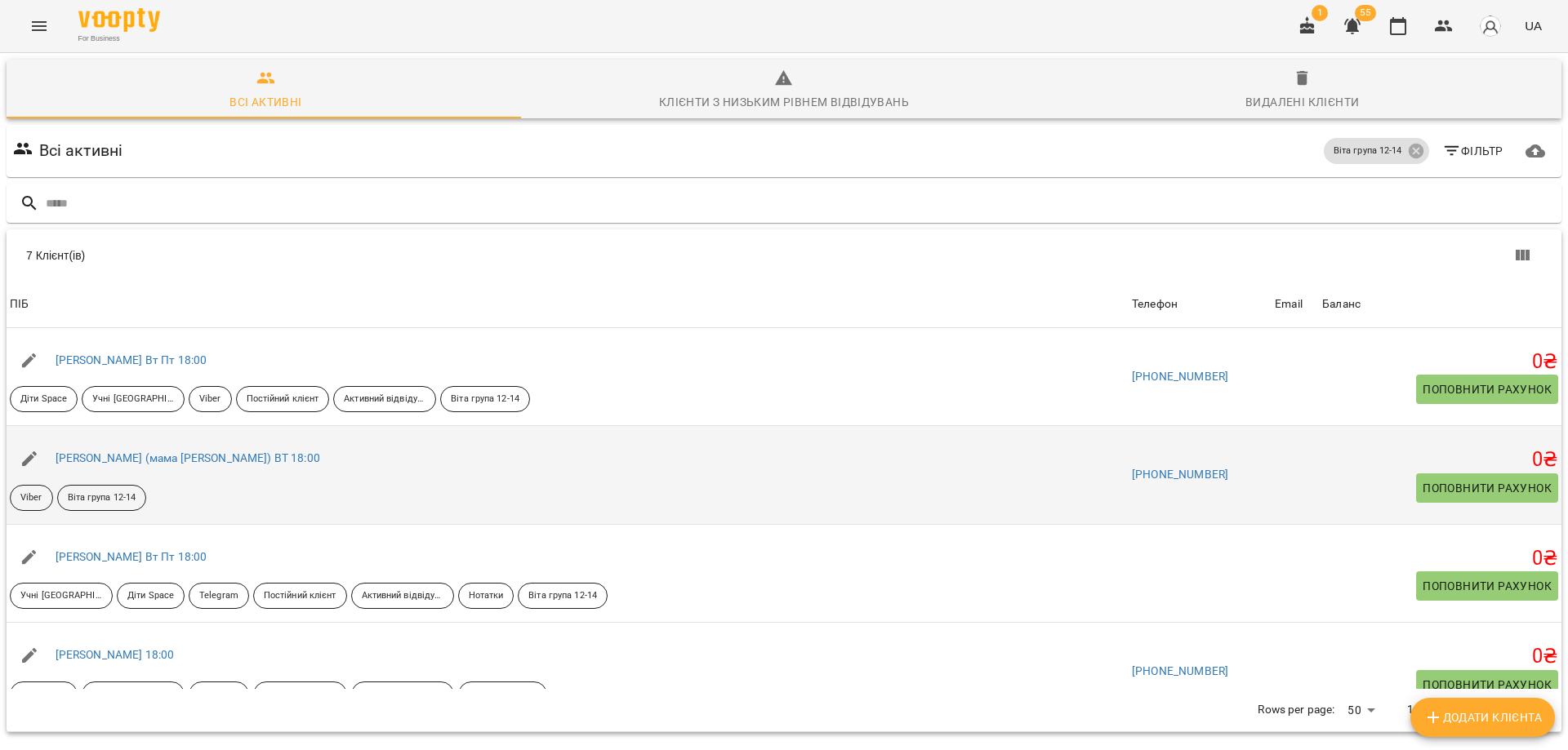
click at [296, 484] on div "Буря Аліса (мама Ліна) ВТ 18:00 Viber Віта група 12-14" at bounding box center [567, 475] width 1122 height 79
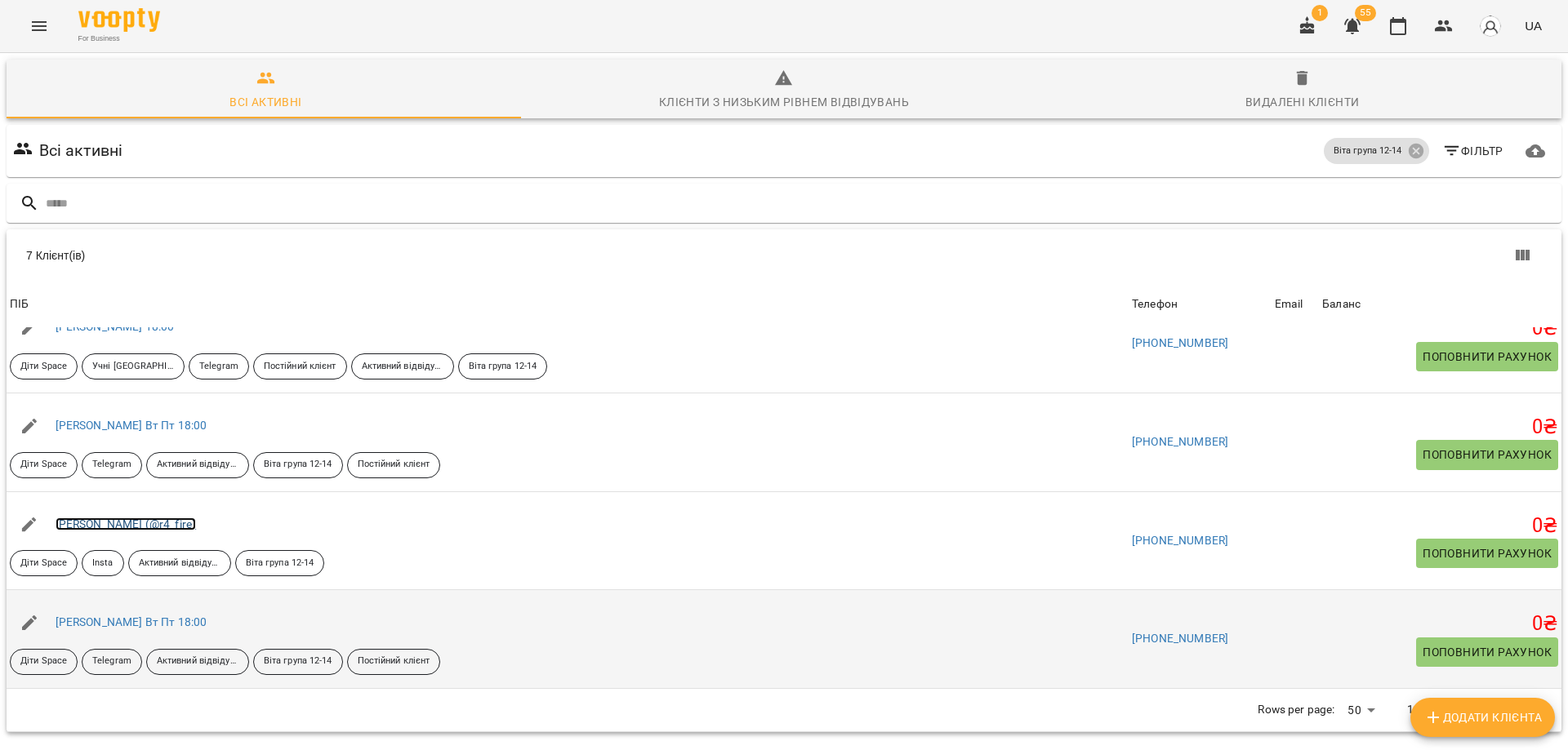
scroll to position [71, 0]
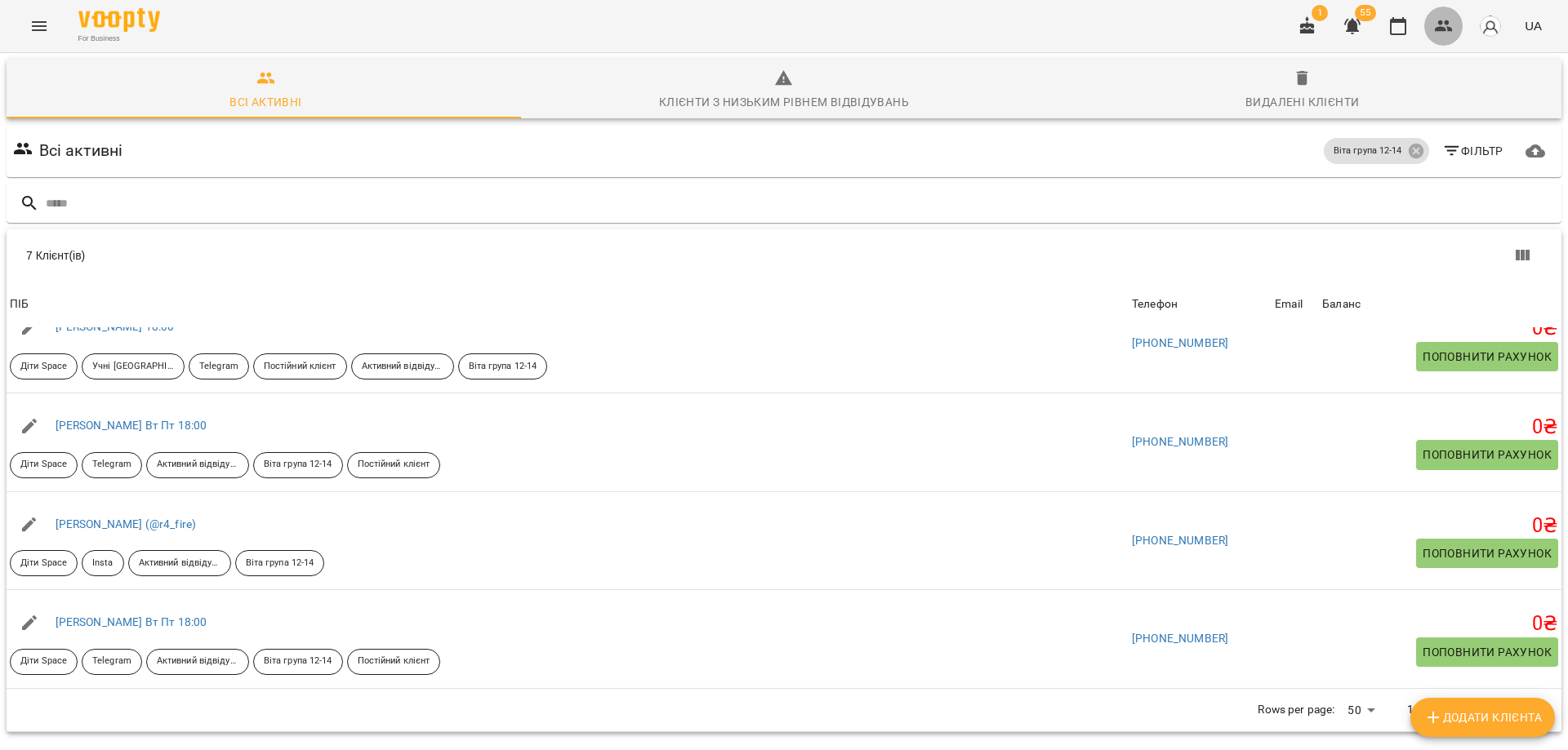
click at [1441, 29] on icon "button" at bounding box center [1444, 26] width 18 height 12
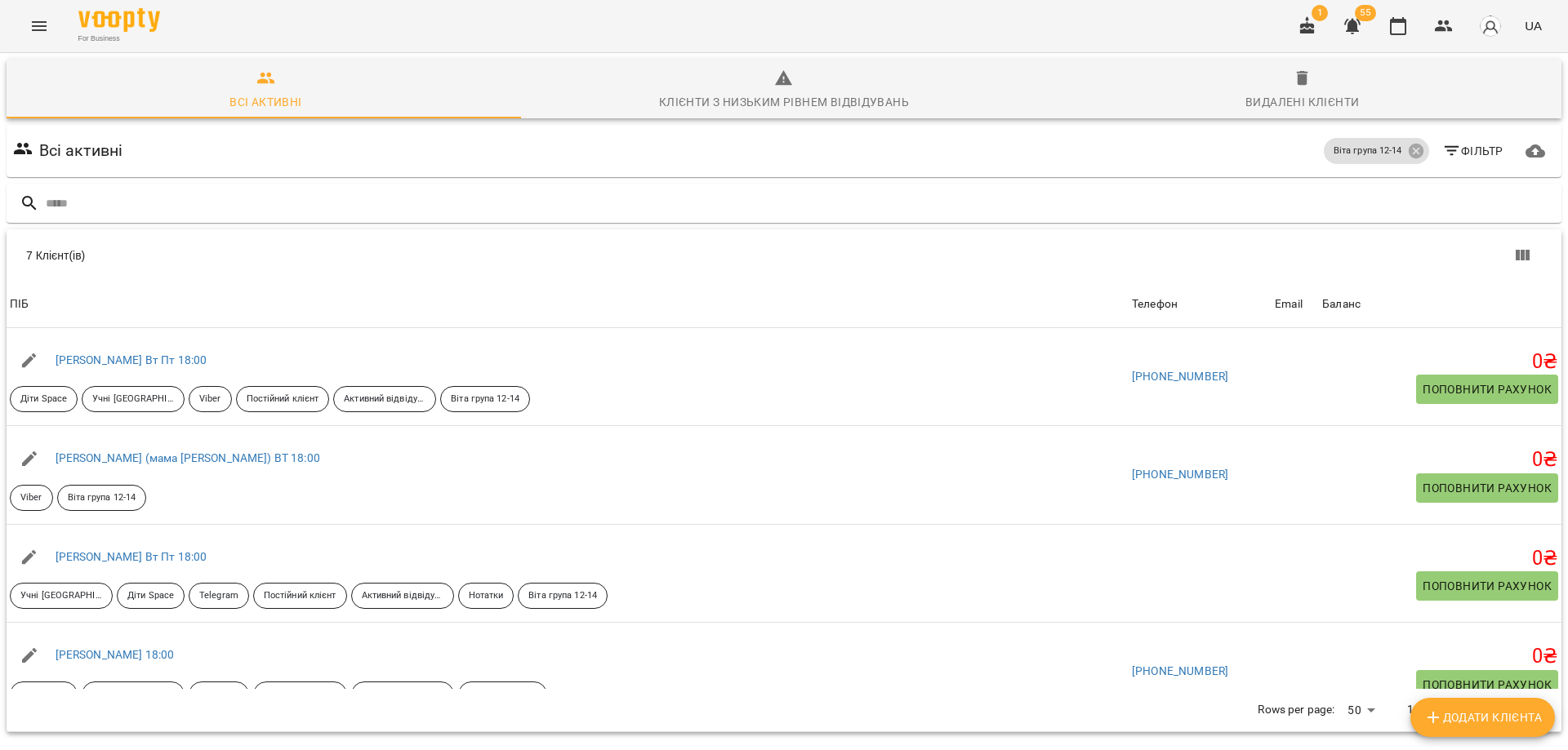
click at [52, 27] on button "Menu" at bounding box center [39, 26] width 39 height 39
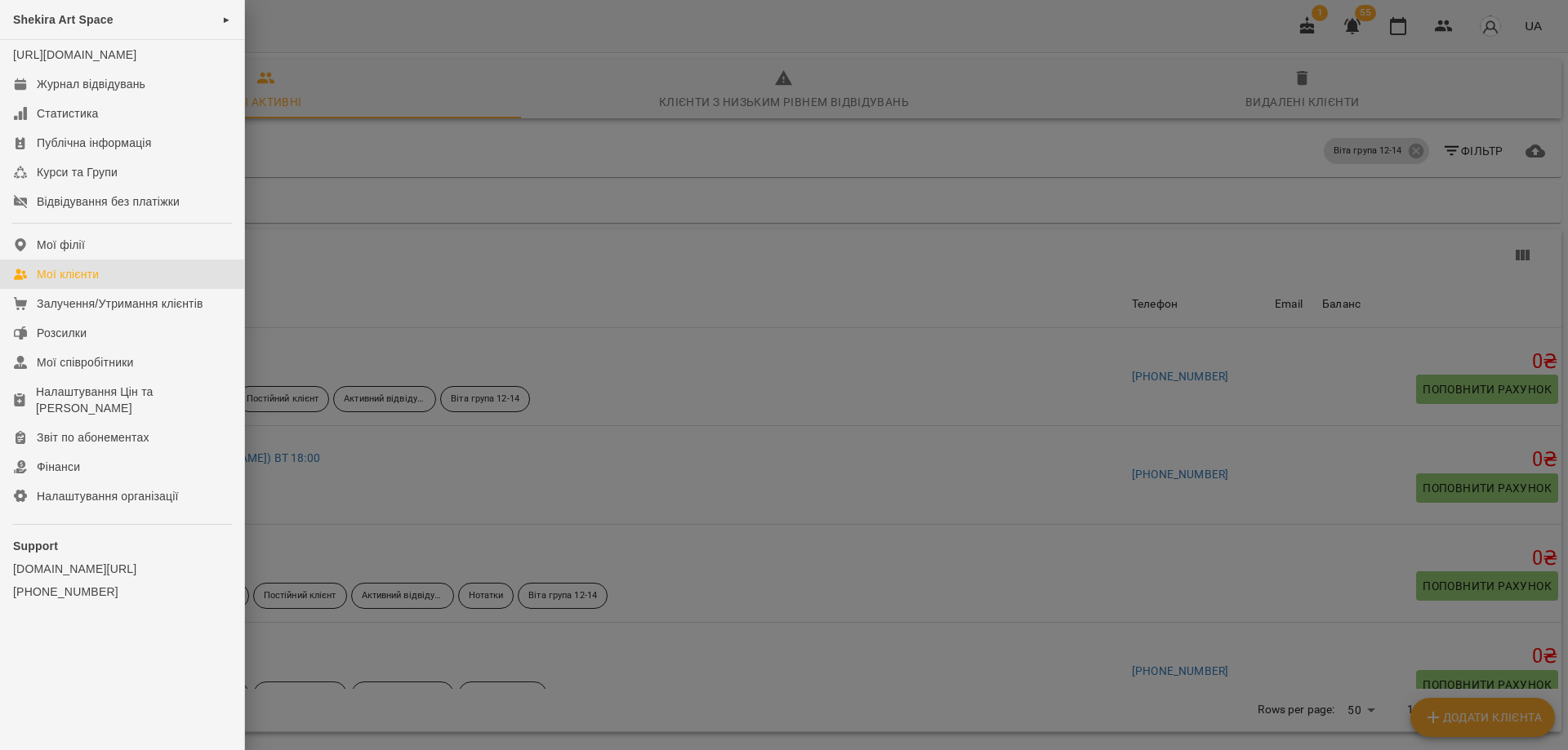
click at [52, 27] on div "Shekira Art Space ►" at bounding box center [122, 20] width 244 height 40
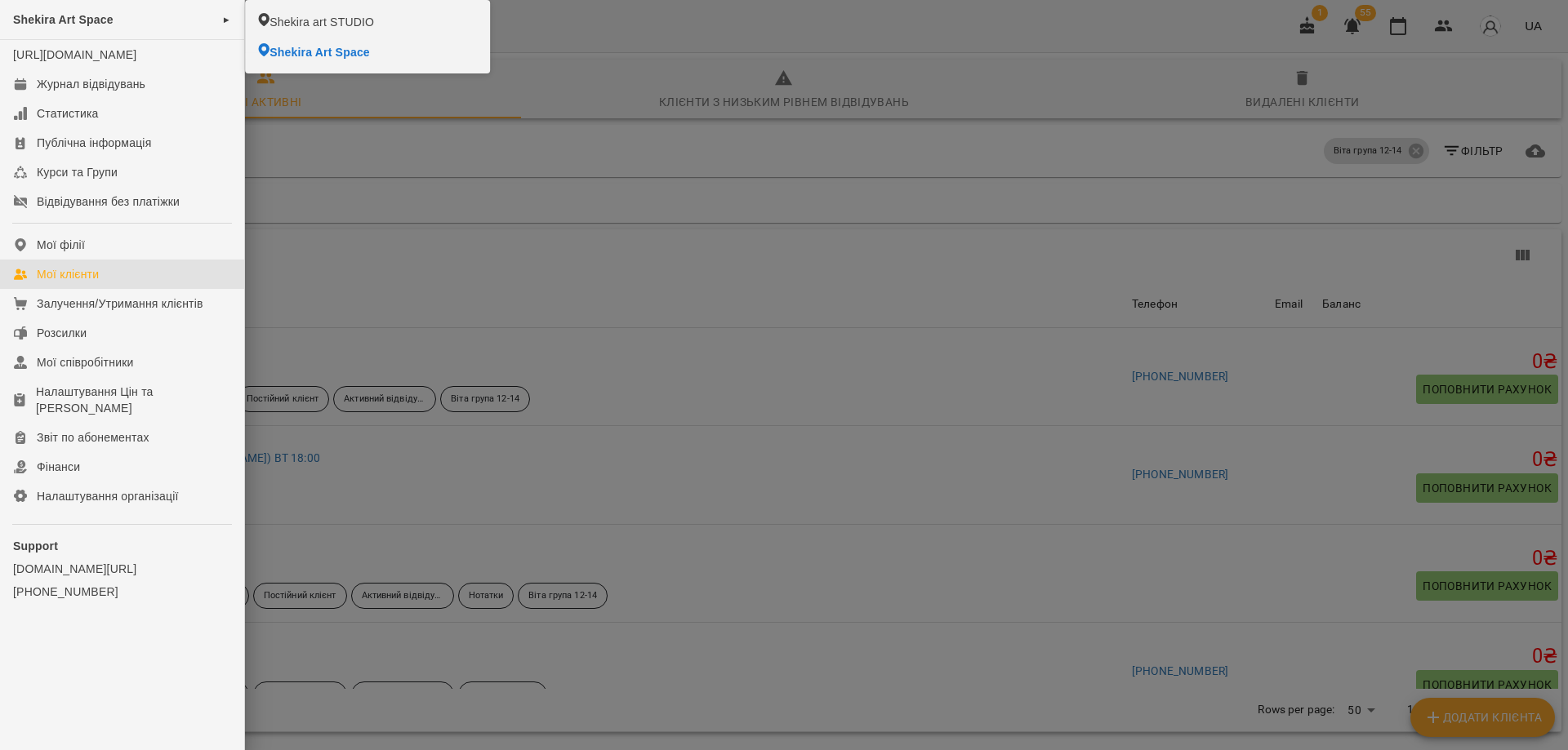
click at [677, 188] on div at bounding box center [784, 375] width 1568 height 750
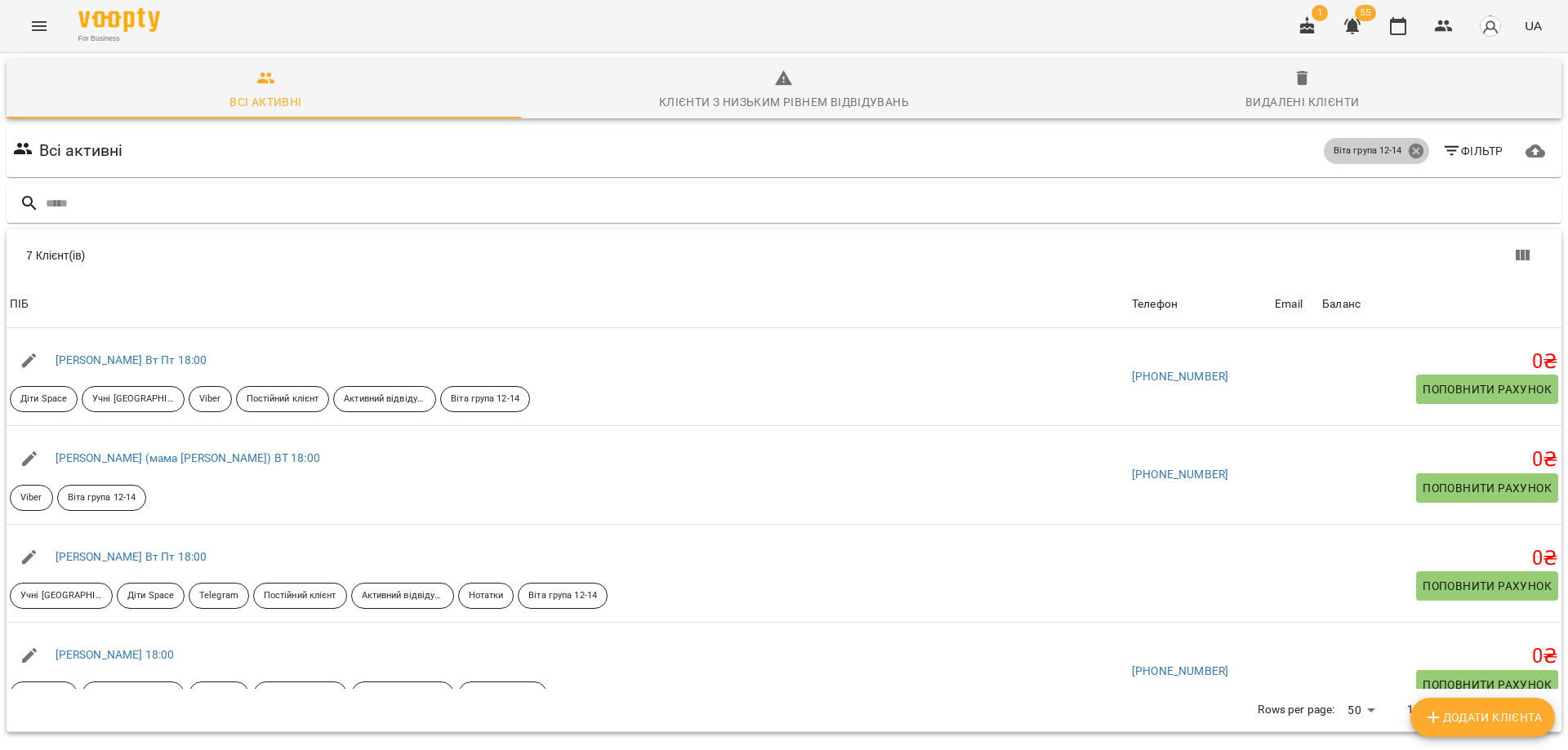
click at [1407, 146] on icon at bounding box center [1414, 151] width 14 height 14
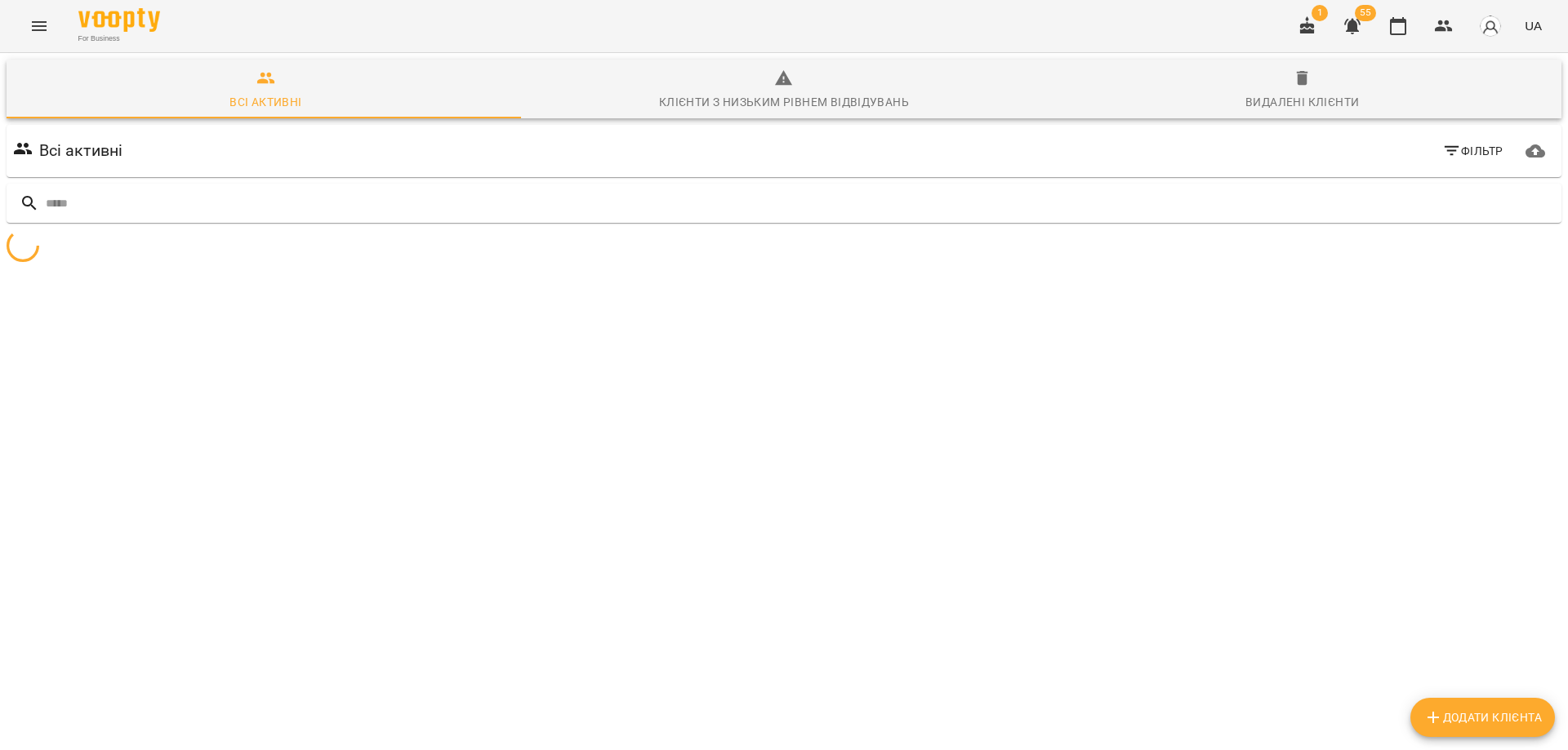
click at [1455, 145] on span "Фільтр" at bounding box center [1472, 151] width 62 height 20
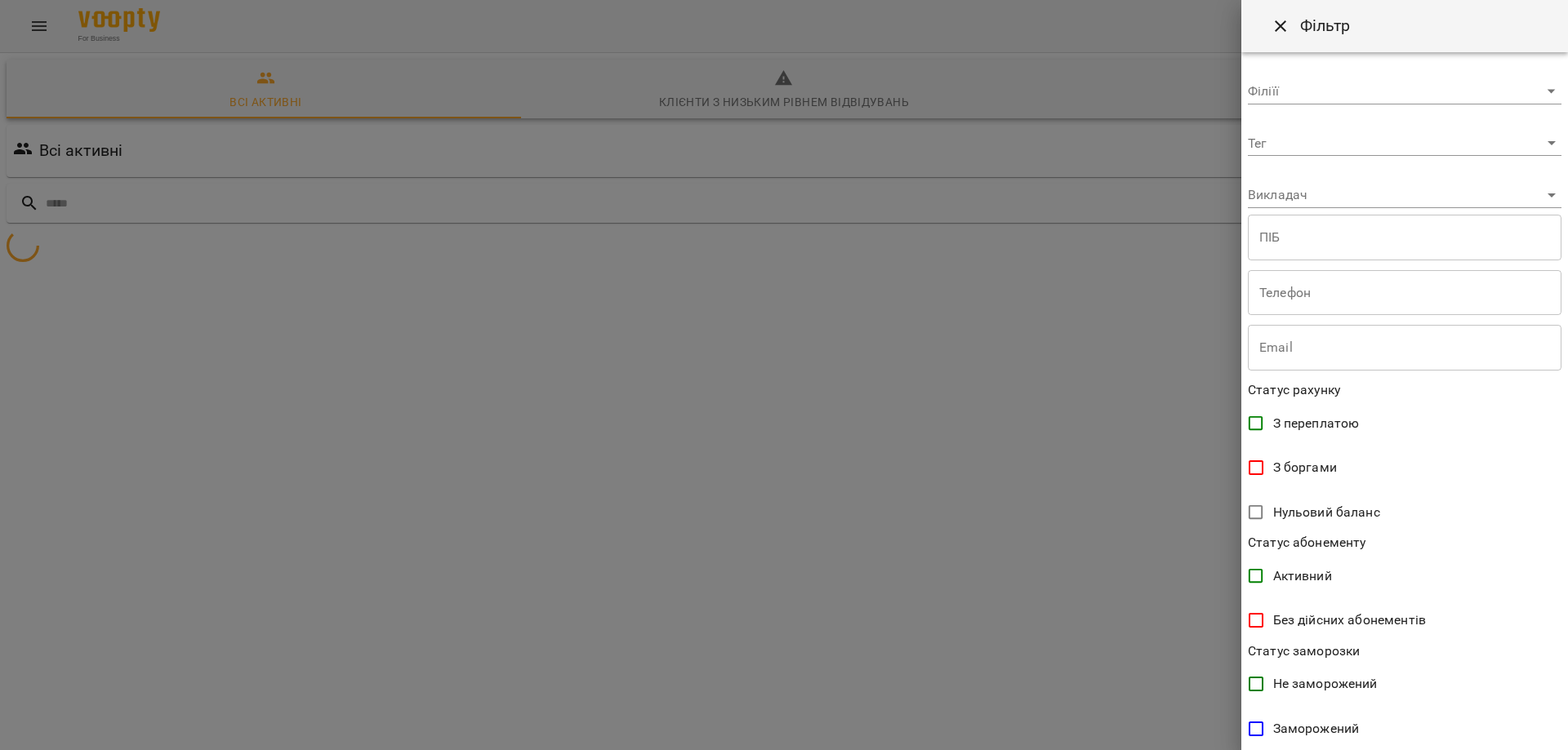
click at [1280, 142] on body "**********" at bounding box center [784, 193] width 1568 height 387
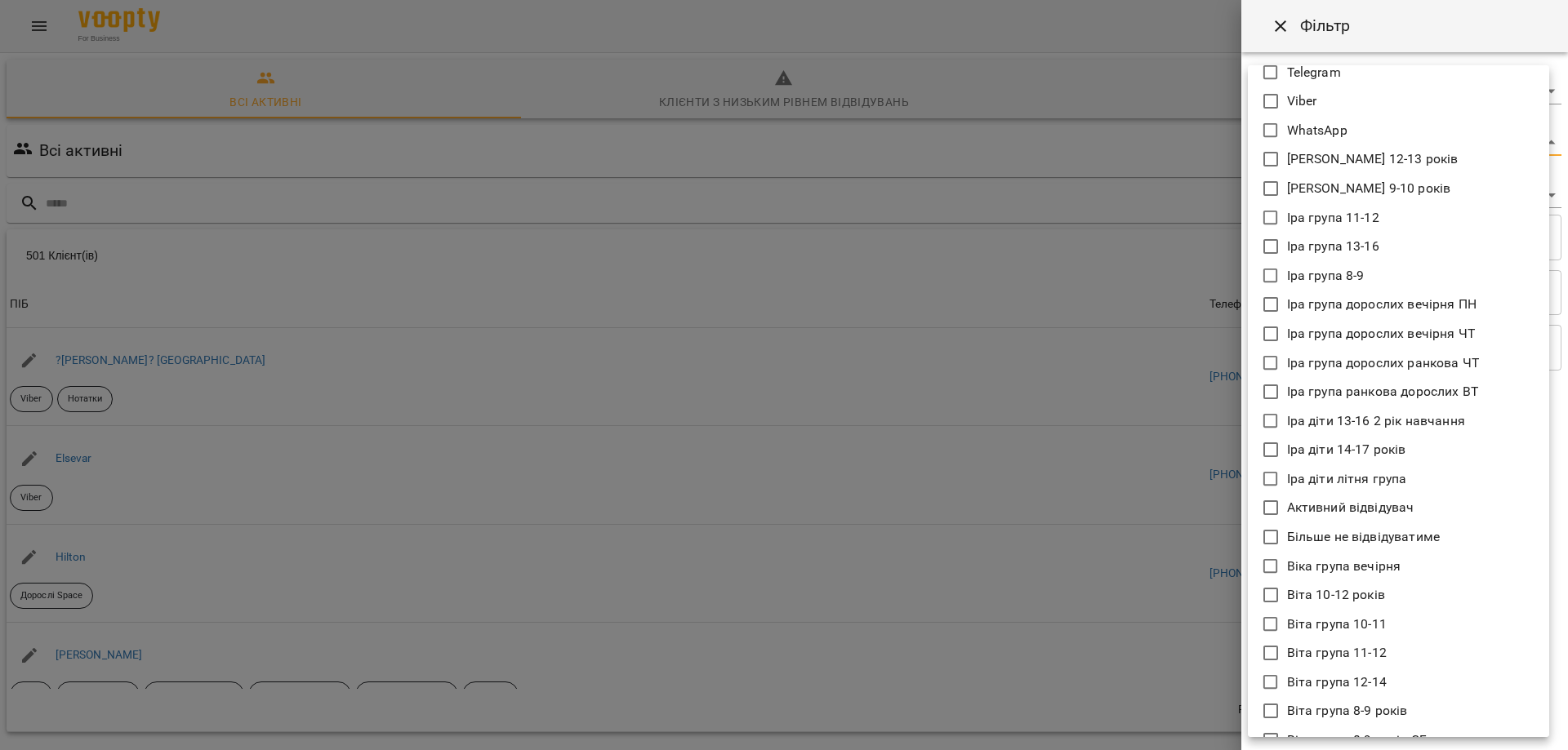
scroll to position [245, 0]
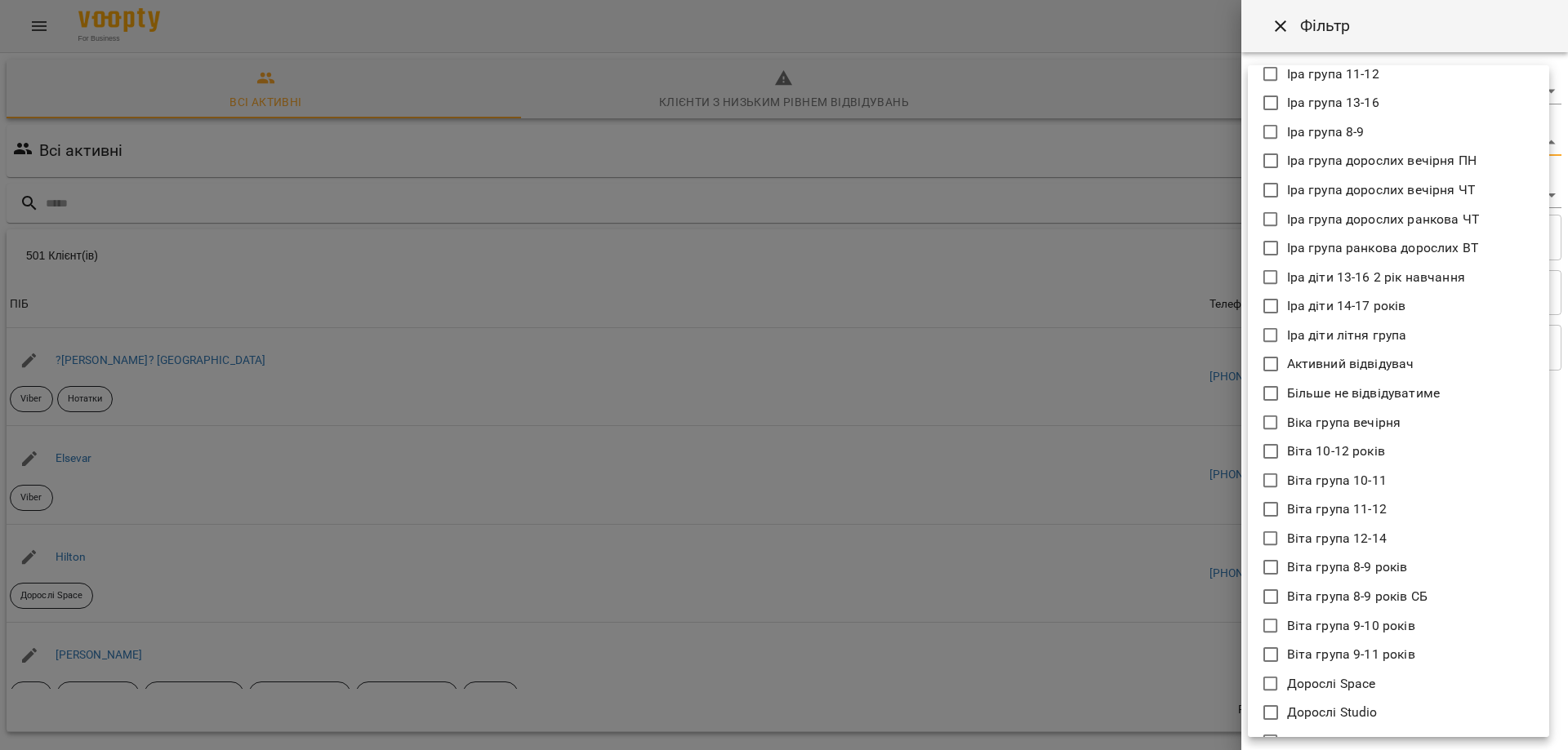
click at [962, 42] on div at bounding box center [784, 375] width 1568 height 750
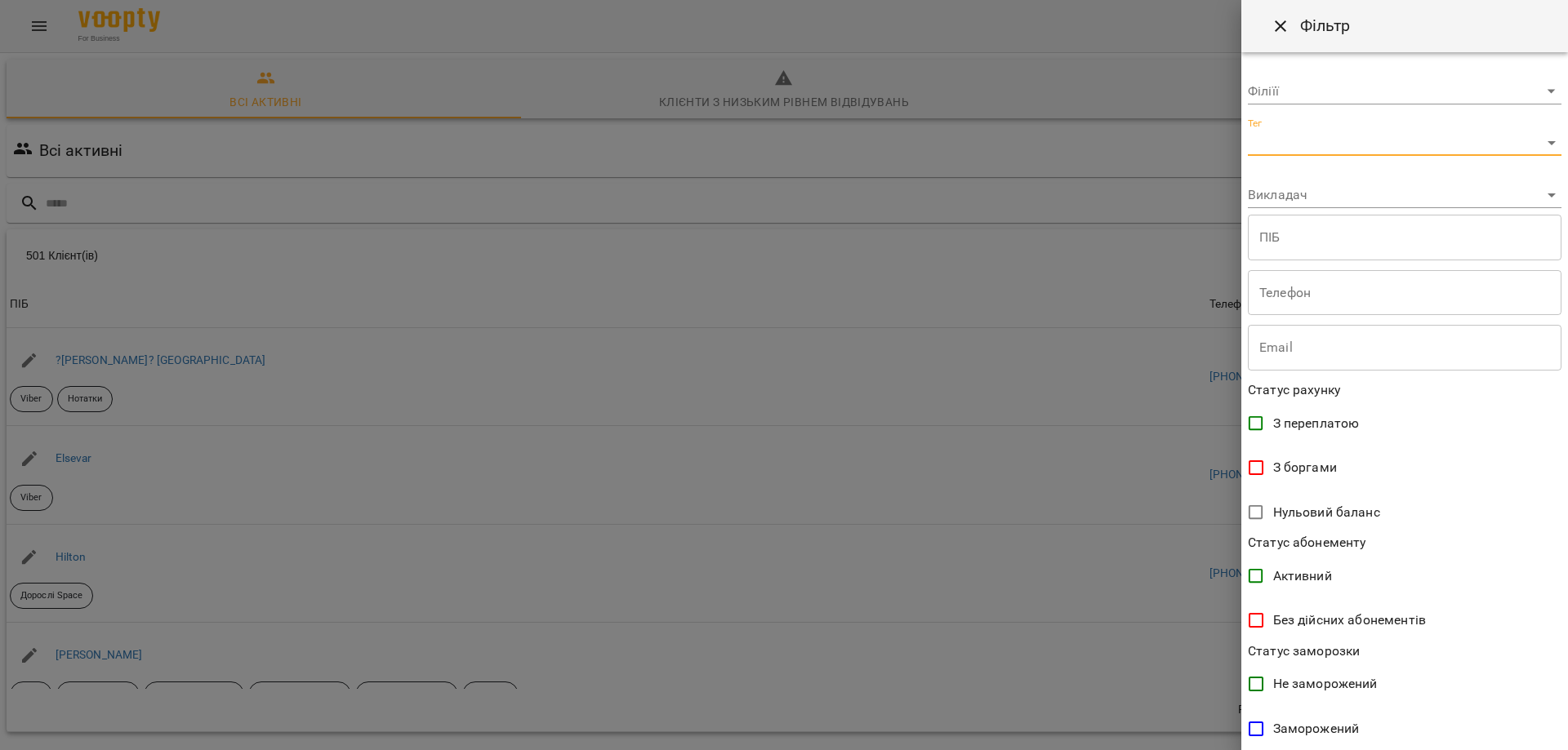
click at [1147, 40] on div at bounding box center [784, 375] width 1568 height 750
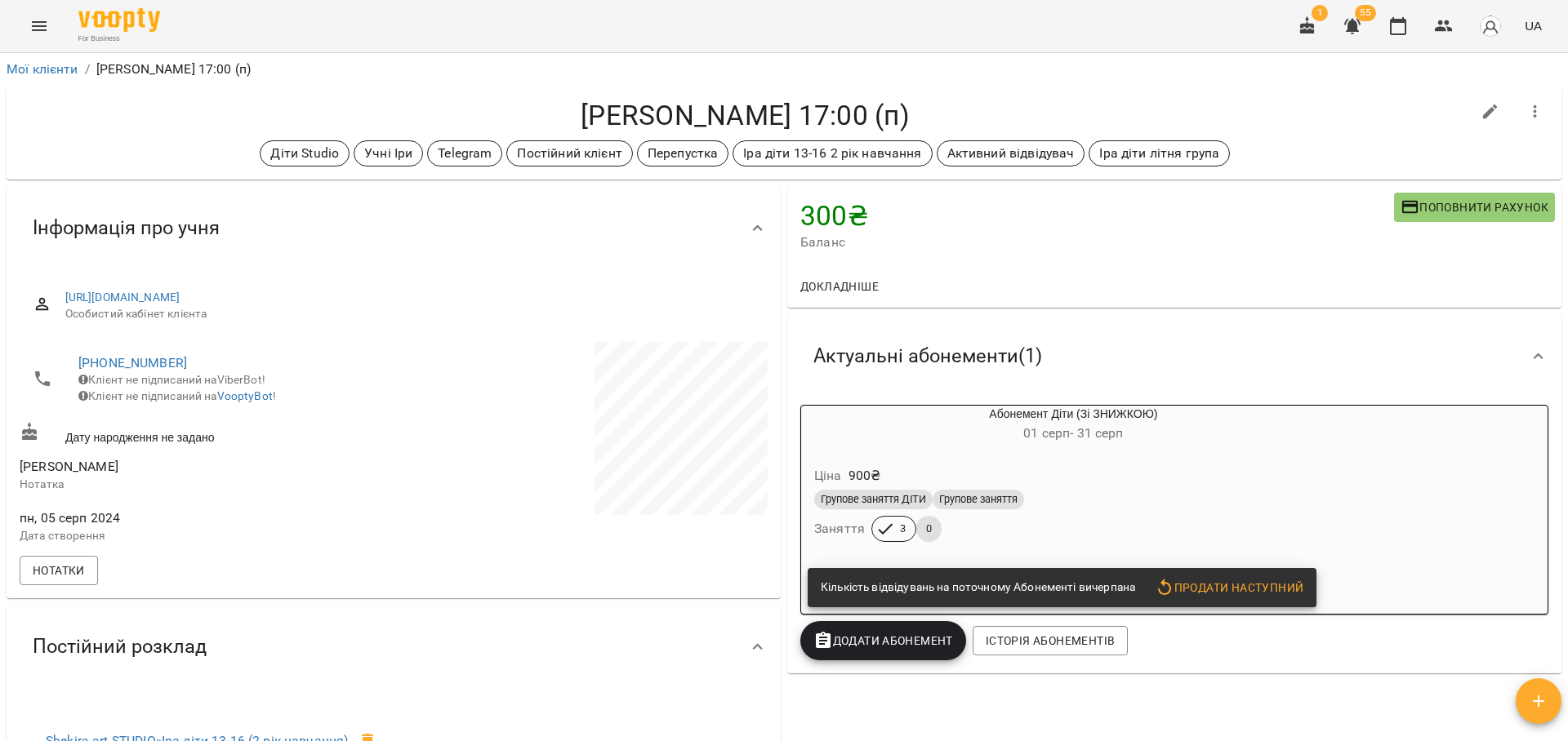
click at [1189, 100] on h4 "[PERSON_NAME] 17:00 (п)" at bounding box center [745, 115] width 1451 height 33
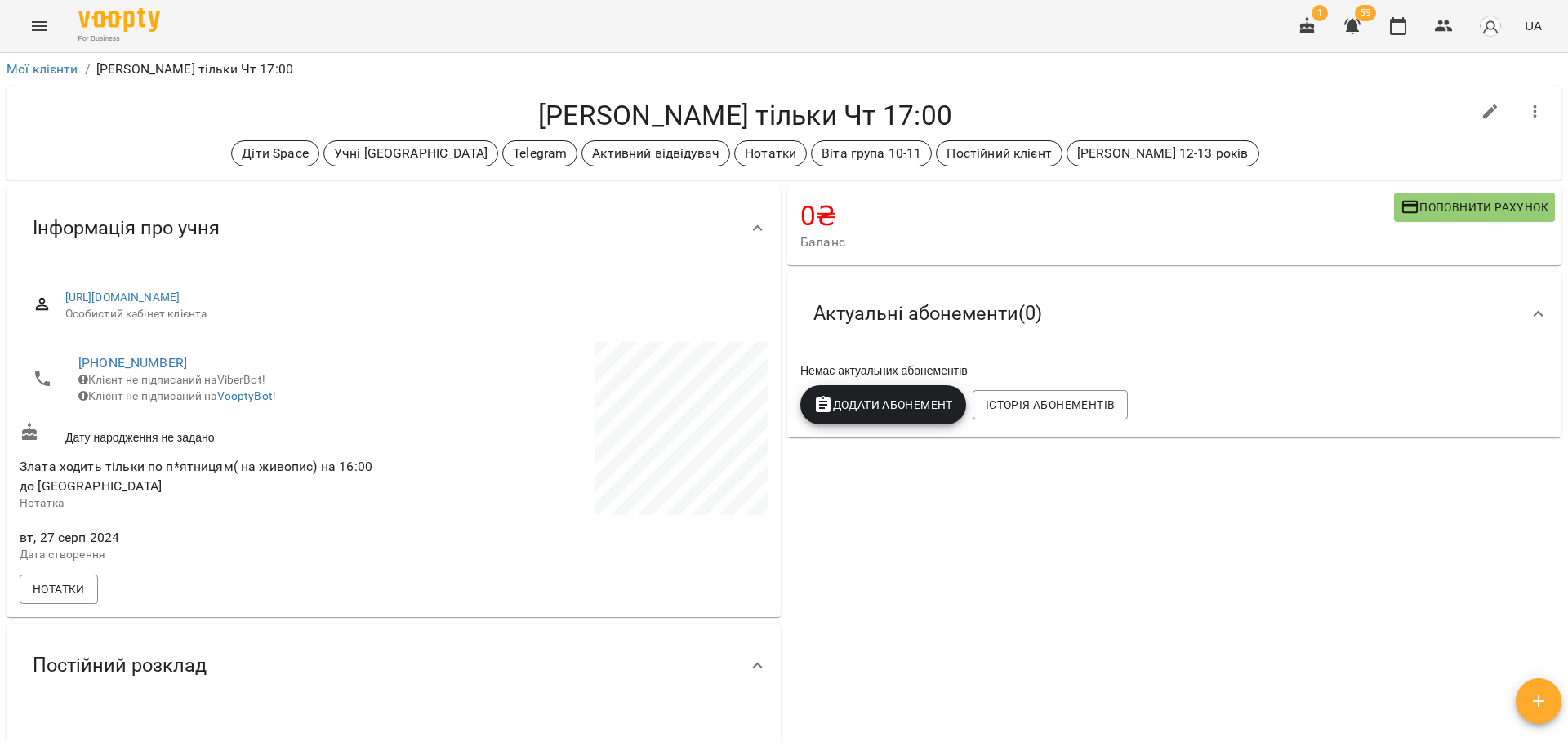
drag, startPoint x: 0, startPoint y: 0, endPoint x: 1186, endPoint y: 108, distance: 1190.9
click at [1186, 108] on h4 "Ніколко Злата тільки Чт 17:00" at bounding box center [745, 115] width 1451 height 33
drag, startPoint x: 1078, startPoint y: 95, endPoint x: 1097, endPoint y: 110, distance: 24.2
click at [1097, 110] on div "Ніколко Злата тільки Чт 17:00 Діти Space Учні Вікторії Telegram Активний відвід…" at bounding box center [784, 132] width 1555 height 94
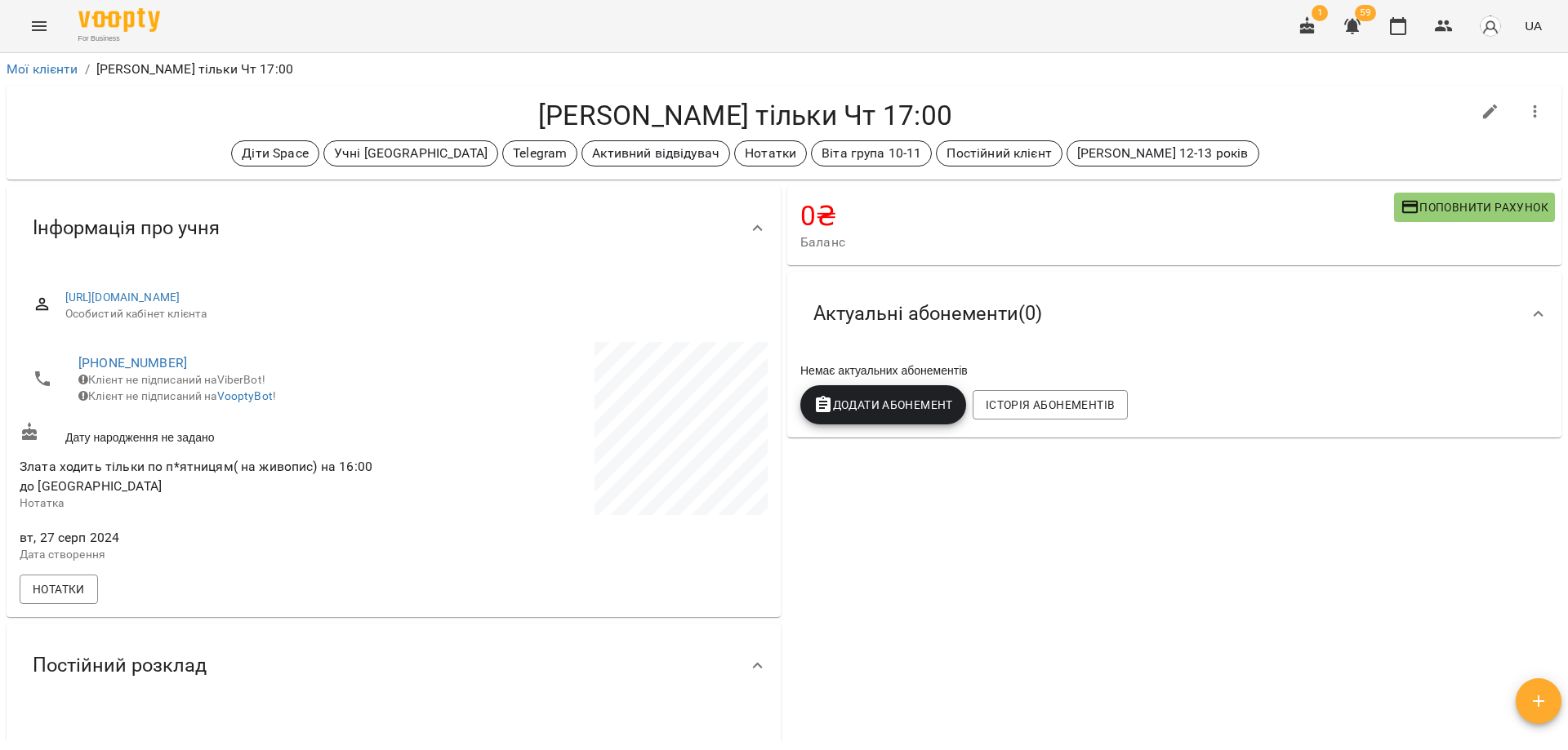
click at [1097, 110] on h4 "Ніколко Злата тільки Чт 17:00" at bounding box center [745, 115] width 1451 height 33
drag, startPoint x: 1304, startPoint y: 78, endPoint x: 1290, endPoint y: 71, distance: 15.7
click at [1290, 71] on ol "Мої клієнти / Ніколко Злата тільки Чт 17:00" at bounding box center [784, 70] width 1555 height 20
click at [1302, 91] on div "Ніколко Злата тільки Чт 17:00 Діти Space Учні Вікторії Telegram Активний відвід…" at bounding box center [784, 132] width 1555 height 94
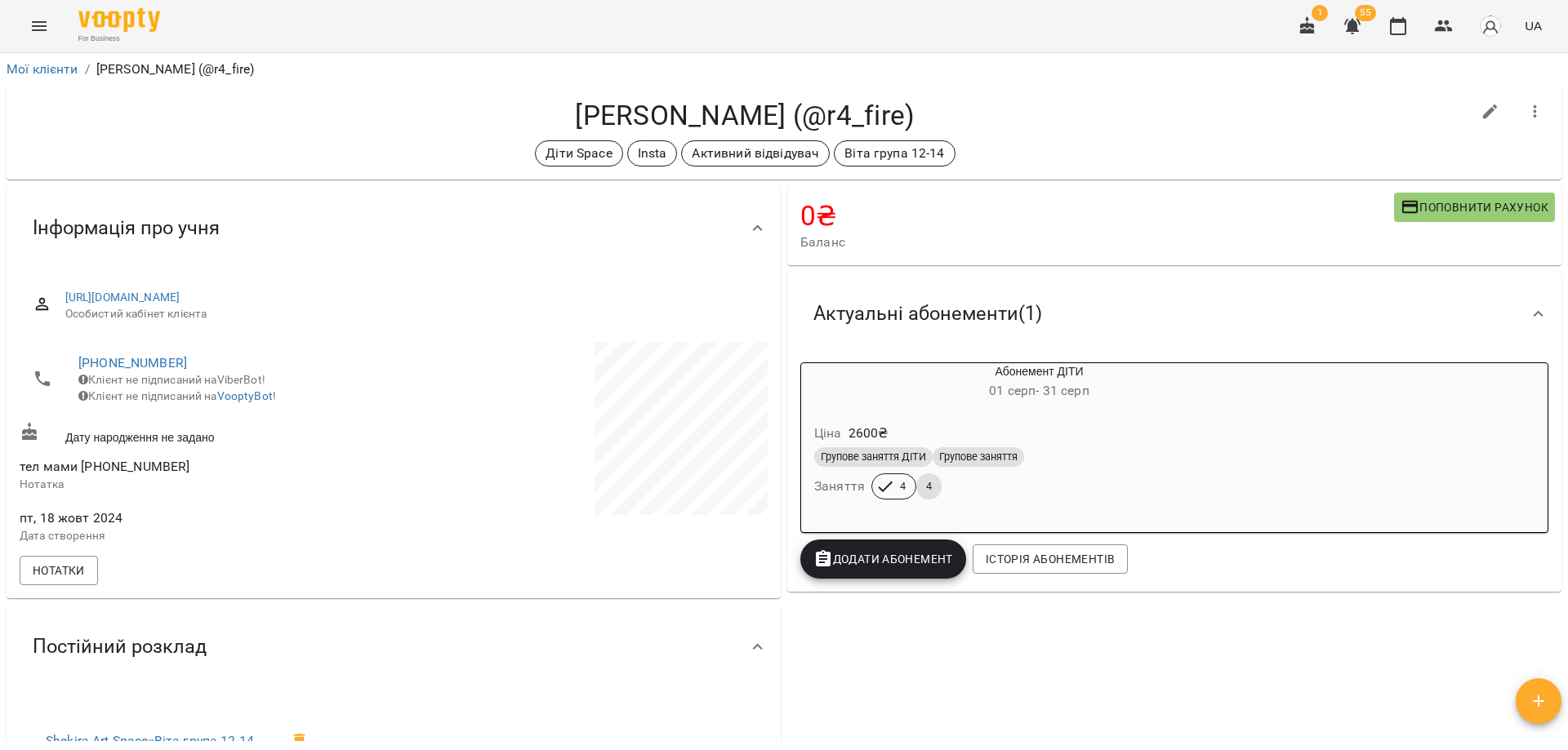
click at [1380, 96] on div "[PERSON_NAME] (@r4_fire) Діти Space Insta Активний відвідувач [PERSON_NAME] гру…" at bounding box center [784, 132] width 1555 height 94
click at [1095, 146] on div "Діти Space Insta Активний відвідувач [PERSON_NAME] група 12-14" at bounding box center [745, 153] width 1451 height 26
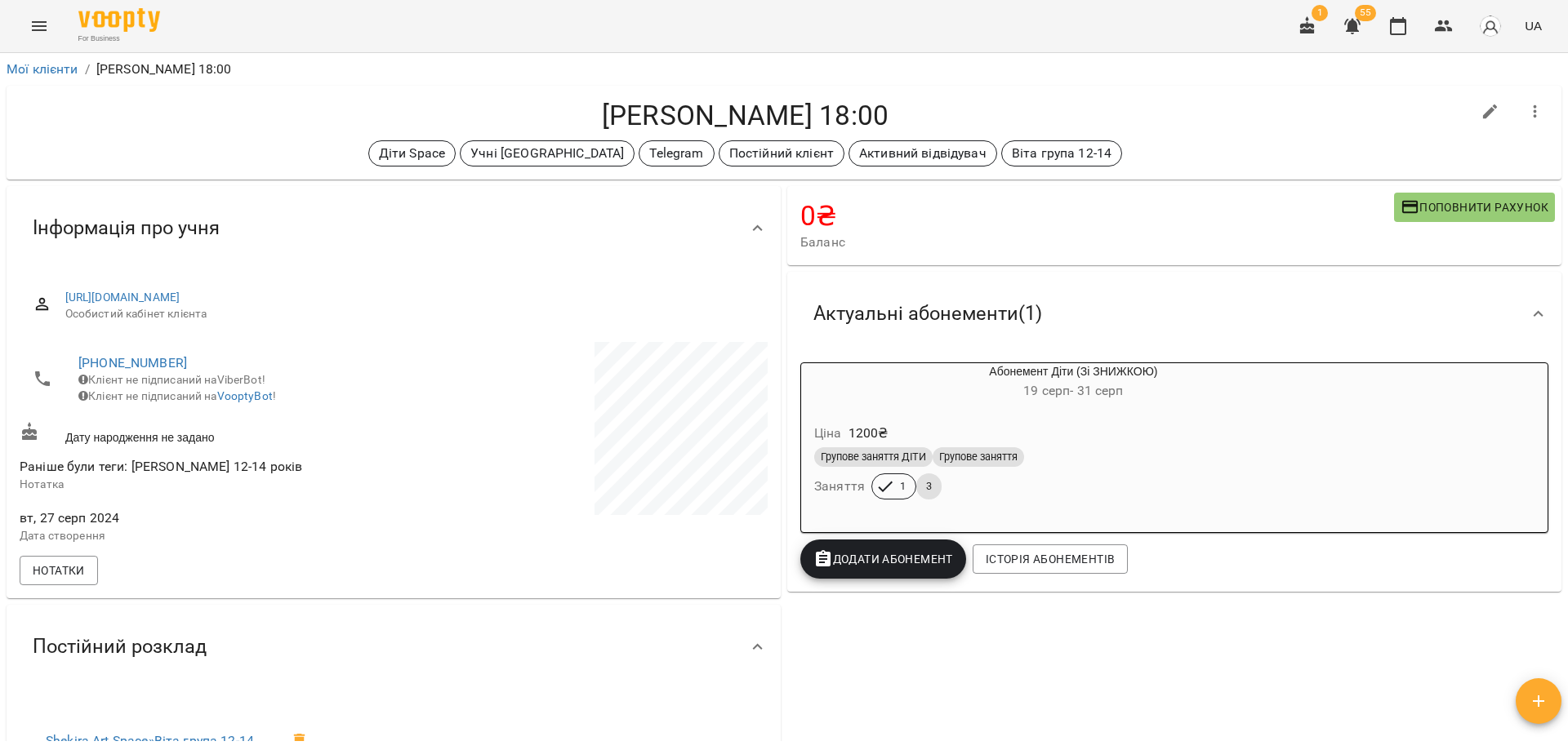
click at [791, 118] on h4 "[PERSON_NAME] 18:00" at bounding box center [745, 115] width 1451 height 33
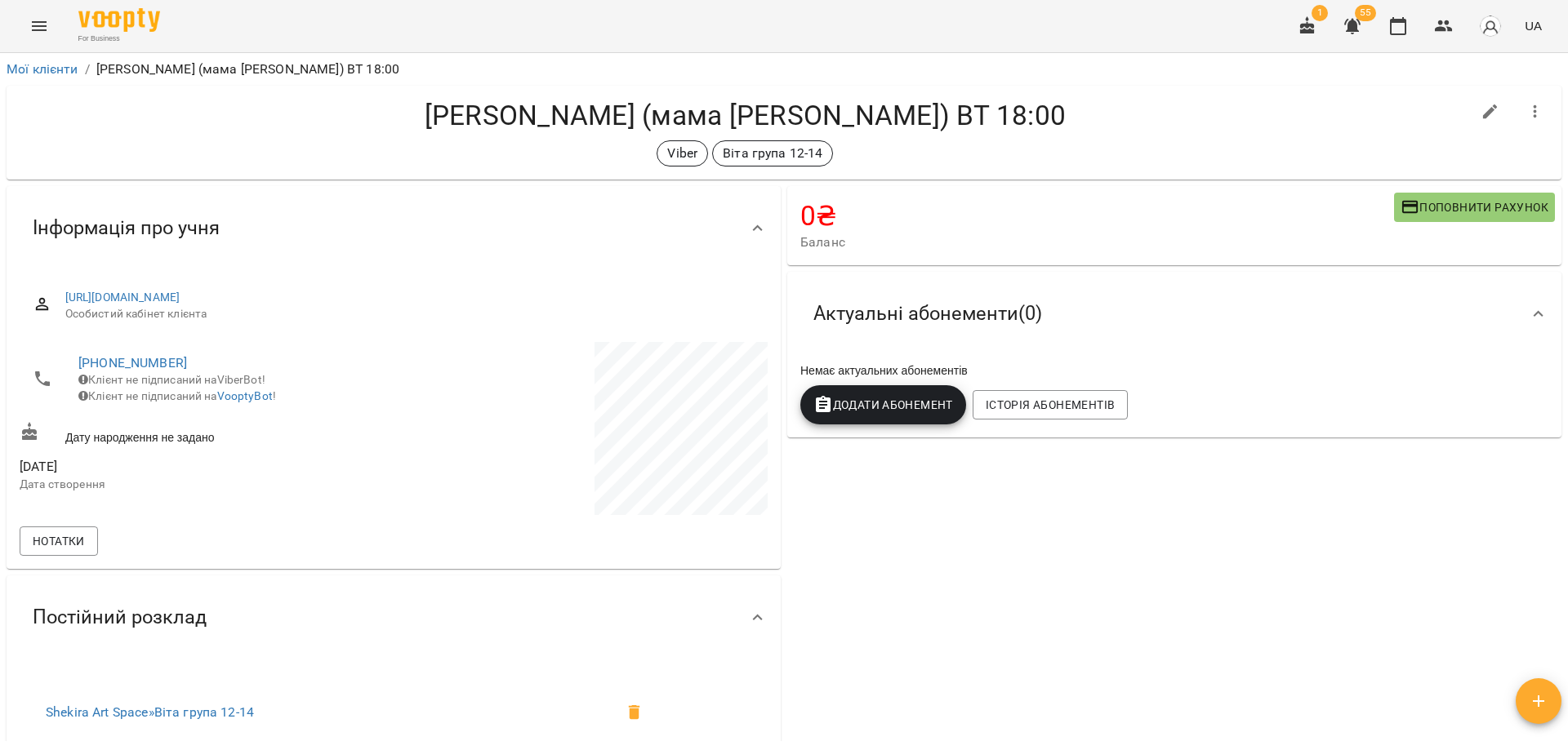
click at [1038, 162] on div "Viber Віта група 12-14" at bounding box center [745, 153] width 1451 height 26
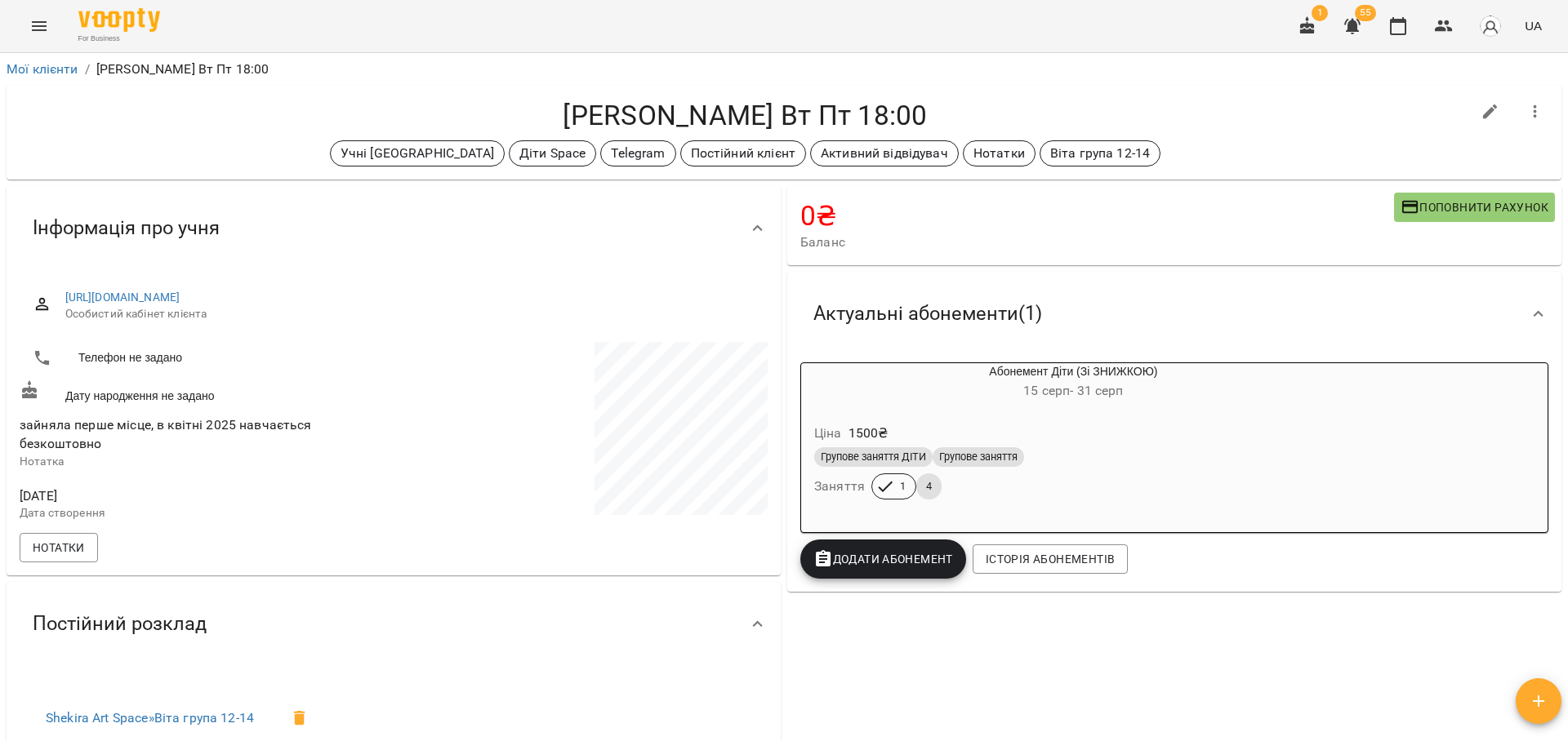
click at [650, 111] on h4 "[PERSON_NAME] Вт Пт 18:00" at bounding box center [745, 115] width 1451 height 33
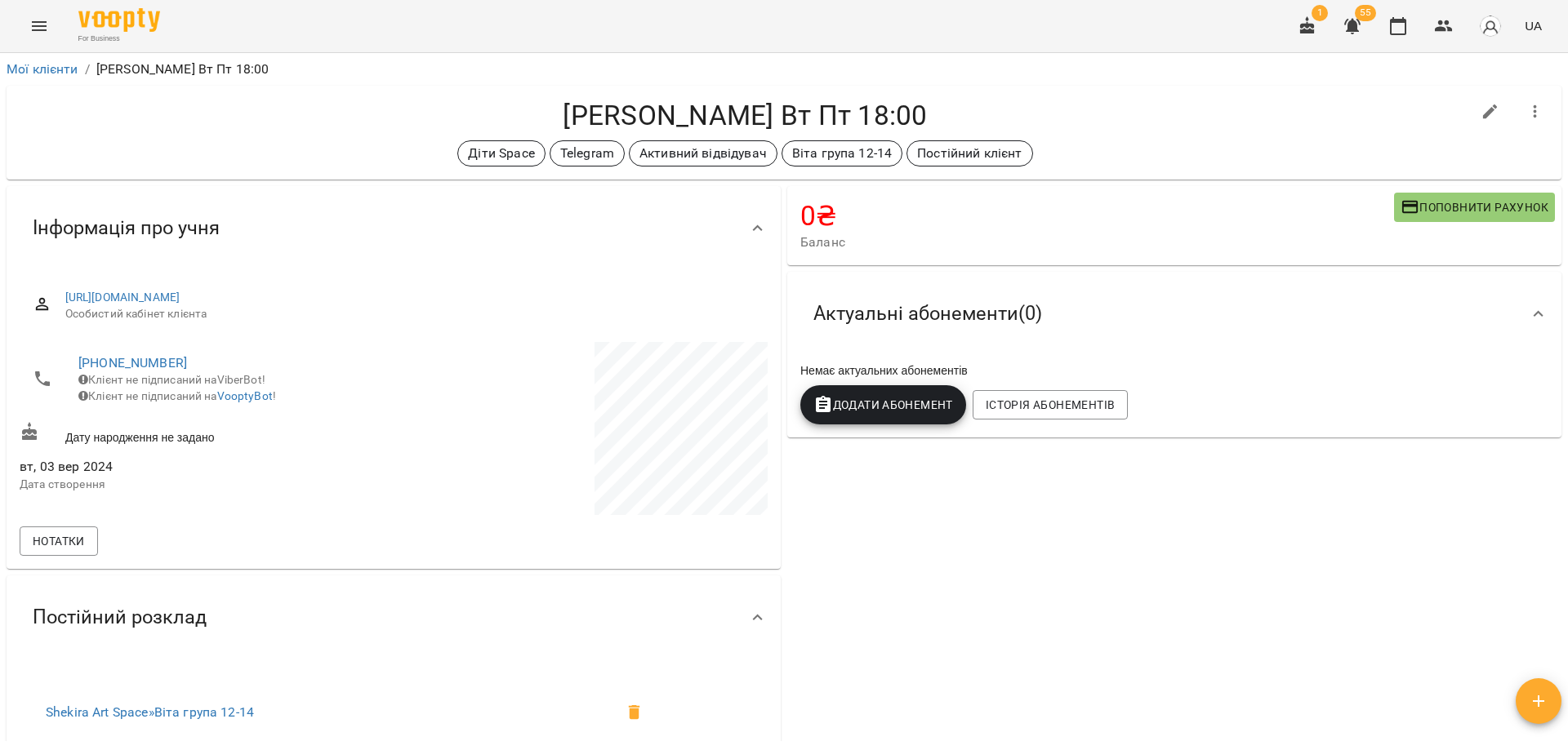
click at [1149, 121] on h4 "[PERSON_NAME] Вт Пт 18:00" at bounding box center [745, 115] width 1451 height 33
click at [1480, 112] on icon "button" at bounding box center [1490, 112] width 20 height 20
select select "**"
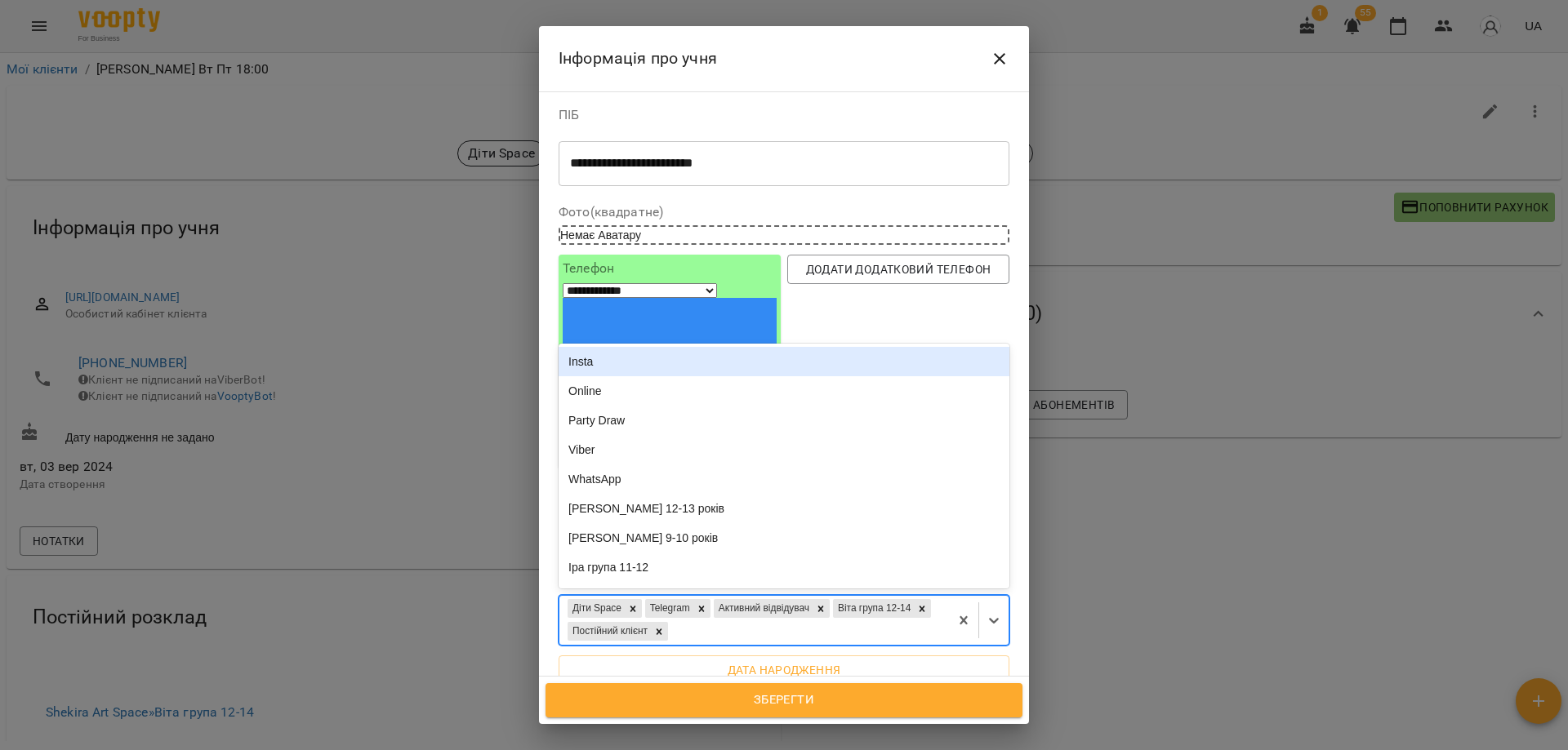
click at [815, 596] on div "Діти Space Telegram Активний відвідувач Віта група 12-14 Постійний клієнт" at bounding box center [754, 620] width 390 height 49
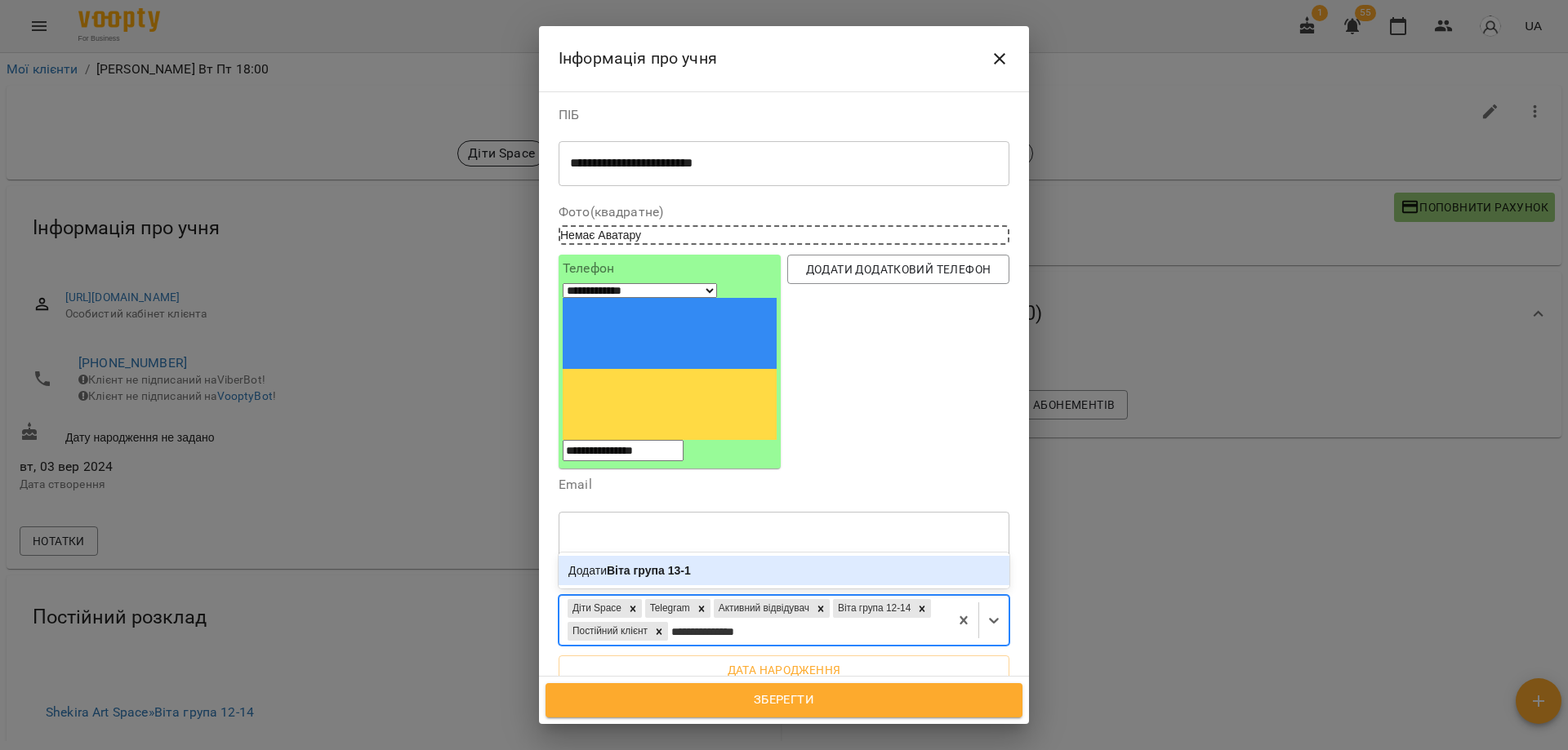
type input "**********"
drag, startPoint x: 898, startPoint y: 498, endPoint x: 808, endPoint y: 496, distance: 90.0
click at [808, 596] on div "Діти Space Telegram Активний відвідувач Віта група 12-14 Постійний клієнт" at bounding box center [754, 620] width 390 height 49
type input "**********"
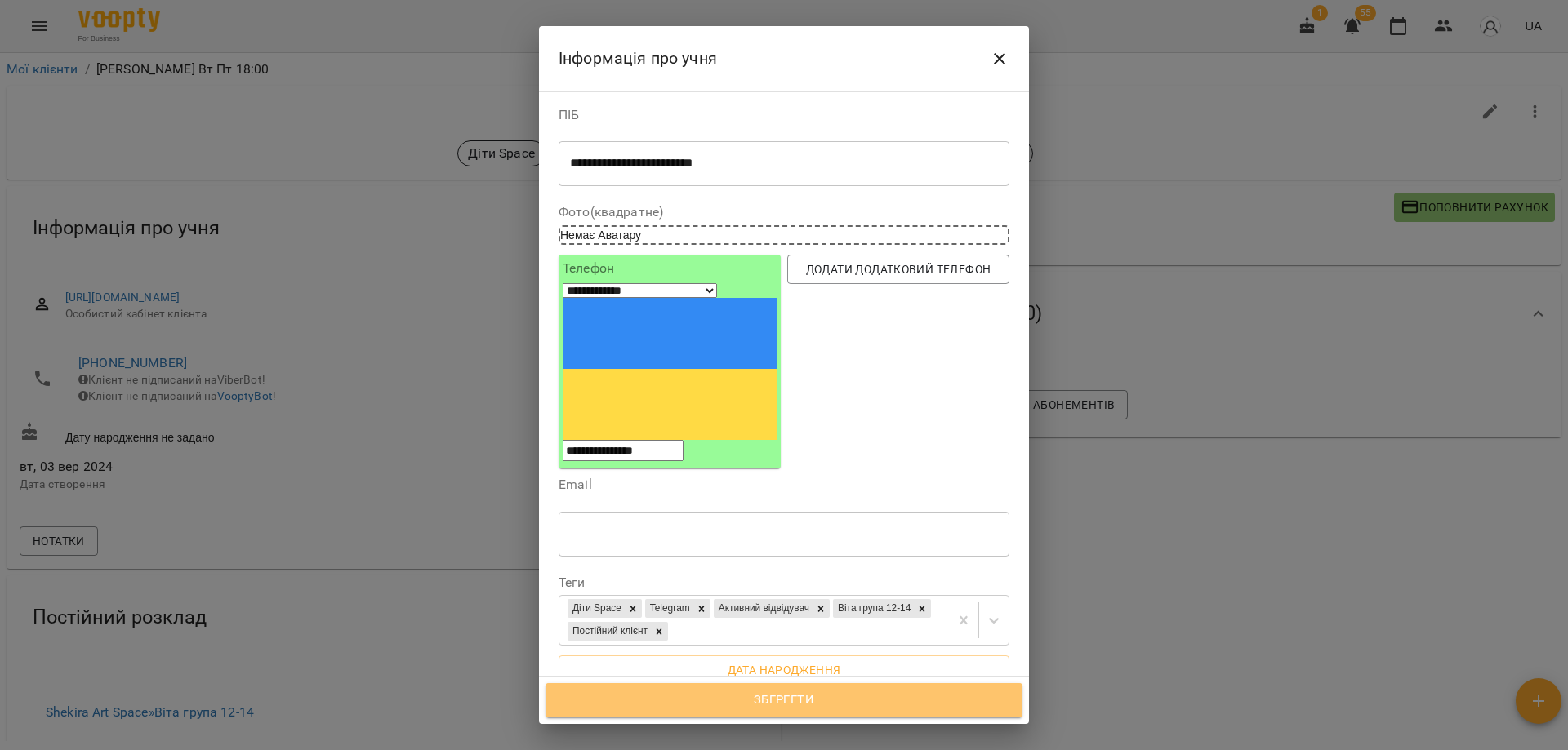
click at [819, 694] on span "Зберегти" at bounding box center [784, 700] width 440 height 21
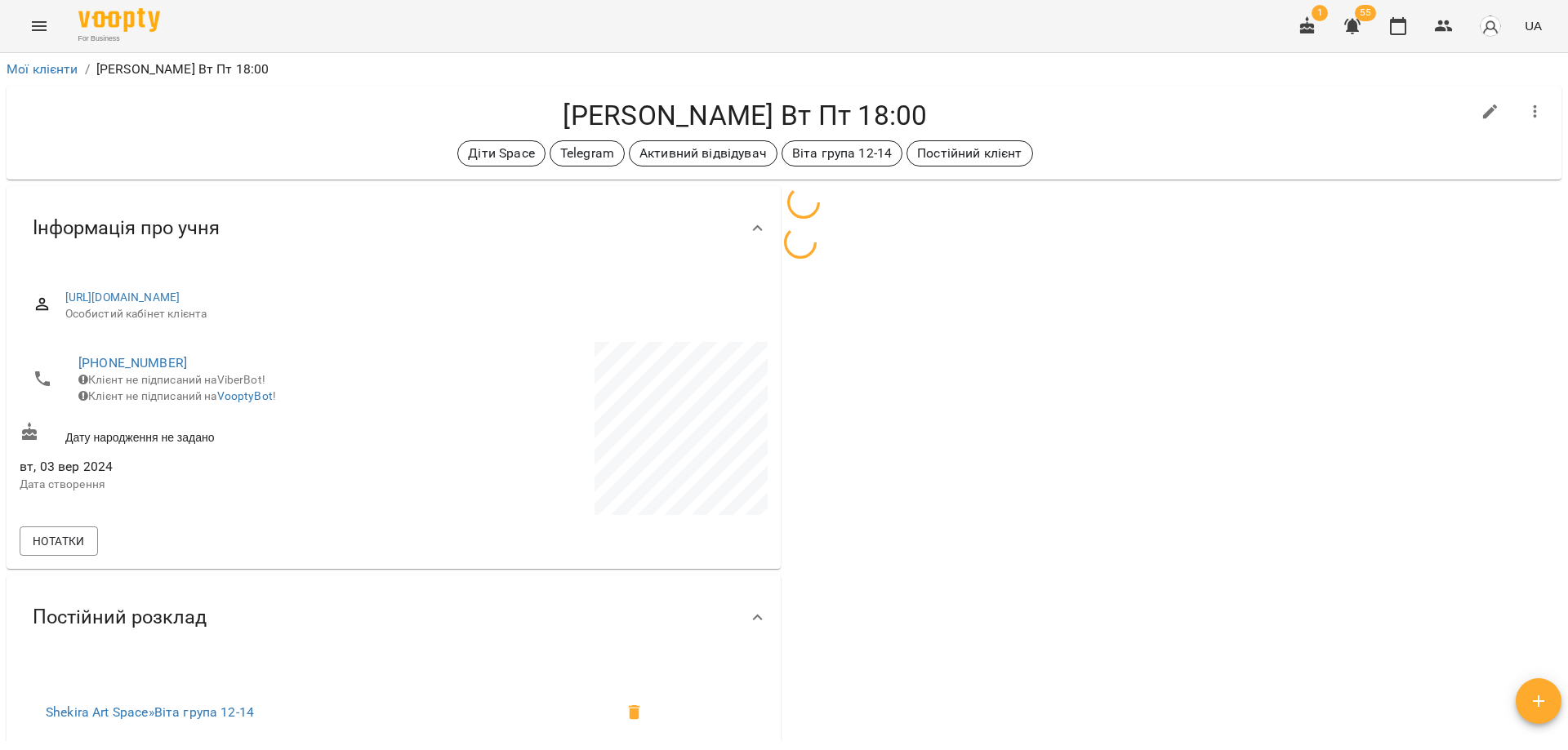
click at [1484, 109] on icon "button" at bounding box center [1490, 112] width 20 height 20
select select "**"
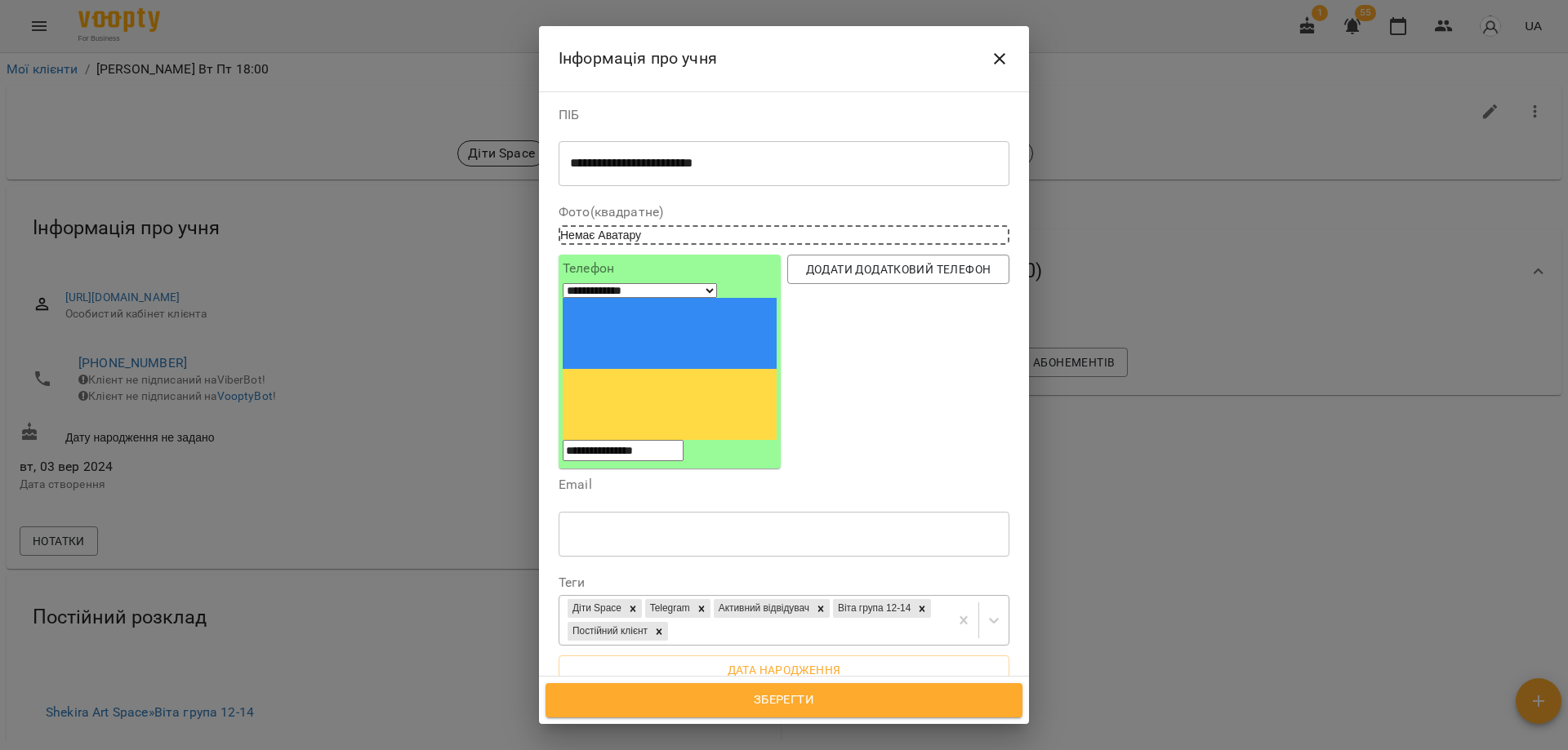
click at [861, 596] on div "Діти Space Telegram Активний відвідувач Віта група 12-14 Постійний клієнт" at bounding box center [754, 620] width 390 height 49
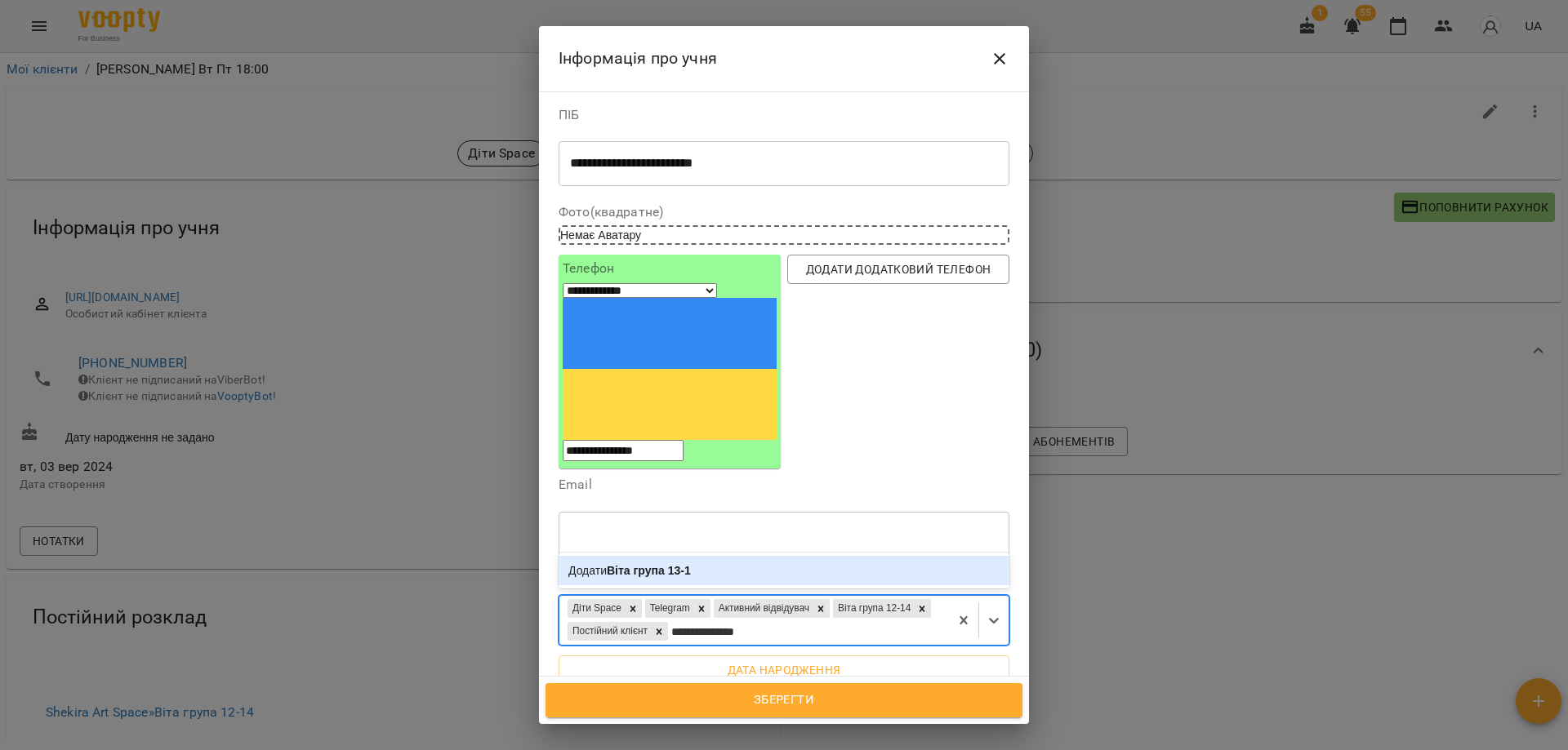
type input "**********"
click at [663, 563] on b "Віта група 13-15" at bounding box center [651, 570] width 90 height 13
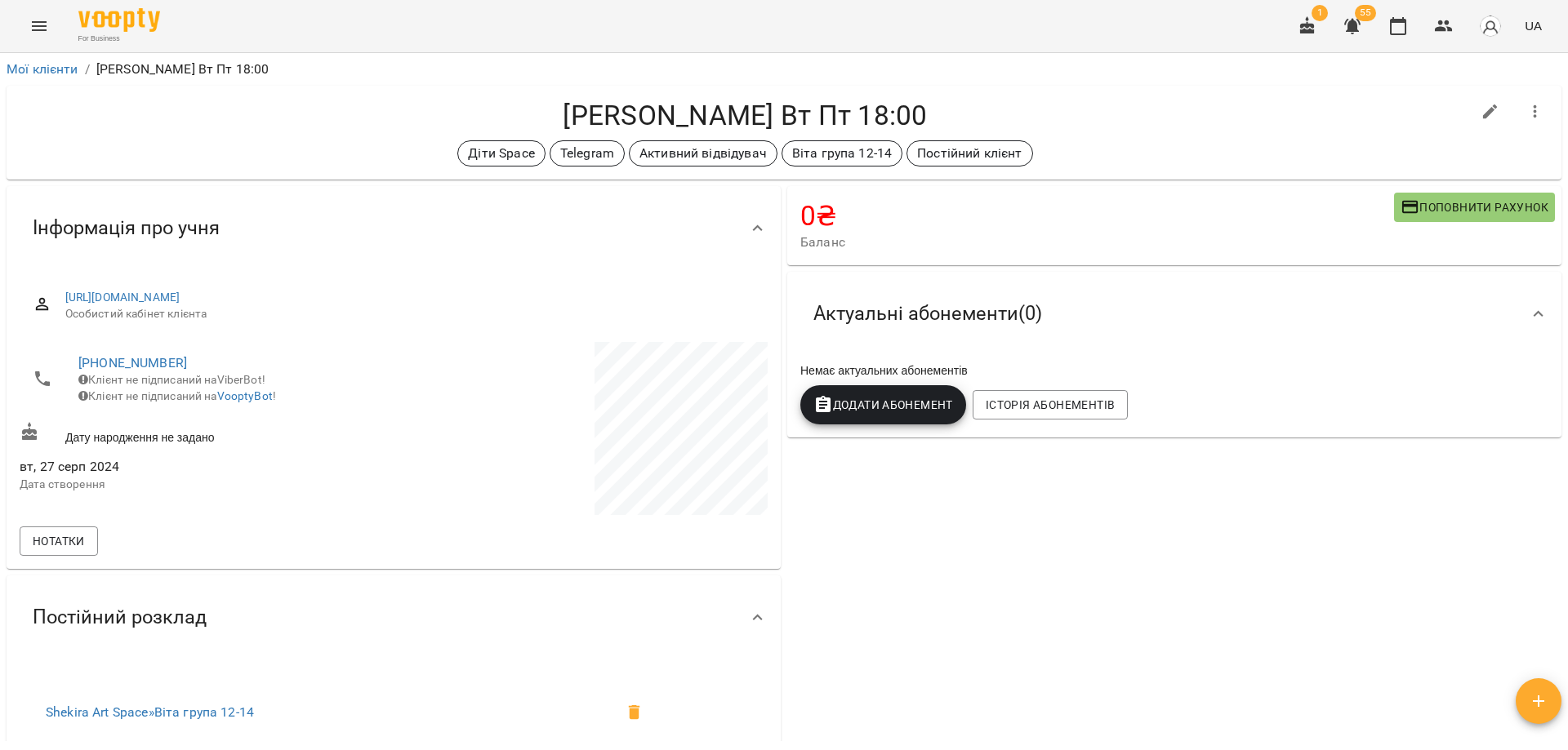
click at [848, 105] on h4 "[PERSON_NAME] Вт Пт 18:00" at bounding box center [745, 115] width 1451 height 33
click at [1452, 35] on icon "button" at bounding box center [1444, 26] width 20 height 20
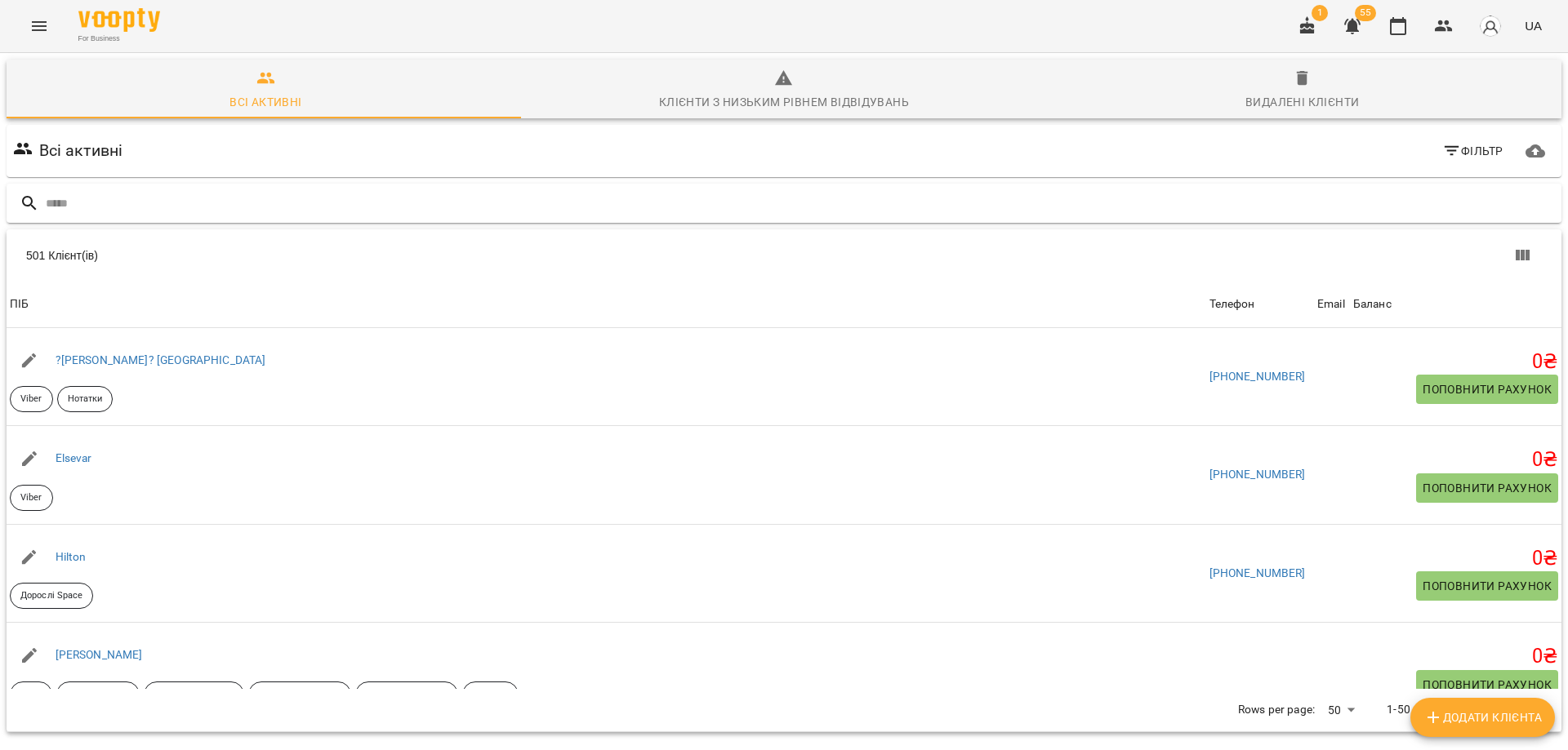
click at [306, 201] on input "text" at bounding box center [800, 204] width 1509 height 27
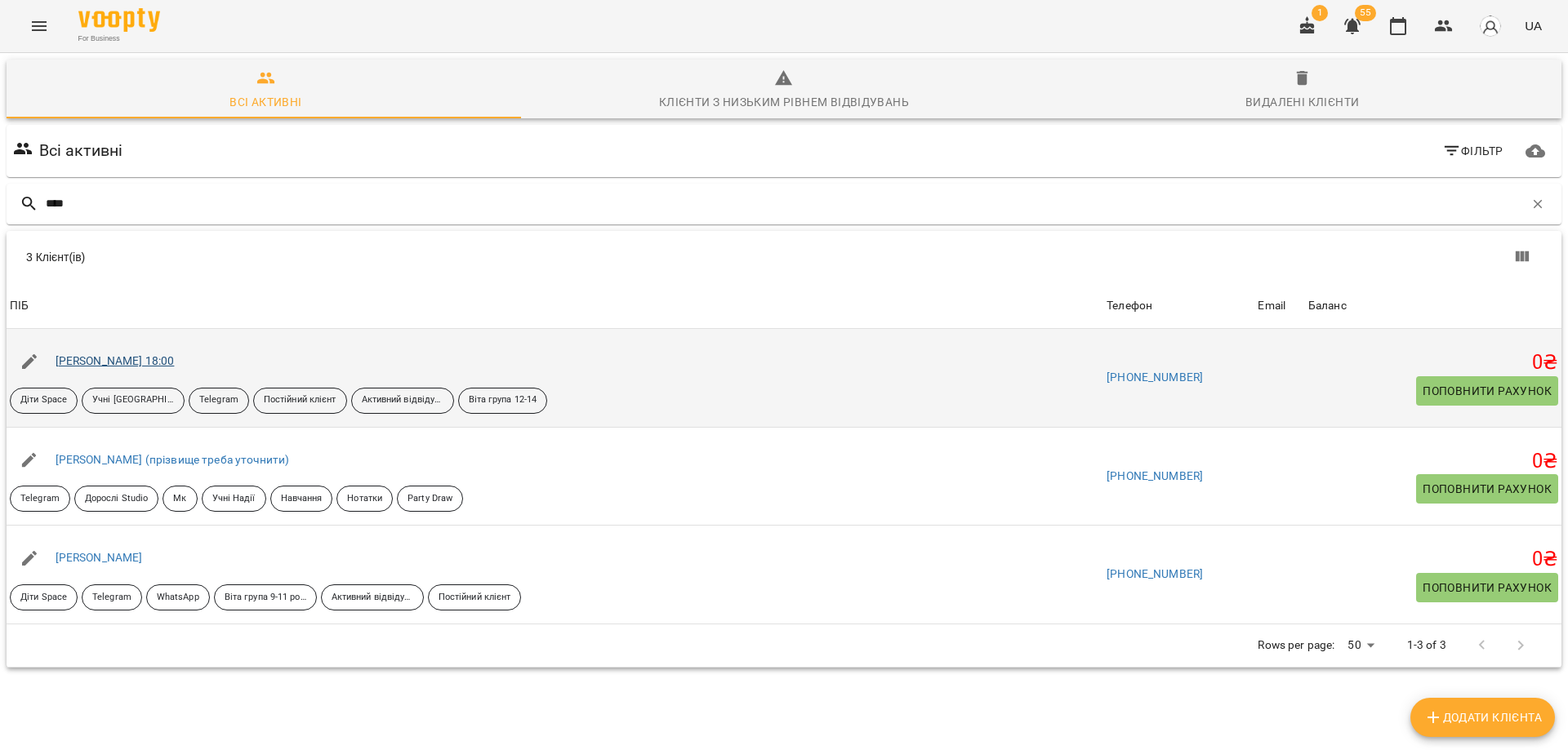
type input "****"
click at [143, 362] on link "[PERSON_NAME] 18:00" at bounding box center [114, 361] width 119 height 13
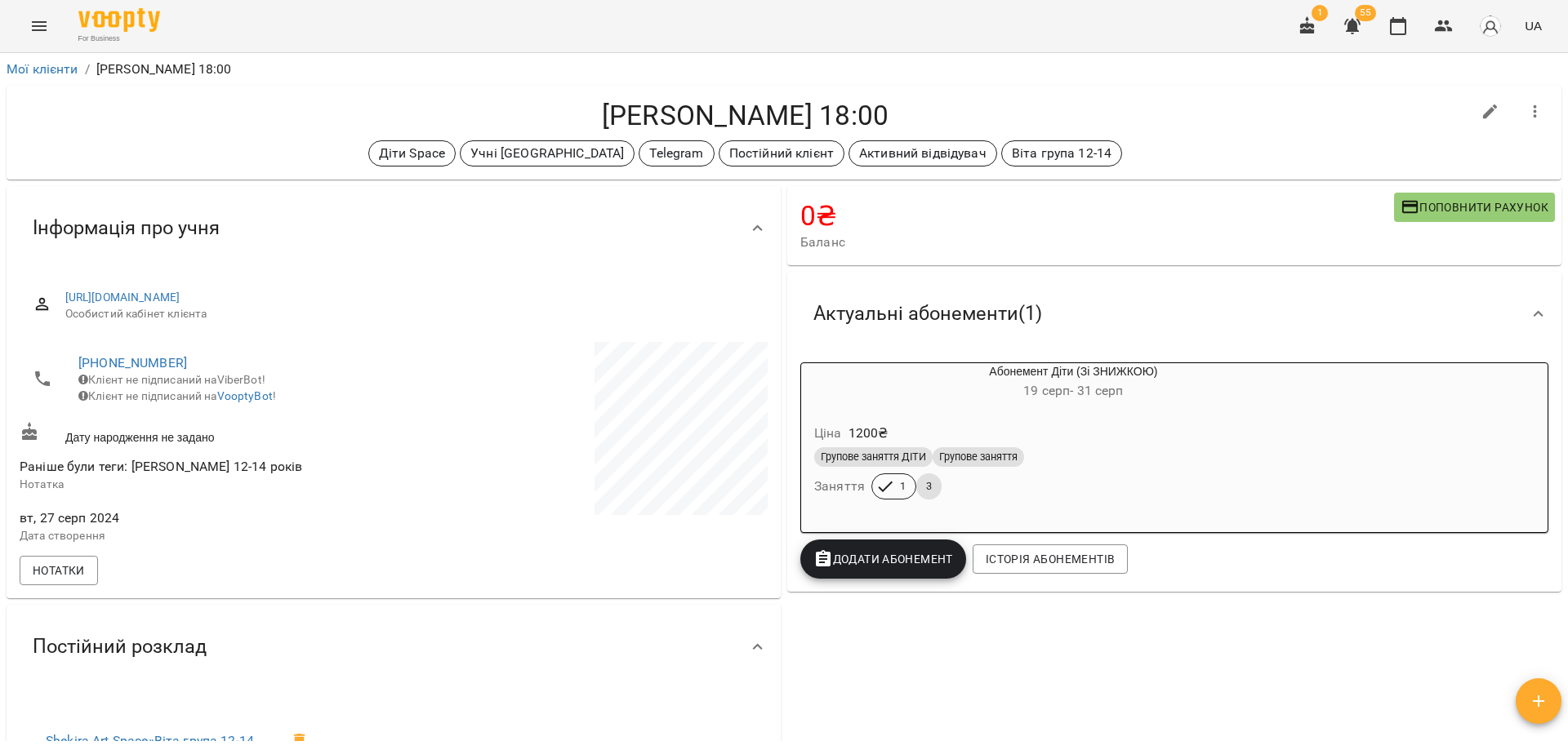
drag, startPoint x: 512, startPoint y: 101, endPoint x: 996, endPoint y: 119, distance: 484.3
click at [996, 119] on h4 "[PERSON_NAME] 18:00" at bounding box center [745, 115] width 1451 height 33
copy h4 "[PERSON_NAME] 18:00"
click at [932, 107] on h4 "[PERSON_NAME] 18:00" at bounding box center [745, 115] width 1451 height 33
click at [1482, 104] on icon "button" at bounding box center [1489, 112] width 14 height 14
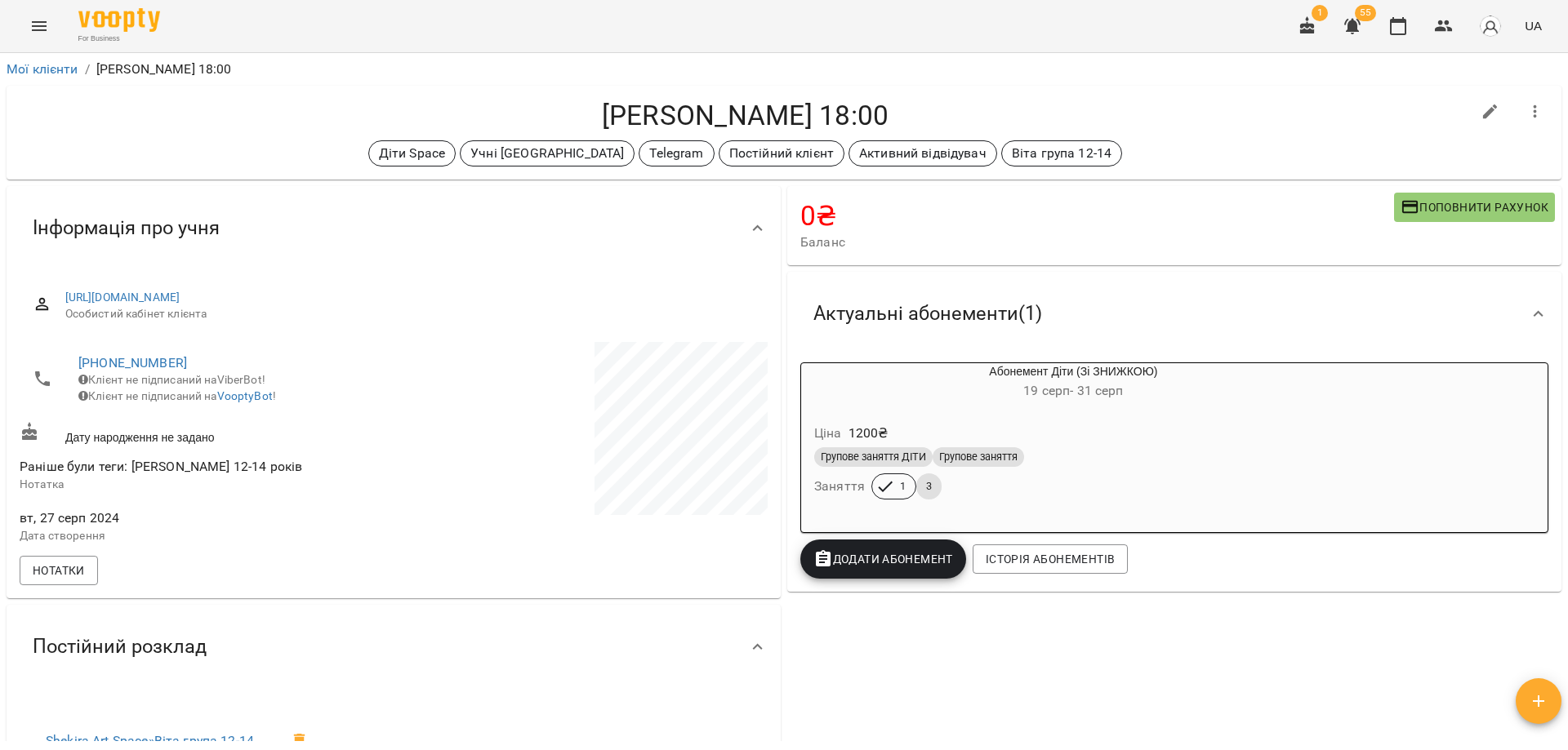
select select "**"
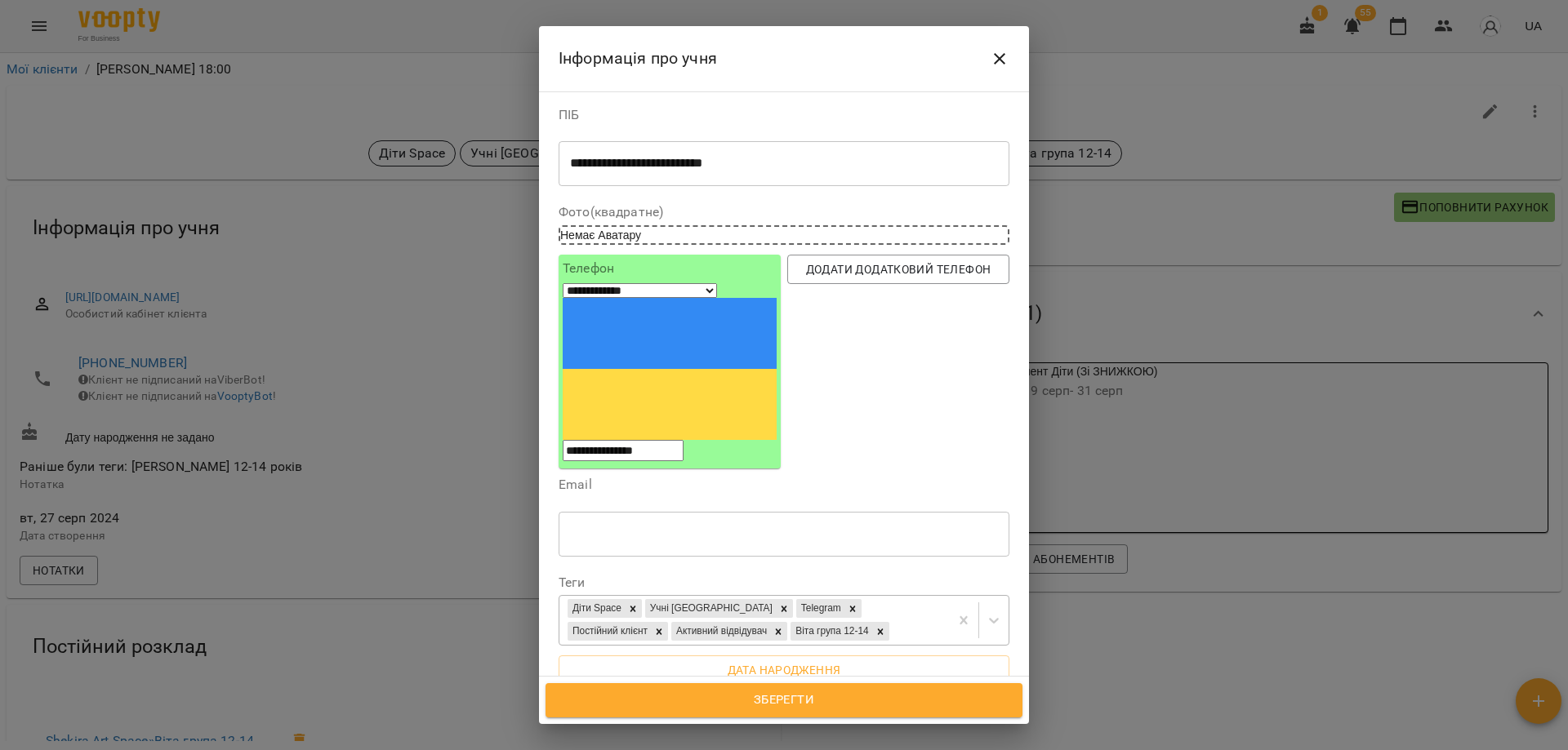
click at [754, 596] on div "Діти Space Учні [PERSON_NAME] Telegram Постійний клієнт Активний відвідувач [PE…" at bounding box center [754, 620] width 390 height 49
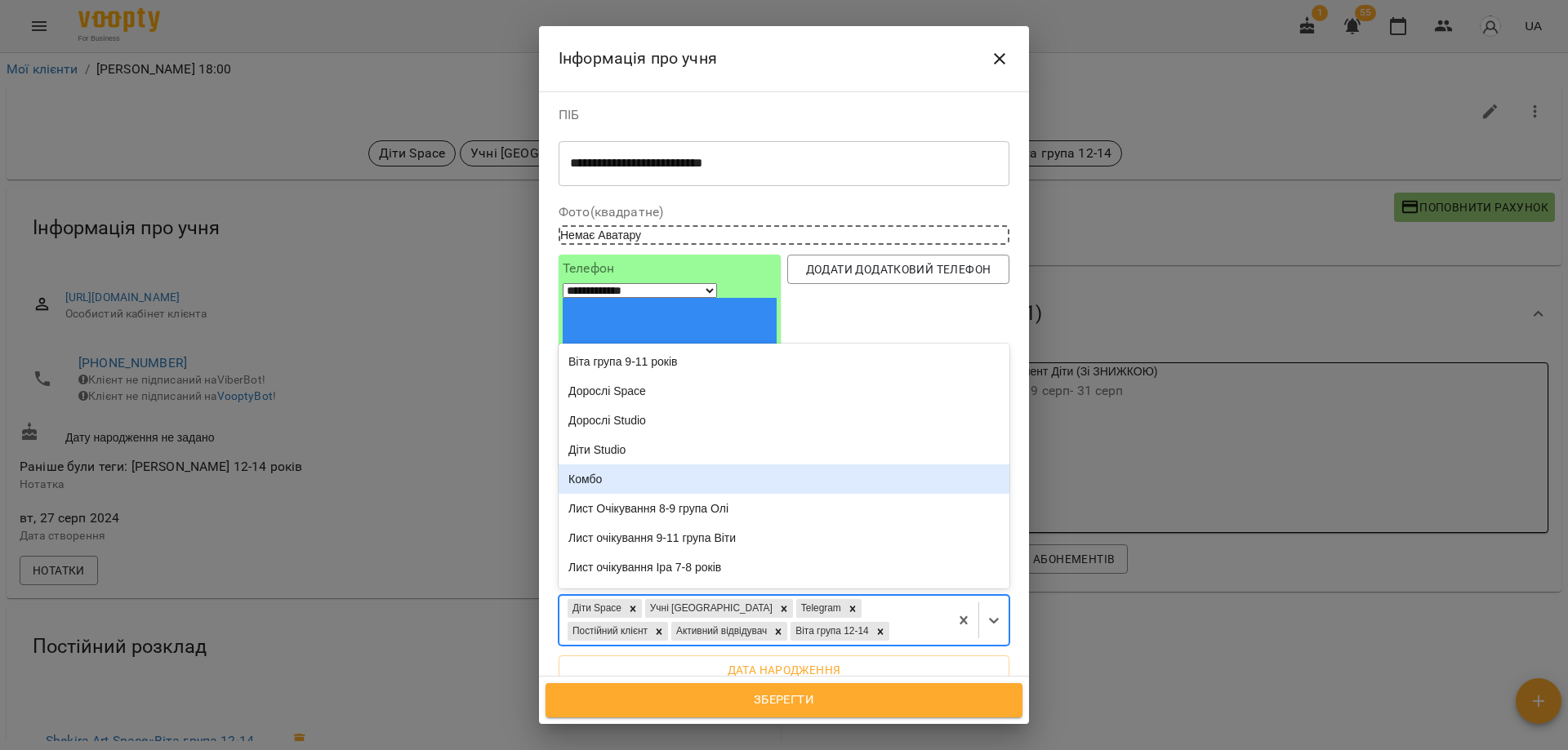
scroll to position [816, 0]
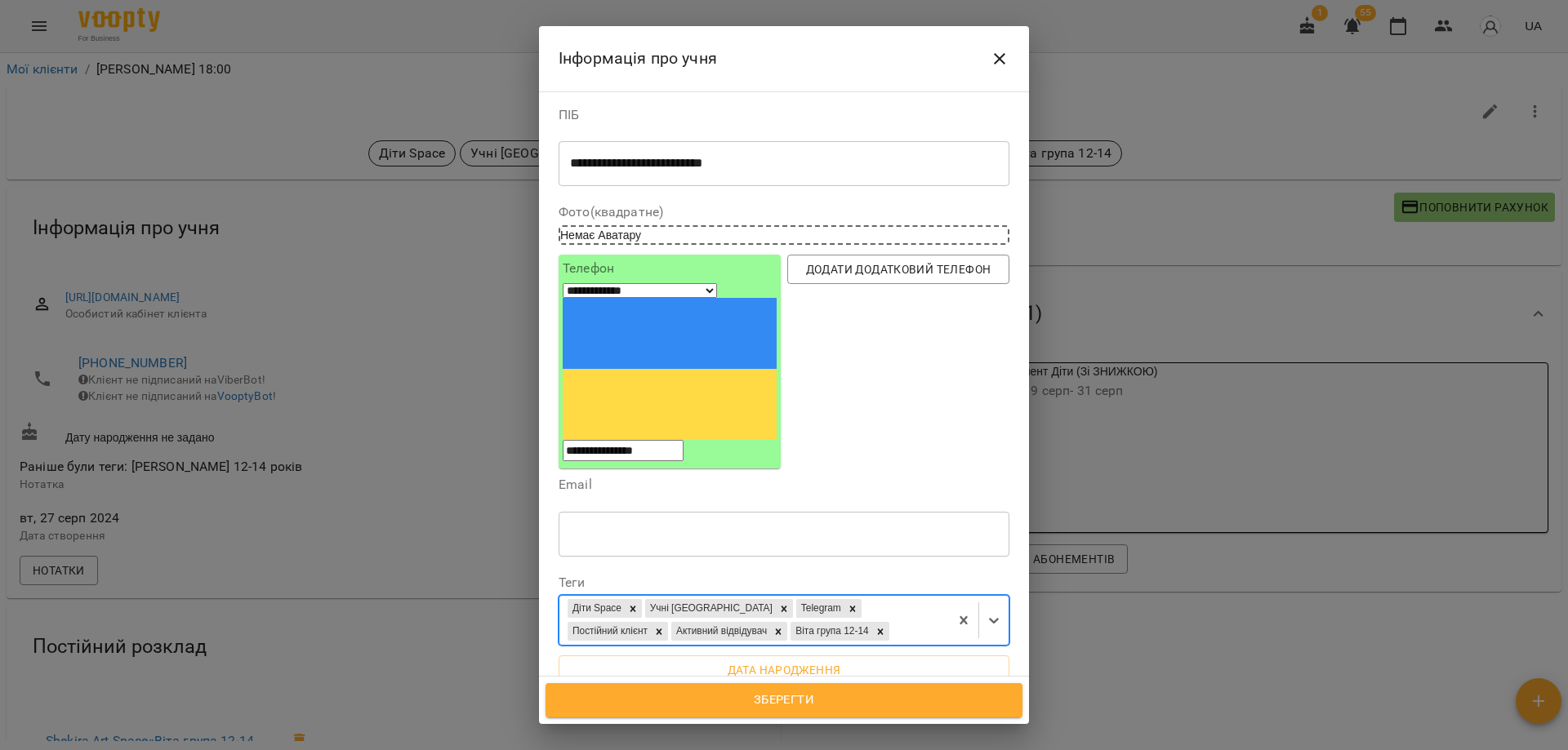
click at [795, 596] on div "Діти Space Учні [PERSON_NAME] Telegram Постійний клієнт Активний відвідувач [PE…" at bounding box center [754, 620] width 390 height 49
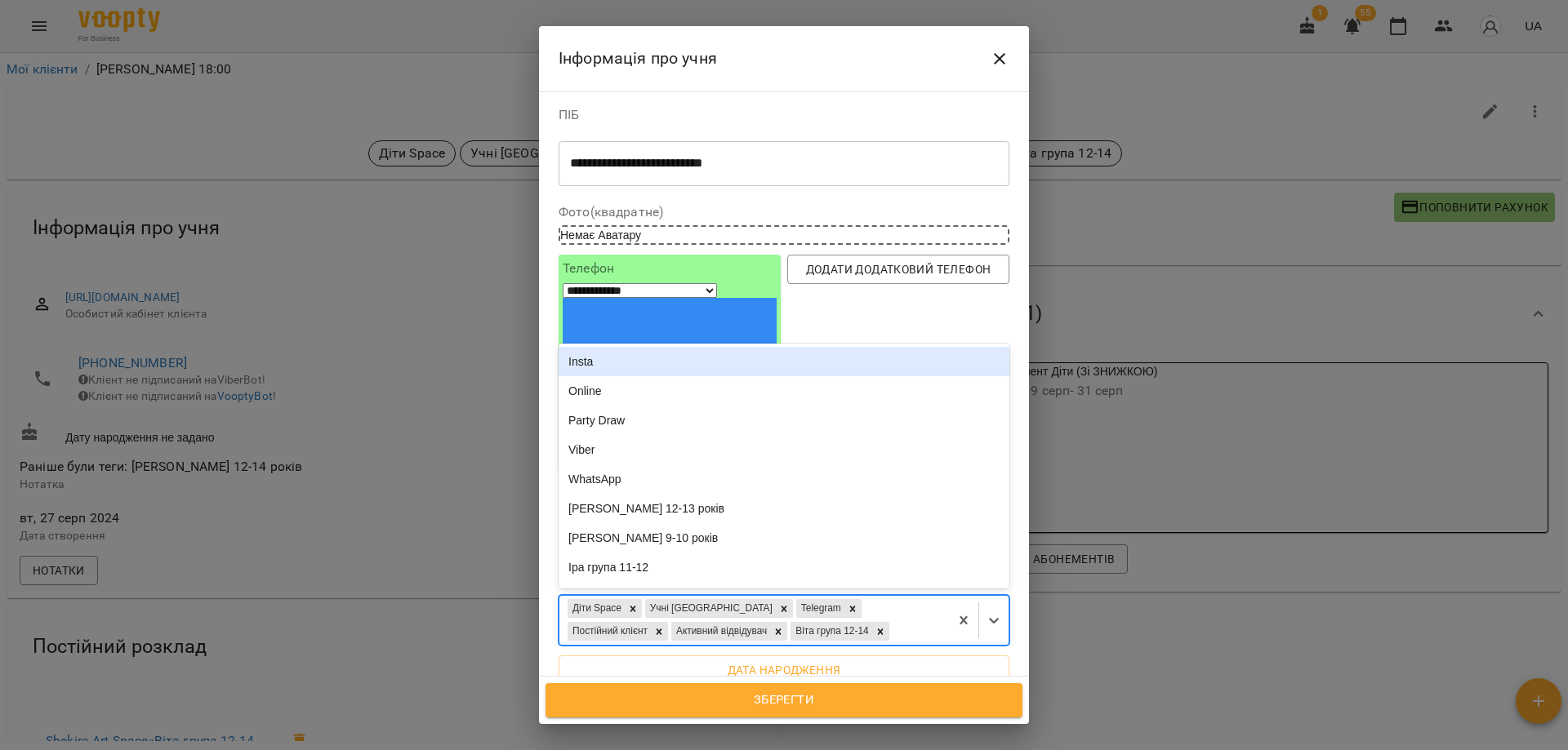
type input "*"
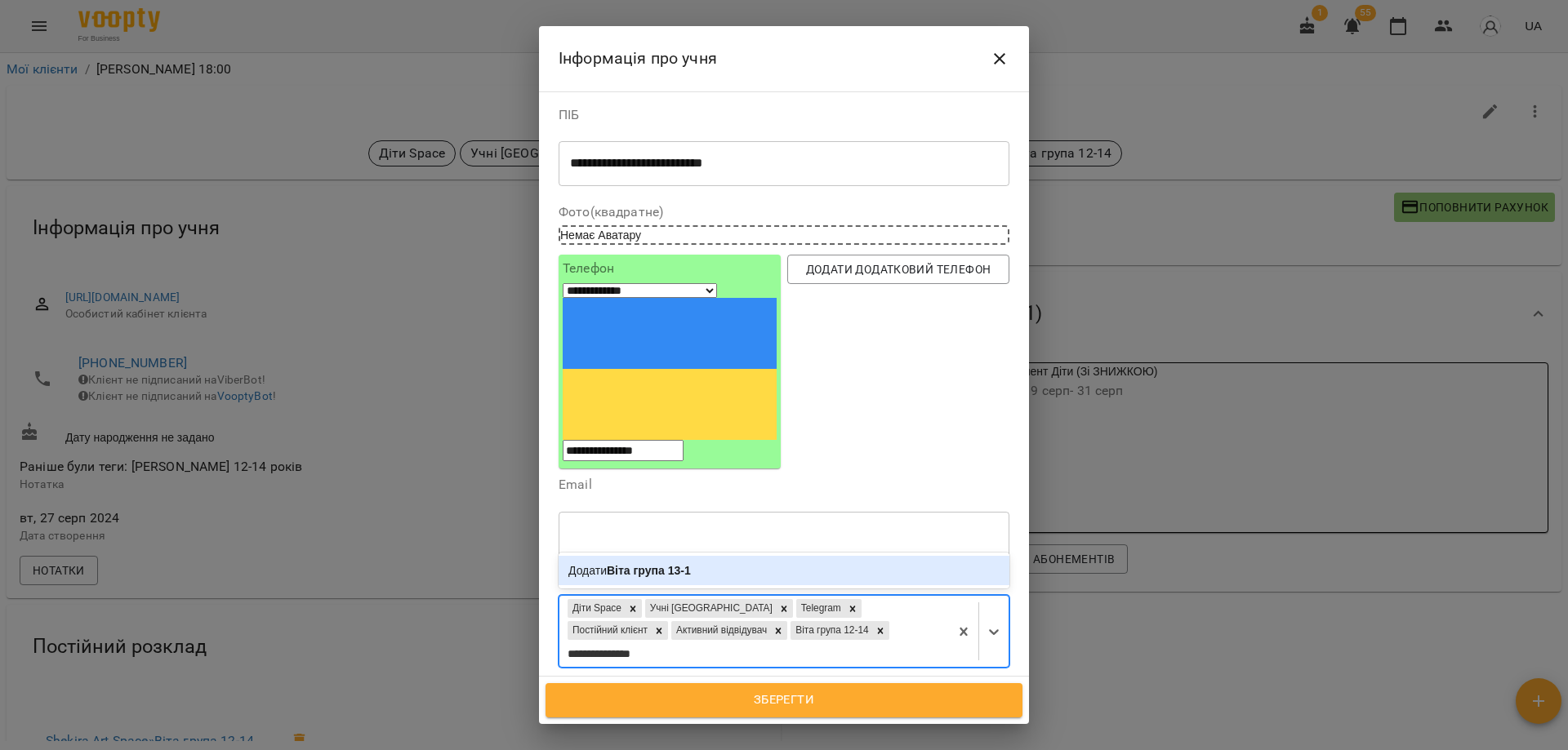
type input "**********"
click at [679, 563] on b "Віта група 13-15" at bounding box center [651, 570] width 90 height 13
click at [794, 696] on span "Зберегти" at bounding box center [784, 700] width 440 height 21
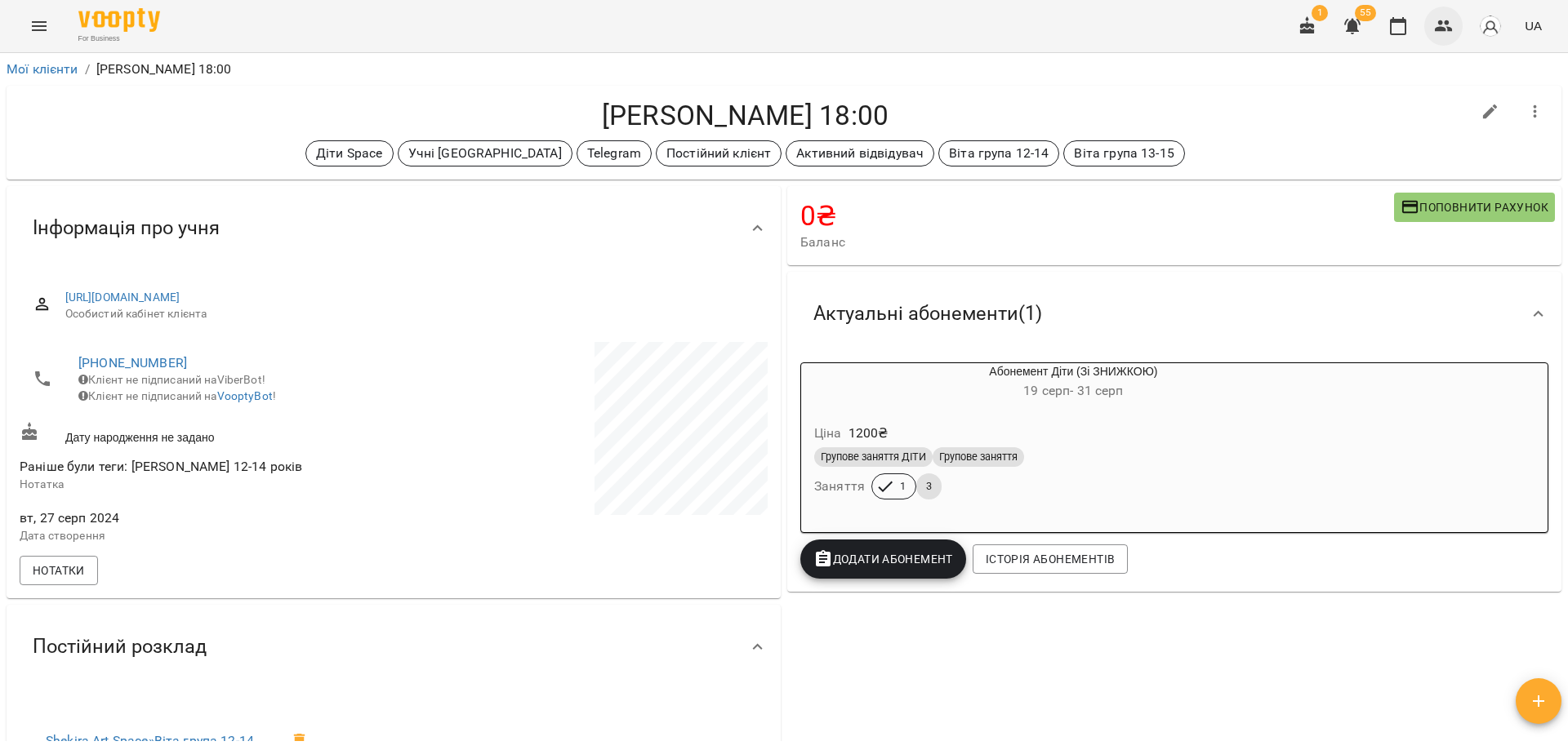
click at [1453, 21] on icon "button" at bounding box center [1444, 26] width 20 height 20
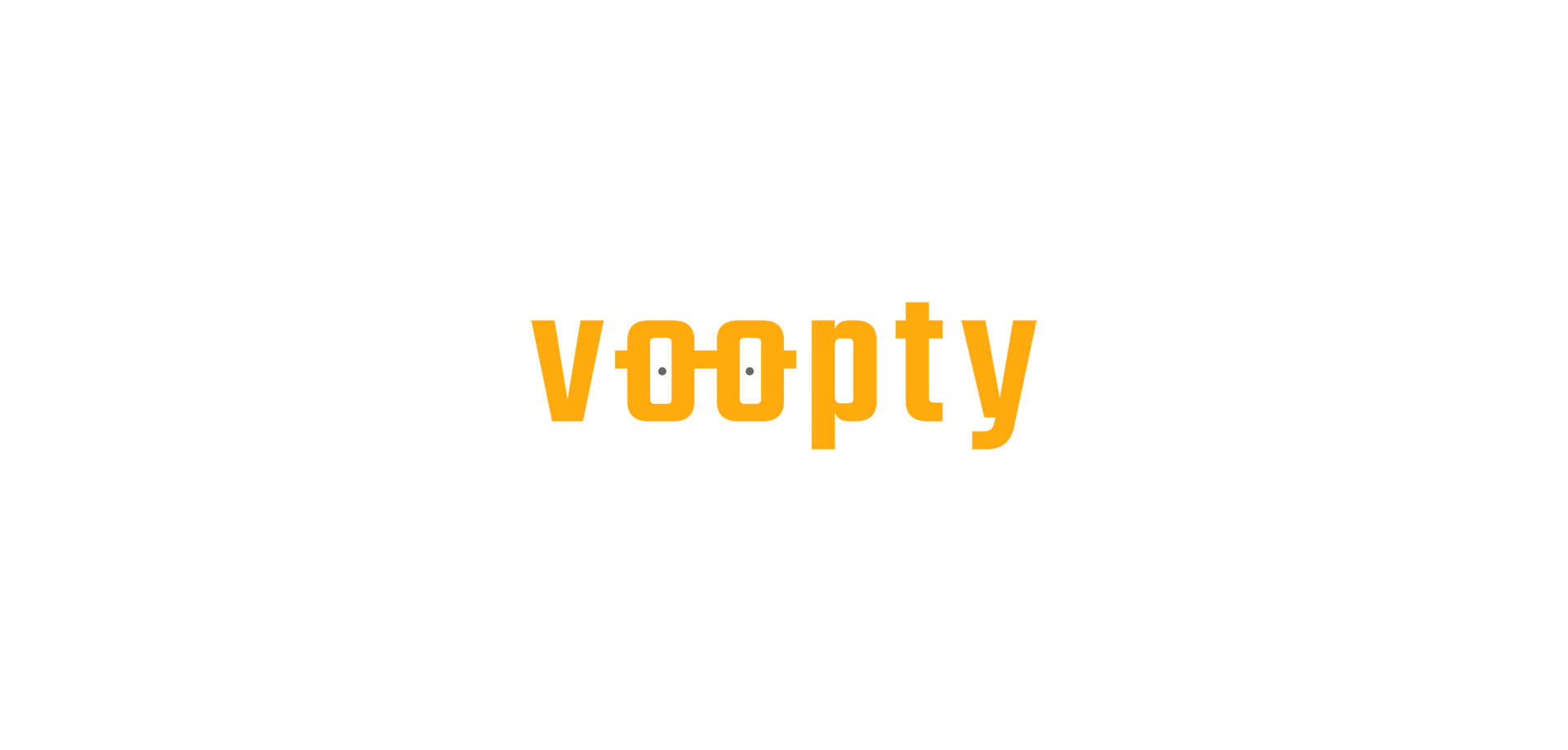
click at [1445, 0] on div at bounding box center [784, 0] width 1568 height 0
click at [1439, 0] on div at bounding box center [784, 0] width 1568 height 0
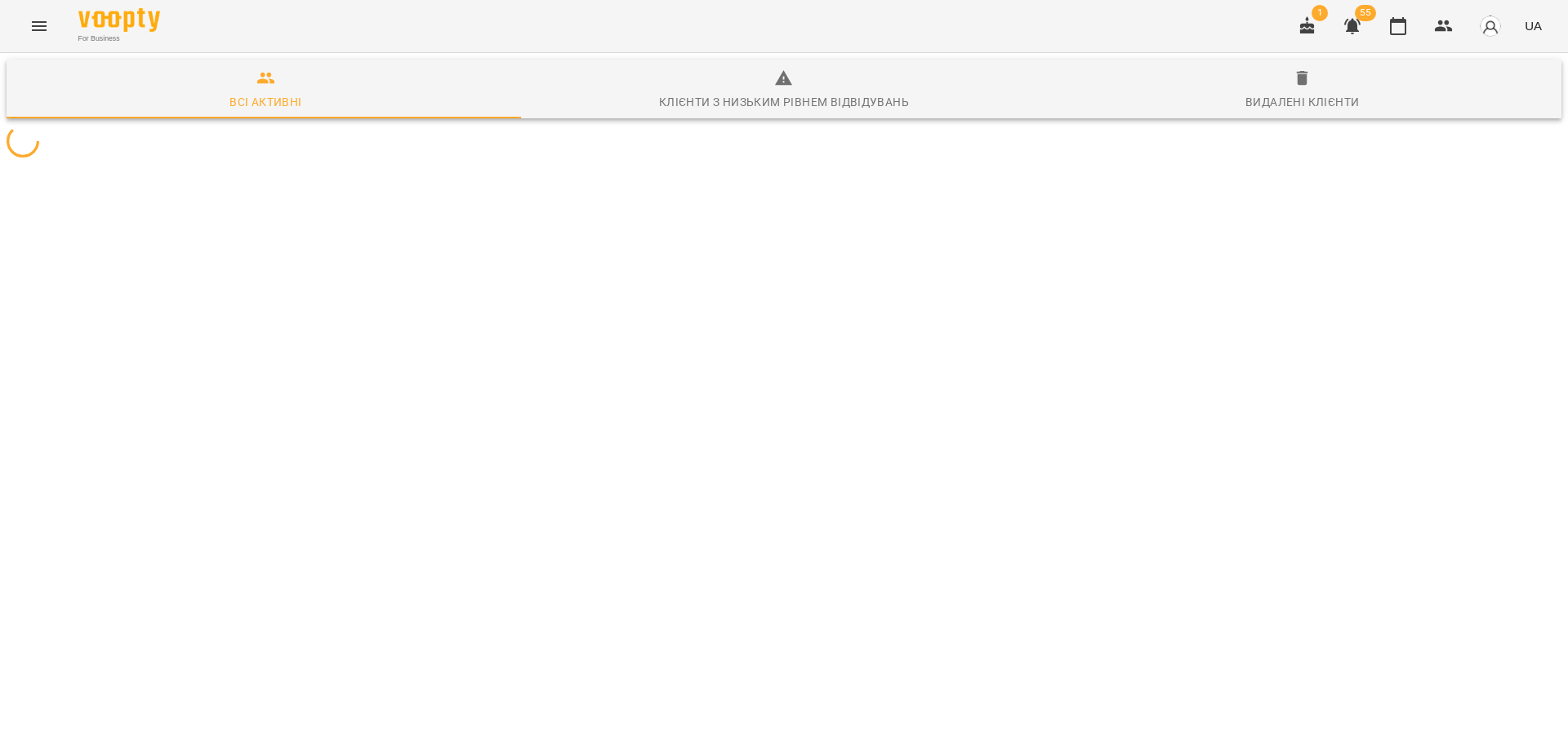
click at [1113, 15] on div "For Business 1 55 UA" at bounding box center [784, 26] width 1568 height 52
click at [1254, 18] on div "For Business 1 55 UA" at bounding box center [784, 26] width 1568 height 52
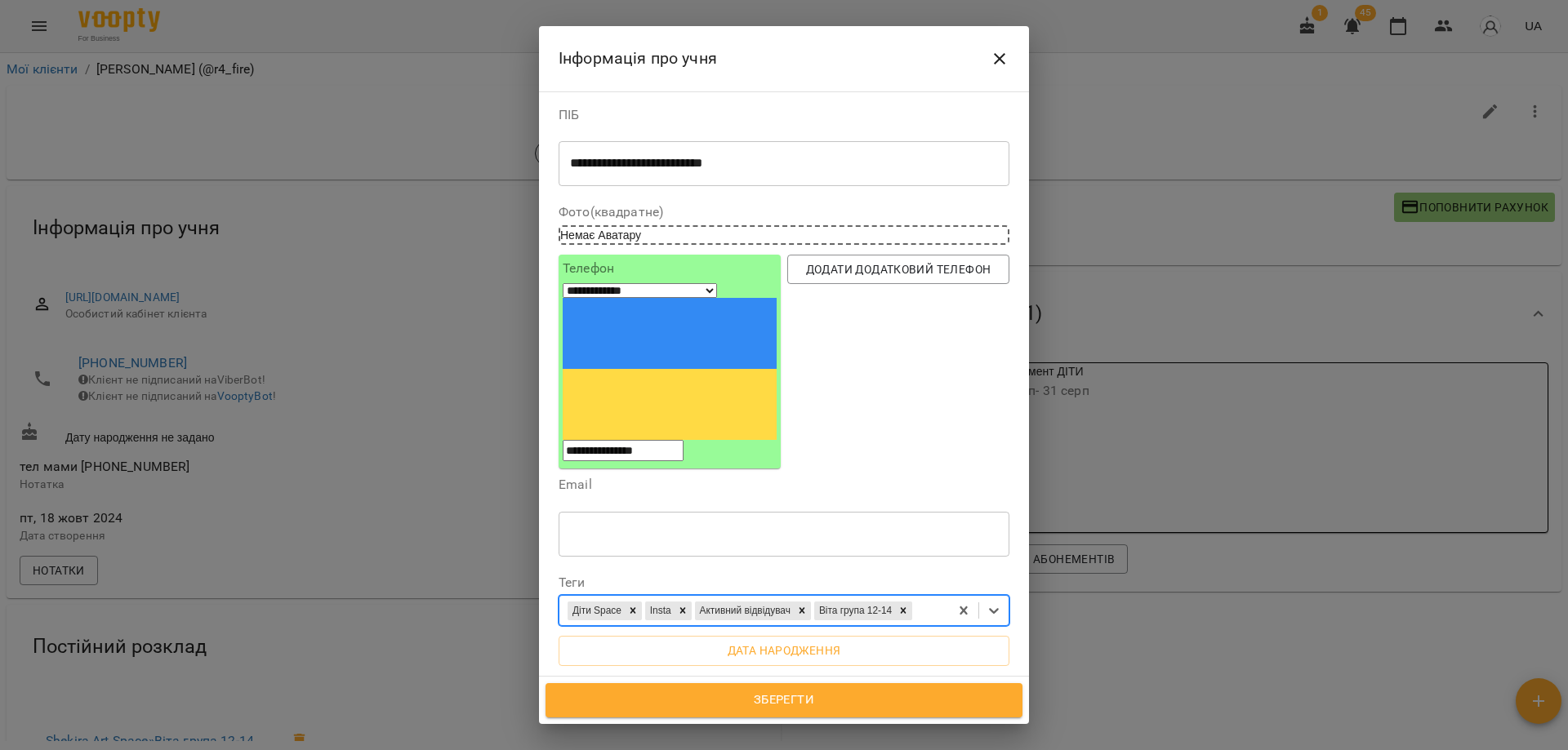
select select "**"
type input "*"
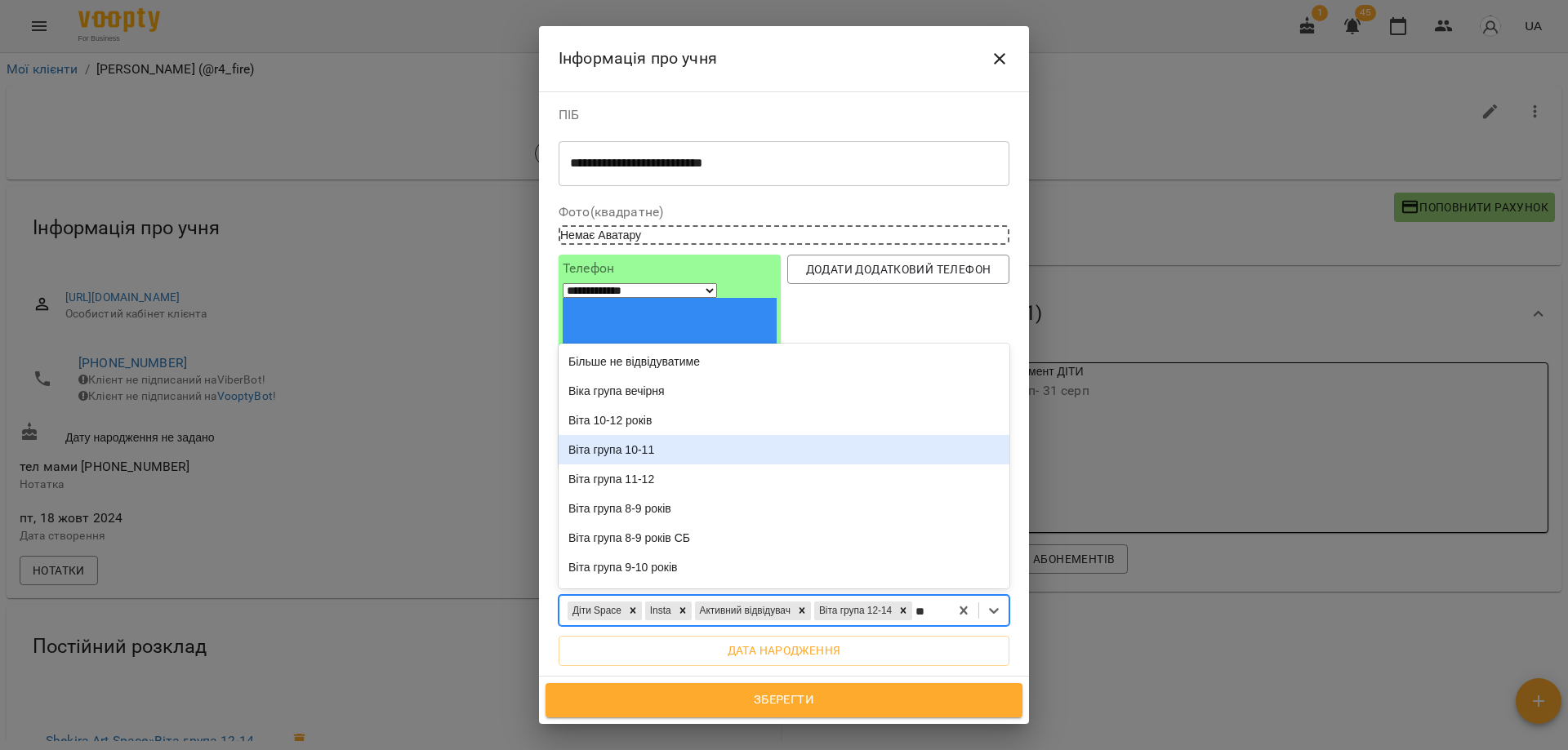
type input "***"
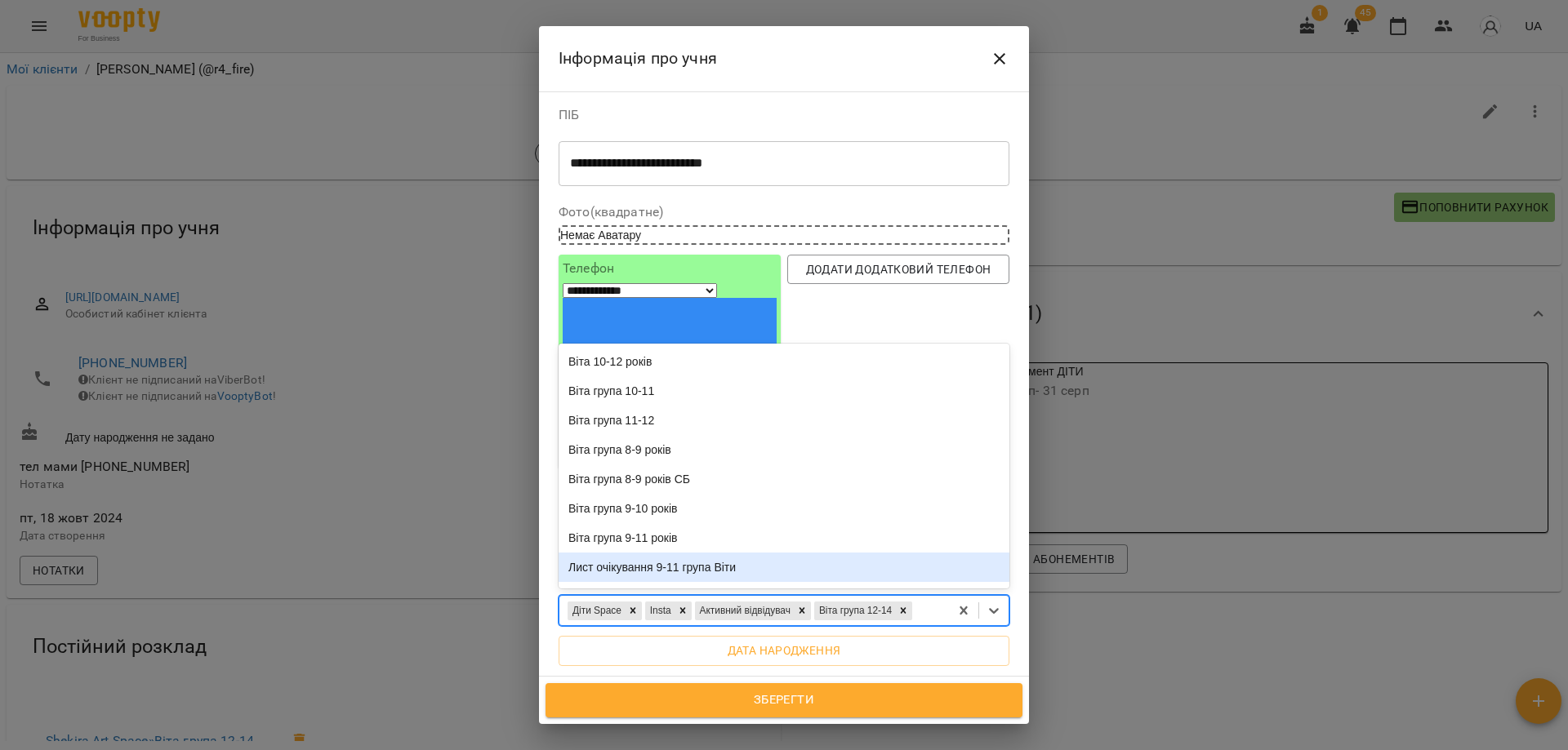
click at [991, 56] on icon "Close" at bounding box center [1000, 59] width 20 height 20
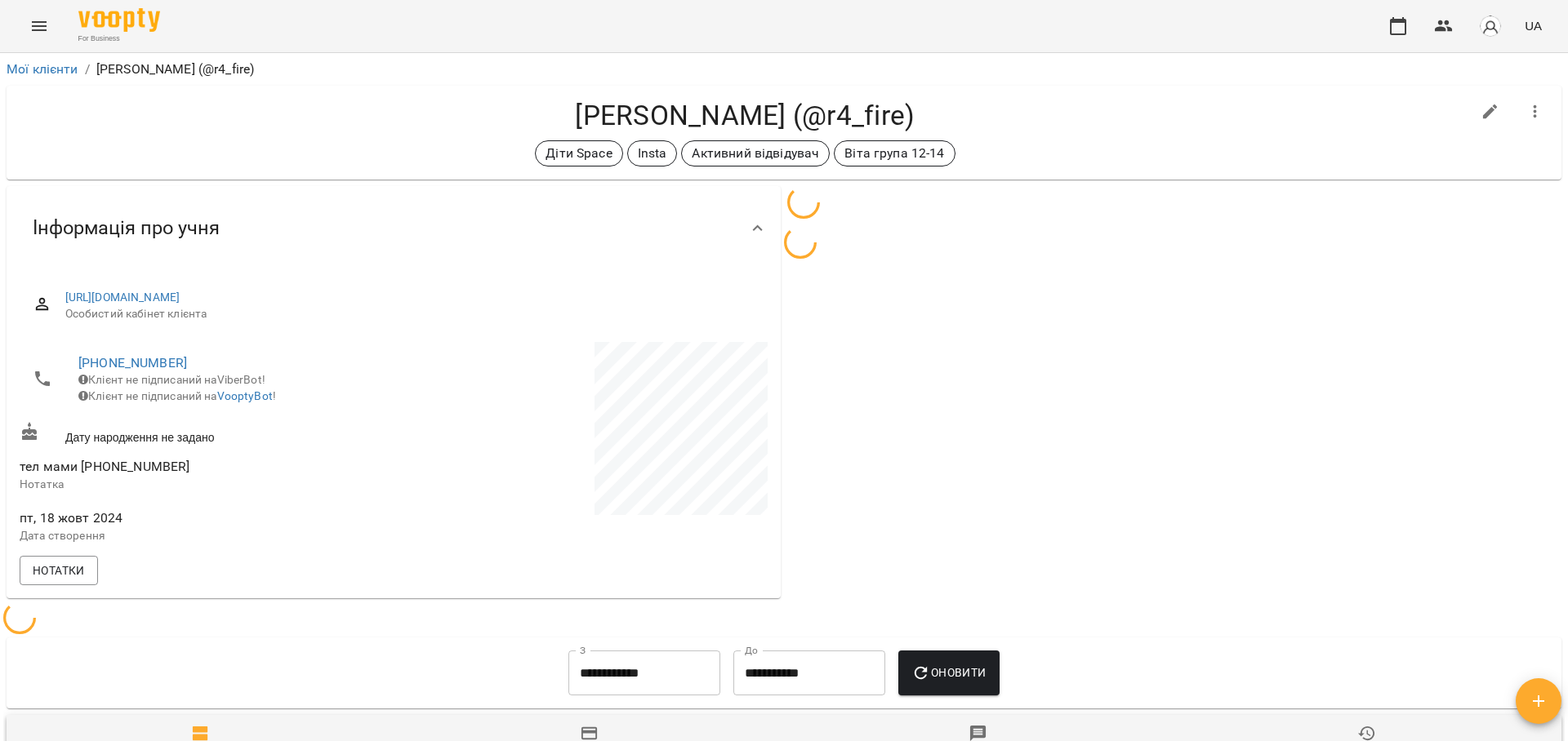
click at [1482, 113] on icon "button" at bounding box center [1489, 112] width 14 height 14
select select "**"
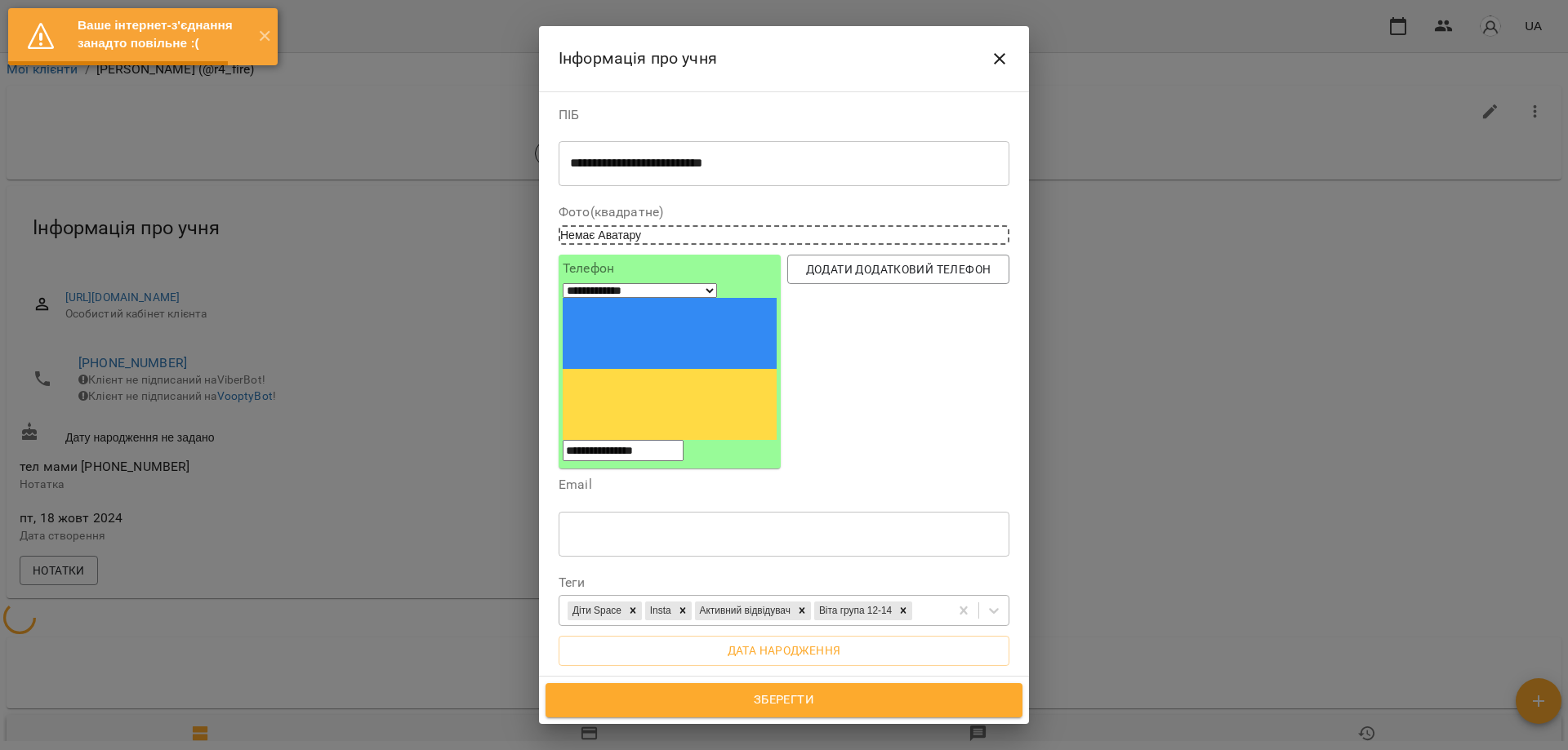
click at [875, 597] on div "Діти Space Insta Активний відвідувач [PERSON_NAME] група 12-14" at bounding box center [754, 611] width 390 height 27
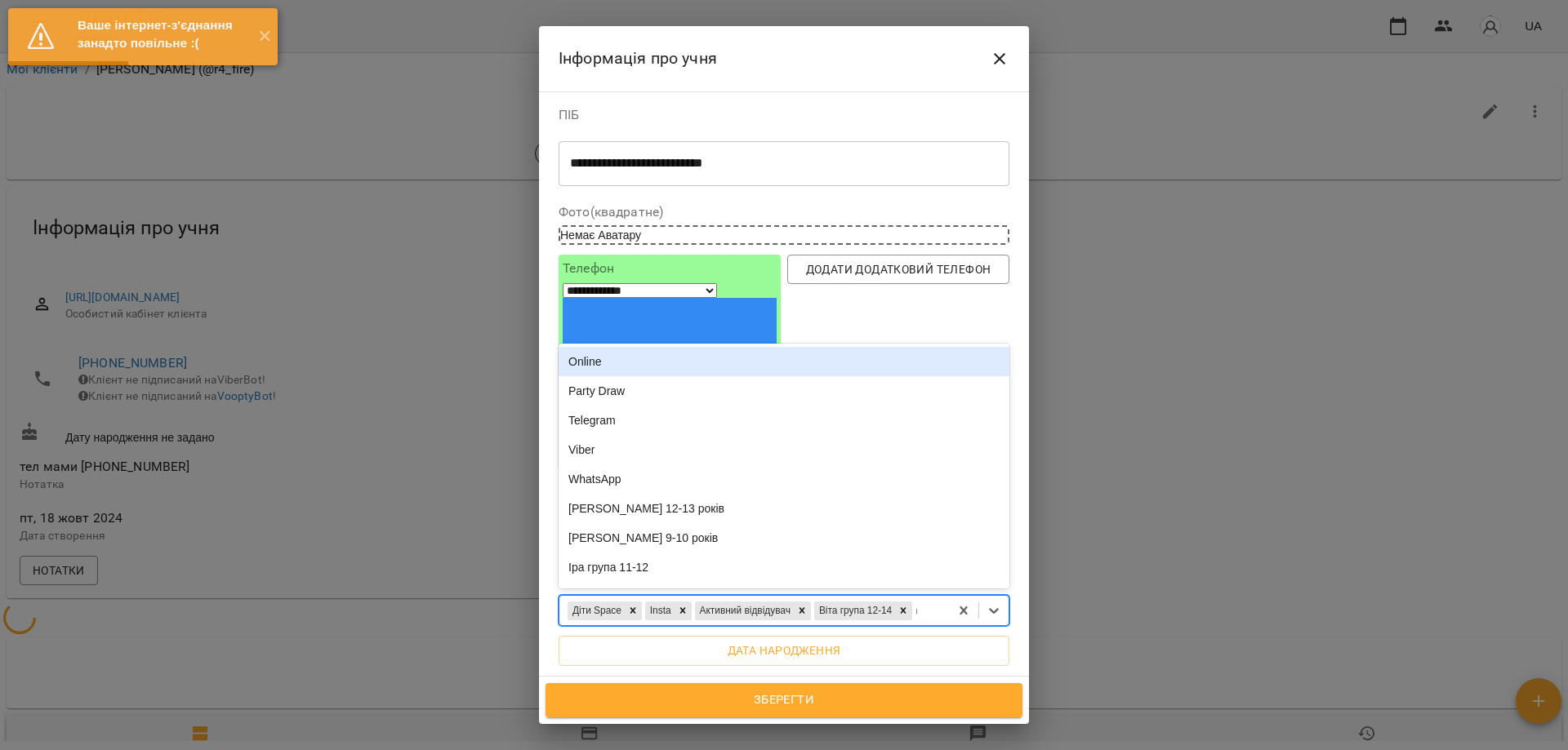
type input "**"
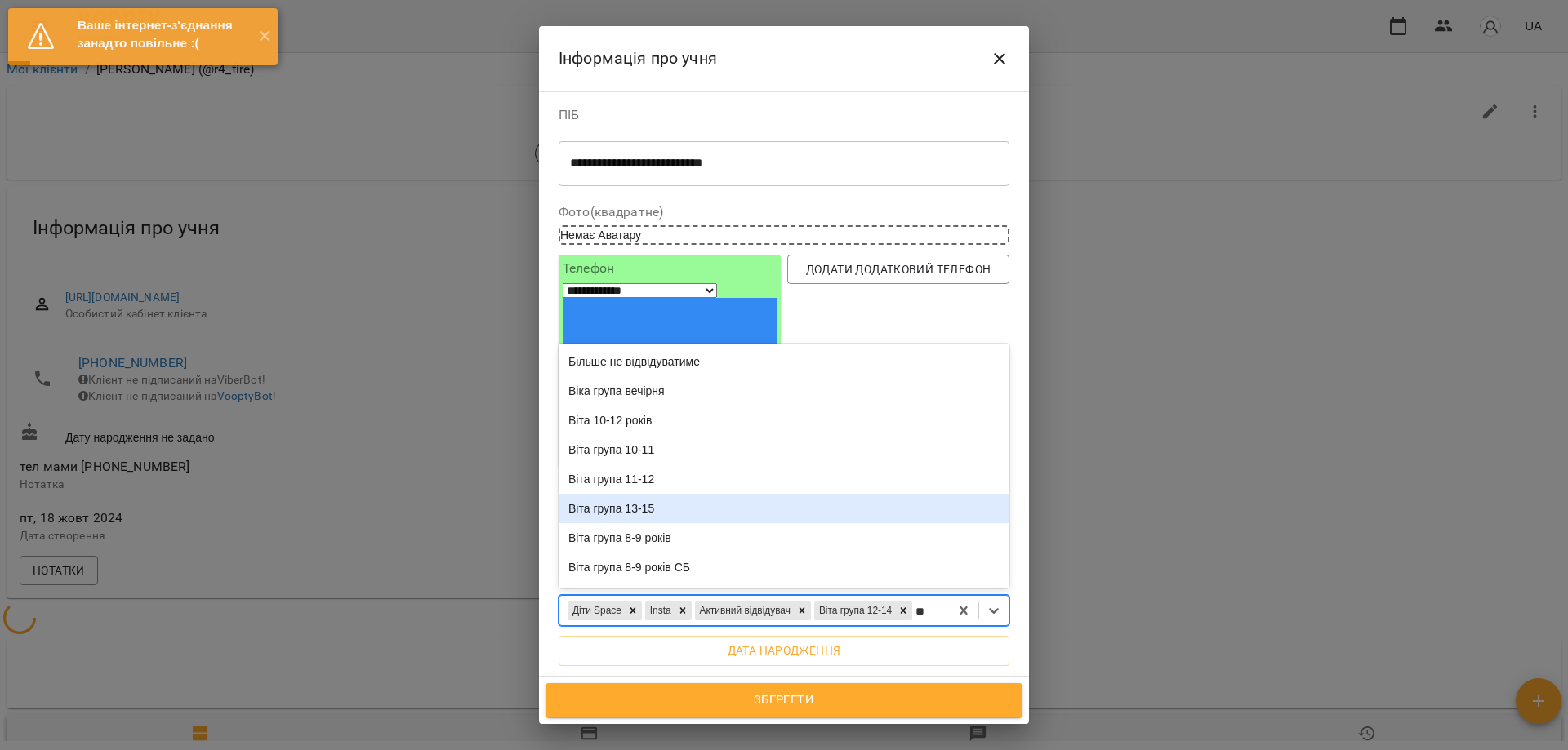
click at [675, 494] on div "Віта група 13-15" at bounding box center [784, 508] width 450 height 29
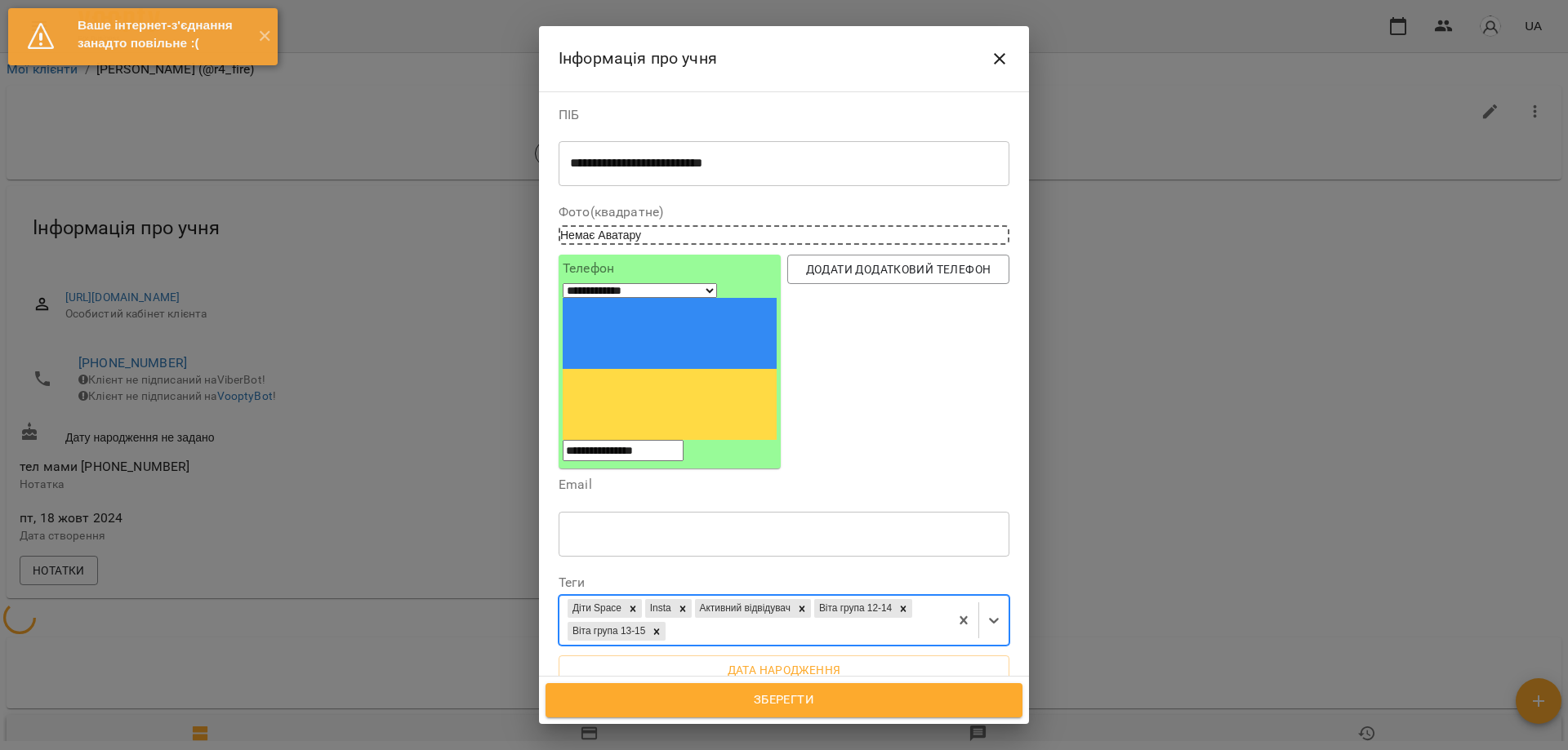
click at [809, 703] on span "Зберегти" at bounding box center [784, 700] width 440 height 21
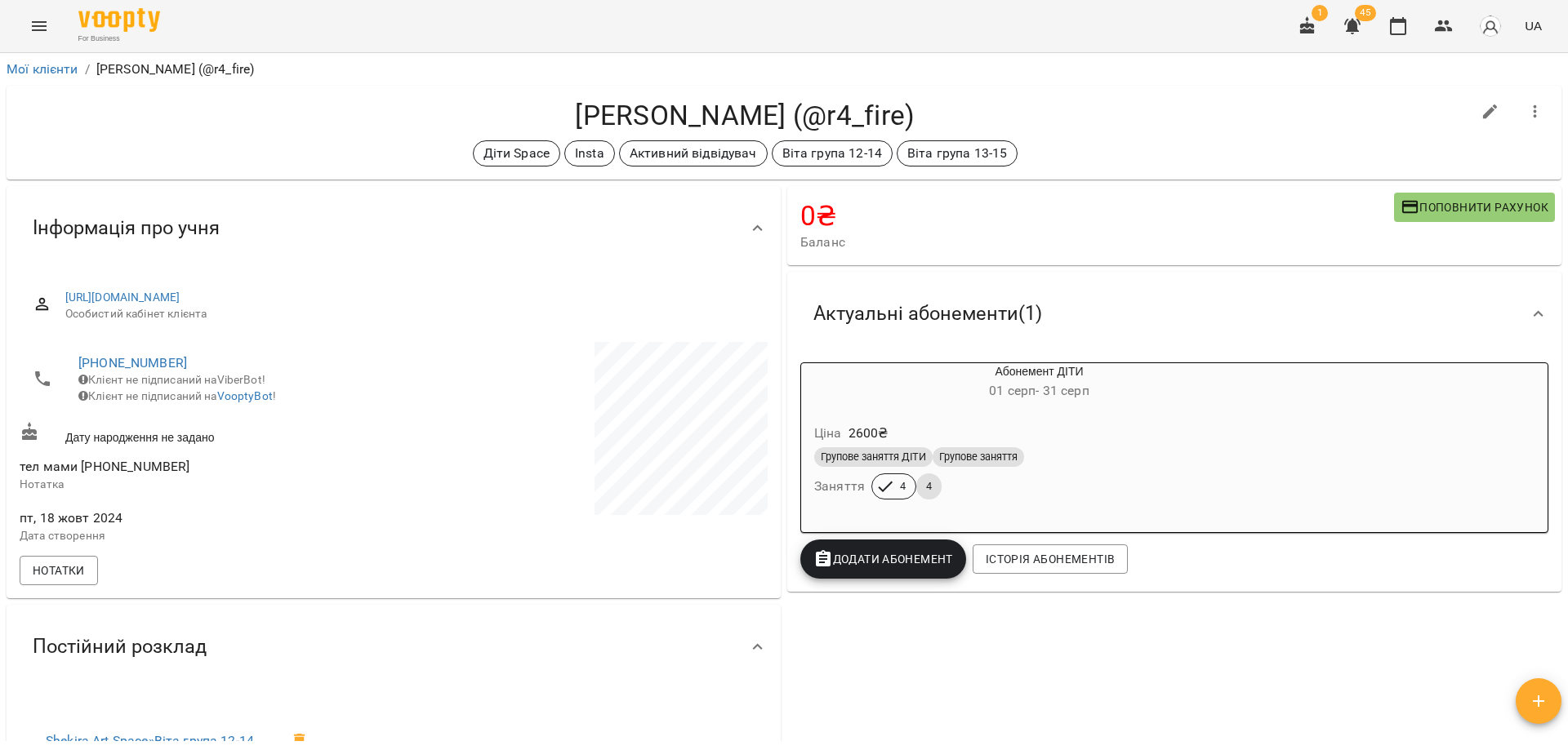
click at [1294, 101] on h4 "Риндін Олександр (@r4_fire)" at bounding box center [745, 115] width 1451 height 33
click at [1322, 127] on h4 "Риндін Олександр (@r4_fire)" at bounding box center [745, 115] width 1451 height 33
click at [1435, 29] on icon "button" at bounding box center [1444, 26] width 20 height 20
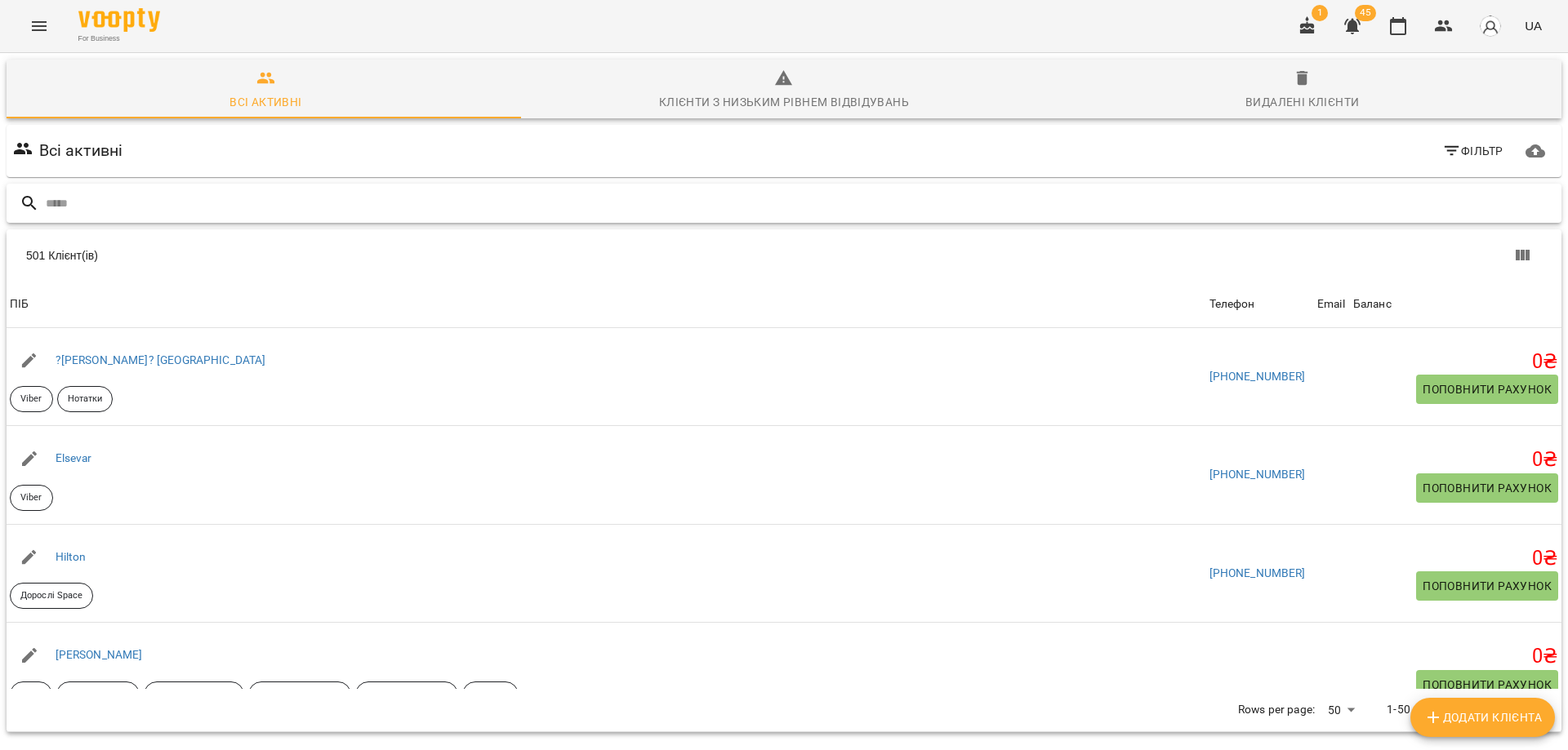
click at [411, 196] on input "text" at bounding box center [800, 204] width 1509 height 27
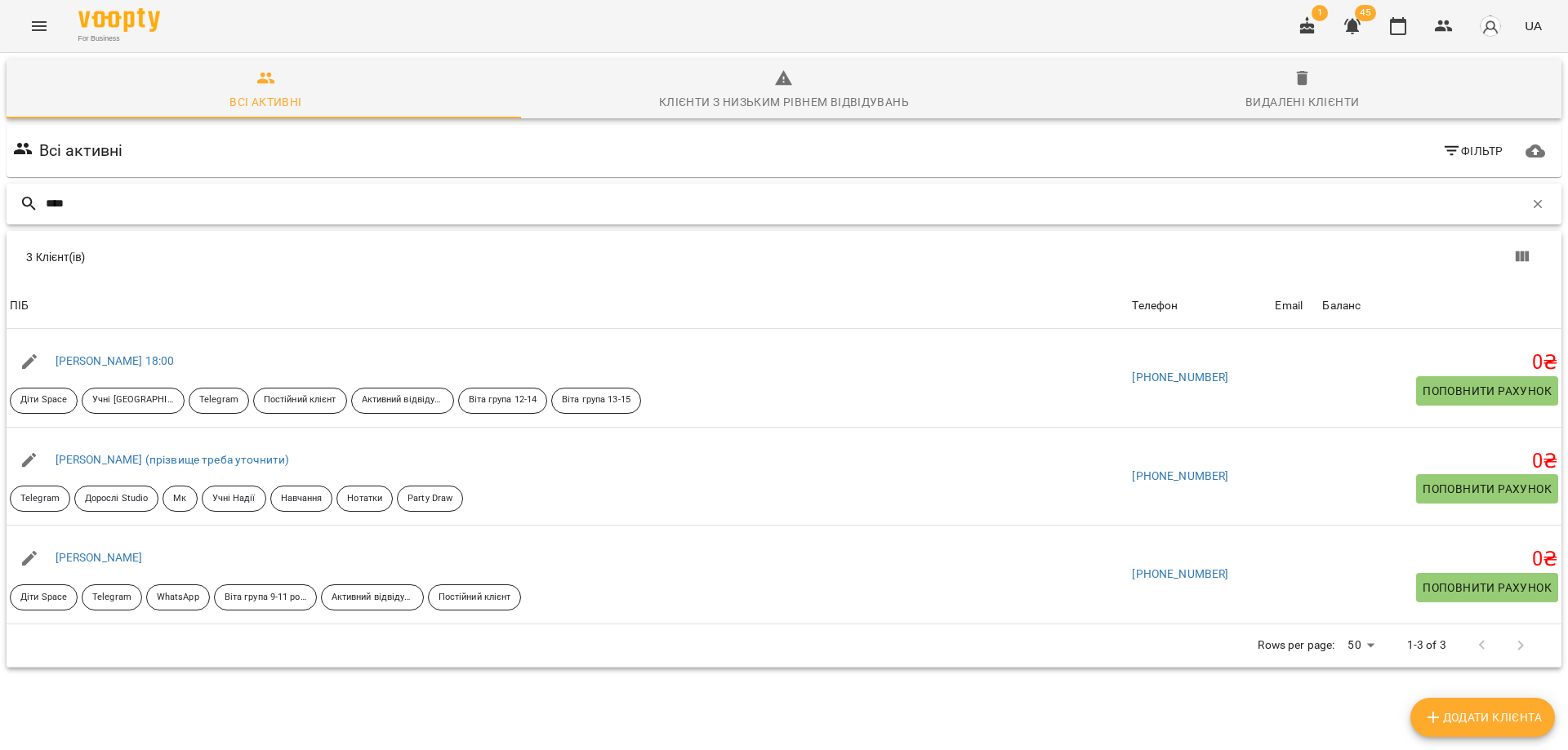
type input "****"
click at [1407, 27] on icon "button" at bounding box center [1397, 26] width 20 height 20
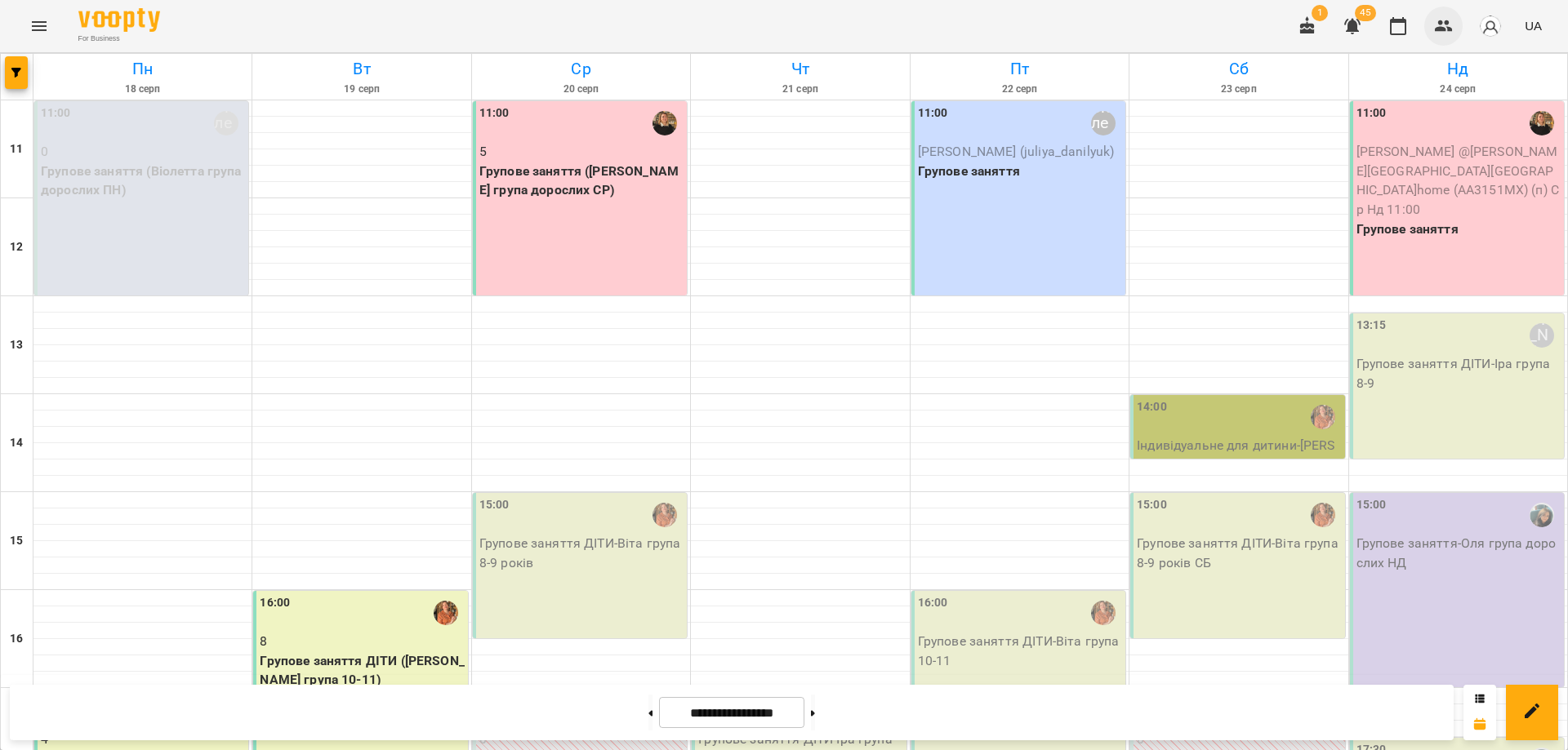
click at [1448, 26] on icon "button" at bounding box center [1444, 26] width 20 height 20
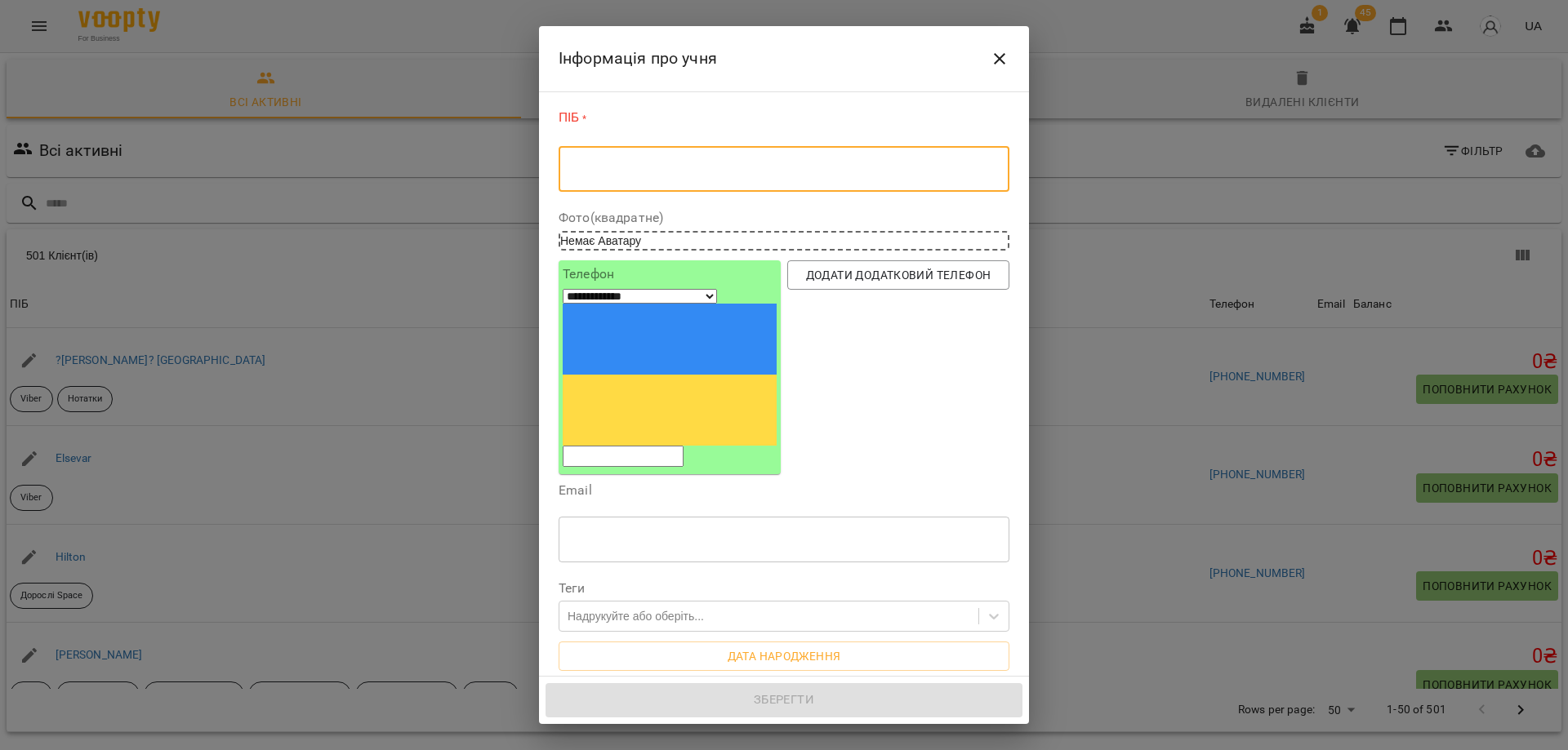
select select "**"
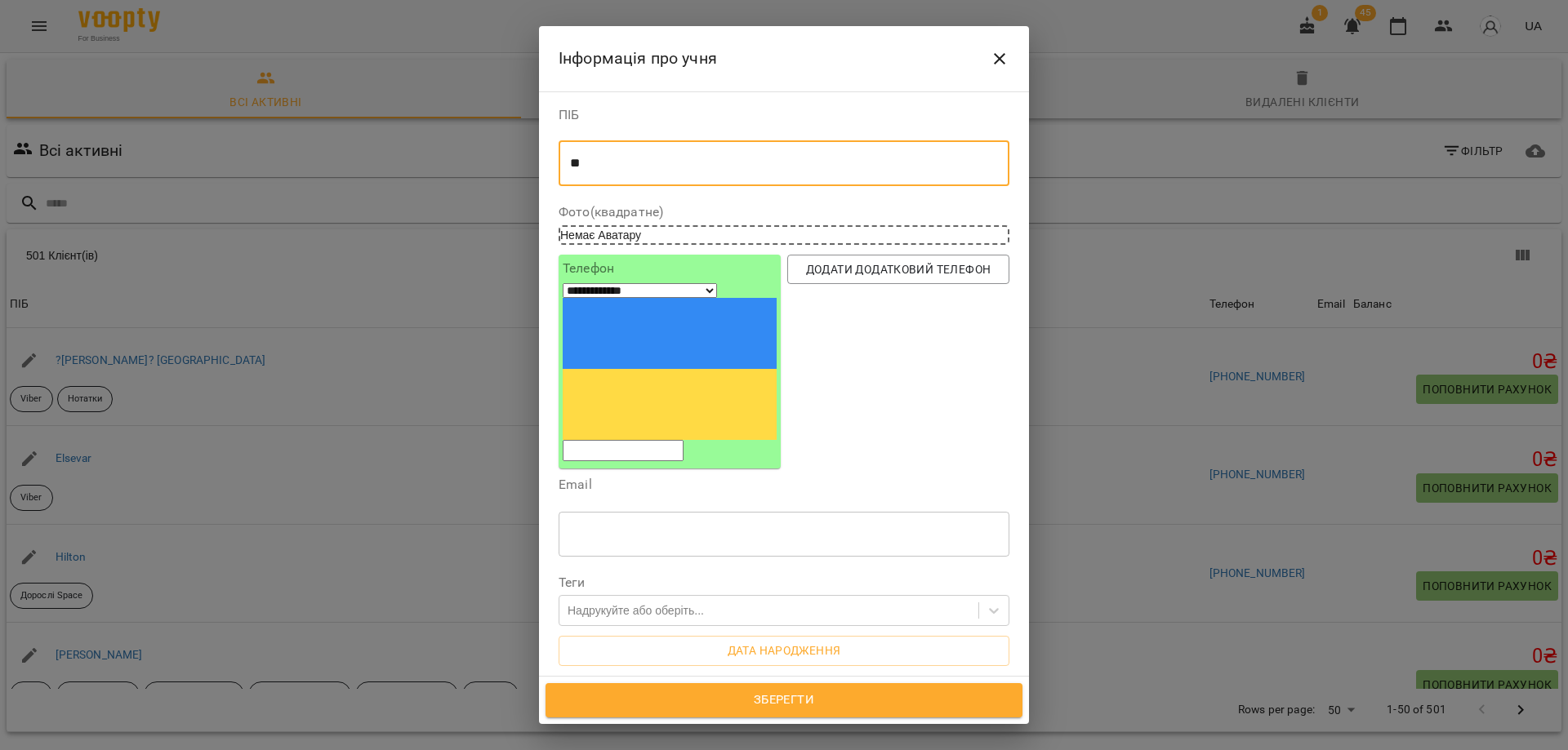
type textarea "*"
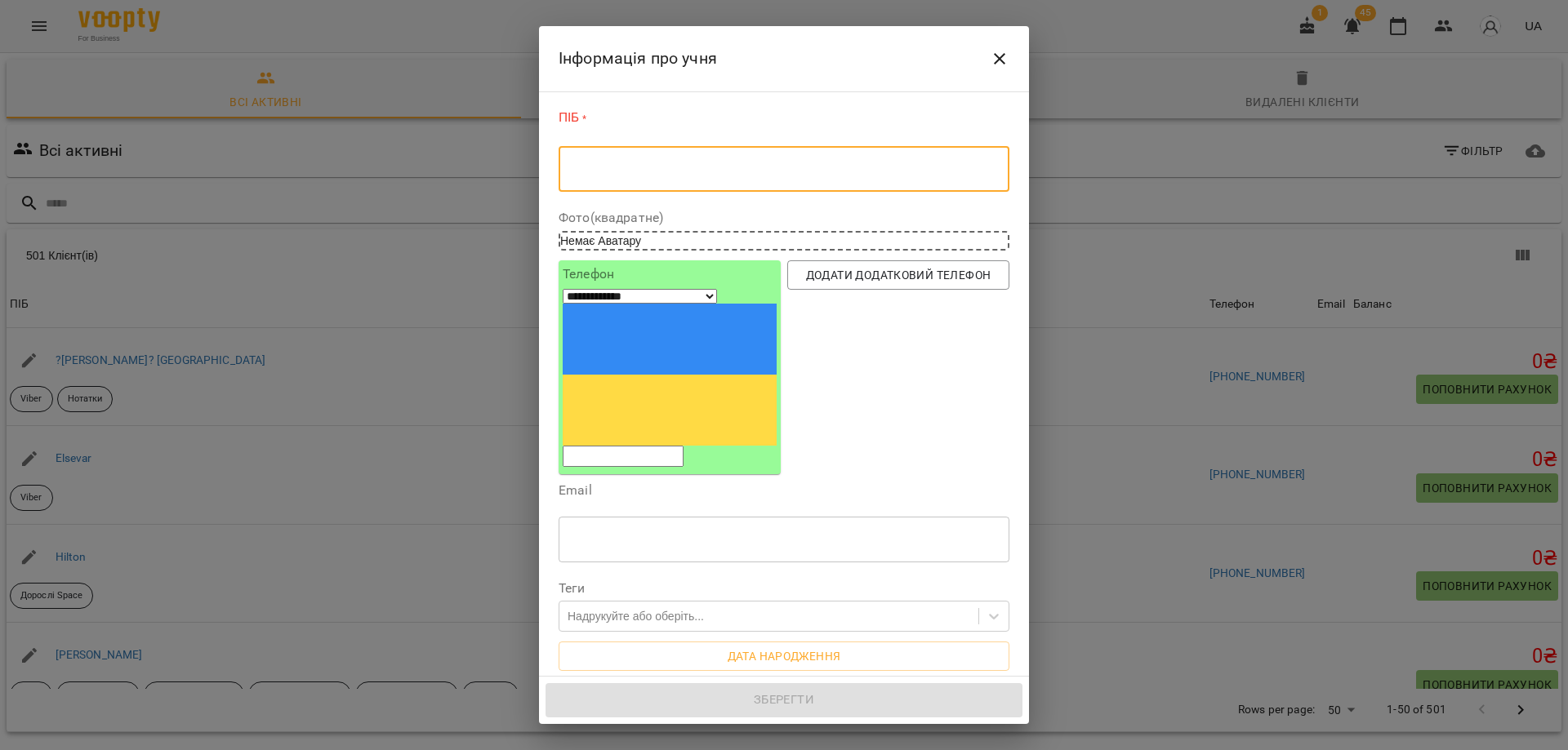
type textarea "*"
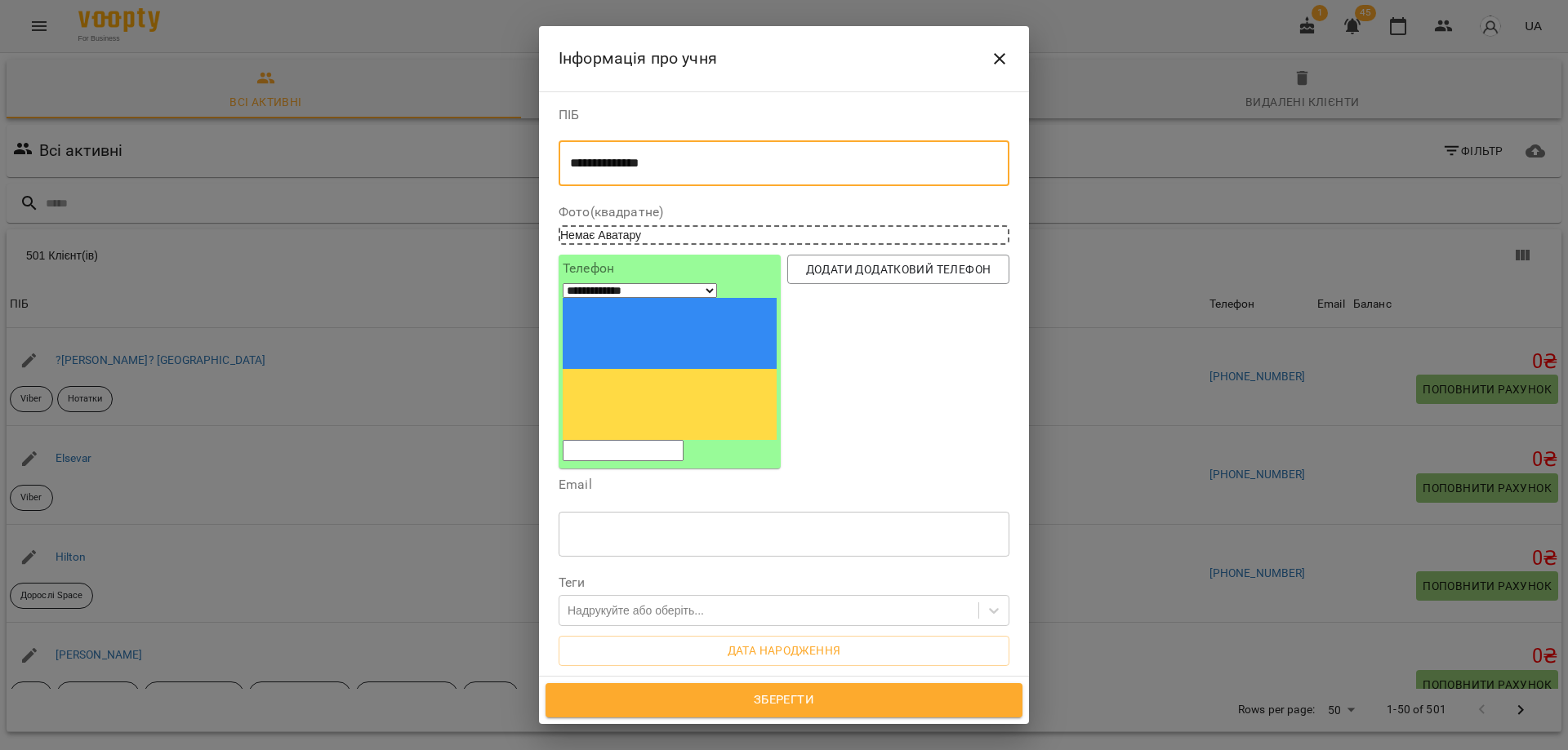
type textarea "**********"
click at [683, 440] on input "tel" at bounding box center [623, 451] width 121 height 21
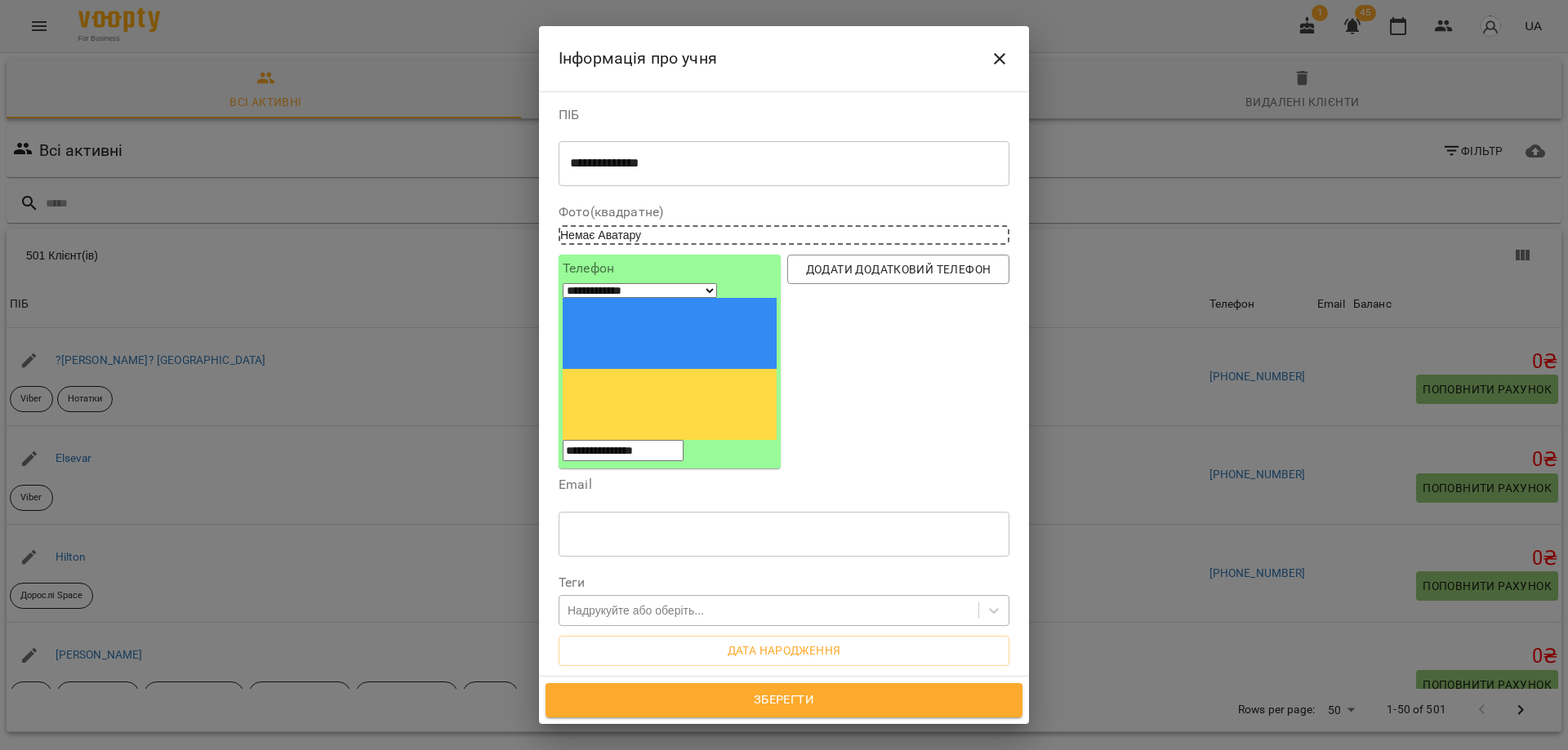
type input "**********"
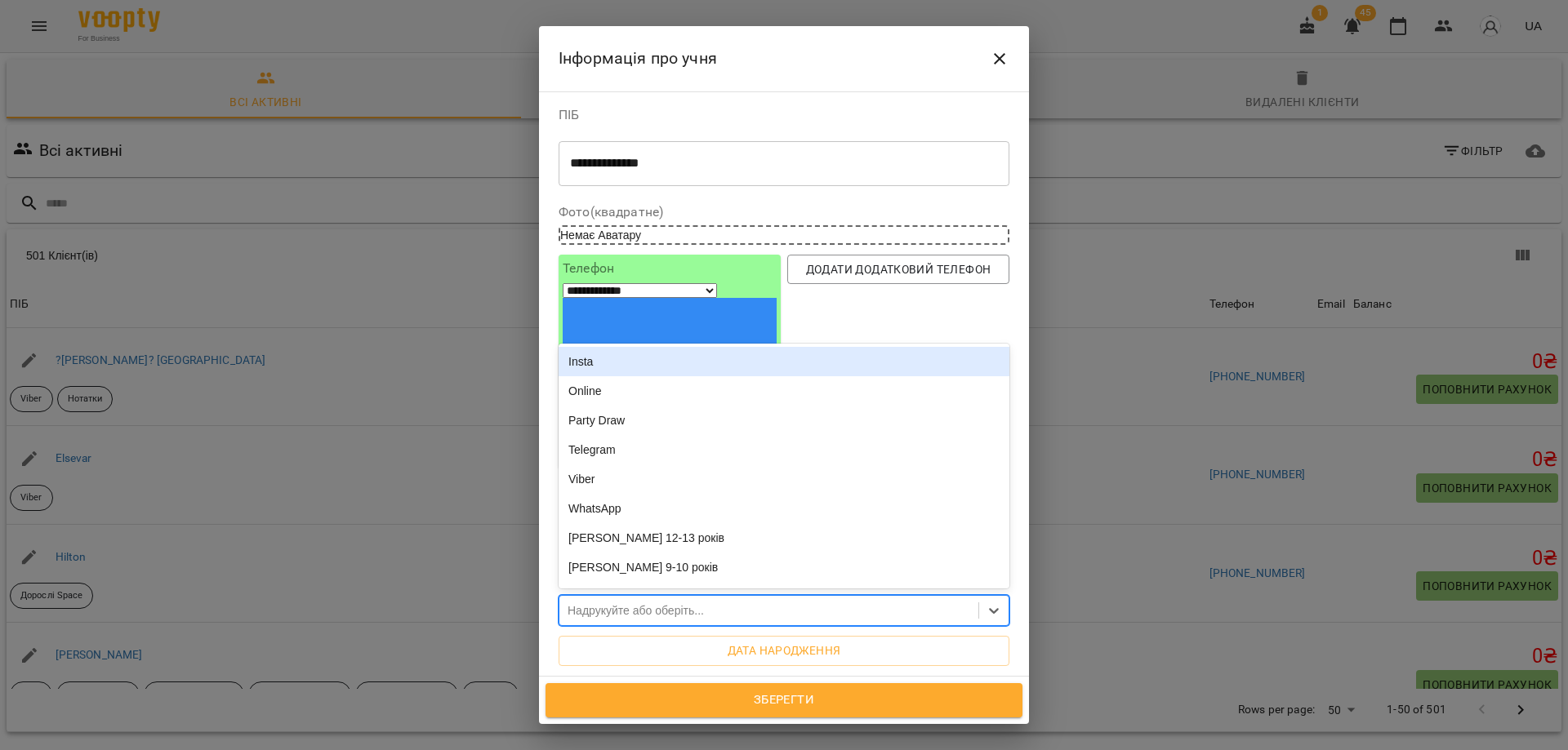
click at [738, 597] on div "Надрукуйте або оберіть..." at bounding box center [768, 611] width 419 height 27
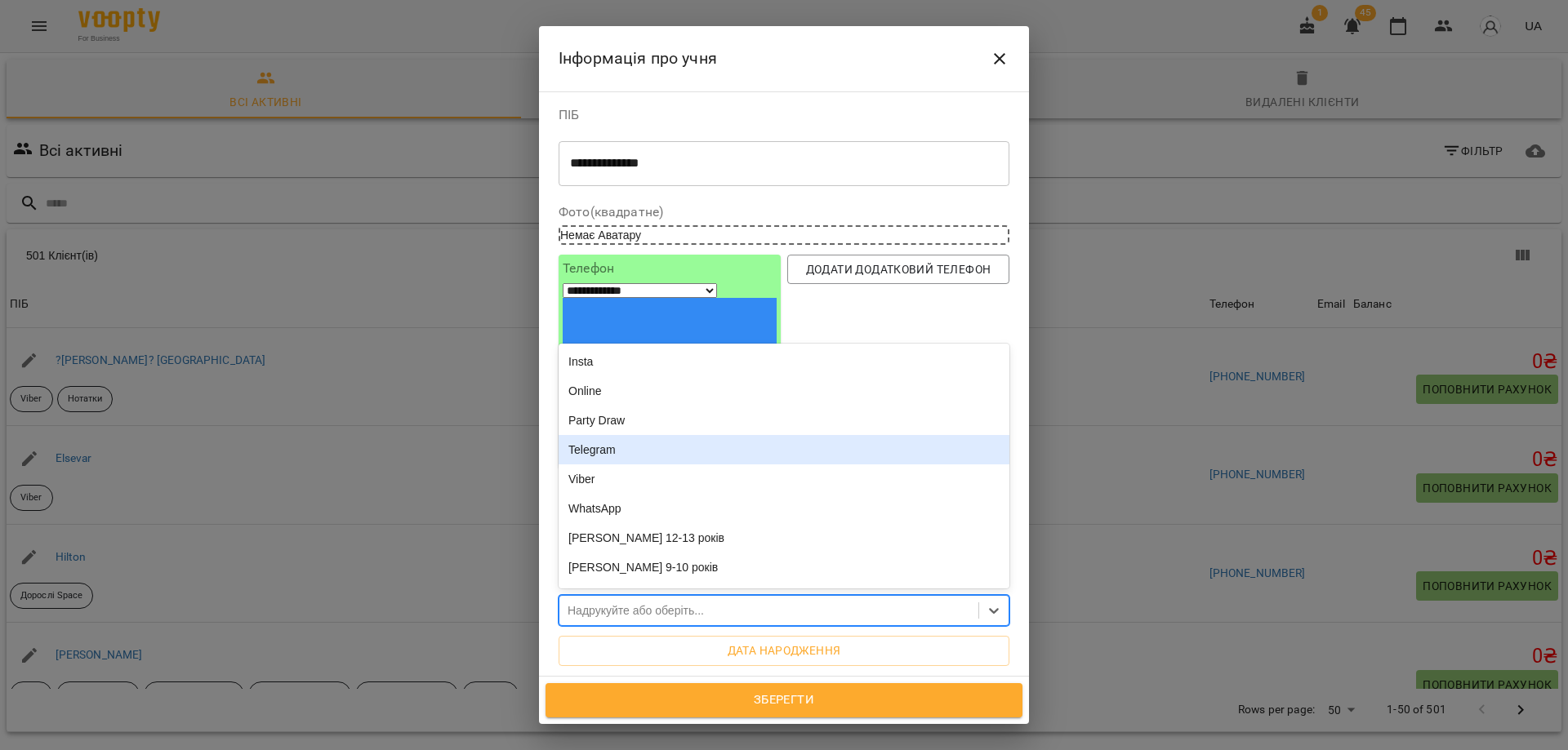
click at [686, 435] on div "Telegram" at bounding box center [784, 449] width 450 height 29
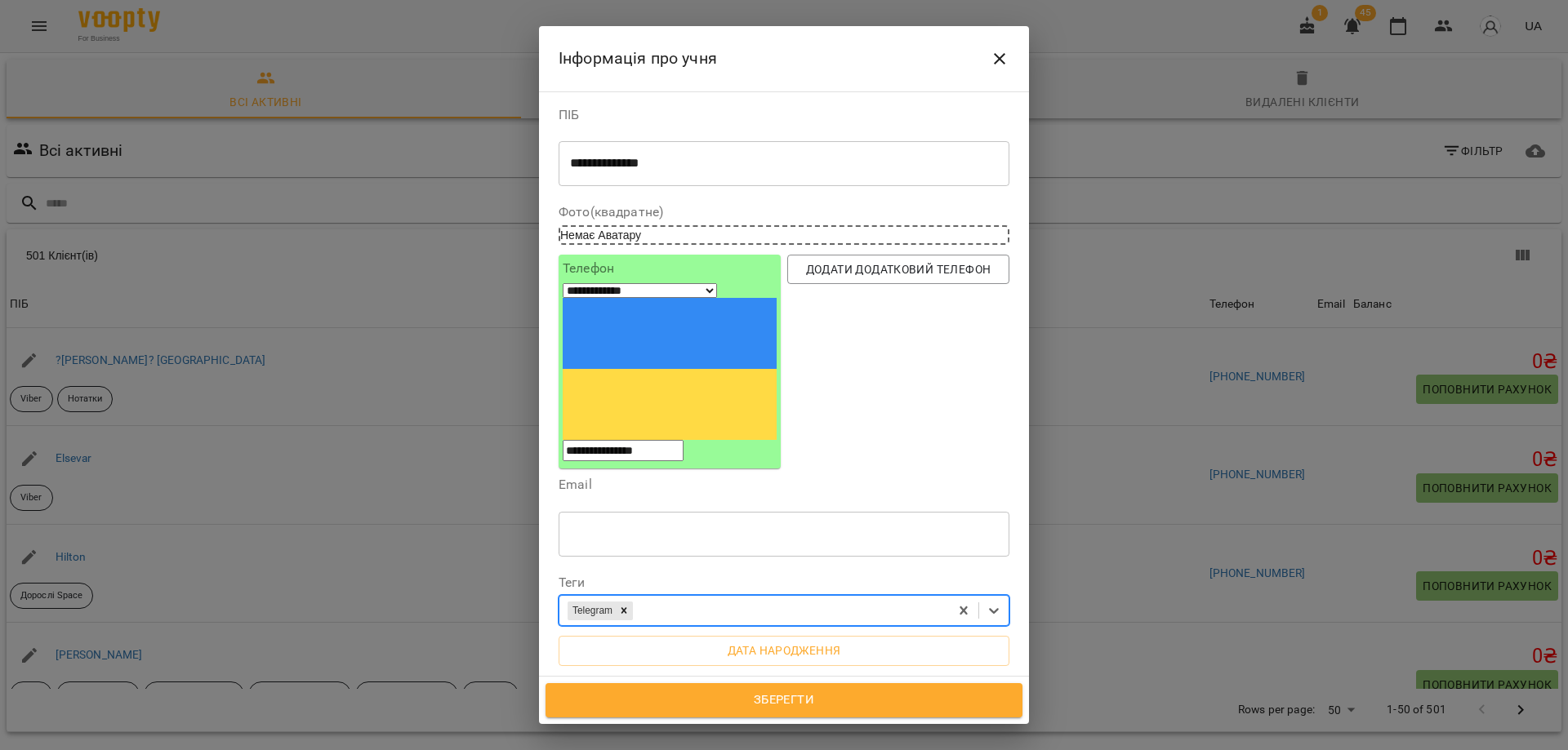
click at [794, 706] on span "Зберегти" at bounding box center [784, 700] width 440 height 21
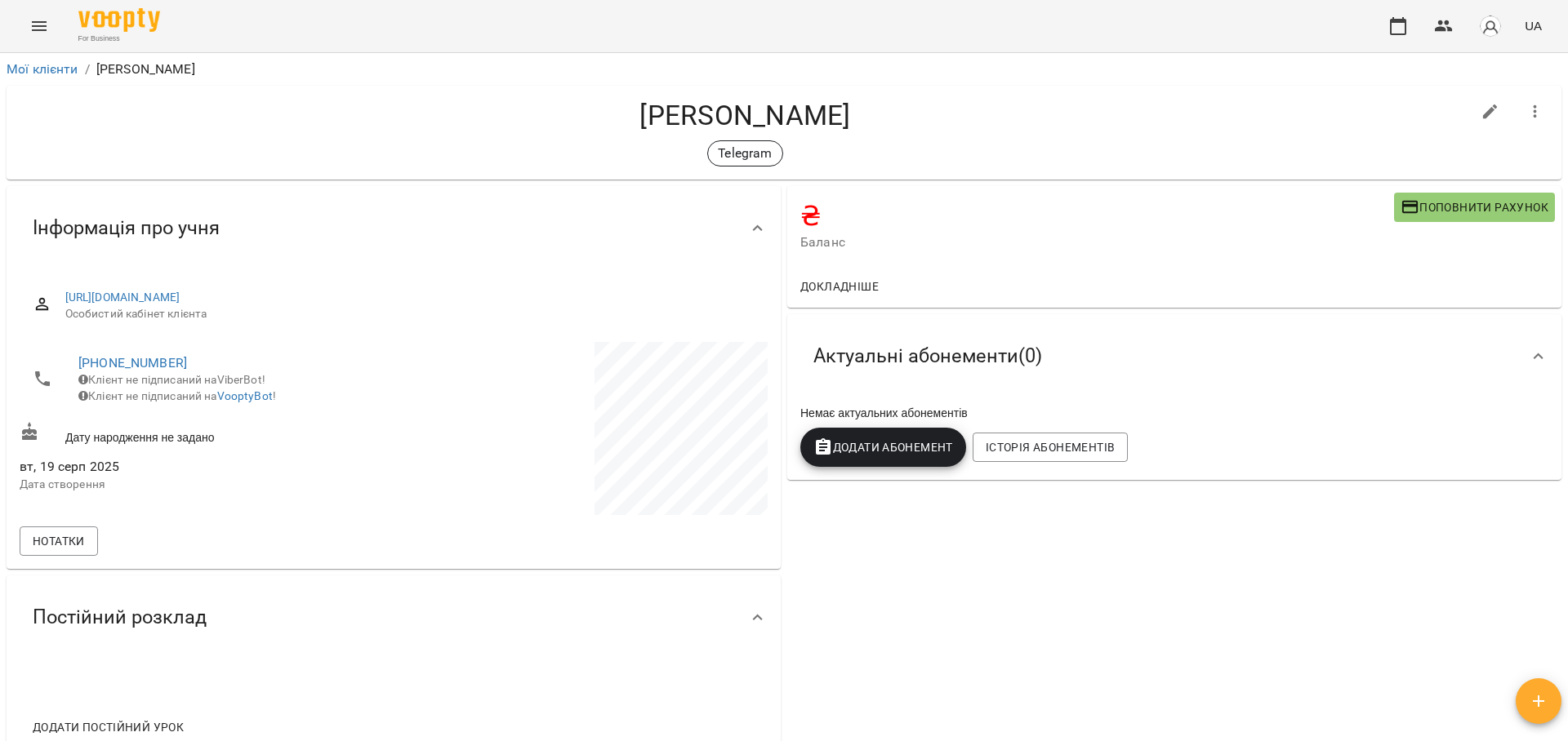
click at [1544, 695] on icon "button" at bounding box center [1539, 701] width 20 height 20
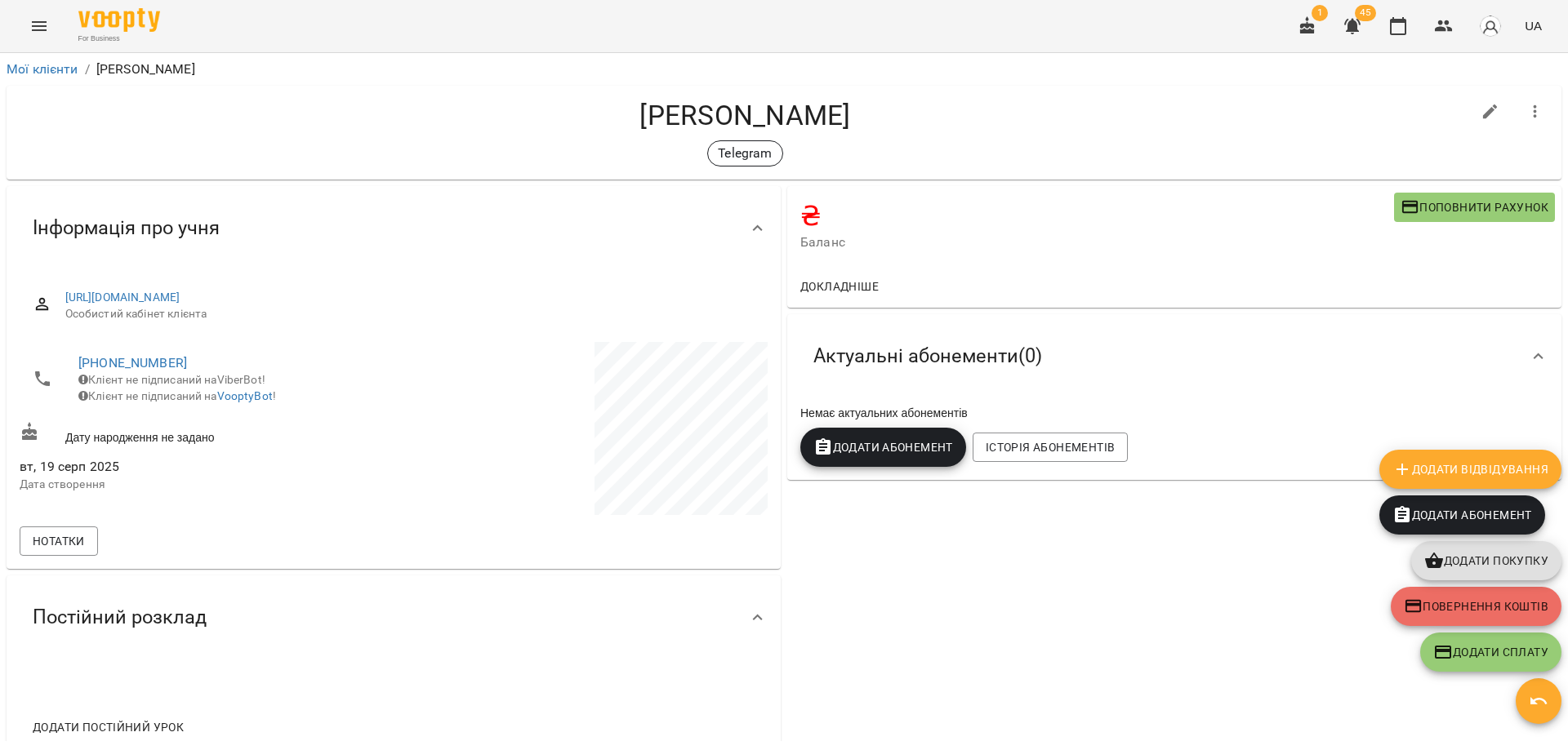
click at [1501, 465] on span "Додати Відвідування" at bounding box center [1470, 469] width 156 height 20
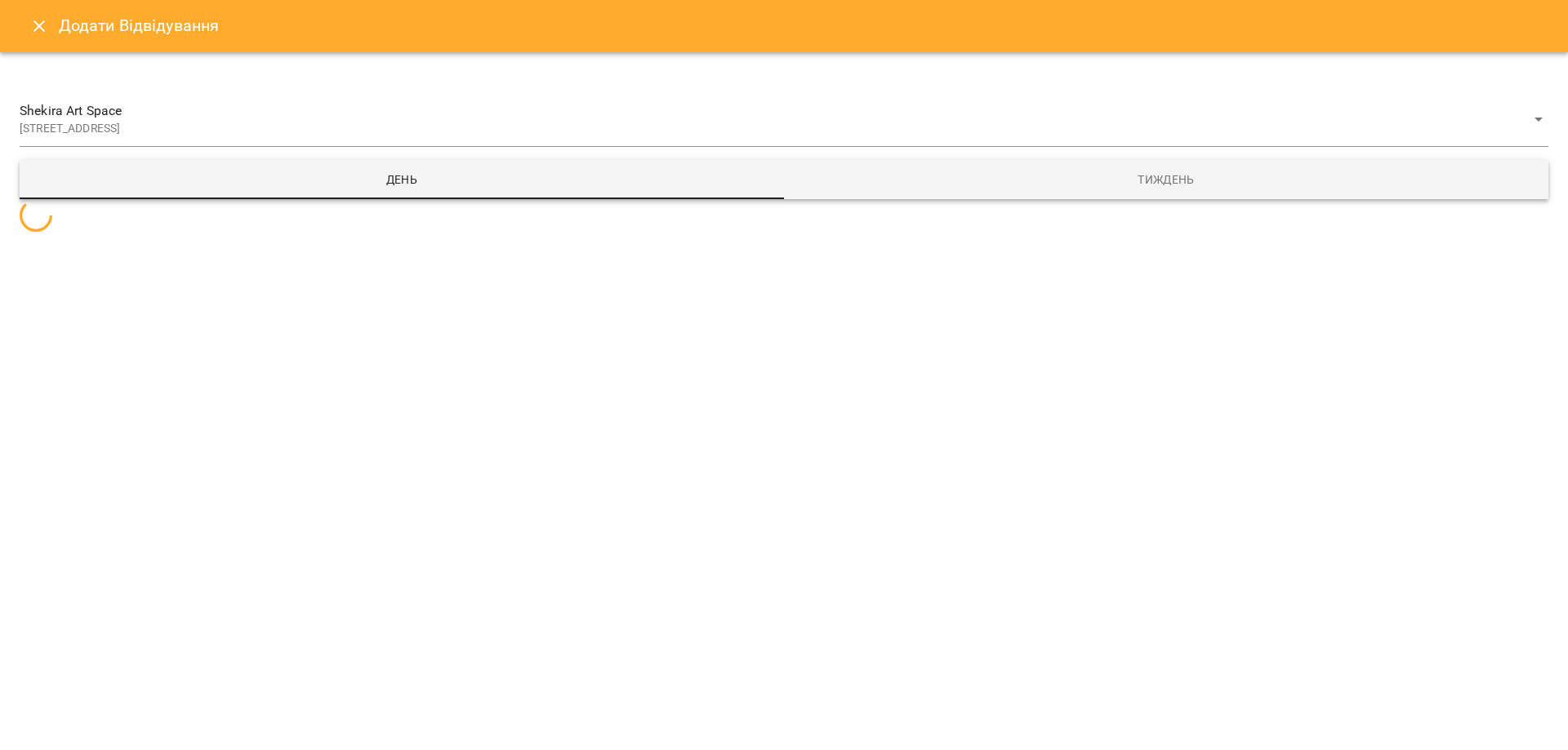
click at [1149, 190] on button "Тиждень" at bounding box center [1165, 179] width 764 height 39
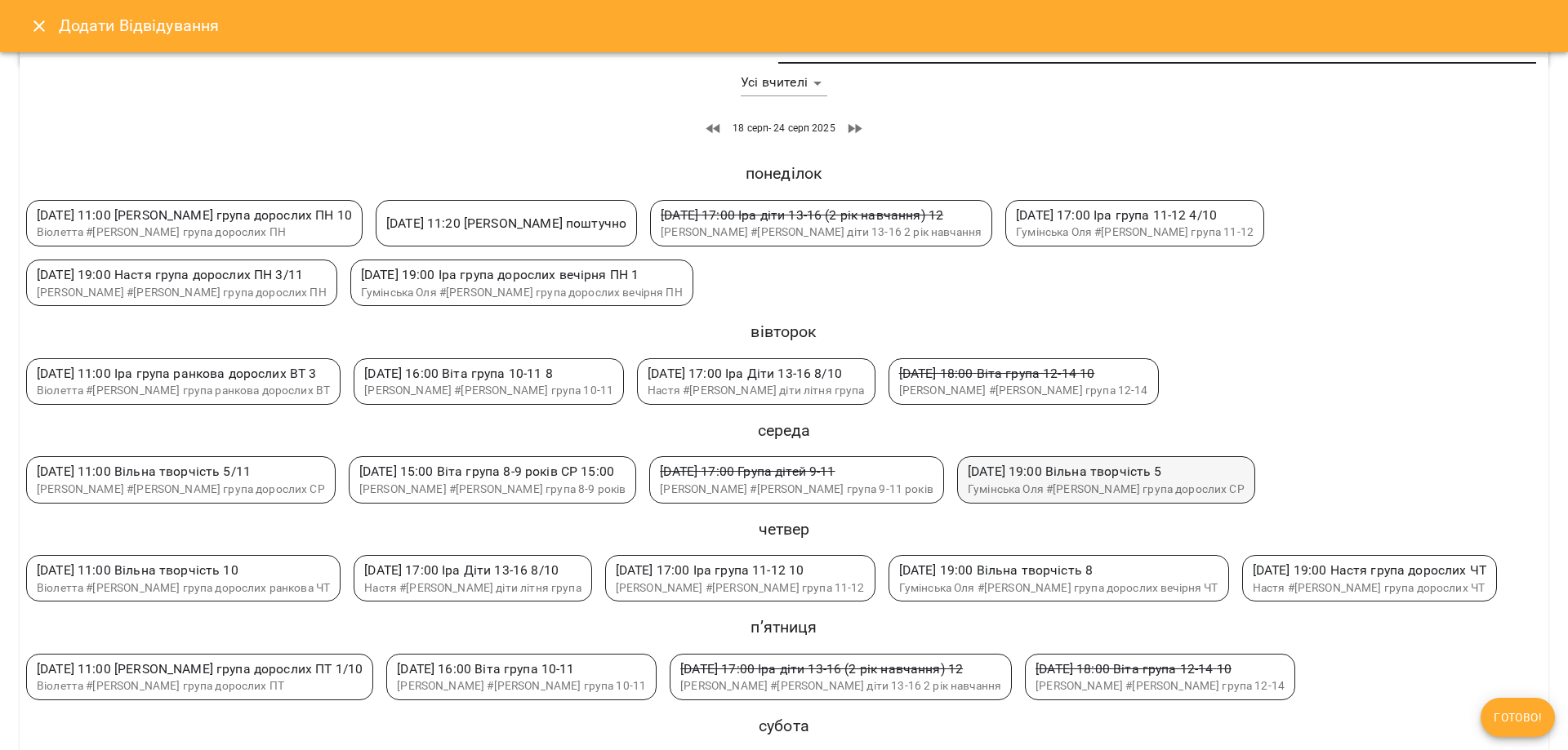
scroll to position [163, 0]
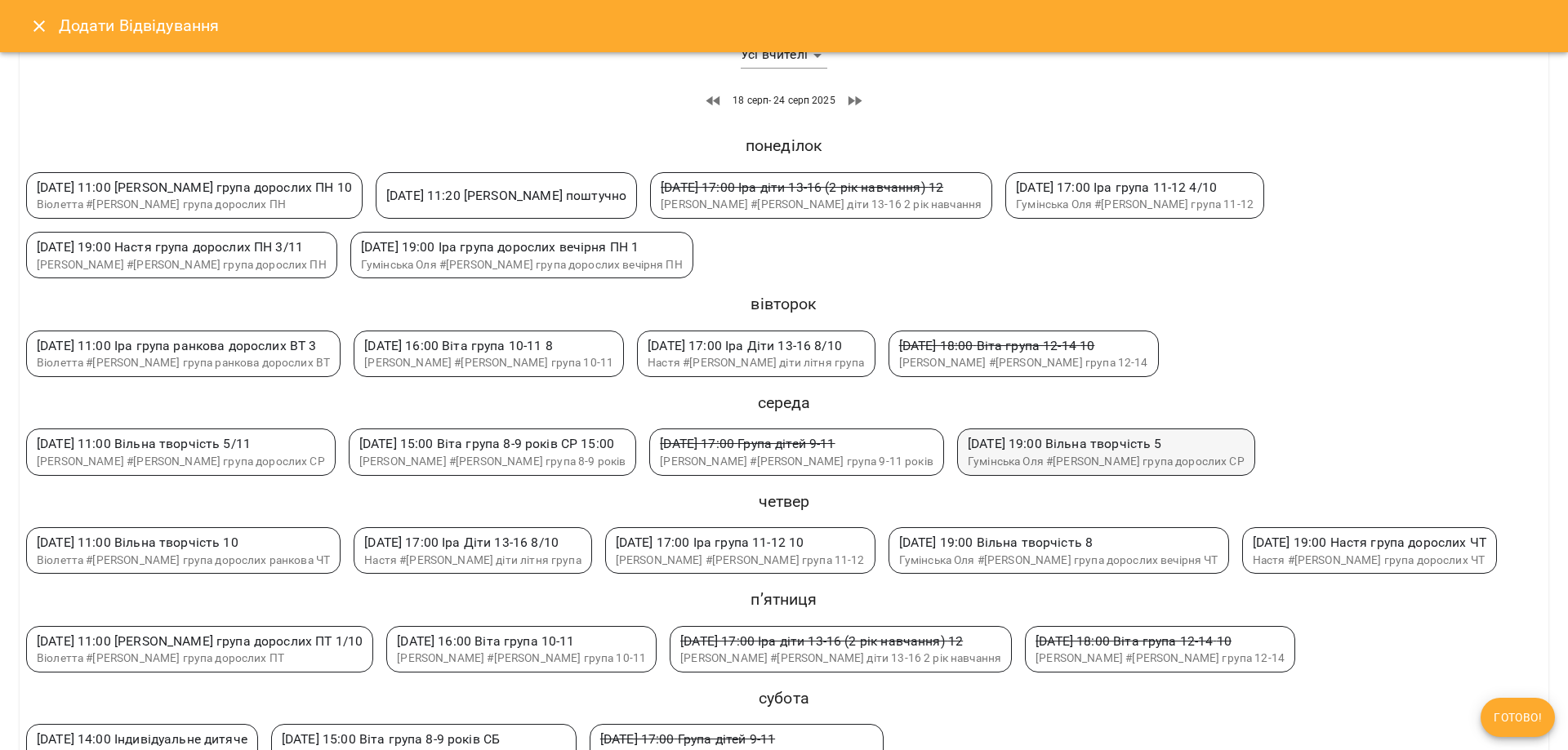
click at [1059, 448] on span "[DATE] 19:00 Вільна творчість 5" at bounding box center [1064, 443] width 194 height 15
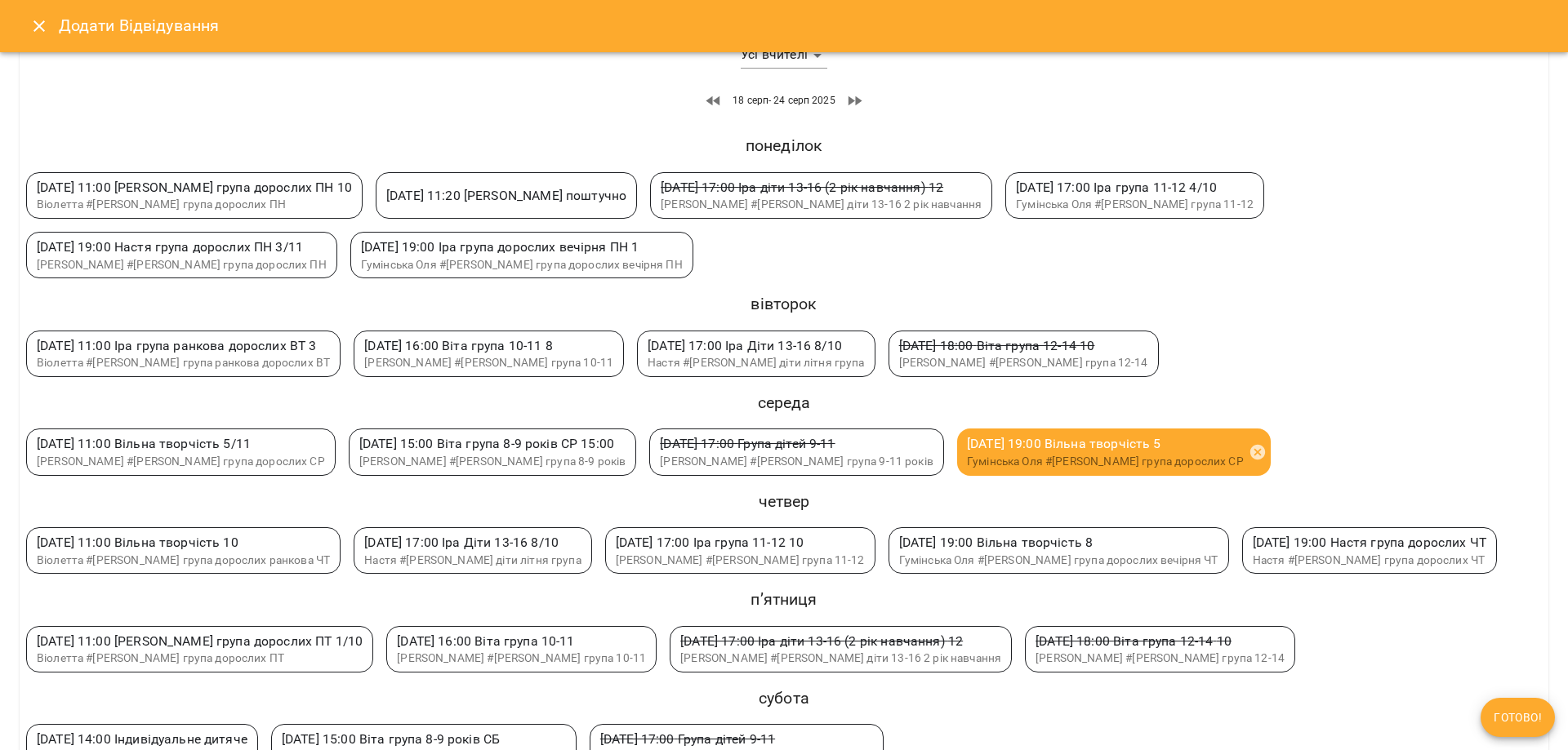
click at [1515, 715] on span "Готово!" at bounding box center [1517, 717] width 48 height 20
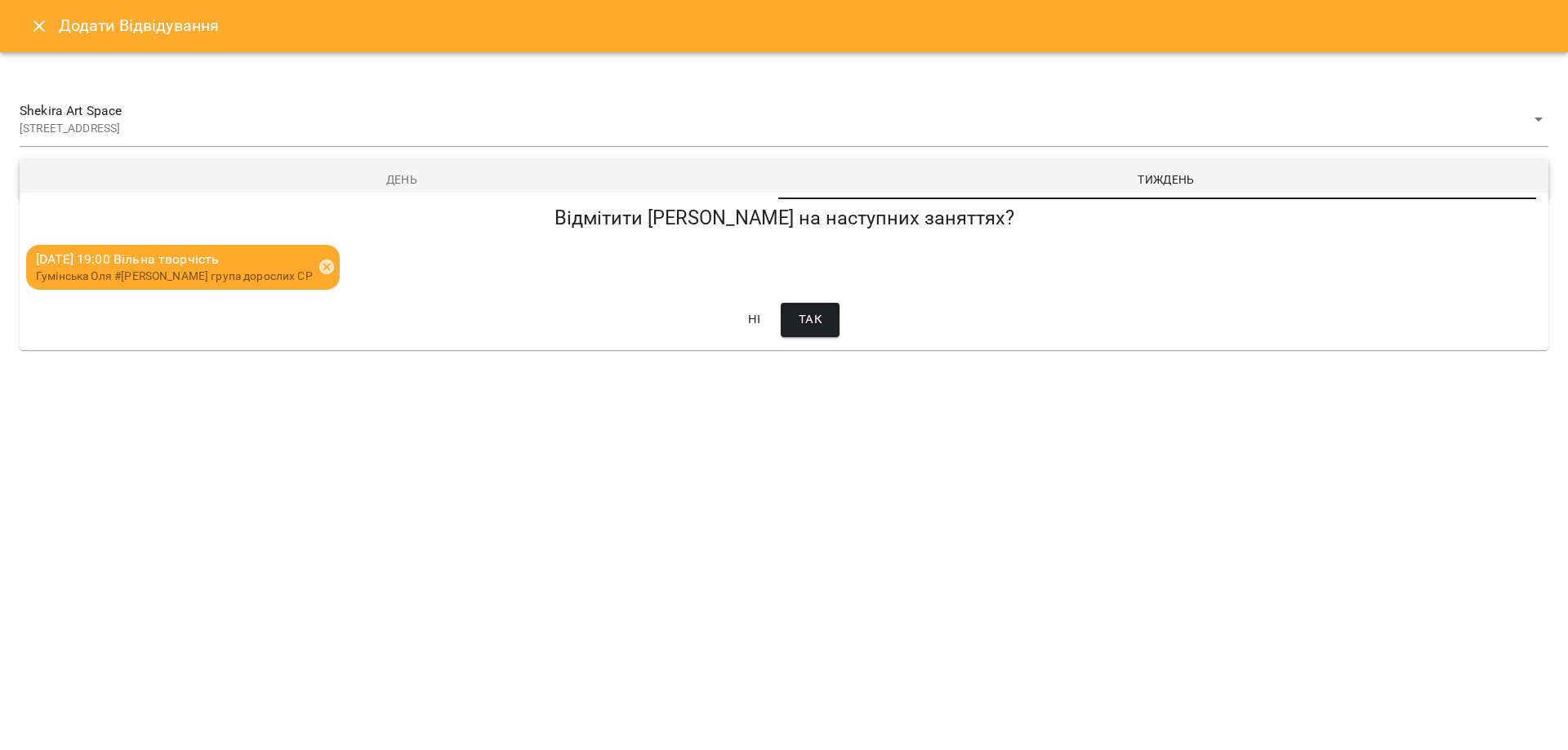
scroll to position [0, 0]
click at [804, 317] on span "Так" at bounding box center [810, 320] width 23 height 21
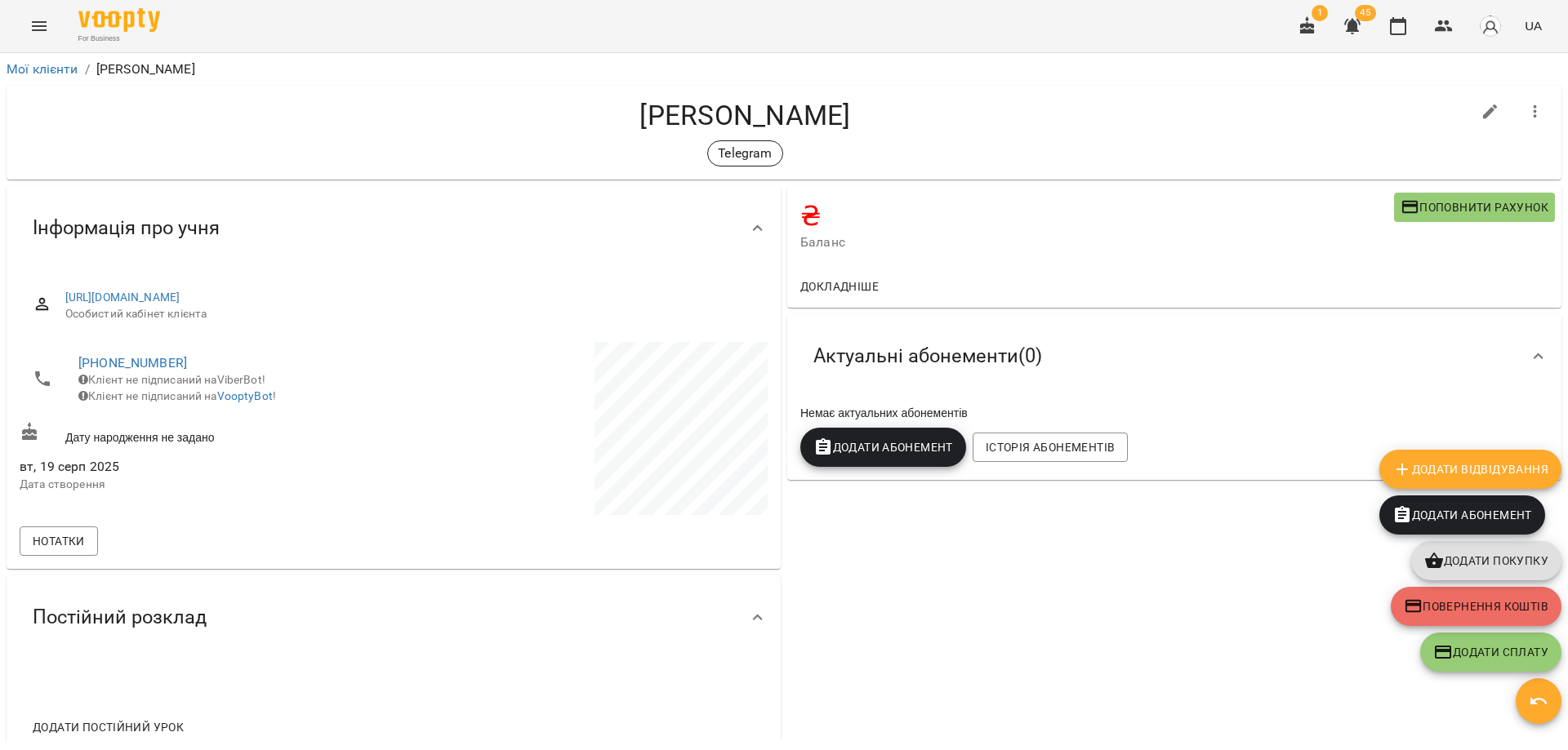
click at [1069, 122] on h4 "[PERSON_NAME]" at bounding box center [745, 115] width 1451 height 33
click at [1390, 21] on icon "button" at bounding box center [1397, 26] width 20 height 20
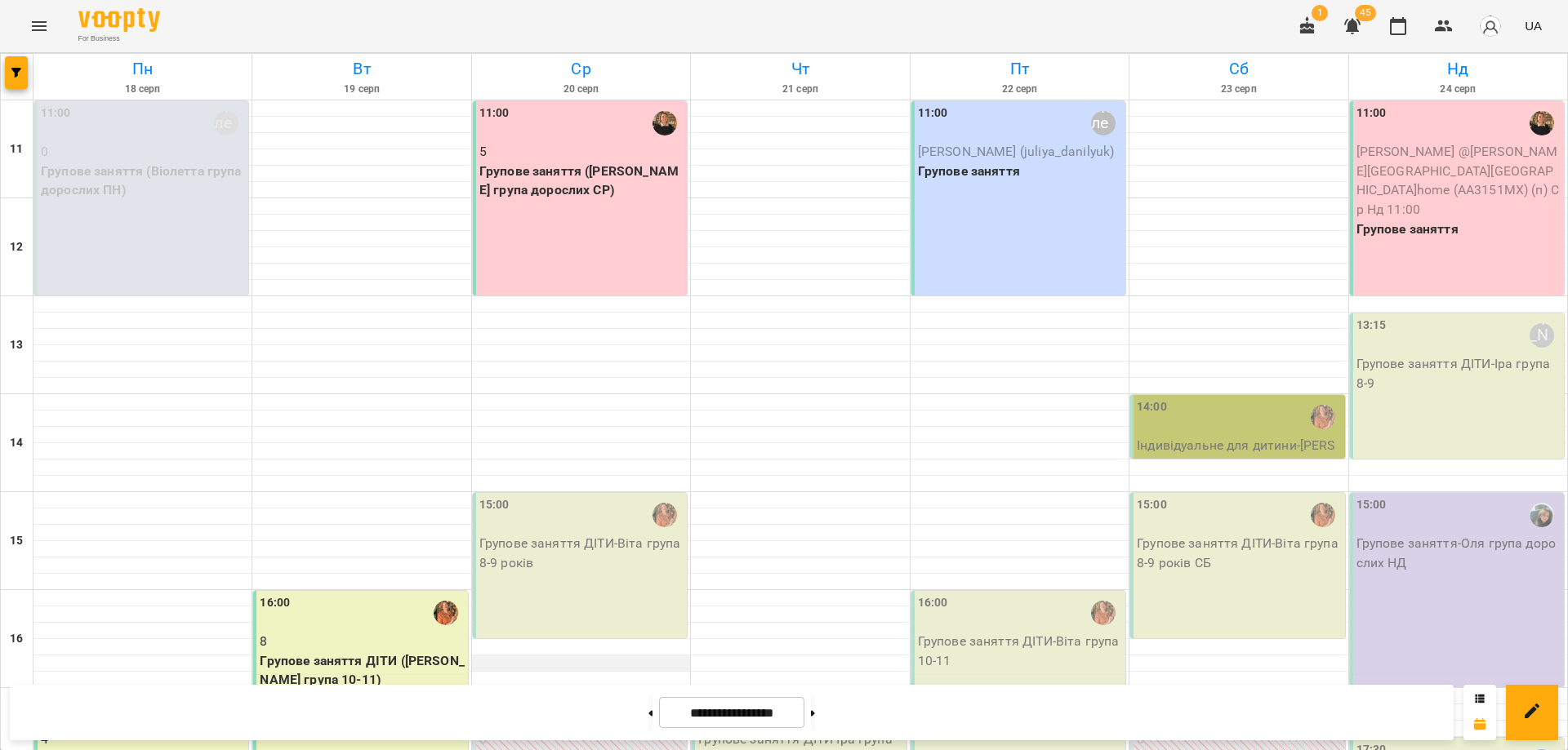
scroll to position [305, 0]
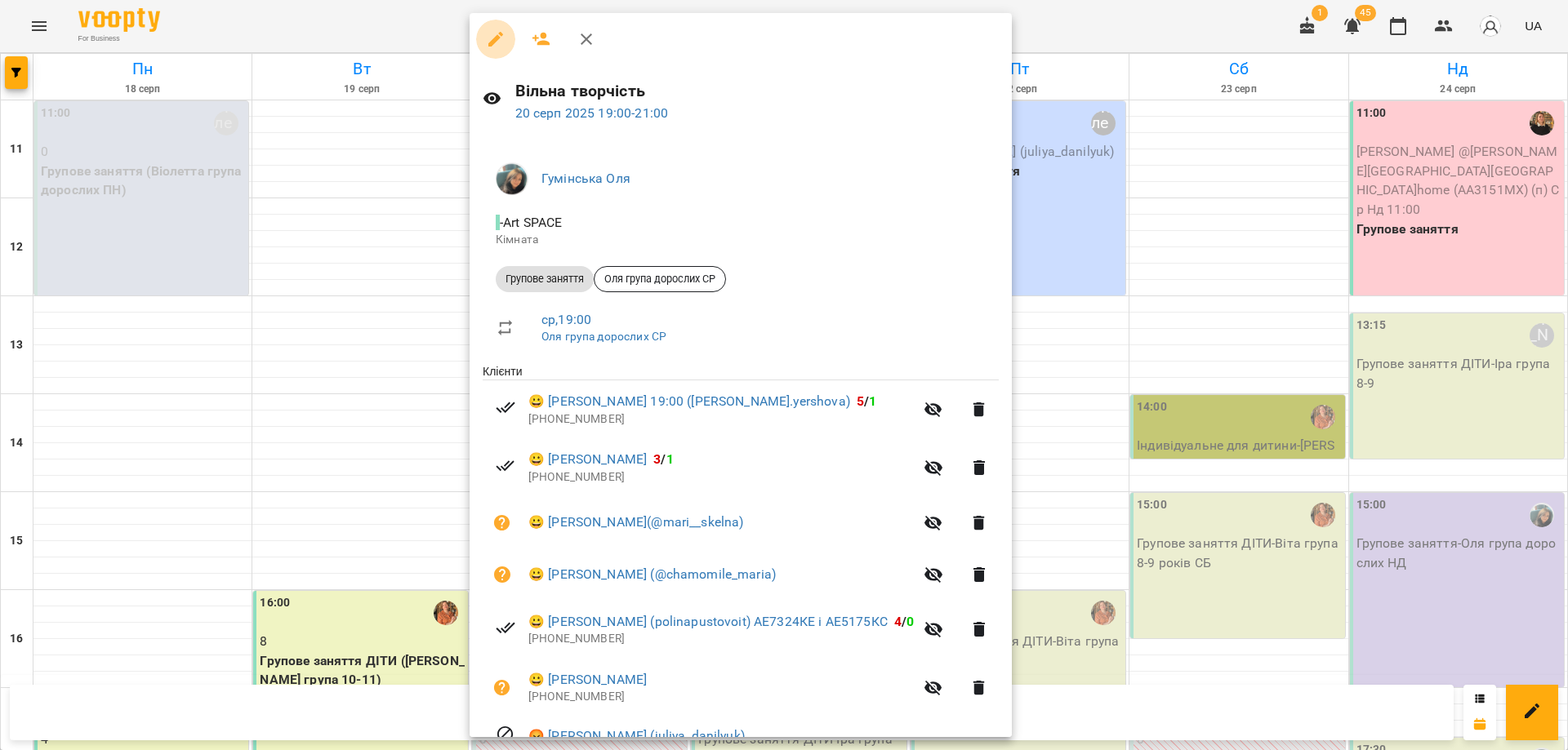
click at [490, 36] on icon "button" at bounding box center [496, 39] width 20 height 20
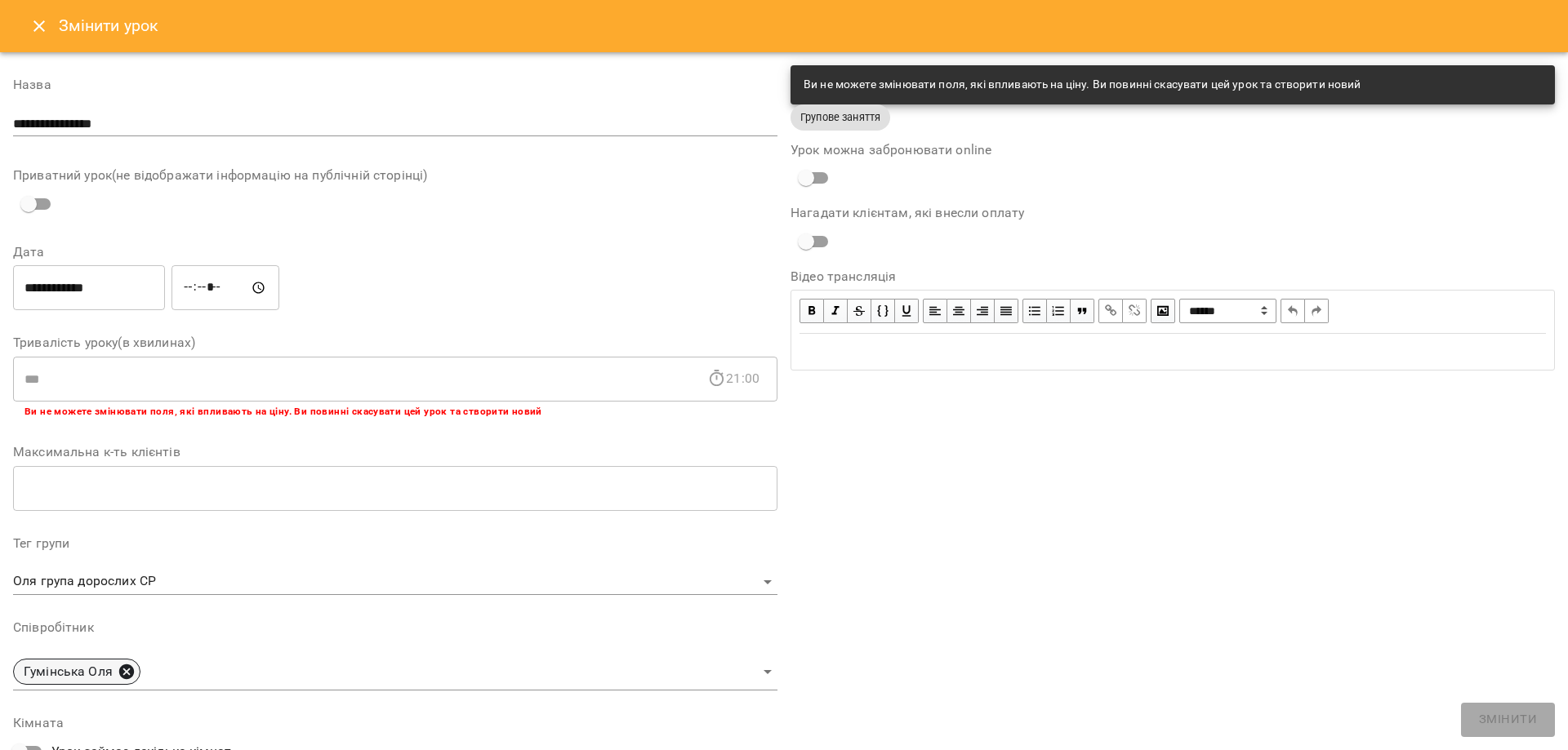
click at [125, 671] on icon at bounding box center [127, 671] width 18 height 18
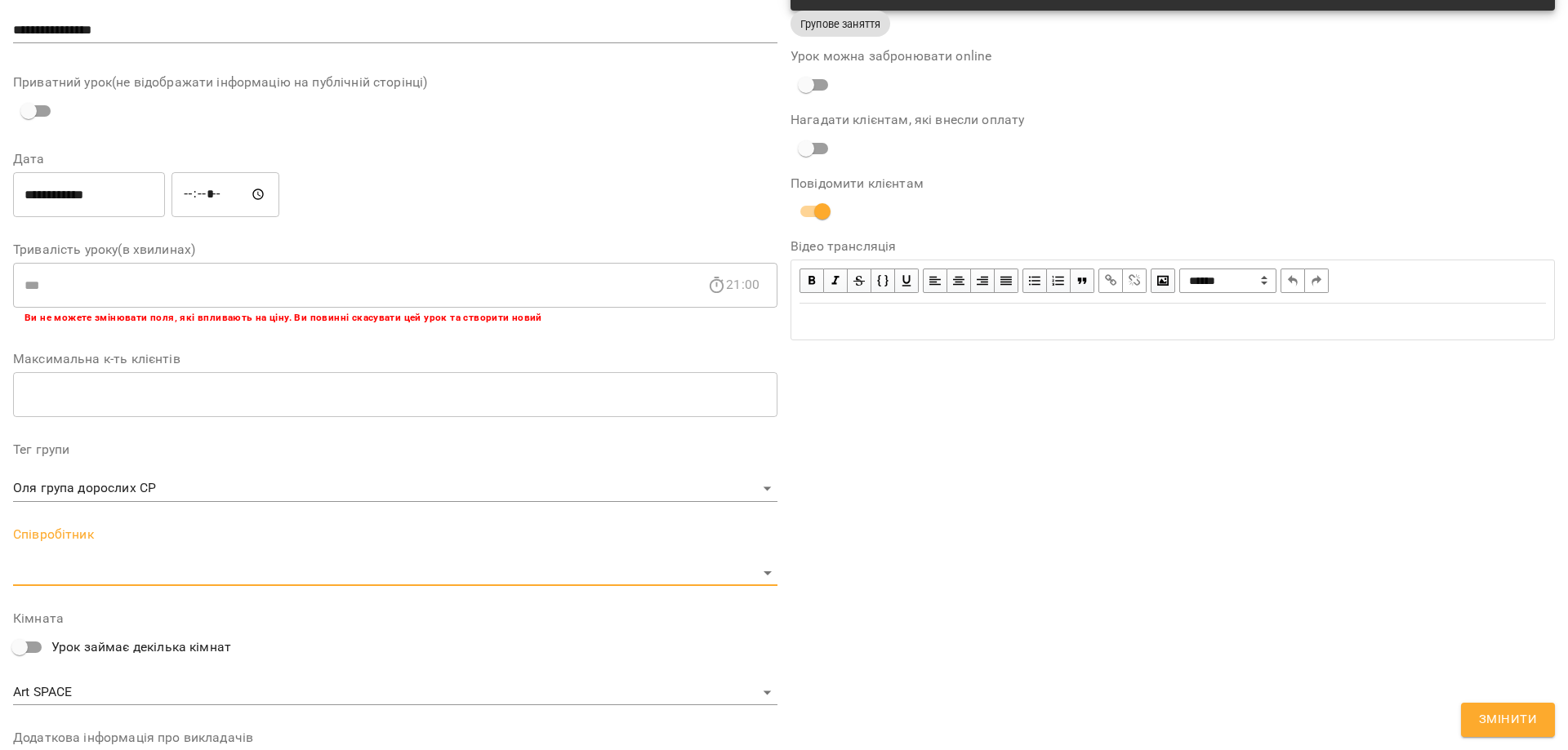
scroll to position [163, 0]
click at [74, 573] on body "For Business 1 45 UA Журнал відвідувань / Вільна творчість [DATE] 19:00 ср , 19…" at bounding box center [784, 448] width 1568 height 897
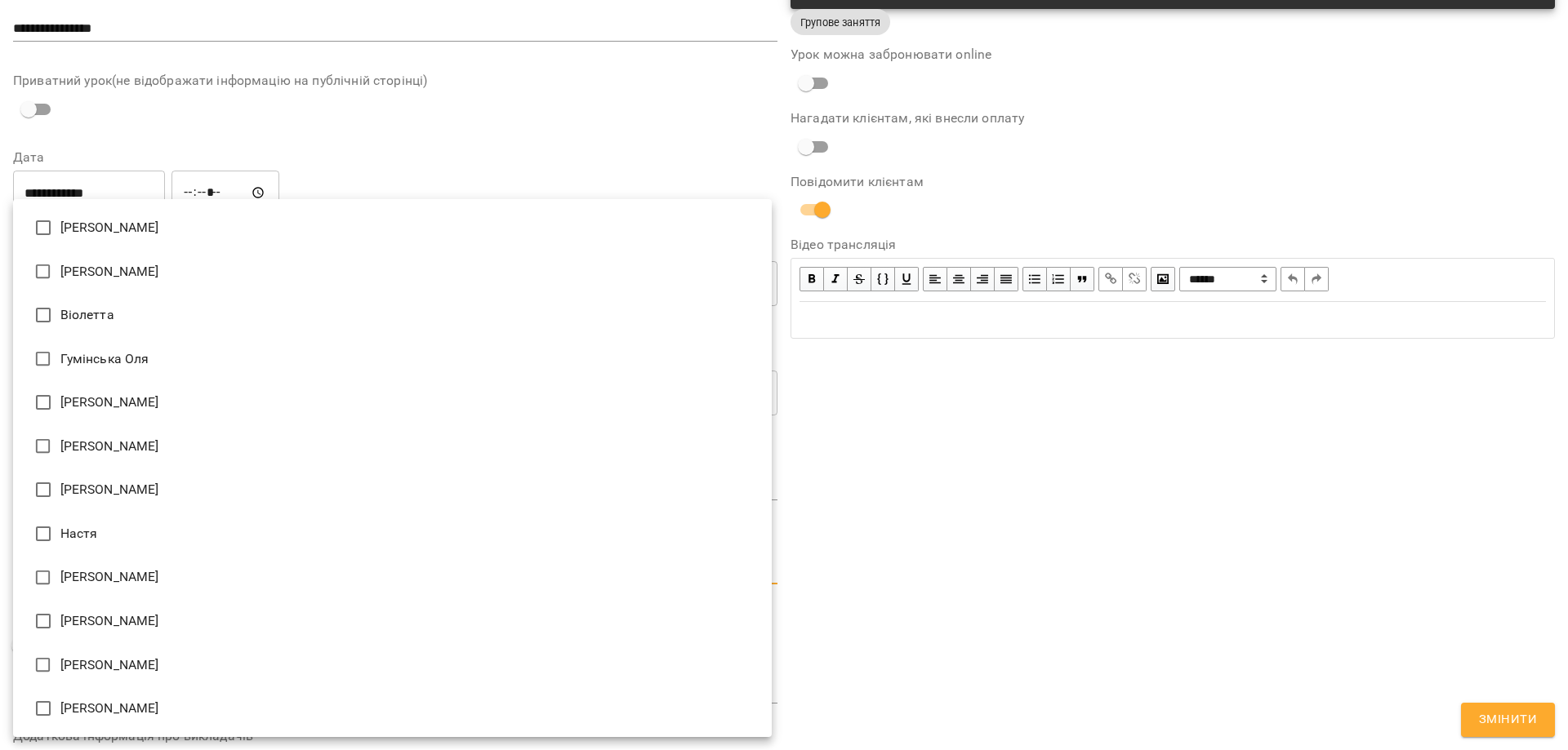
click at [80, 448] on li "[PERSON_NAME]" at bounding box center [392, 446] width 759 height 44
type input "**********"
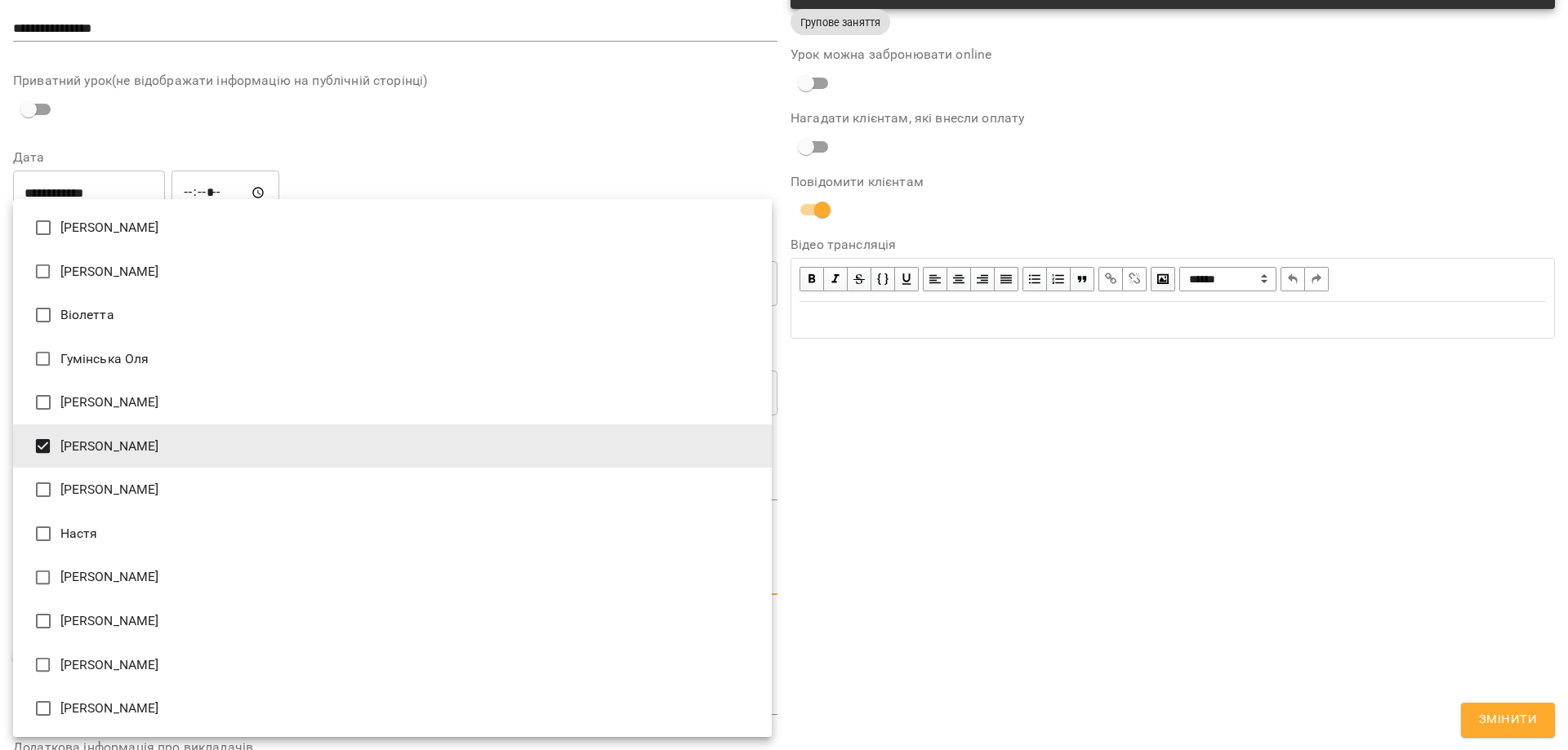
click at [1477, 712] on div at bounding box center [784, 375] width 1568 height 750
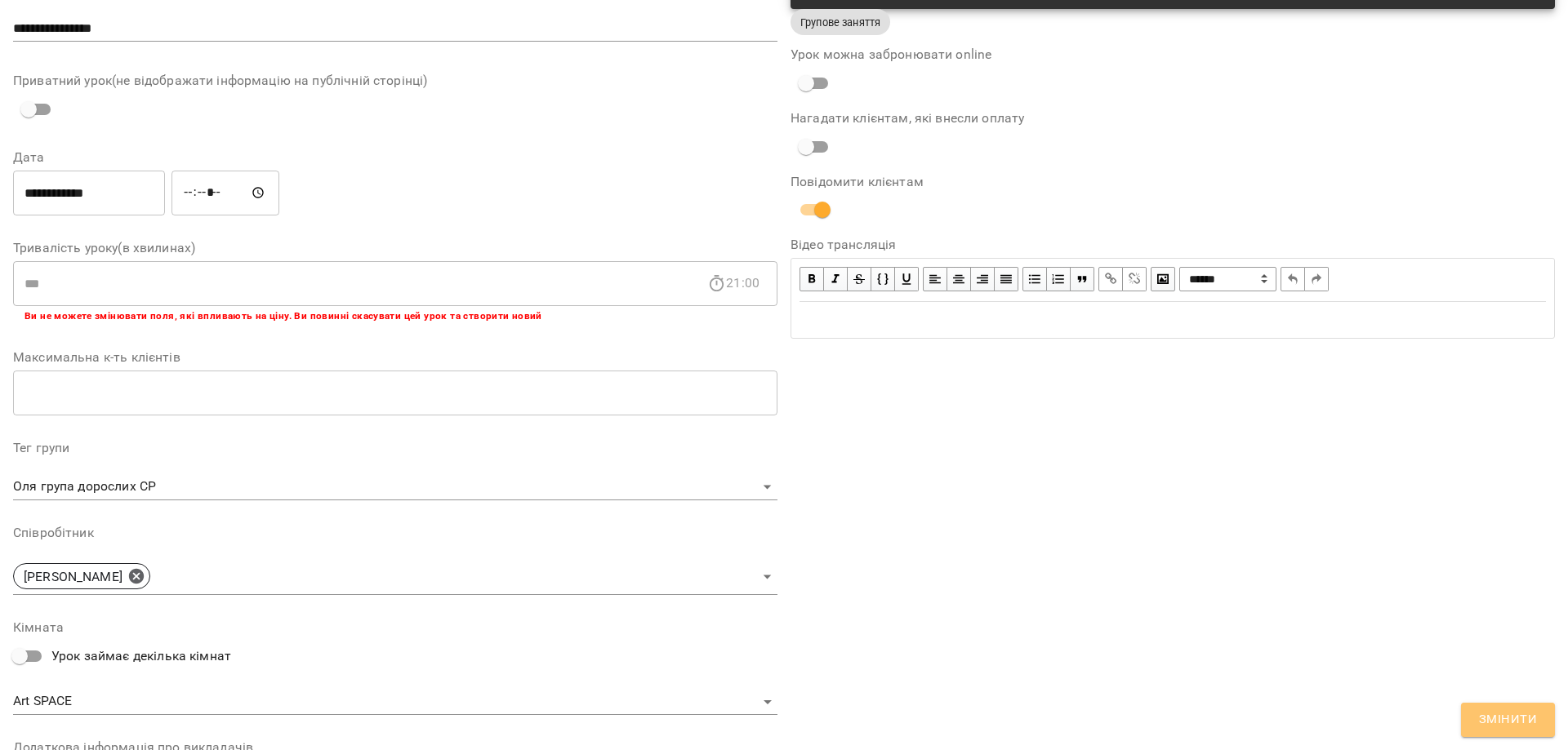
click at [1520, 721] on span "Змінити" at bounding box center [1507, 720] width 58 height 21
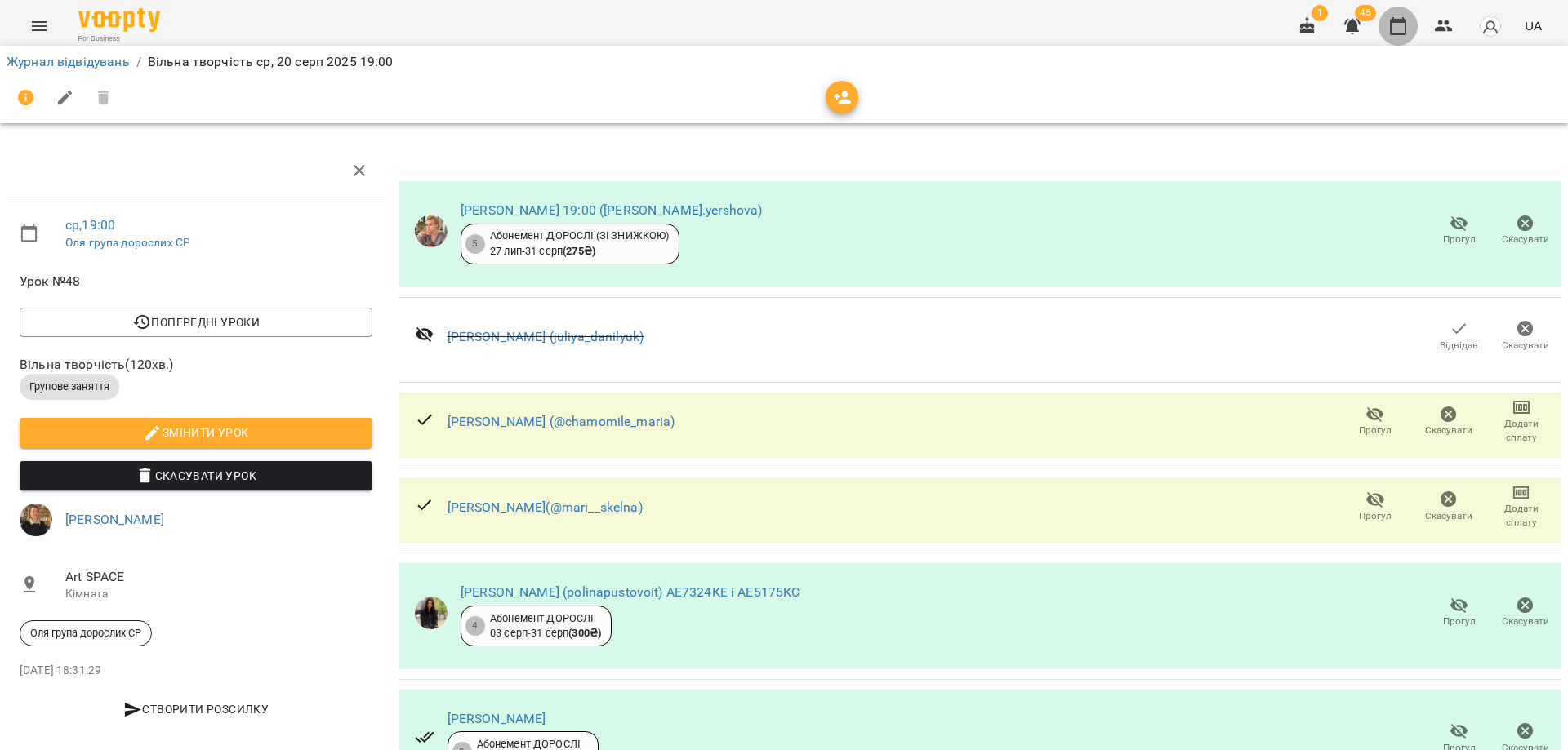
click at [1400, 27] on icon "button" at bounding box center [1397, 26] width 20 height 20
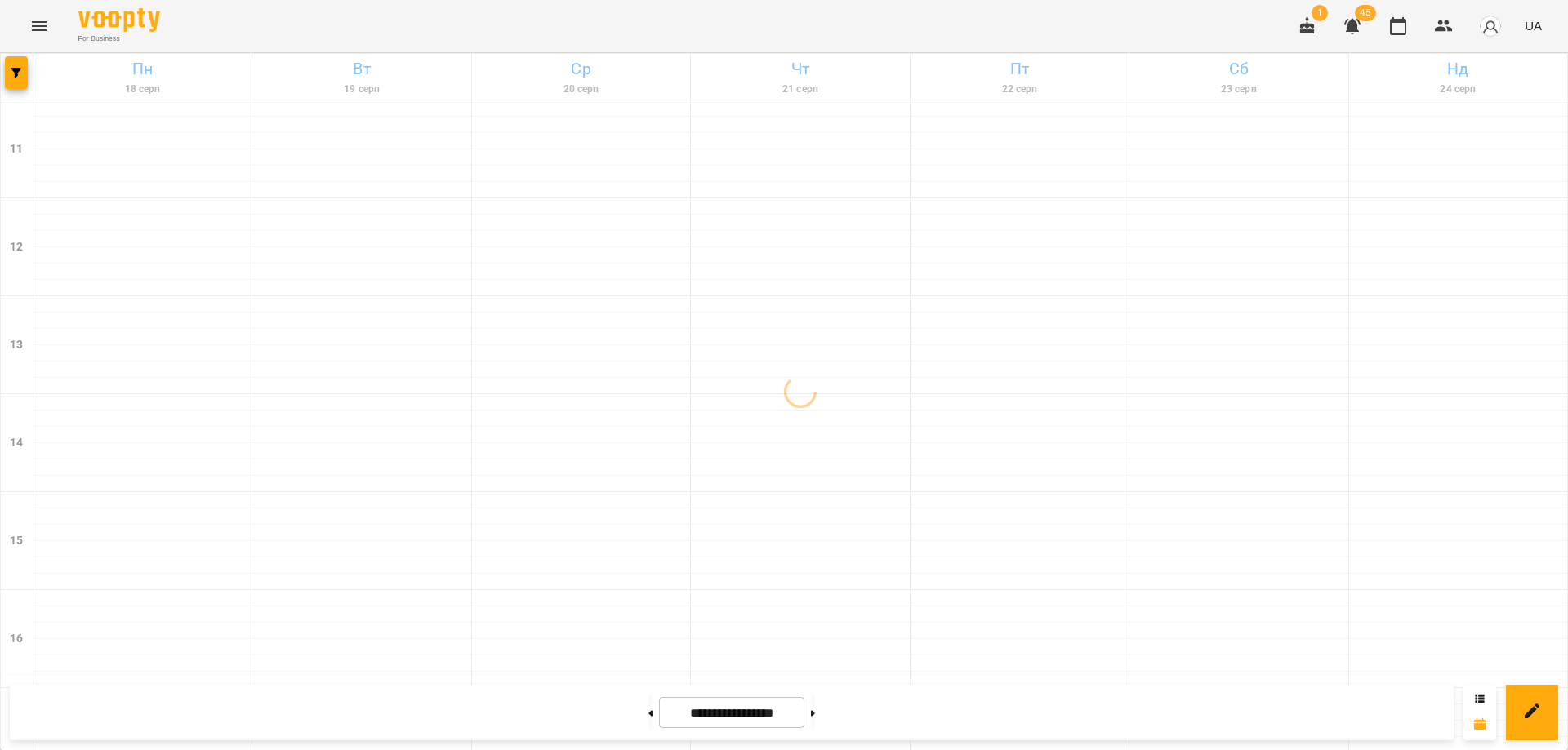
click at [29, 29] on button "Menu" at bounding box center [39, 26] width 39 height 39
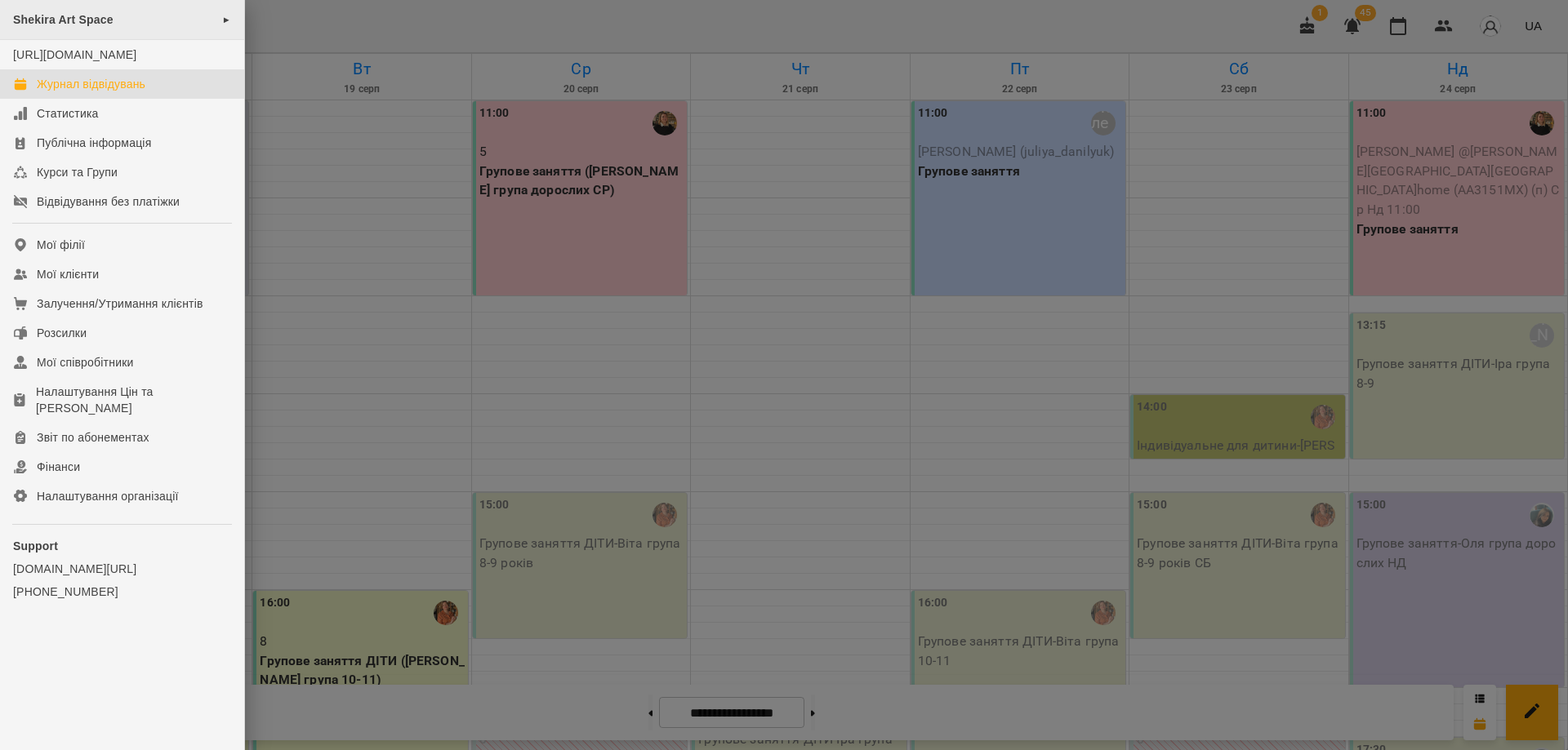
click at [69, 23] on span "Shekira Art Space" at bounding box center [63, 20] width 100 height 13
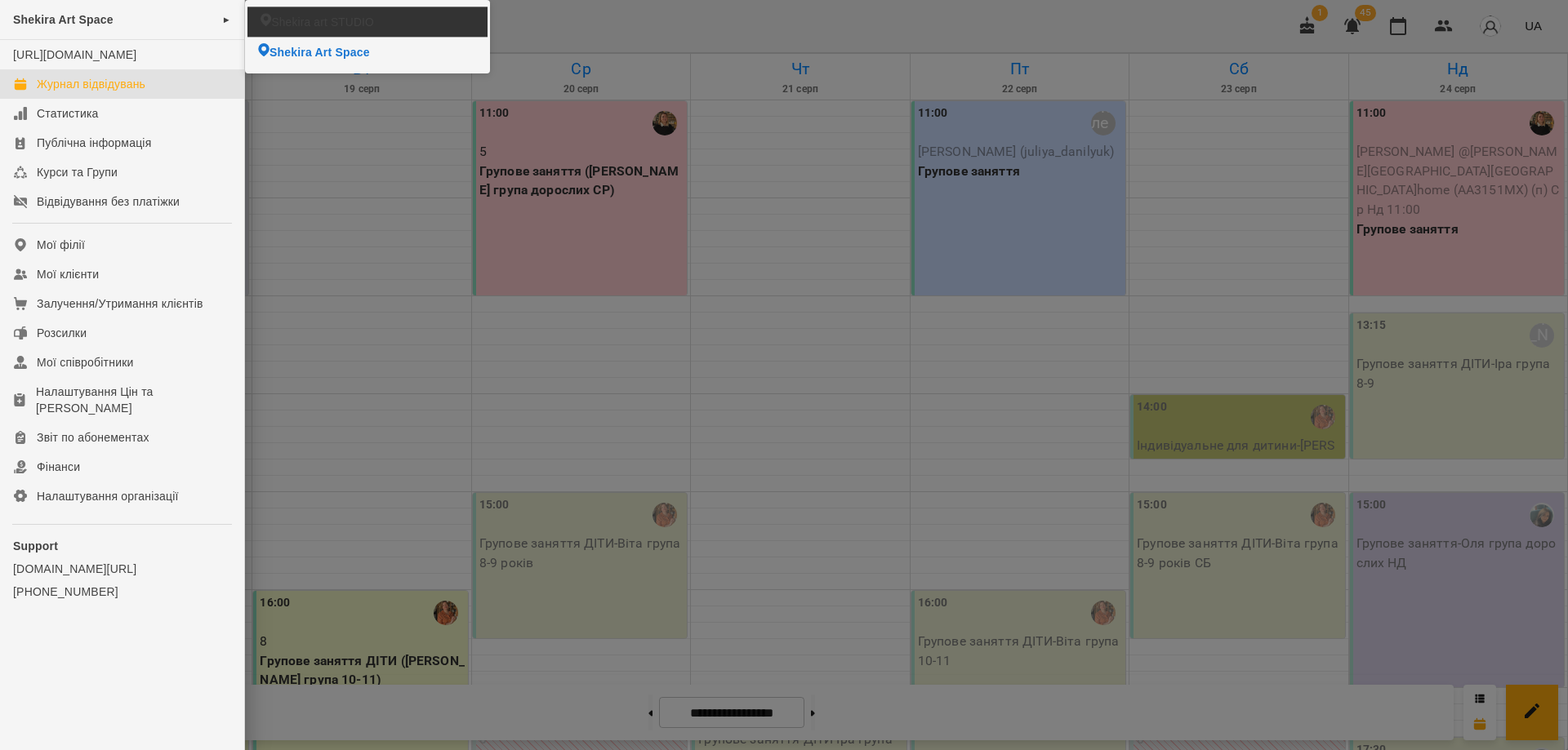
click at [383, 21] on li "Shekira art STUDIO" at bounding box center [367, 21] width 240 height 29
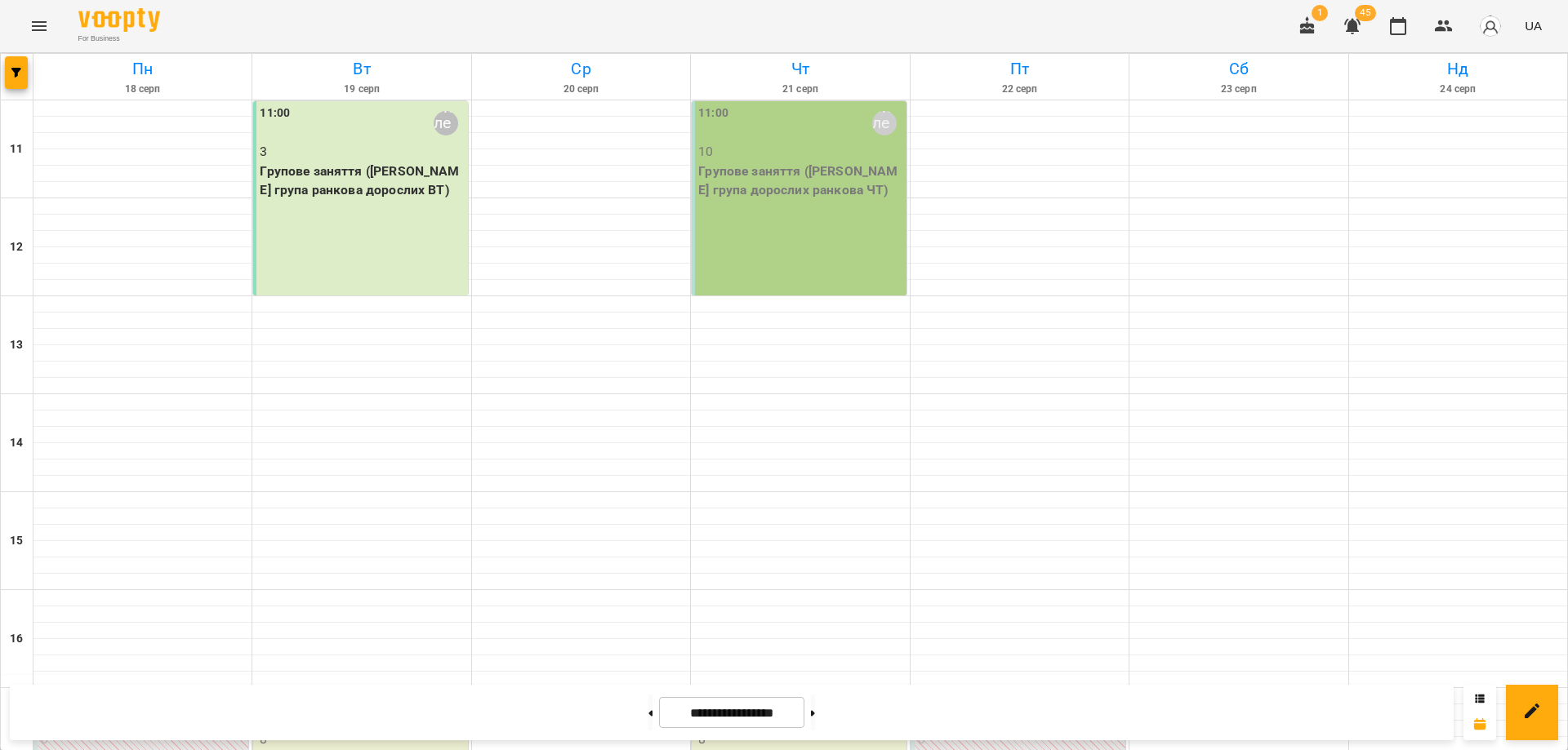
scroll to position [321, 0]
click at [1411, 33] on button "button" at bounding box center [1398, 26] width 39 height 39
click at [43, 29] on icon "Menu" at bounding box center [39, 26] width 20 height 20
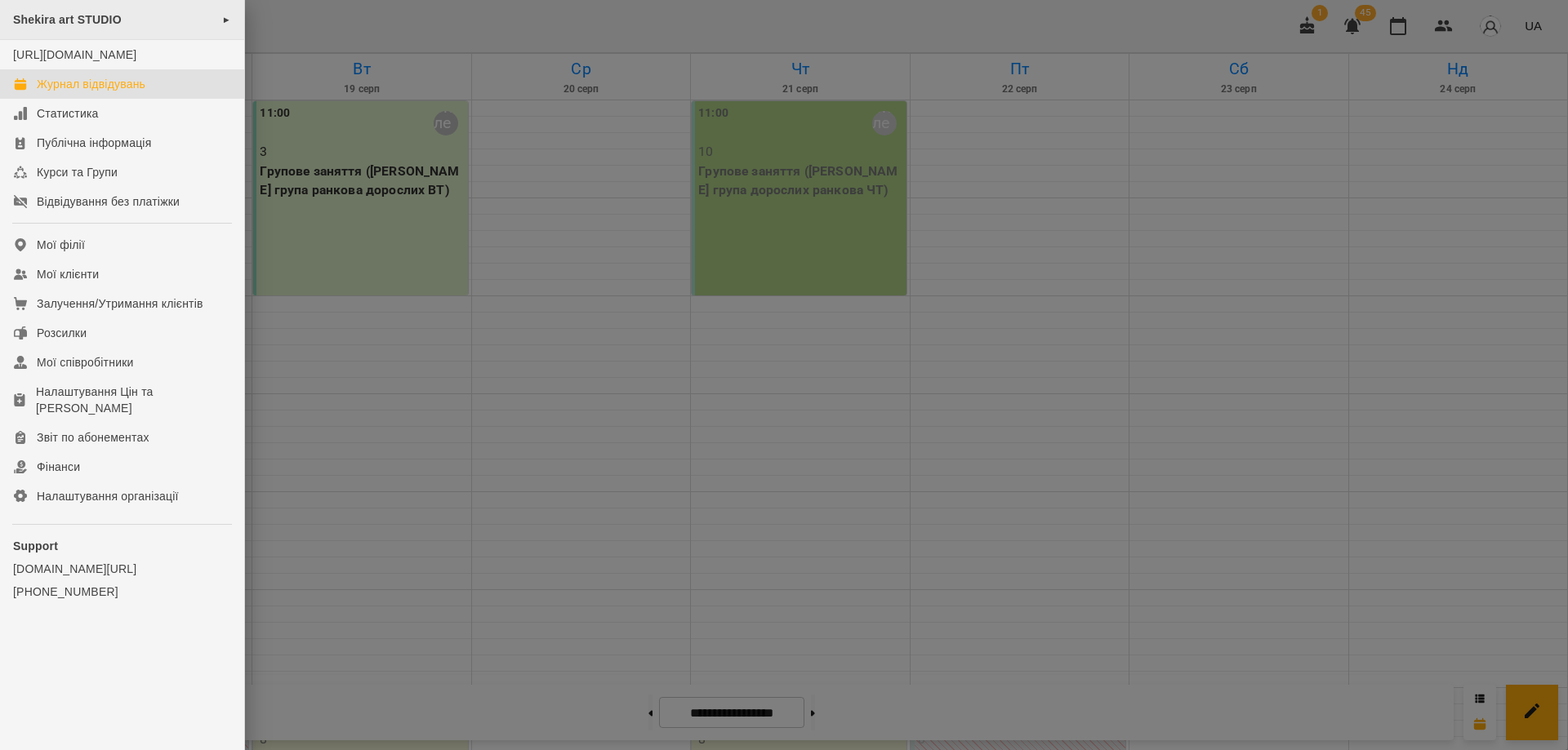
click at [80, 22] on span "Shekira art STUDIO" at bounding box center [68, 20] width 109 height 13
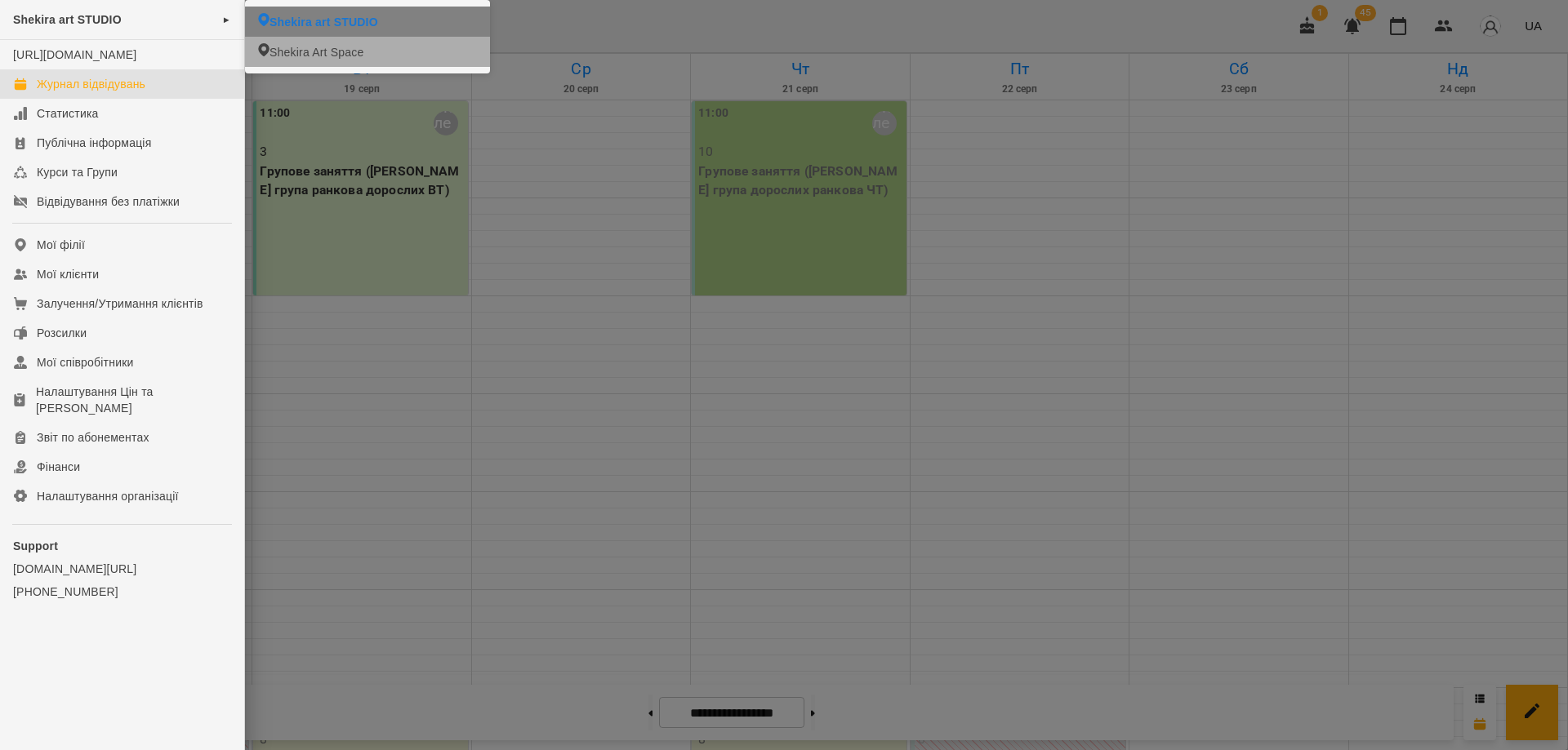
click at [356, 52] on span "Shekira Art Space" at bounding box center [316, 52] width 94 height 16
